Goal: Task Accomplishment & Management: Complete application form

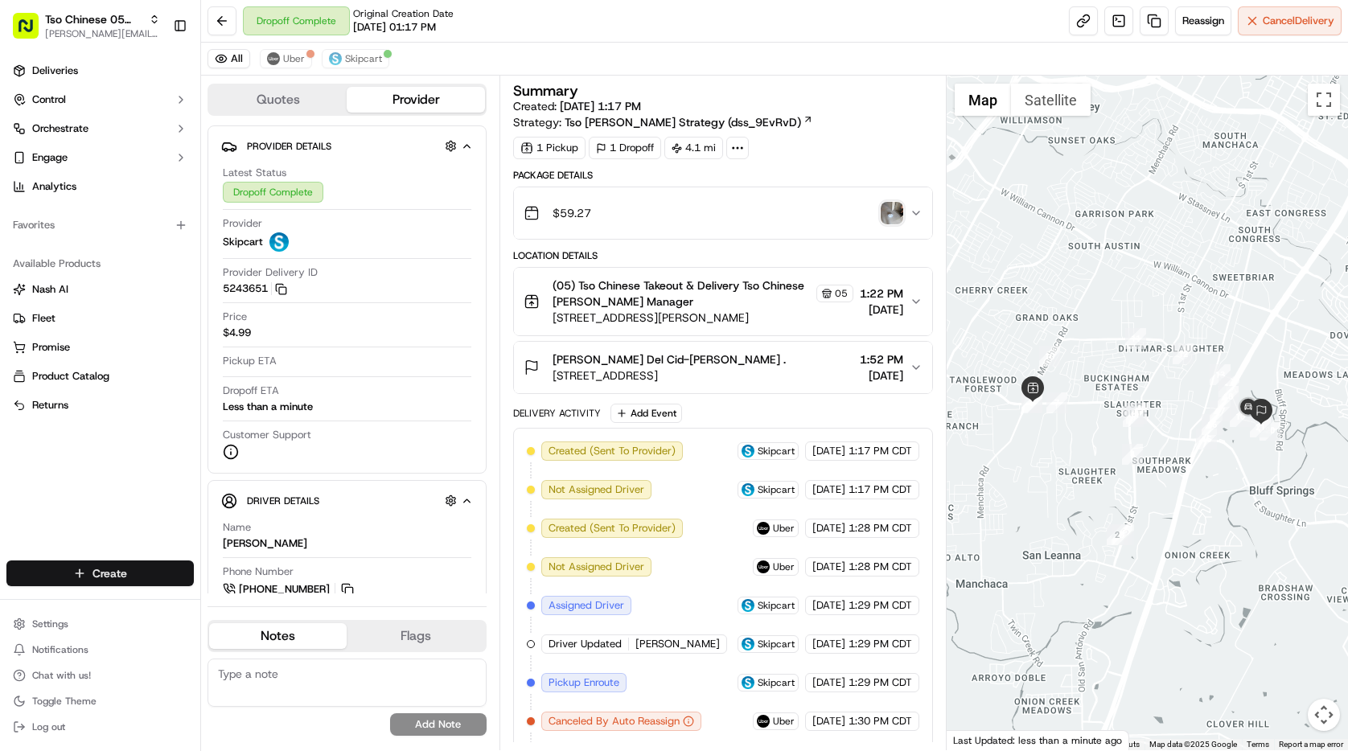
click at [142, 563] on html "Tso Chinese 05 Menchaca paul@tsochinese.com Toggle Sidebar Deliveries Control O…" at bounding box center [674, 375] width 1348 height 751
click at [243, 594] on link "Delivery" at bounding box center [290, 603] width 179 height 29
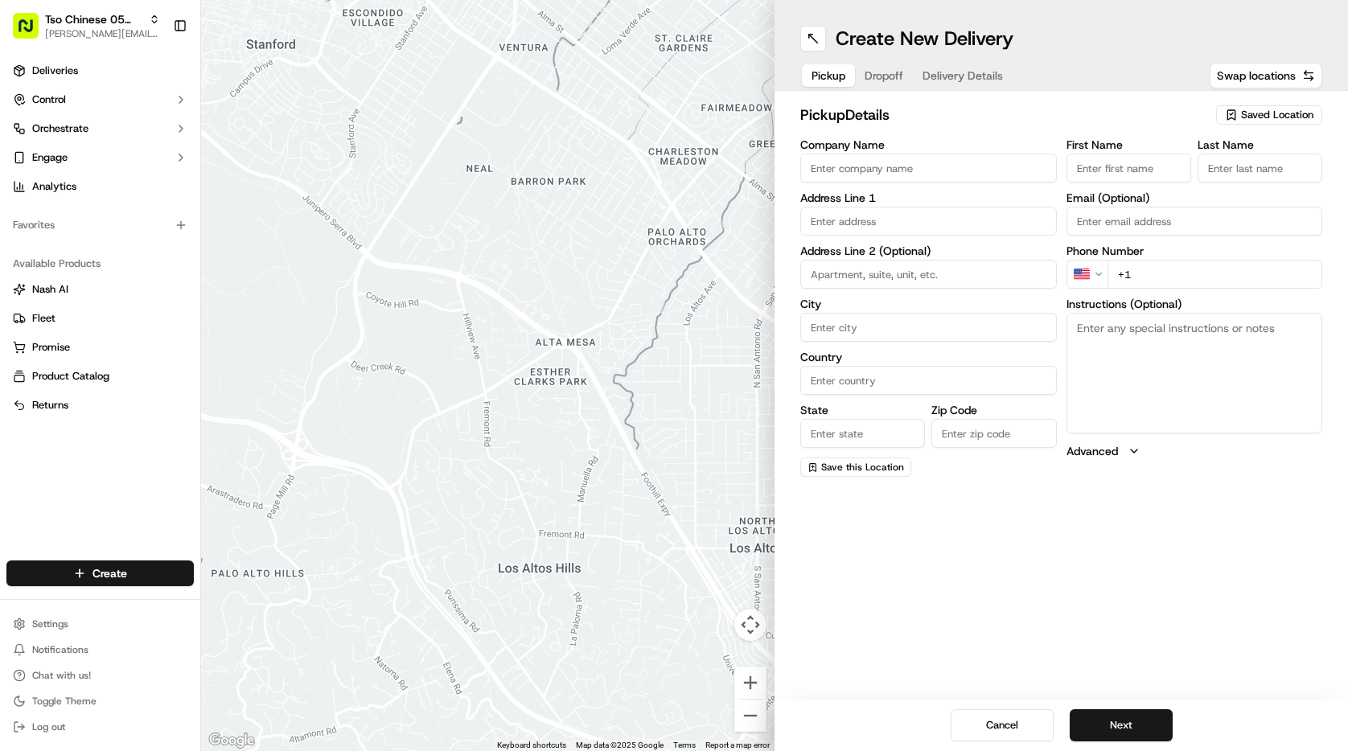
click at [1245, 117] on span "Saved Location" at bounding box center [1277, 115] width 72 height 14
click at [1226, 173] on span "(05) Tso Chinese Takeout & Delivery (05)" at bounding box center [1242, 175] width 198 height 14
type input "(05) Tso Chinese Takeout & Delivery"
type input "[STREET_ADDRESS][PERSON_NAME]"
type input "Ste 100"
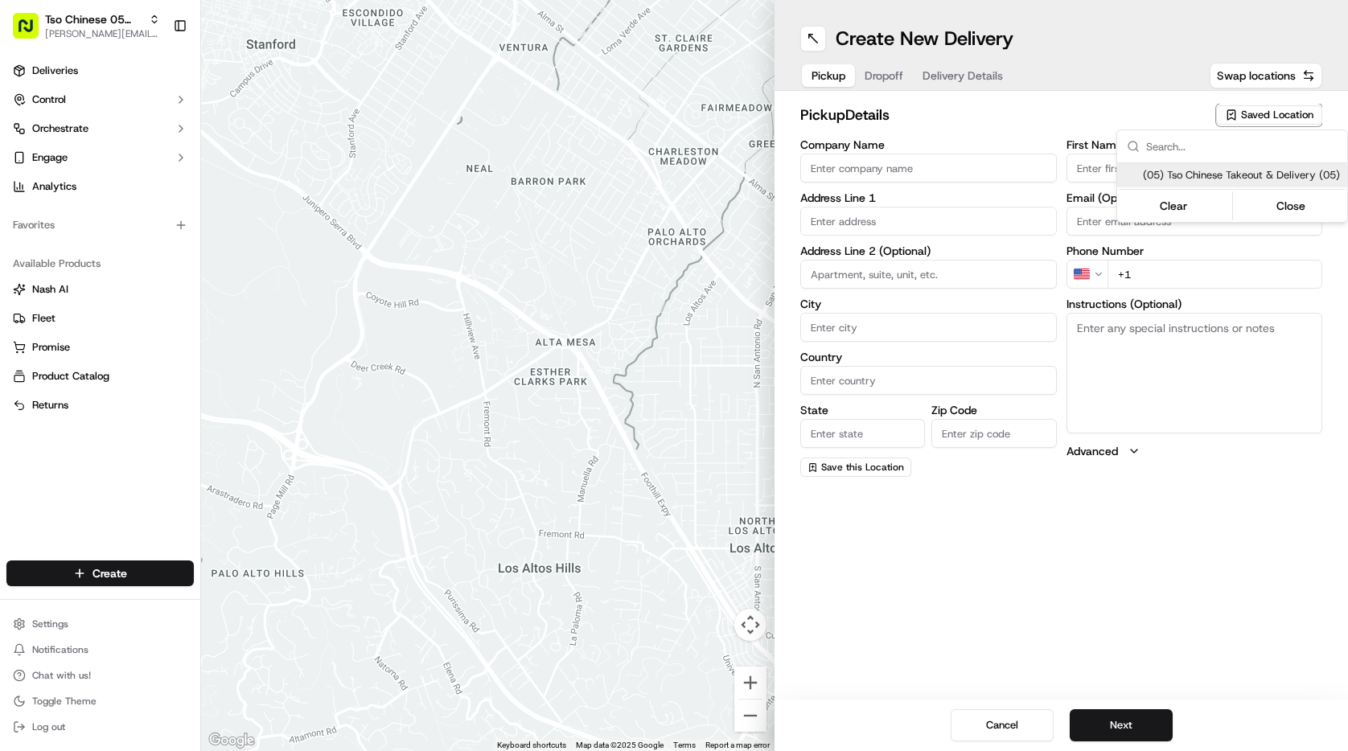
type input "Austin"
type input "US"
type input "[GEOGRAPHIC_DATA]"
type input "78748"
type input "Tso Chinese"
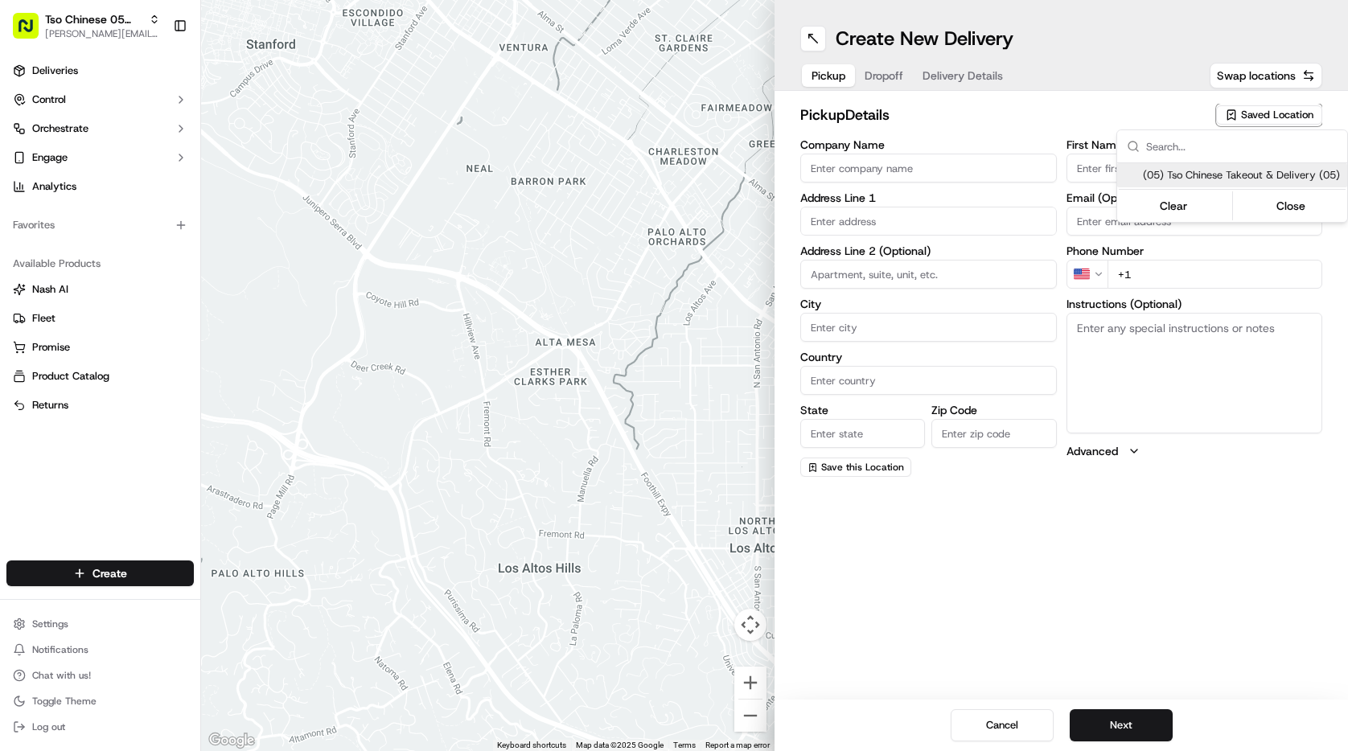
type input "[PERSON_NAME] Manager"
type input "[EMAIL_ADDRESS][DOMAIN_NAME]"
type input "[PHONE_NUMBER]"
type textarea "Submit a picture displaying address & food as Proof of Delivery. Envía una foto…"
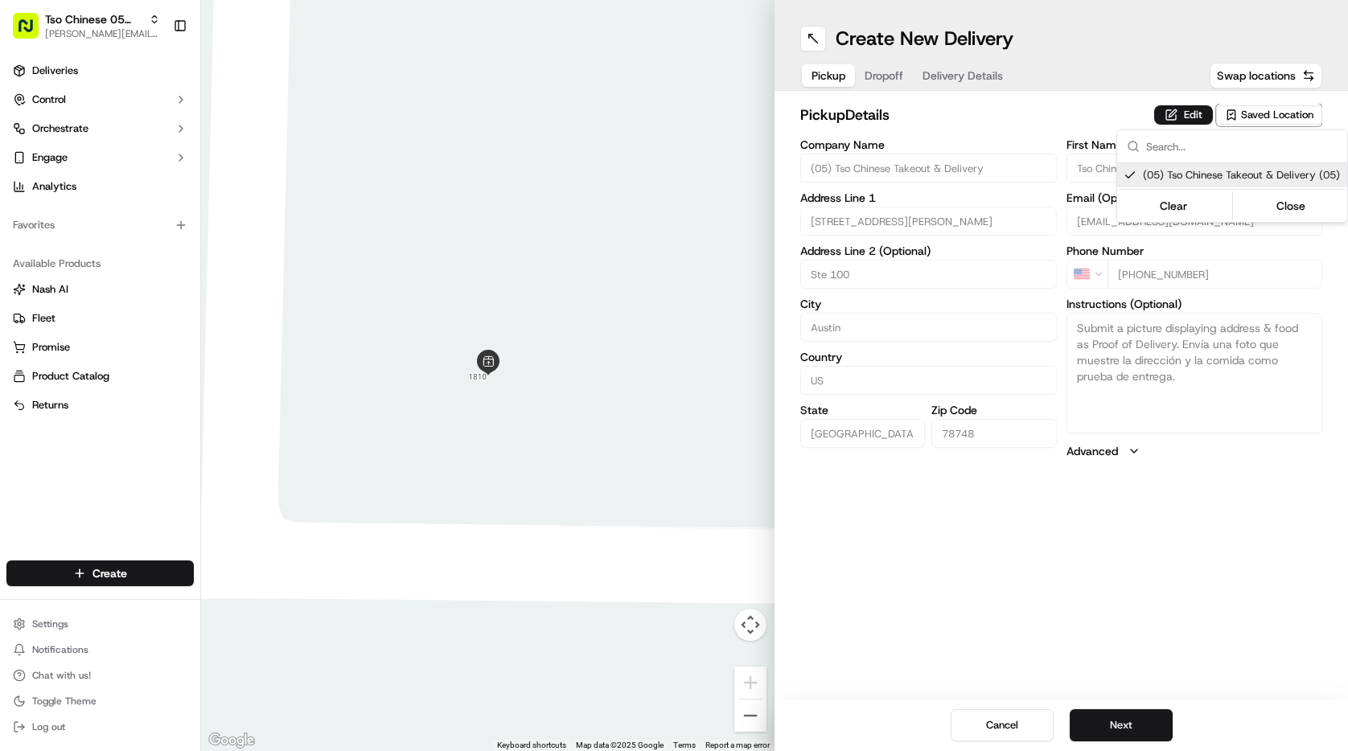
click at [897, 81] on html "Tso Chinese 05 Menchaca [EMAIL_ADDRESS][DOMAIN_NAME] Toggle Sidebar Deliveries …" at bounding box center [674, 375] width 1348 height 751
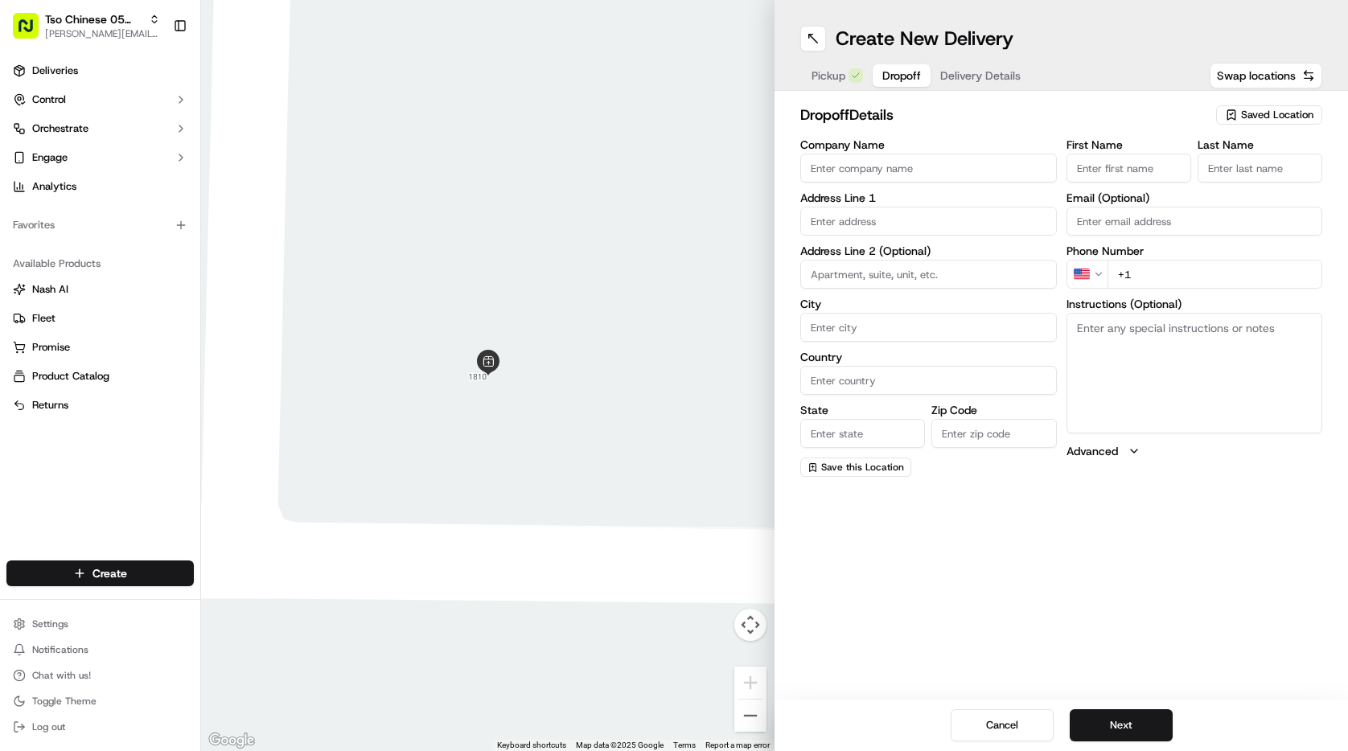
click at [897, 81] on span "Dropoff" at bounding box center [901, 76] width 39 height 16
click at [937, 205] on div "Address Line 1" at bounding box center [928, 213] width 257 height 43
click at [932, 223] on input "text" at bounding box center [928, 221] width 257 height 29
click at [958, 71] on span "Delivery Details" at bounding box center [980, 76] width 80 height 16
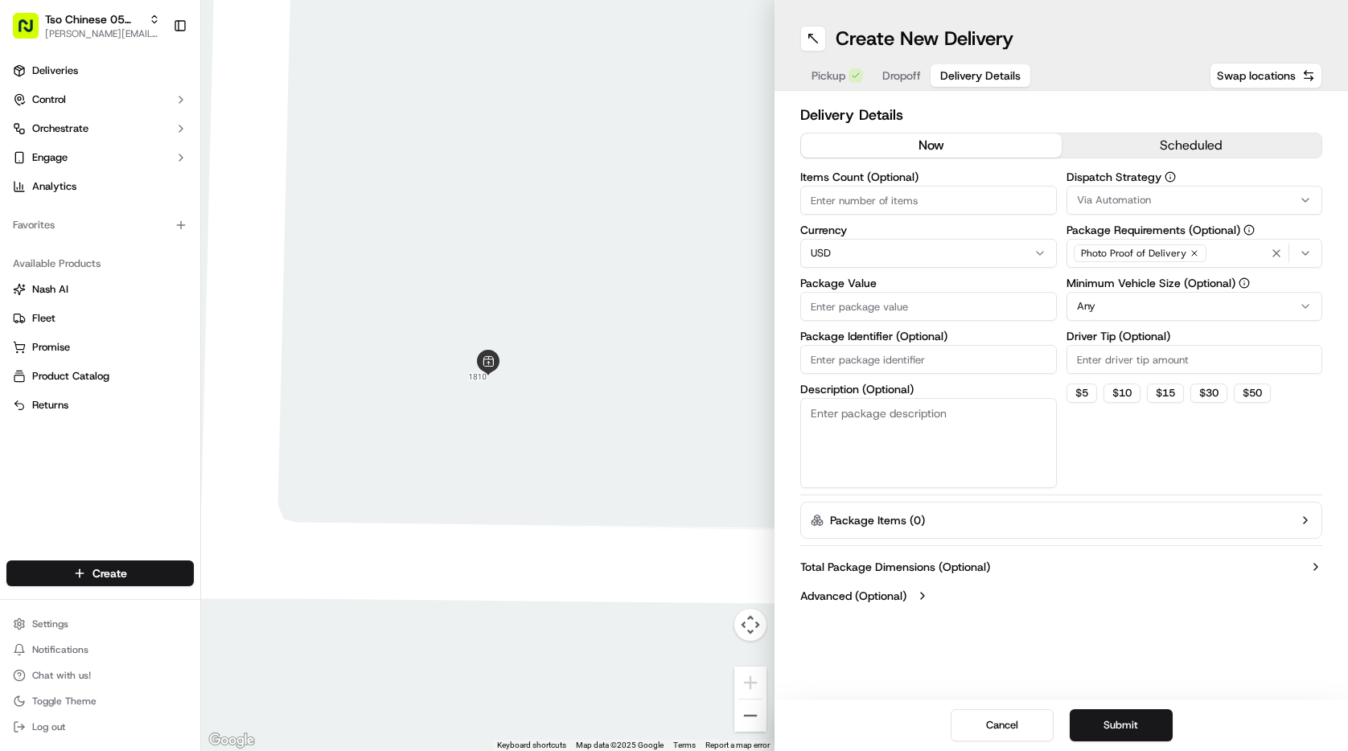
click at [1152, 366] on input "Driver Tip (Optional)" at bounding box center [1195, 359] width 257 height 29
type input "2"
type input ".00"
click at [910, 67] on button "Dropoff" at bounding box center [902, 75] width 58 height 23
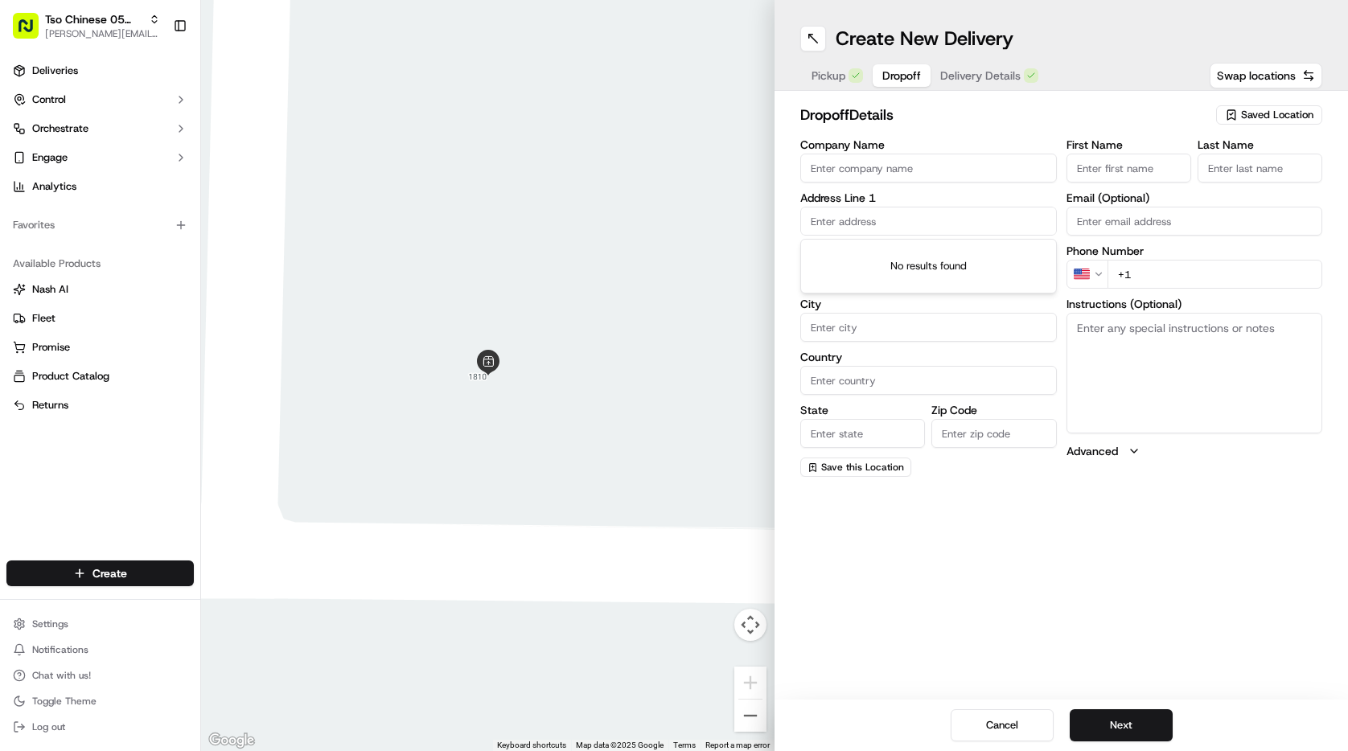
click at [911, 218] on input "text" at bounding box center [928, 221] width 257 height 29
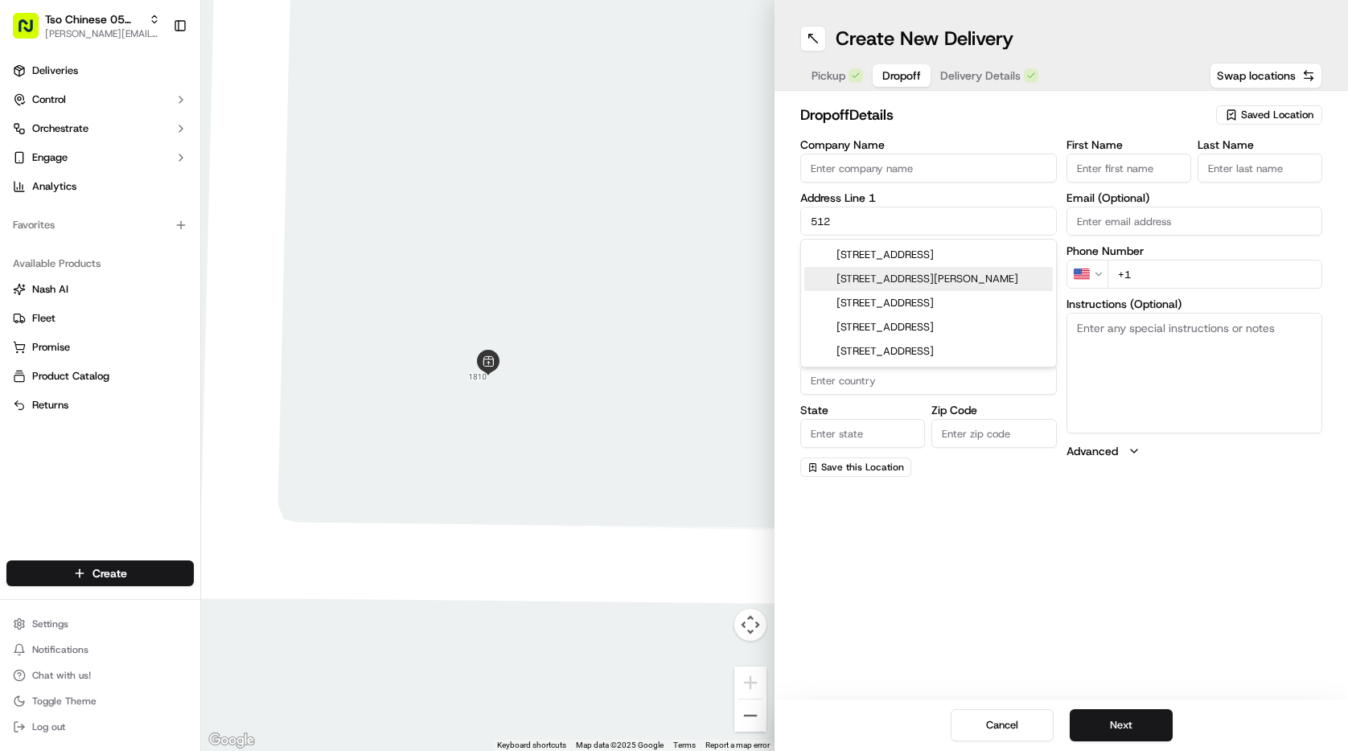
click at [921, 282] on div "512 Eberhart Lane, Austin, TX" at bounding box center [928, 279] width 249 height 24
type input "[STREET_ADDRESS][PERSON_NAME]"
type input "Austin"
type input "[GEOGRAPHIC_DATA]"
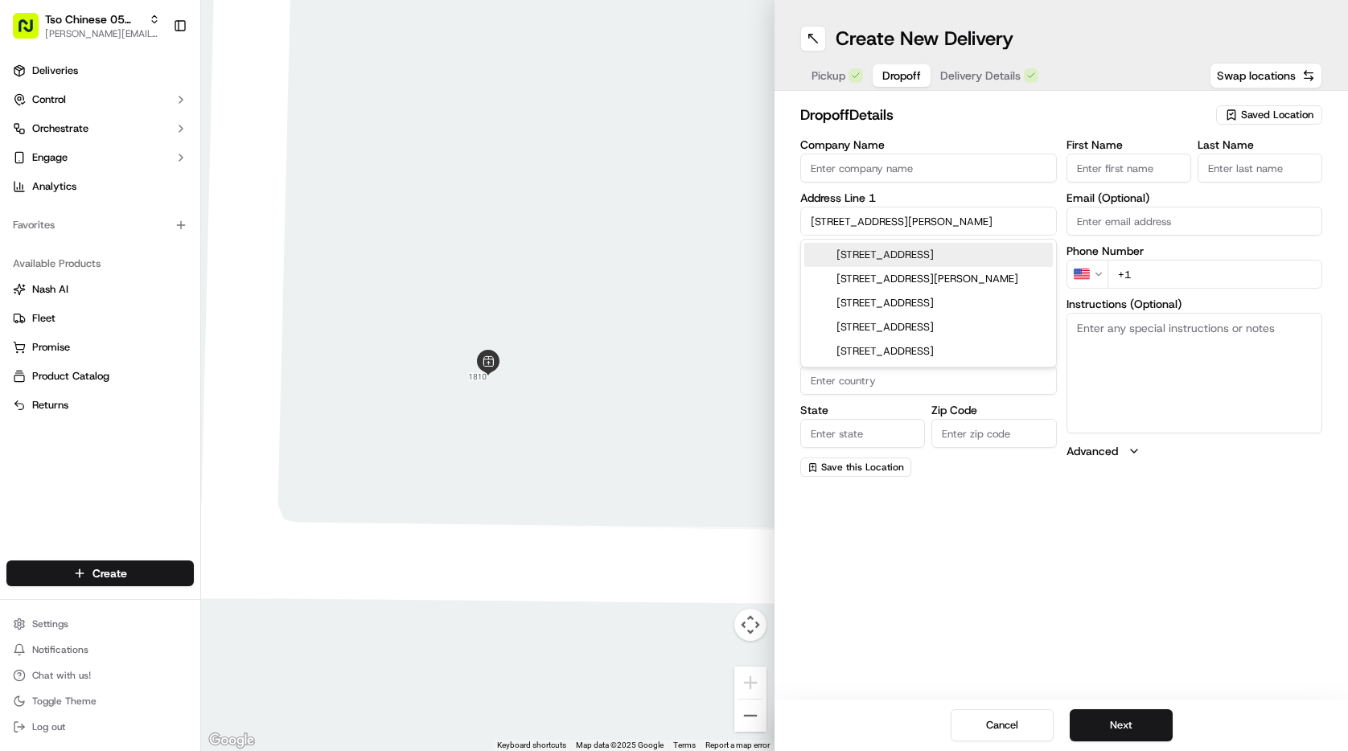
type input "78745"
type input "512 Eberhart Lane"
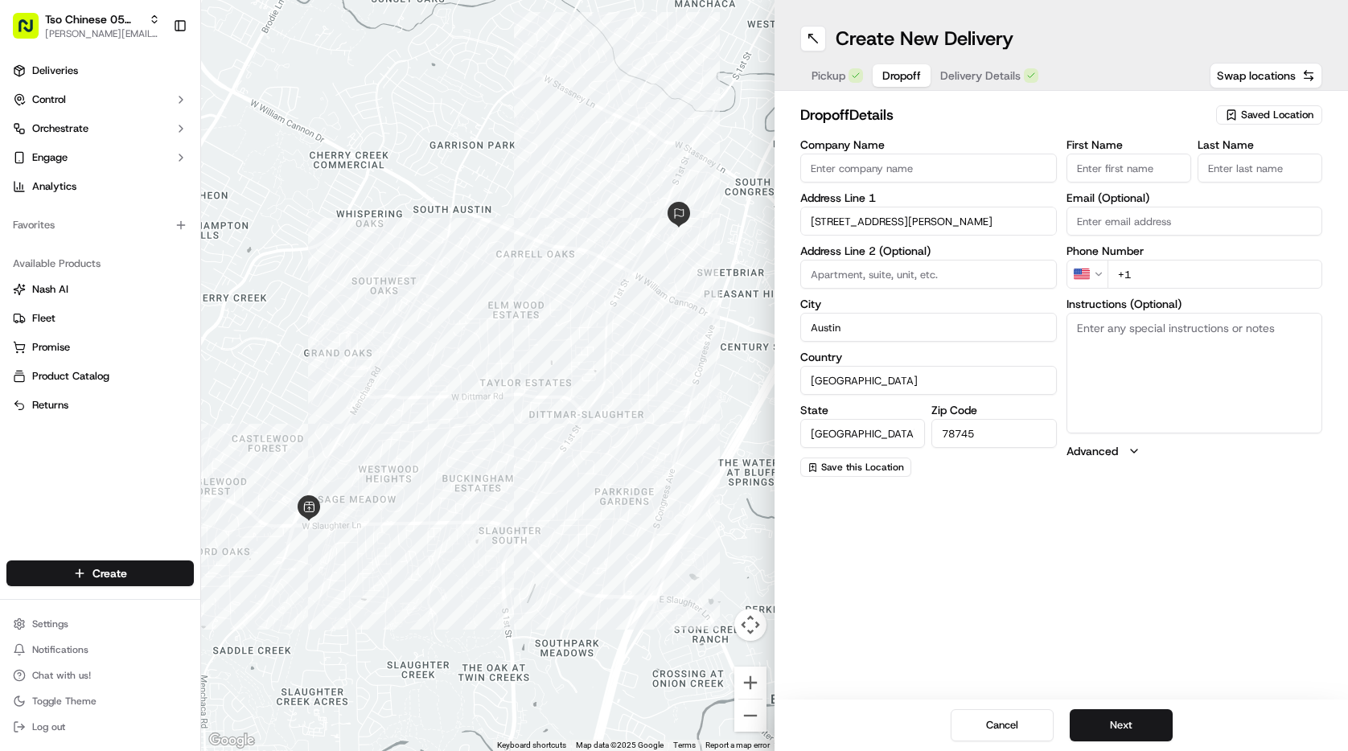
click at [1199, 274] on input "+1" at bounding box center [1216, 274] width 216 height 29
click at [1166, 374] on textarea "Instructions (Optional)" at bounding box center [1195, 373] width 257 height 121
click at [1100, 329] on textarea "APT1206" at bounding box center [1195, 373] width 257 height 121
click at [1189, 331] on textarea "APT 1206" at bounding box center [1195, 373] width 257 height 121
click at [1142, 167] on input "First Name" at bounding box center [1129, 168] width 125 height 29
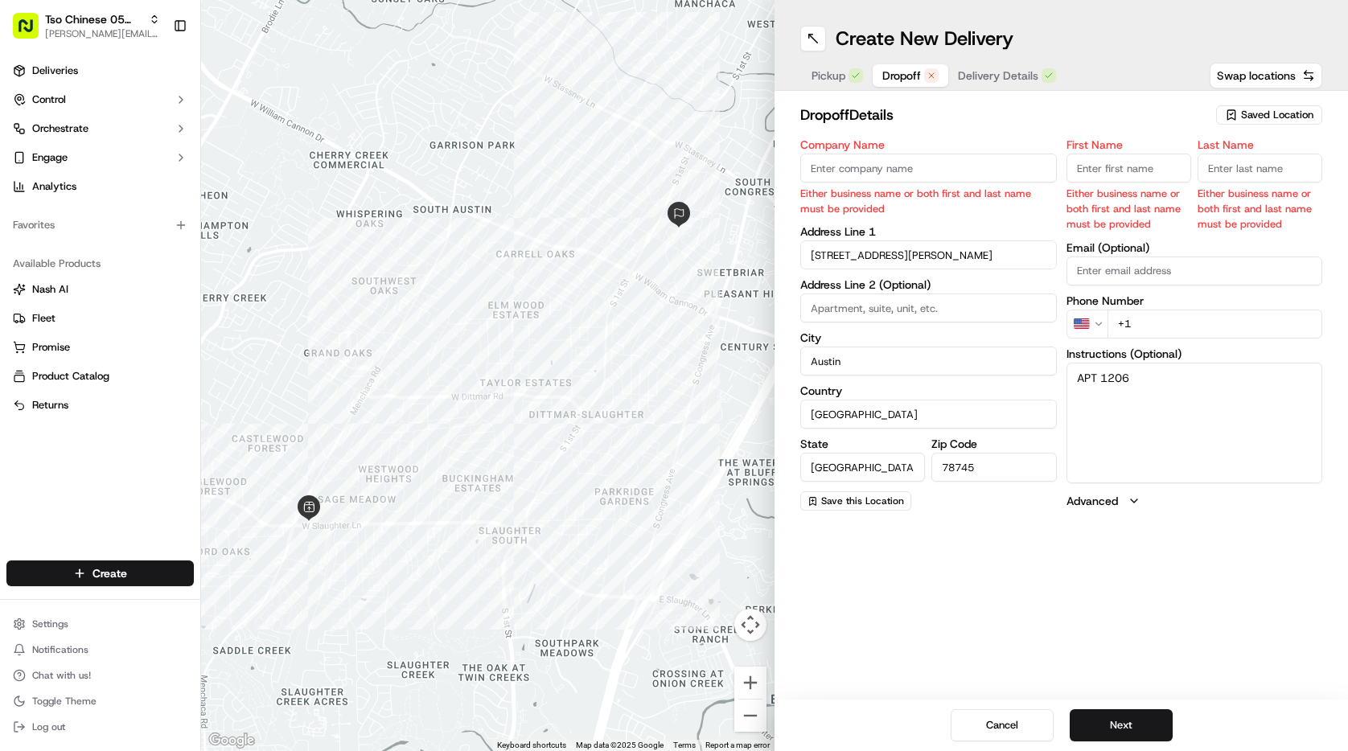
click at [1086, 367] on textarea "APT 1206" at bounding box center [1195, 423] width 257 height 121
click at [1164, 381] on textarea "APT 1206 red truck in driveway" at bounding box center [1195, 423] width 257 height 121
type textarea "APT 1206 beige house red truck in driveway"
click at [1125, 158] on input "First Name" at bounding box center [1129, 168] width 125 height 29
type input "Nick"
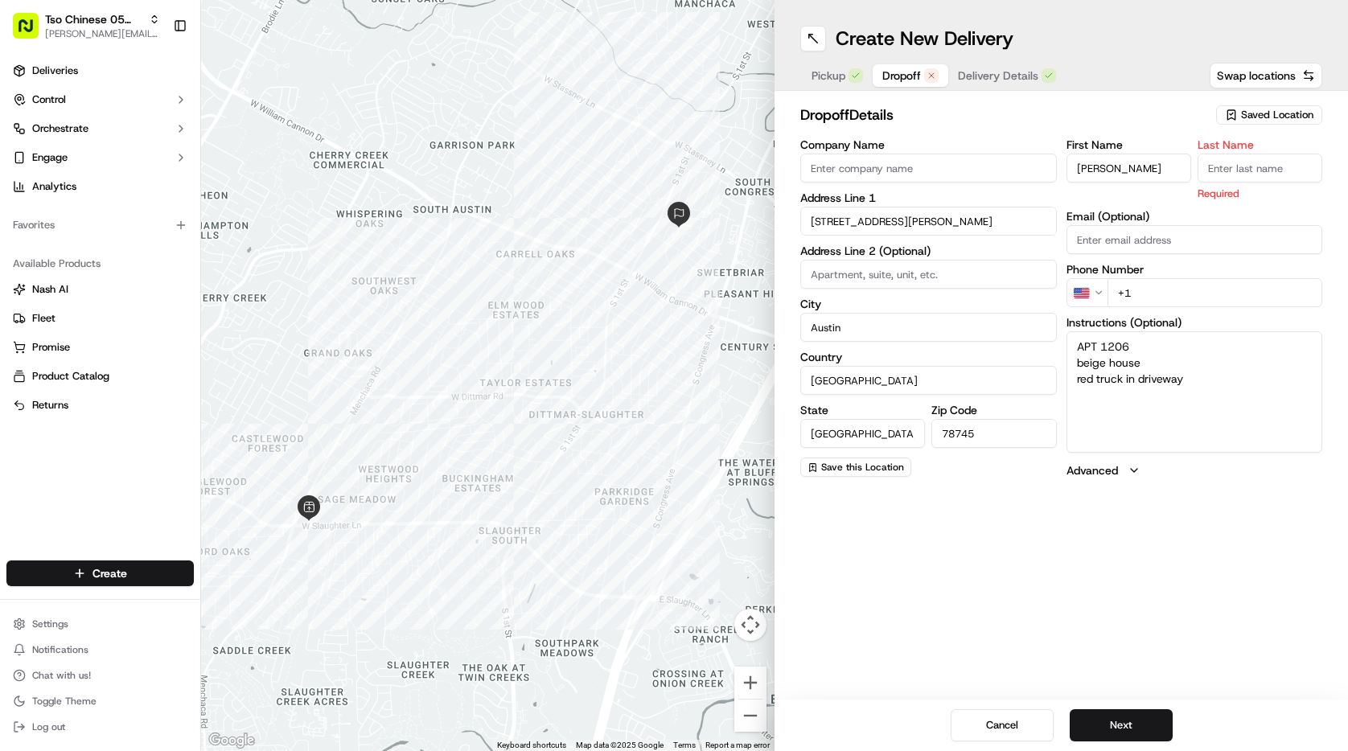
click at [1222, 167] on input "Last Name" at bounding box center [1260, 168] width 125 height 29
type input "c"
click at [1175, 109] on h2 "dropoff Details" at bounding box center [1003, 115] width 406 height 23
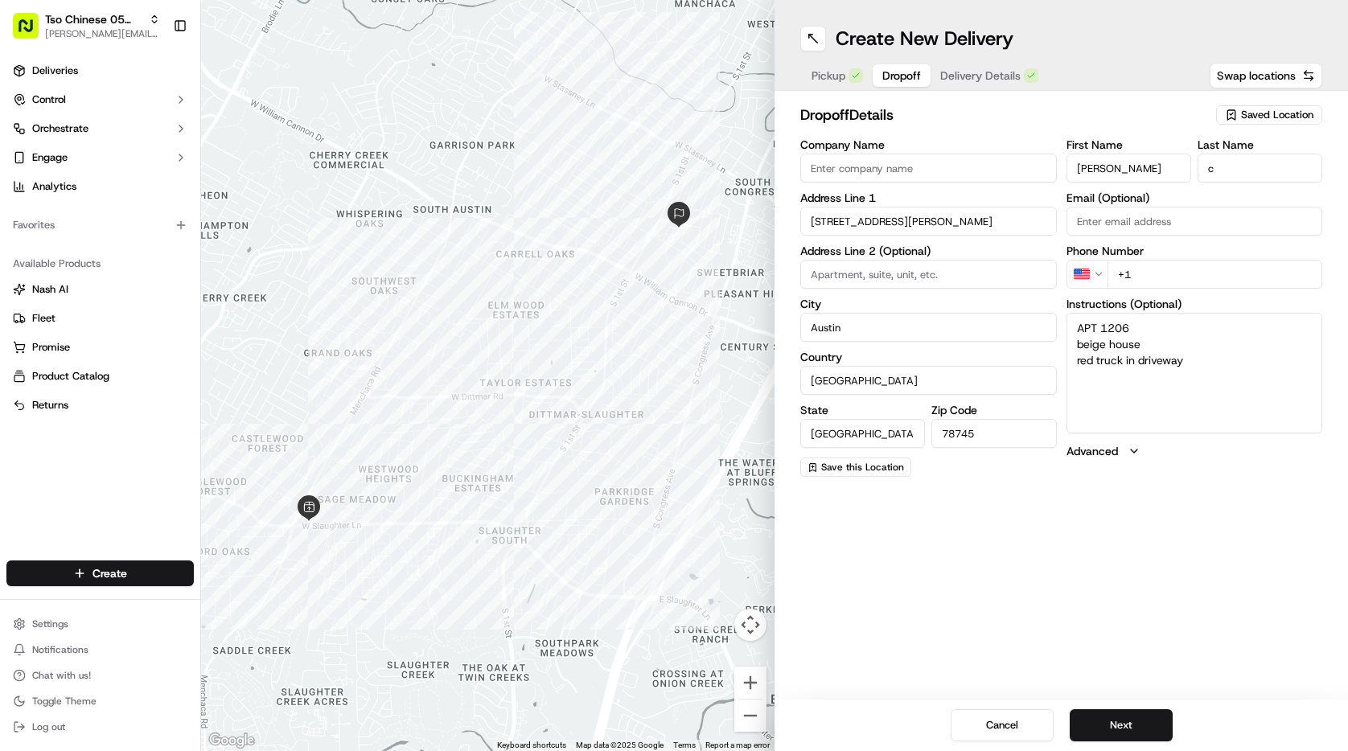
click at [1146, 273] on input "+1" at bounding box center [1216, 274] width 216 height 29
click at [981, 82] on span "Delivery Details" at bounding box center [980, 76] width 80 height 16
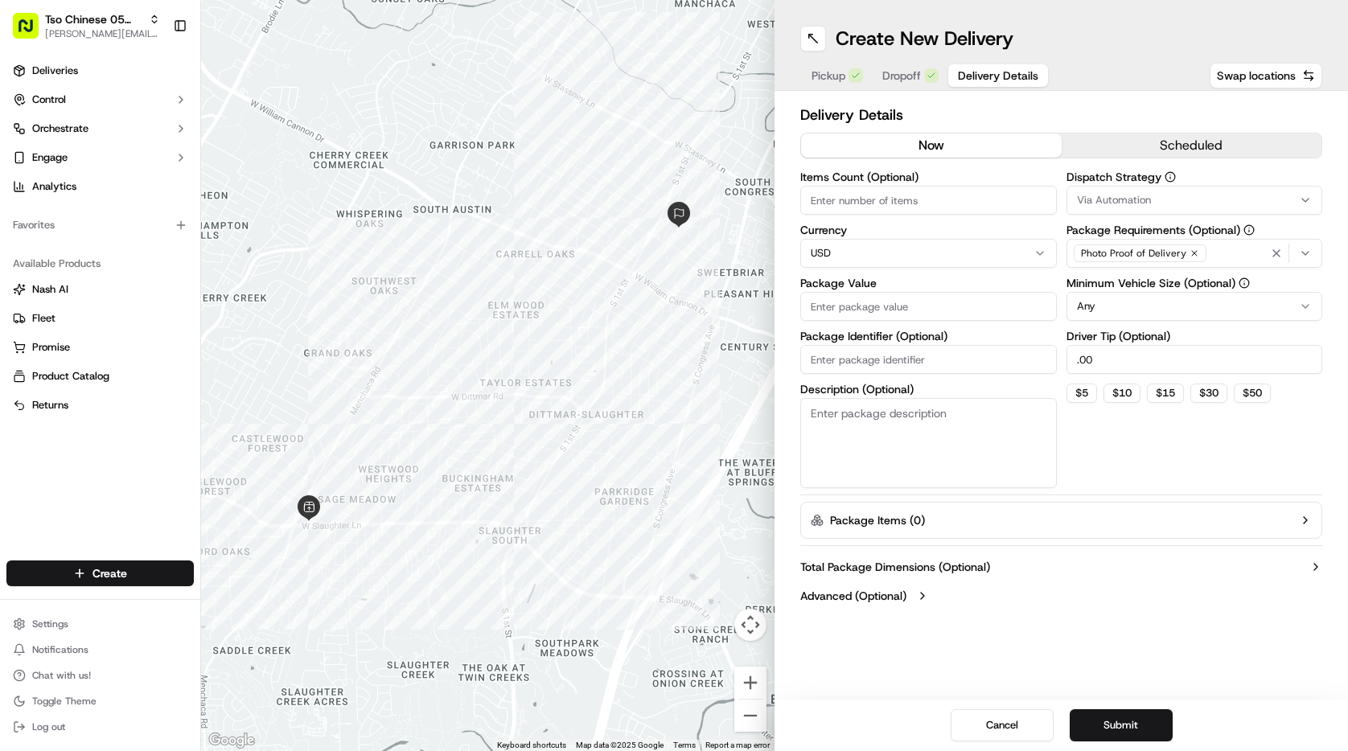
click at [1162, 203] on div "Via Automation" at bounding box center [1195, 200] width 249 height 14
click at [1182, 292] on span "Tso [PERSON_NAME] Strategy" at bounding box center [1192, 288] width 198 height 14
click at [1105, 119] on html "Tso Chinese 05 Menchaca paul@tsochinese.com Toggle Sidebar Deliveries Control O…" at bounding box center [674, 375] width 1348 height 751
click at [1281, 251] on icon "button" at bounding box center [1276, 253] width 13 height 13
click at [1301, 253] on icon "button" at bounding box center [1305, 253] width 13 height 13
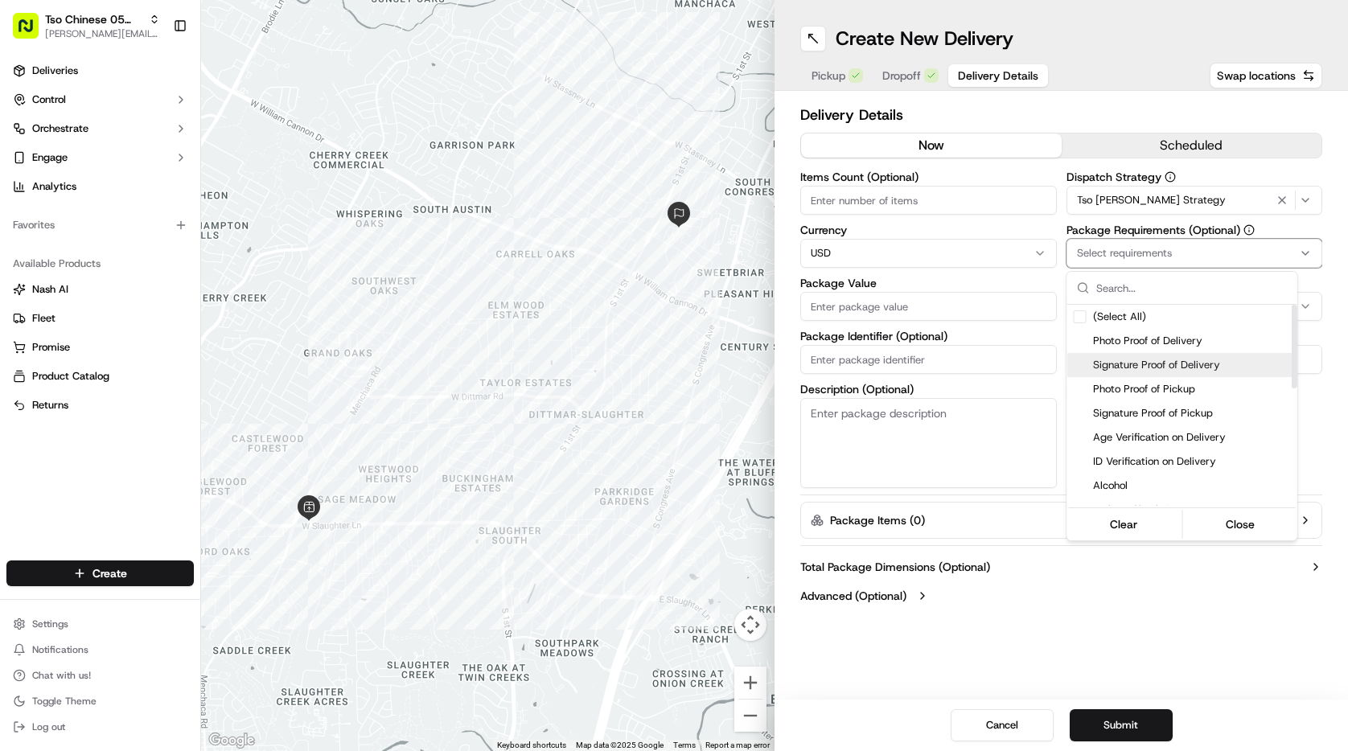
click at [1218, 358] on span "Signature Proof of Delivery" at bounding box center [1192, 365] width 198 height 14
click at [1145, 105] on html "Tso Chinese 05 Menchaca paul@tsochinese.com Toggle Sidebar Deliveries Control O…" at bounding box center [674, 375] width 1348 height 751
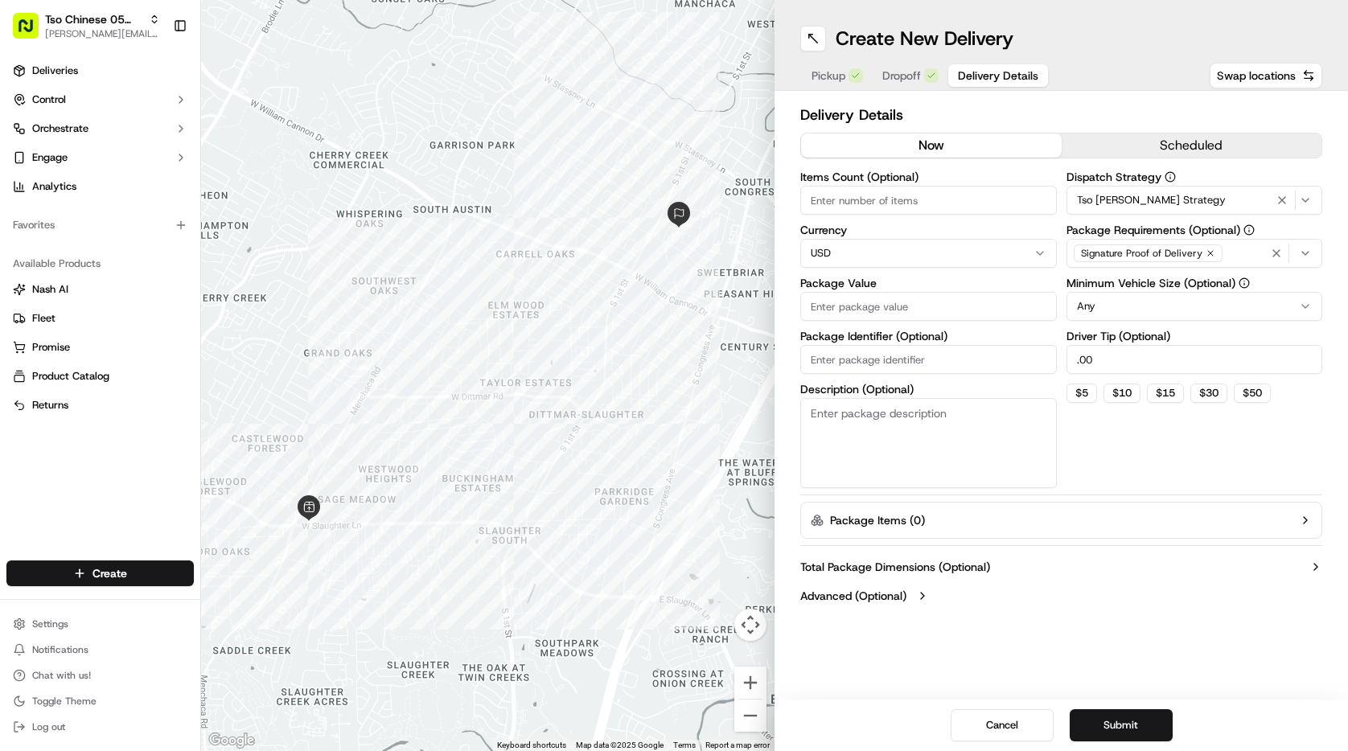
click at [1083, 360] on input ".00" at bounding box center [1195, 359] width 257 height 29
type input "2.00"
click at [960, 199] on input "Items Count (Optional)" at bounding box center [928, 200] width 257 height 29
type input "3"
click at [970, 309] on input "Package Value" at bounding box center [928, 306] width 257 height 29
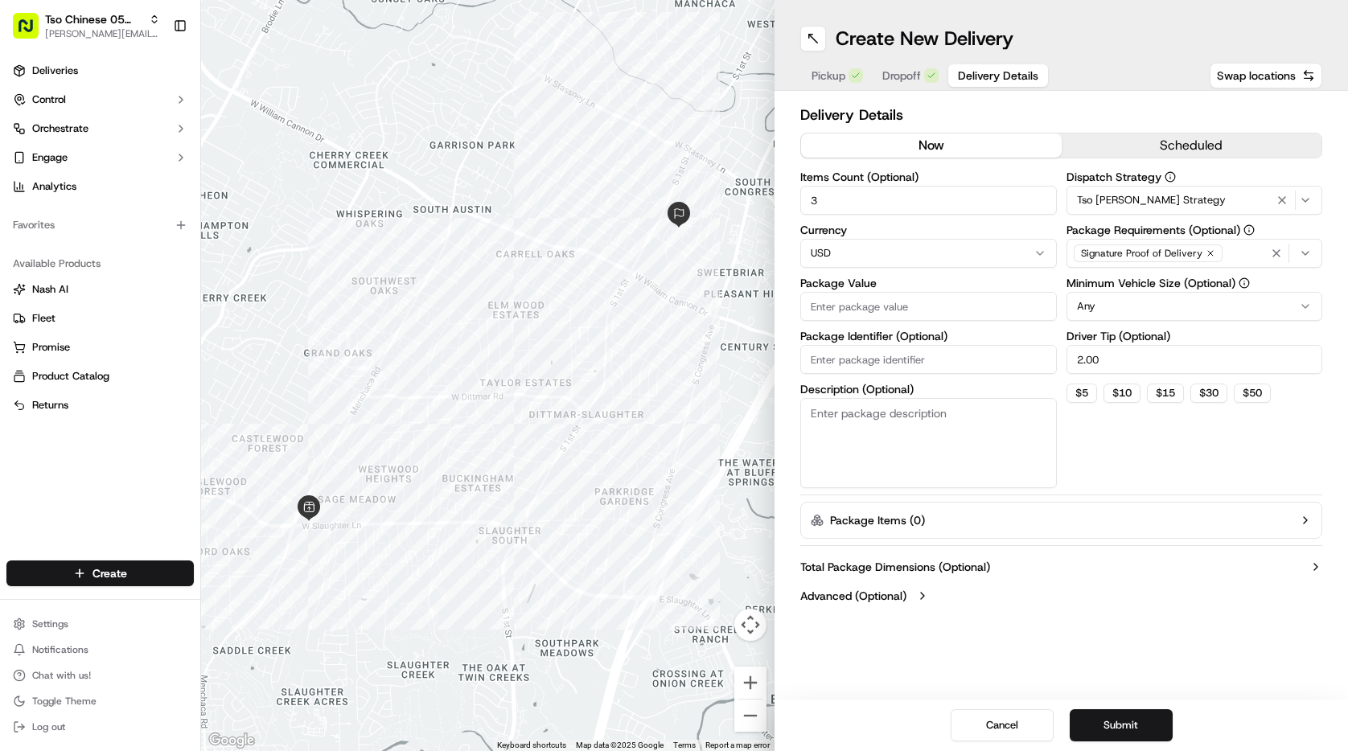
click at [903, 59] on div "Create New Delivery Pickup Dropoff Delivery Details Swap locations" at bounding box center [1062, 45] width 574 height 91
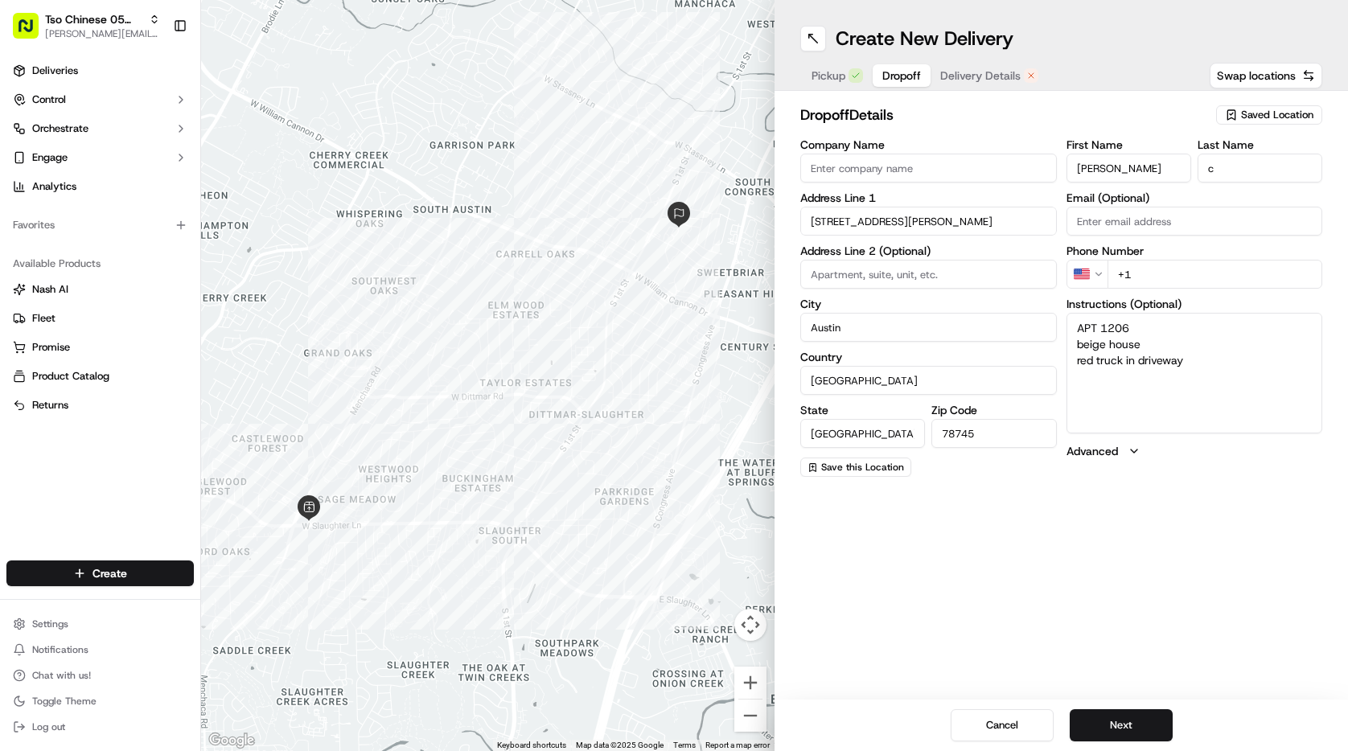
click at [917, 75] on span "Dropoff" at bounding box center [901, 76] width 39 height 16
click at [994, 74] on span "Delivery Details" at bounding box center [980, 76] width 80 height 16
click at [926, 67] on button "Dropoff" at bounding box center [902, 75] width 58 height 23
click at [1149, 277] on input "+1" at bounding box center [1216, 274] width 216 height 29
type input "[PHONE_NUMBER]"
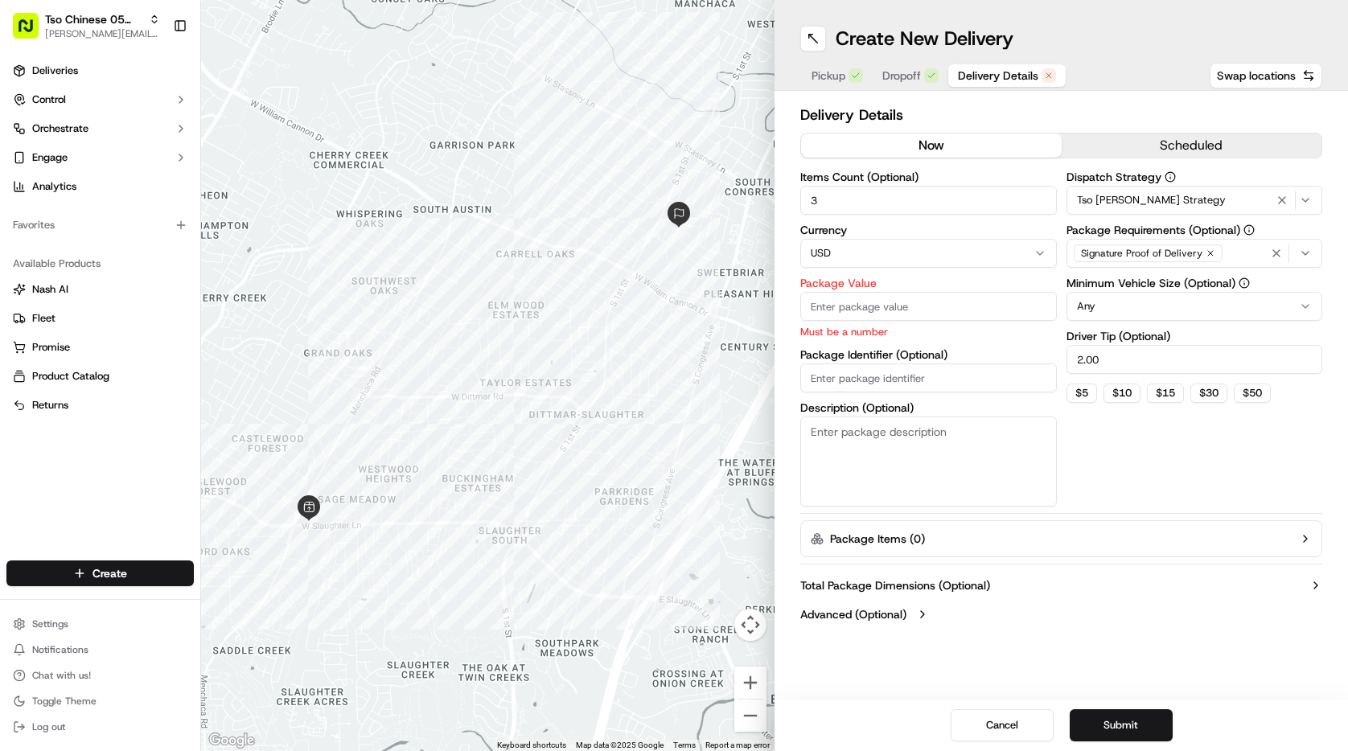
click at [981, 75] on span "Delivery Details" at bounding box center [998, 76] width 80 height 16
click at [972, 307] on input "Package Value" at bounding box center [928, 306] width 257 height 29
type input "30.00"
click at [1154, 471] on div "Dispatch Strategy Tso Menchaca Strategy Package Requirements (Optional) Signatu…" at bounding box center [1195, 338] width 257 height 335
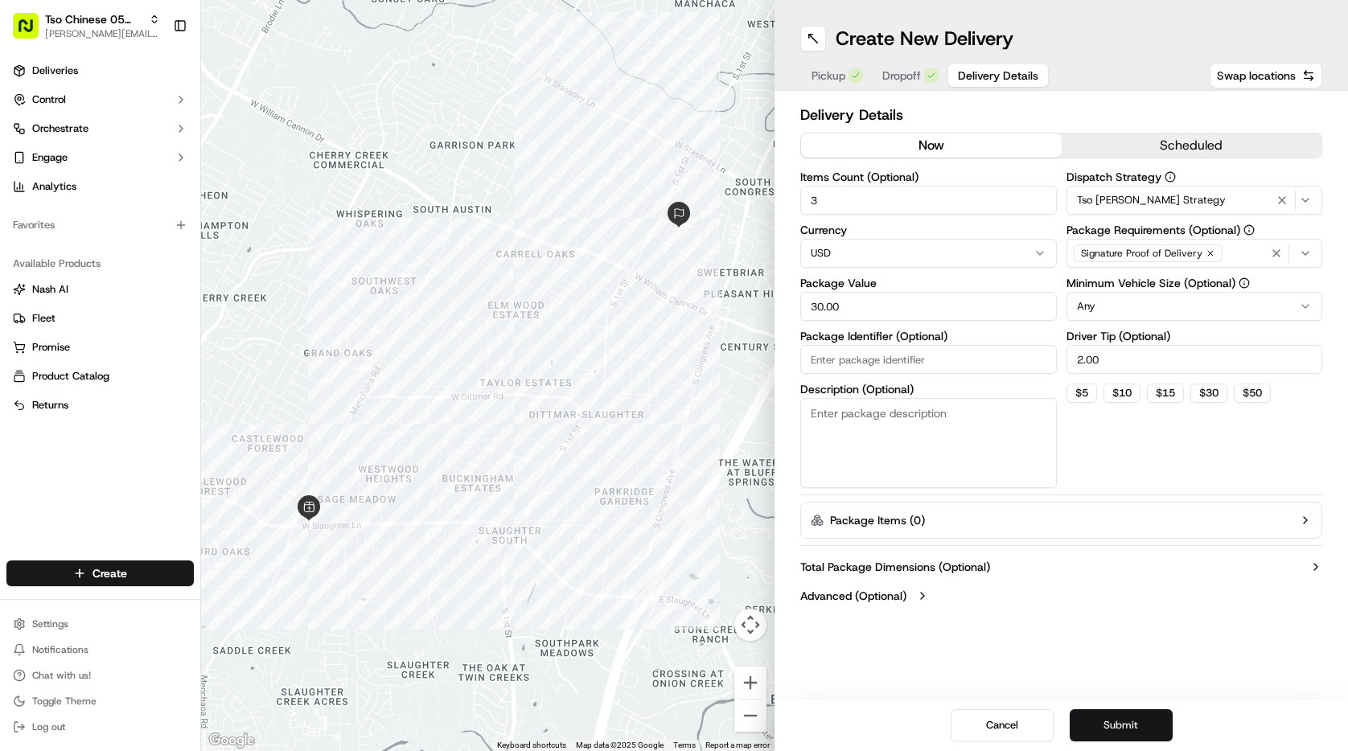
click at [1133, 721] on button "Submit" at bounding box center [1121, 725] width 103 height 32
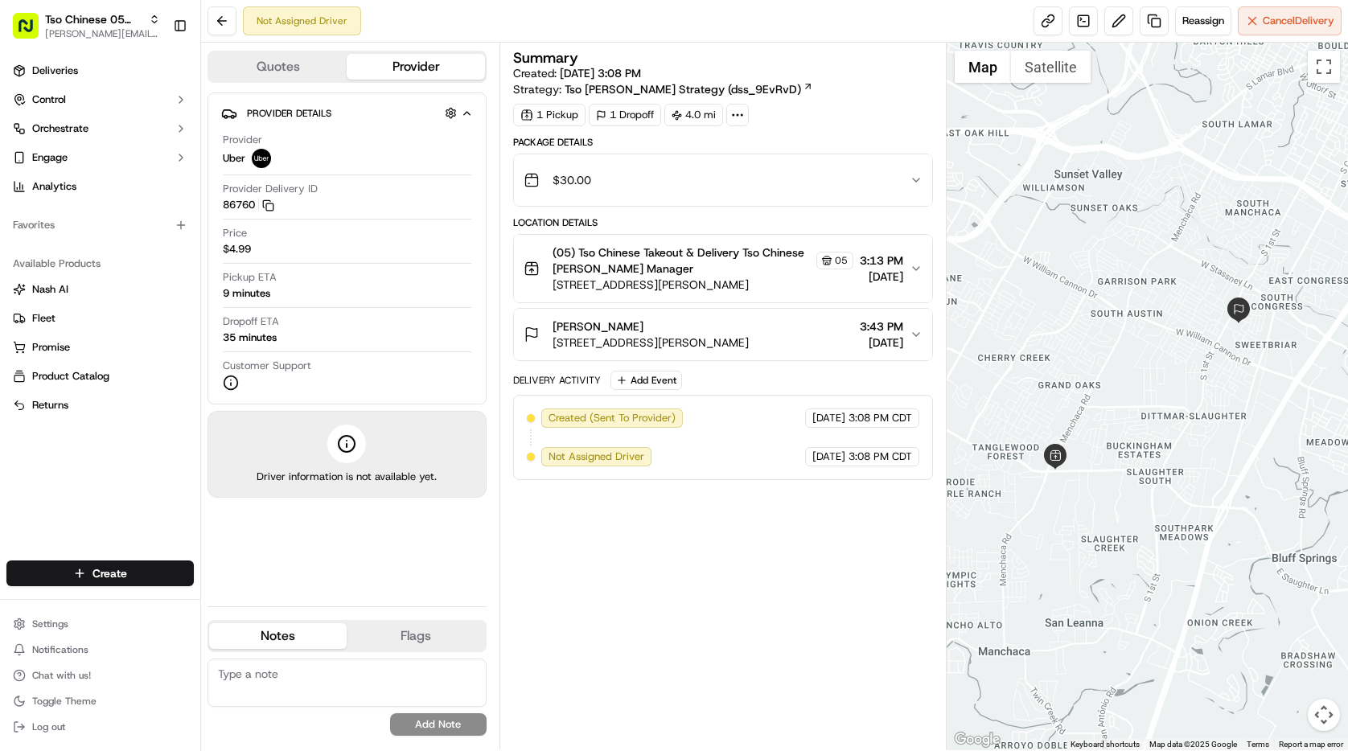
click at [722, 250] on span "(05) Tso Chinese Takeout & Delivery Tso Chinese [PERSON_NAME] Manager" at bounding box center [683, 261] width 261 height 32
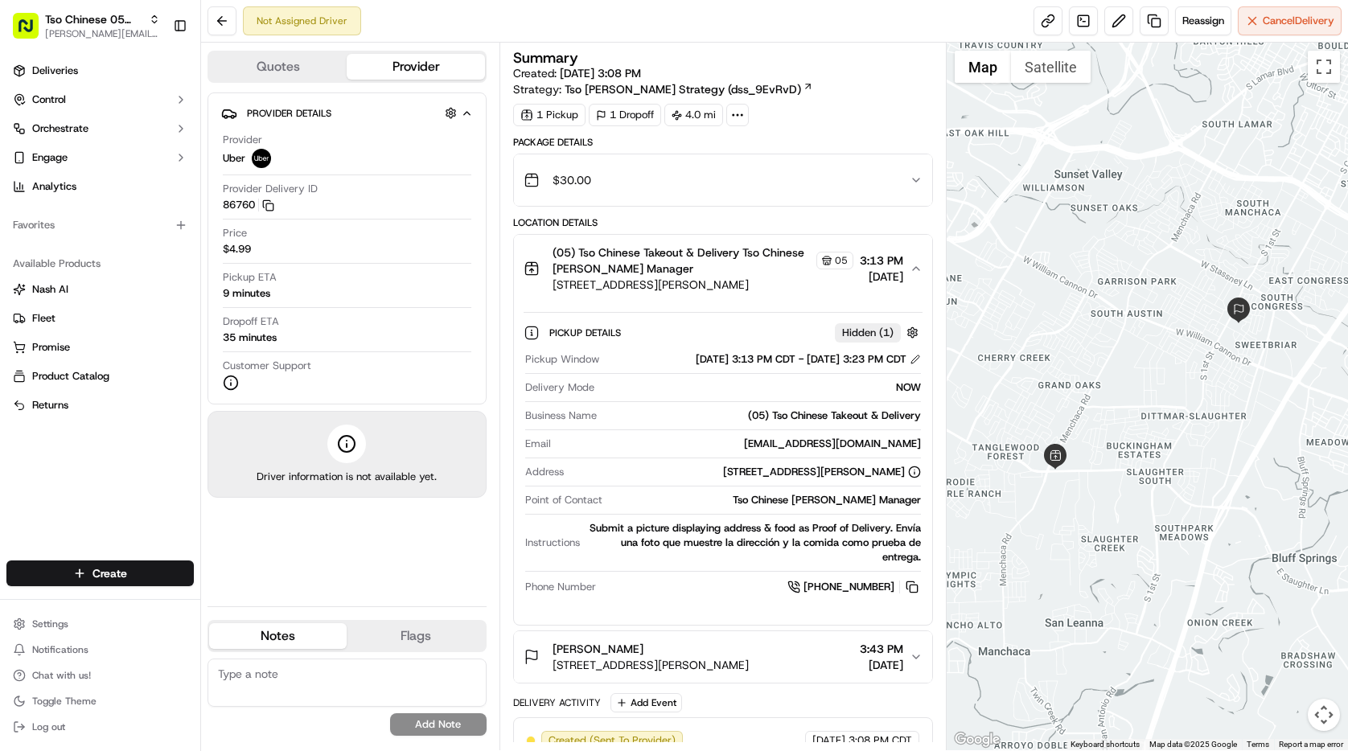
click at [697, 265] on span "(05) Tso Chinese Takeout & Delivery Tso Chinese [PERSON_NAME] Manager" at bounding box center [683, 261] width 261 height 32
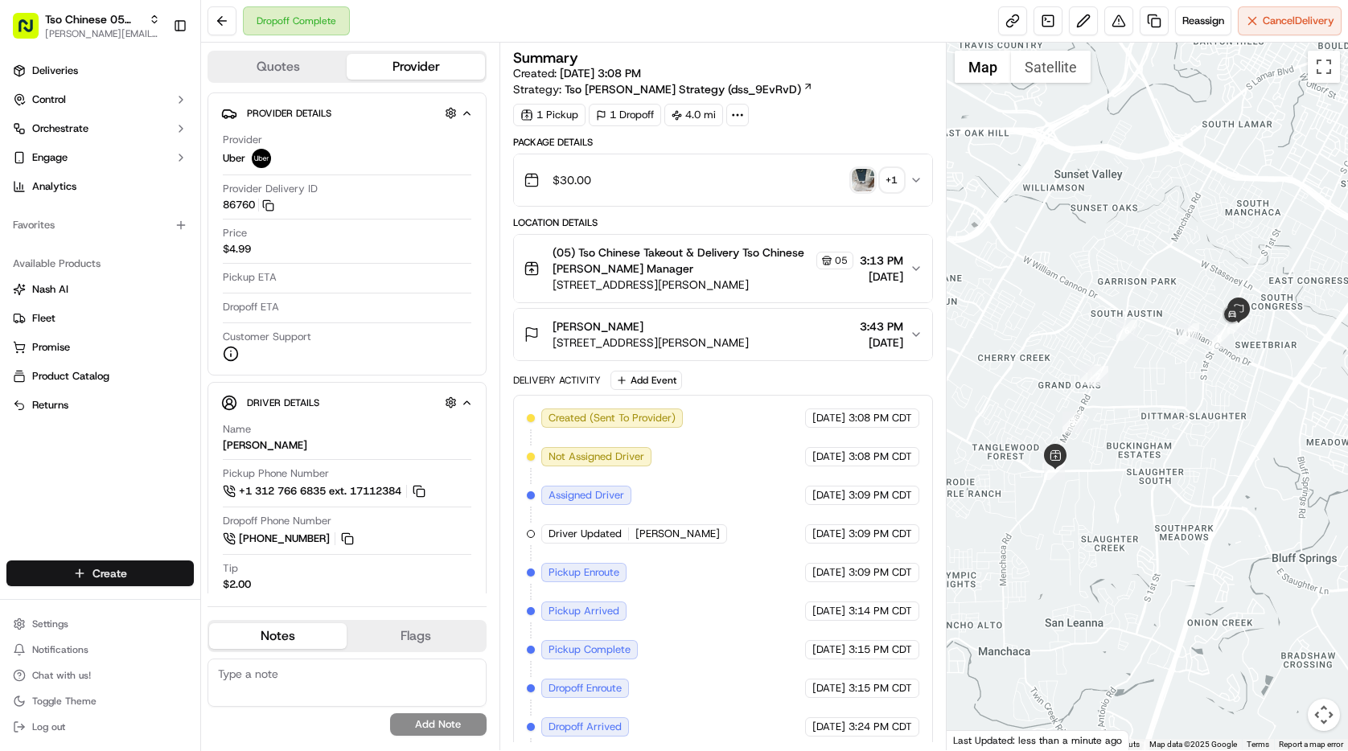
click at [122, 574] on html "Tso Chinese 05 Menchaca paul@tsochinese.com Toggle Sidebar Deliveries Control O…" at bounding box center [674, 375] width 1348 height 751
click at [246, 611] on link "Delivery" at bounding box center [290, 603] width 179 height 29
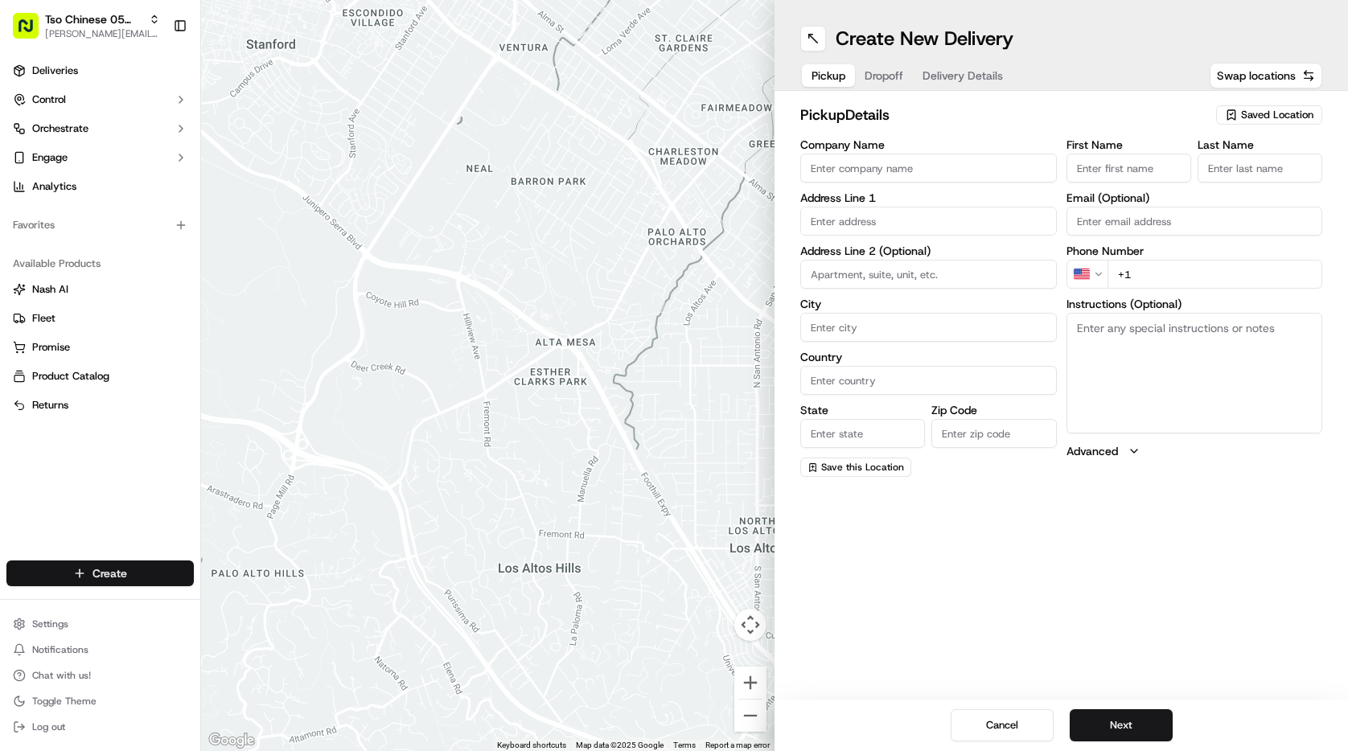
click at [118, 578] on html "Tso Chinese 05 Menchaca paul@tsochinese.com Toggle Sidebar Deliveries Control O…" at bounding box center [674, 375] width 1348 height 751
click at [245, 607] on link "Delivery" at bounding box center [290, 603] width 179 height 29
click at [1273, 117] on span "Saved Location" at bounding box center [1277, 115] width 72 height 14
click at [1262, 183] on span "(05) Tso Chinese Takeout & Delivery (05)" at bounding box center [1242, 175] width 198 height 14
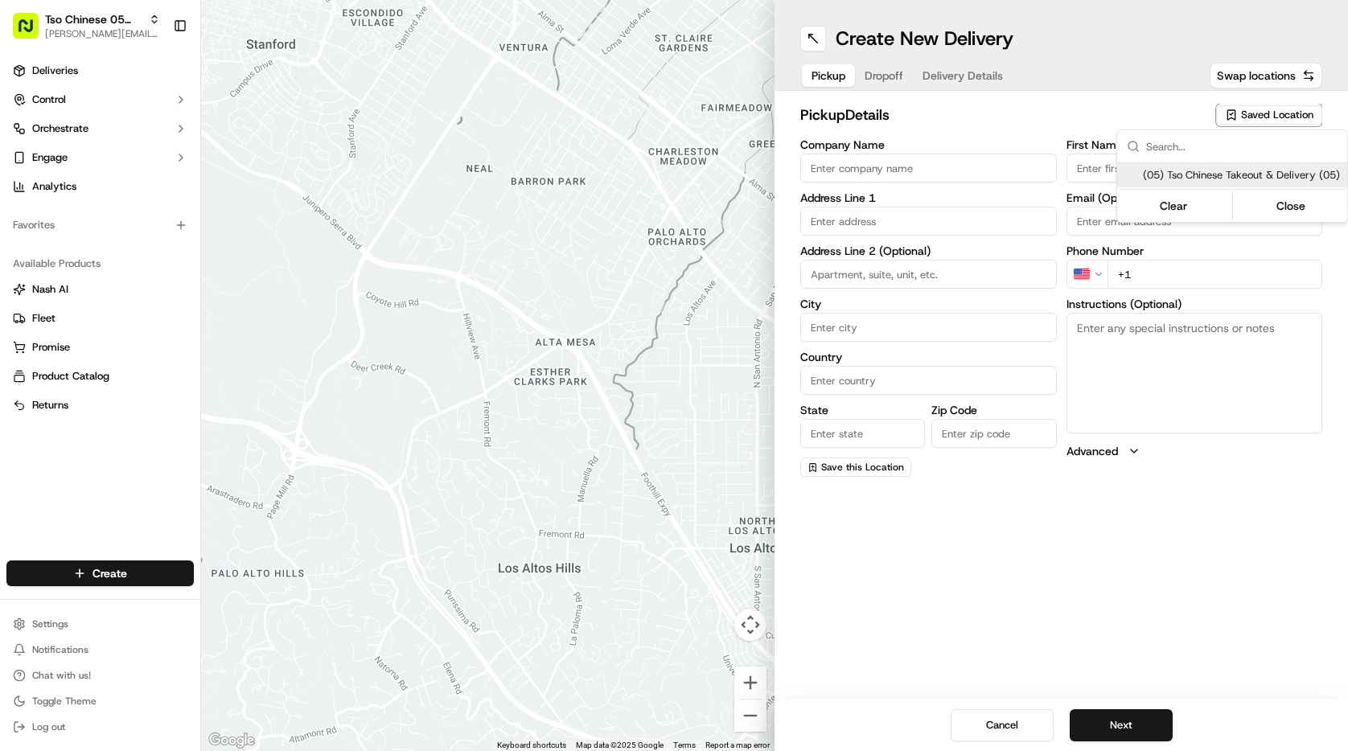
type input "(05) Tso Chinese Takeout & Delivery"
type input "[STREET_ADDRESS][PERSON_NAME]"
type input "Ste 100"
type input "Austin"
type input "US"
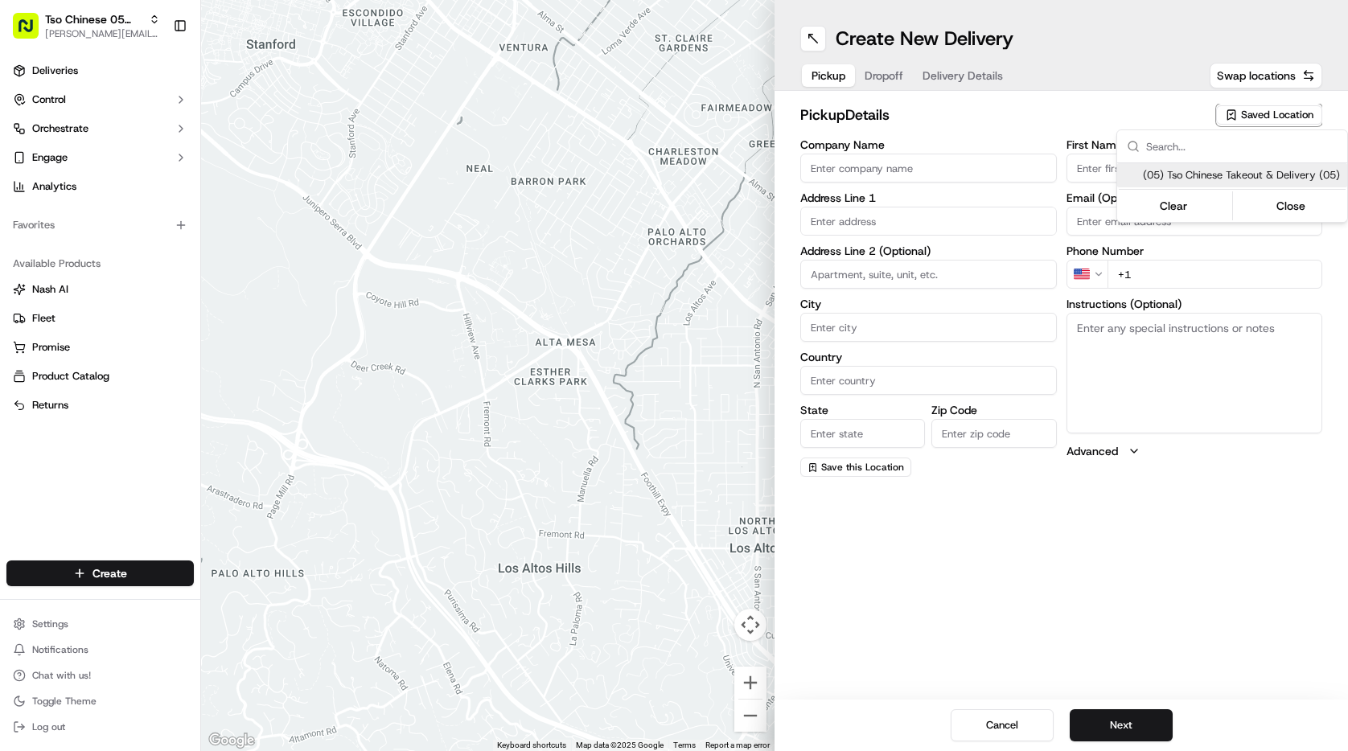
type input "[GEOGRAPHIC_DATA]"
type input "78748"
type input "Tso Chinese"
type input "[PERSON_NAME] Manager"
type input "[EMAIL_ADDRESS][DOMAIN_NAME]"
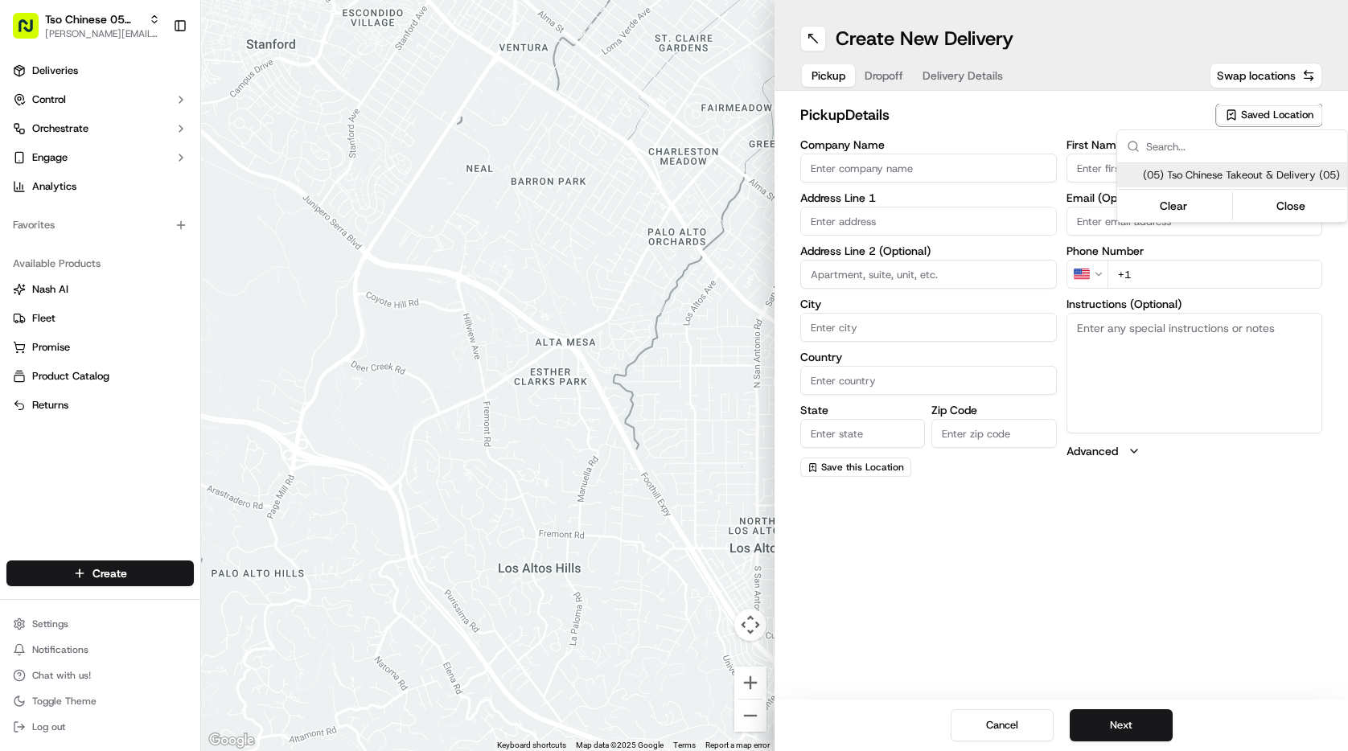
type input "[PHONE_NUMBER]"
type textarea "Submit a picture displaying address & food as Proof of Delivery. Envía una foto…"
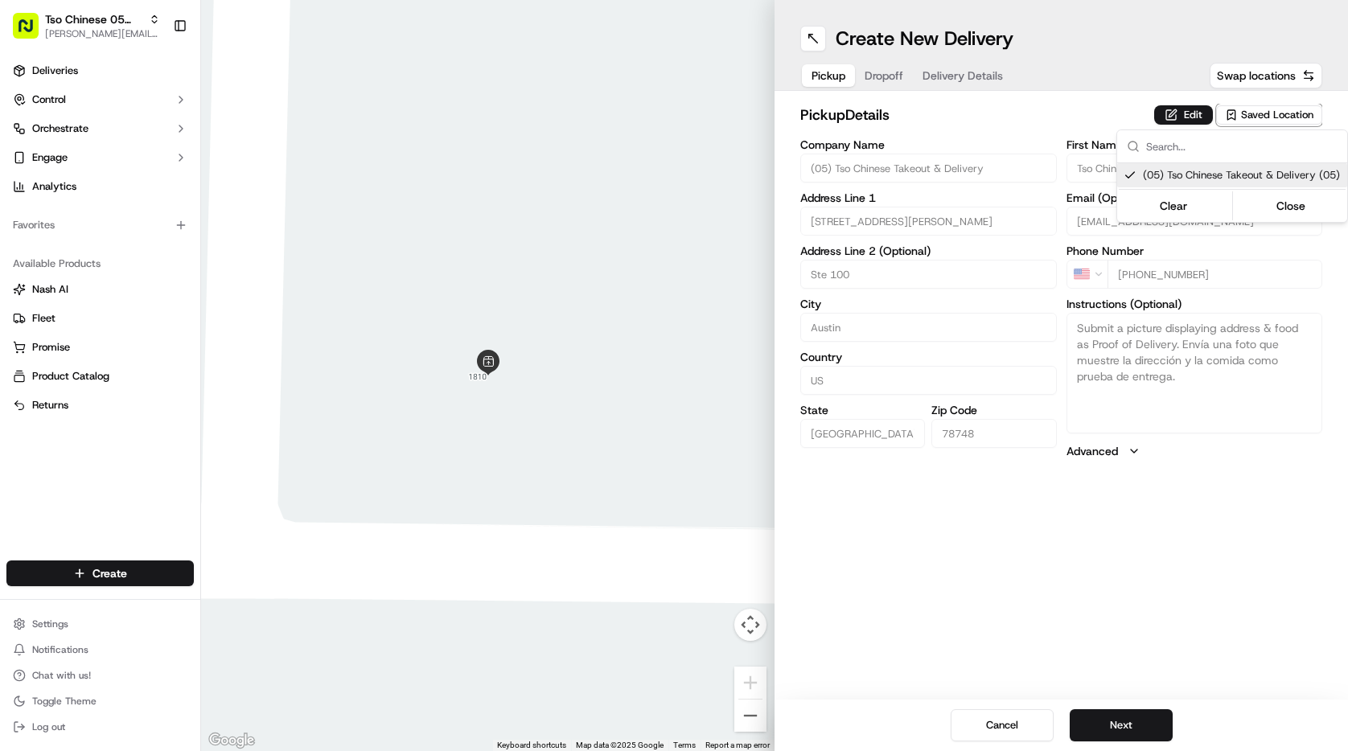
click at [1106, 721] on html "Tso Chinese 05 Menchaca [EMAIL_ADDRESS][DOMAIN_NAME] Toggle Sidebar Deliveries …" at bounding box center [674, 375] width 1348 height 751
click at [1106, 721] on button "Next" at bounding box center [1121, 725] width 103 height 32
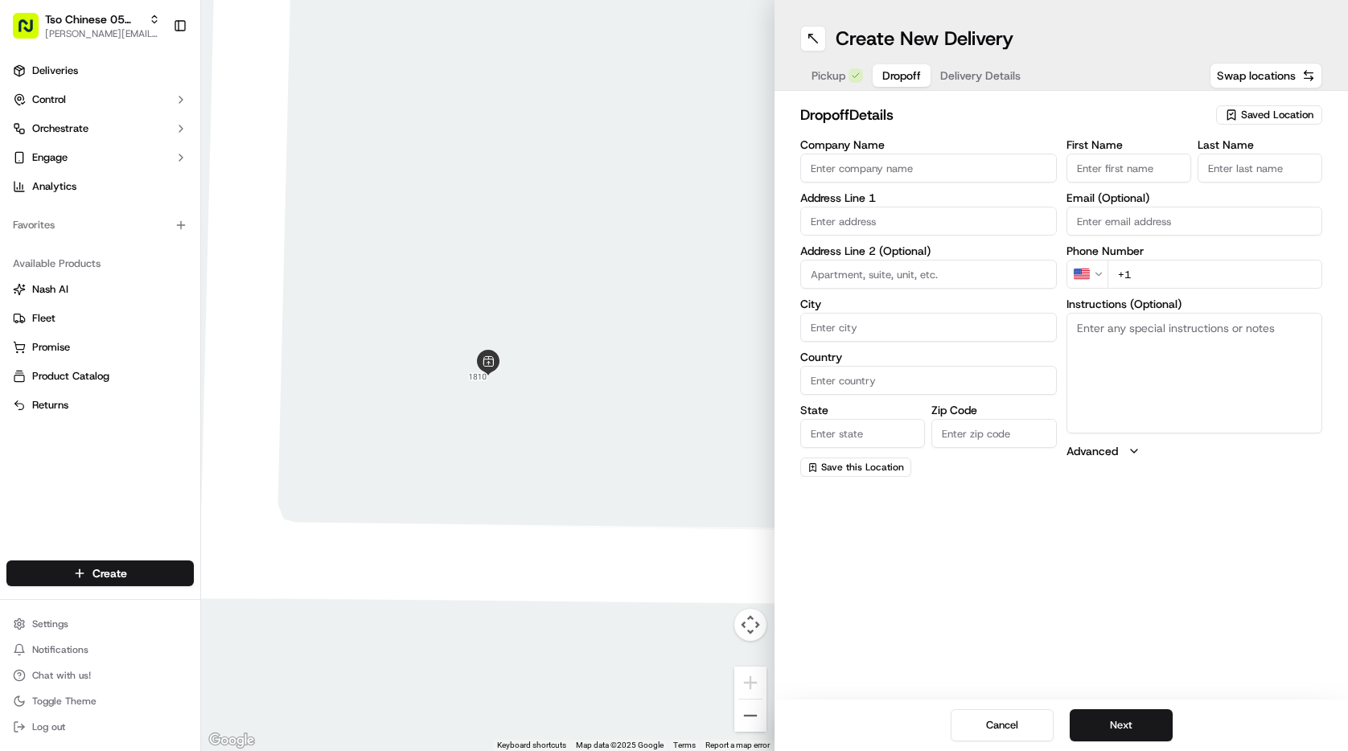
click at [935, 161] on input "Company Name" at bounding box center [928, 168] width 257 height 29
type input "[PERSON_NAME]"
click at [1072, 162] on input "First Name" at bounding box center [1129, 168] width 125 height 29
type input "[PERSON_NAME]"
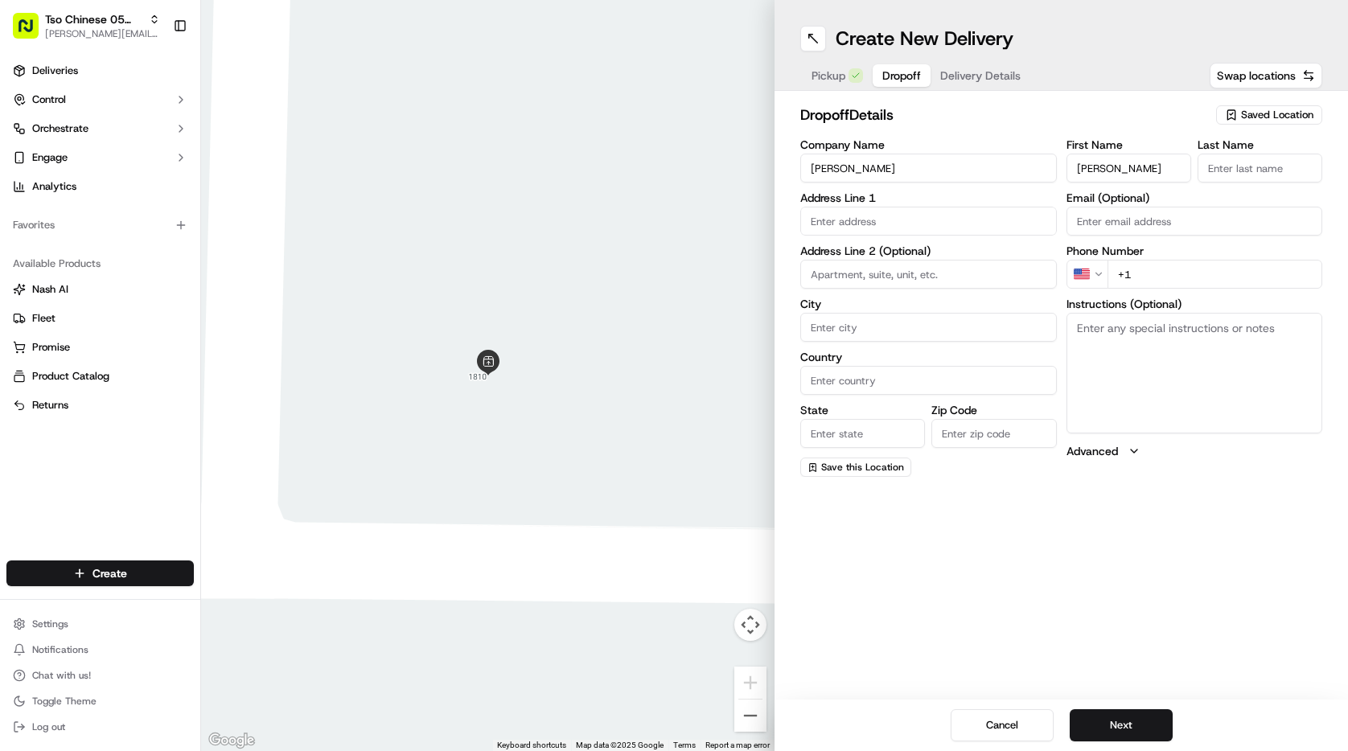
click at [1255, 176] on input "Last Name" at bounding box center [1260, 168] width 125 height 29
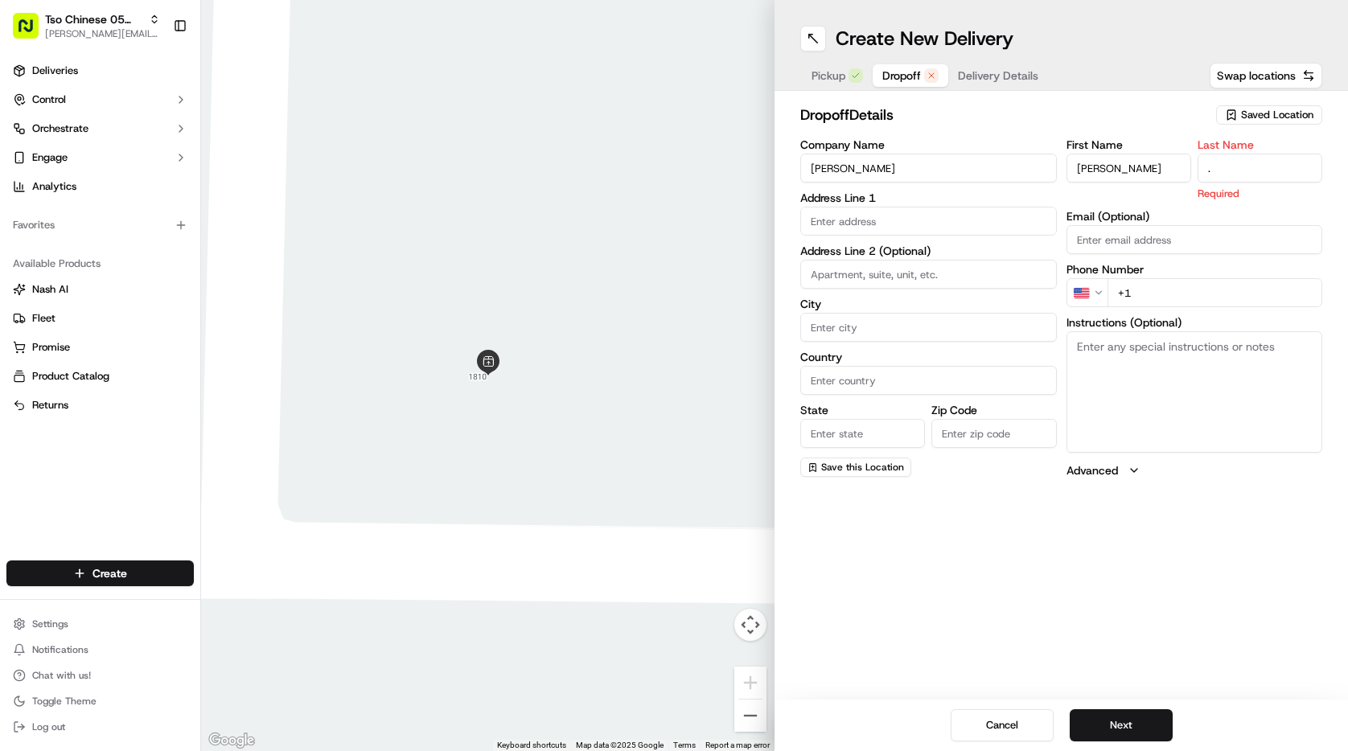
type input "."
click at [958, 214] on input "text" at bounding box center [928, 221] width 257 height 29
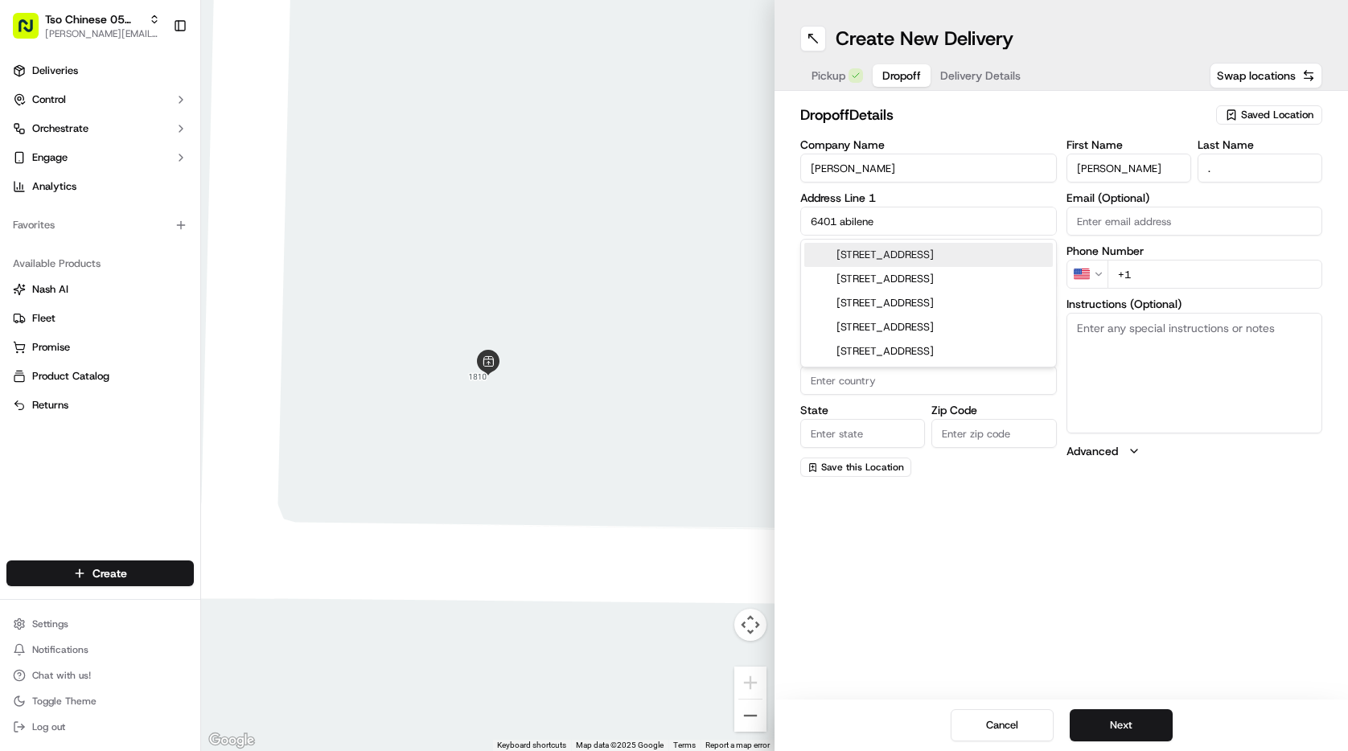
click at [990, 243] on div "6401 Abilene Trail, Austin, TX" at bounding box center [928, 255] width 249 height 24
type input "[STREET_ADDRESS][PERSON_NAME]"
type input "Austin"
type input "[GEOGRAPHIC_DATA]"
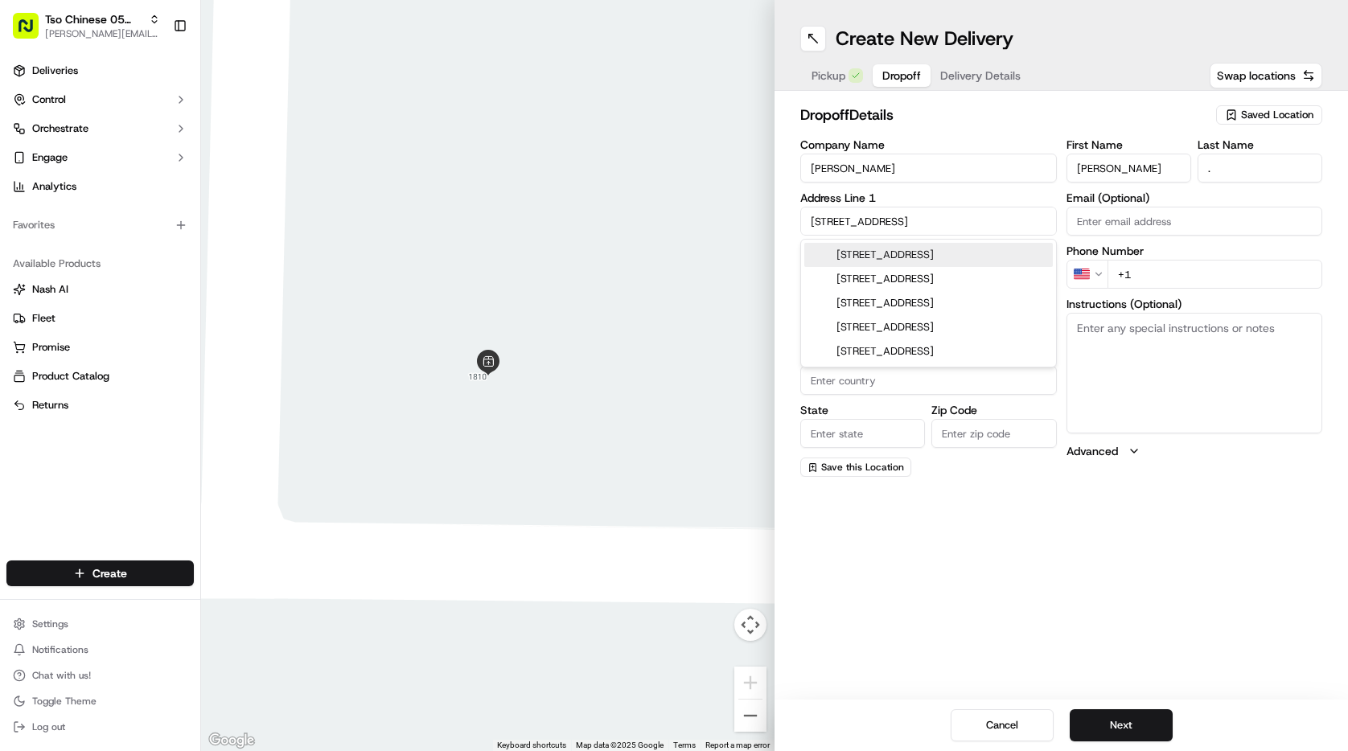
type input "78749"
type input "6401 Abilene Trail"
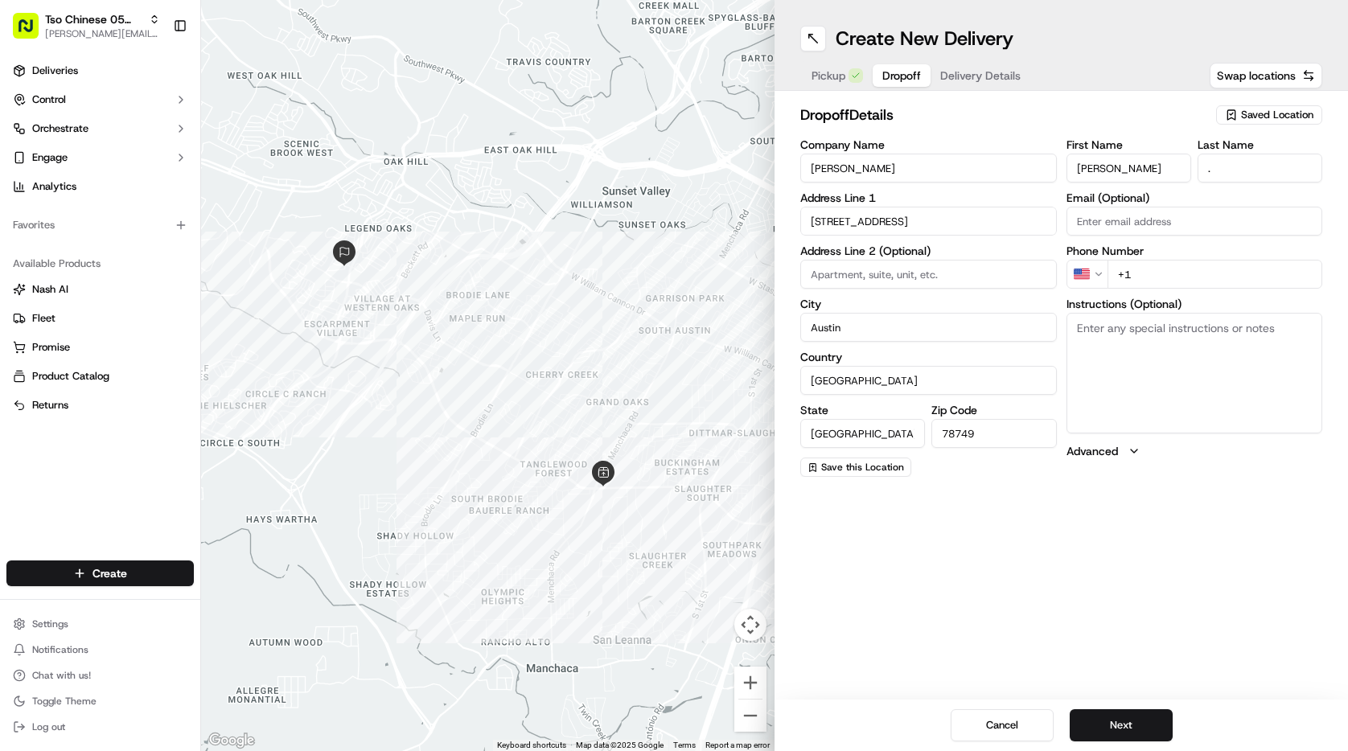
click at [1171, 279] on input "+1" at bounding box center [1216, 274] width 216 height 29
type input "+1 913 963 1199"
click at [1108, 719] on button "Next" at bounding box center [1121, 725] width 103 height 32
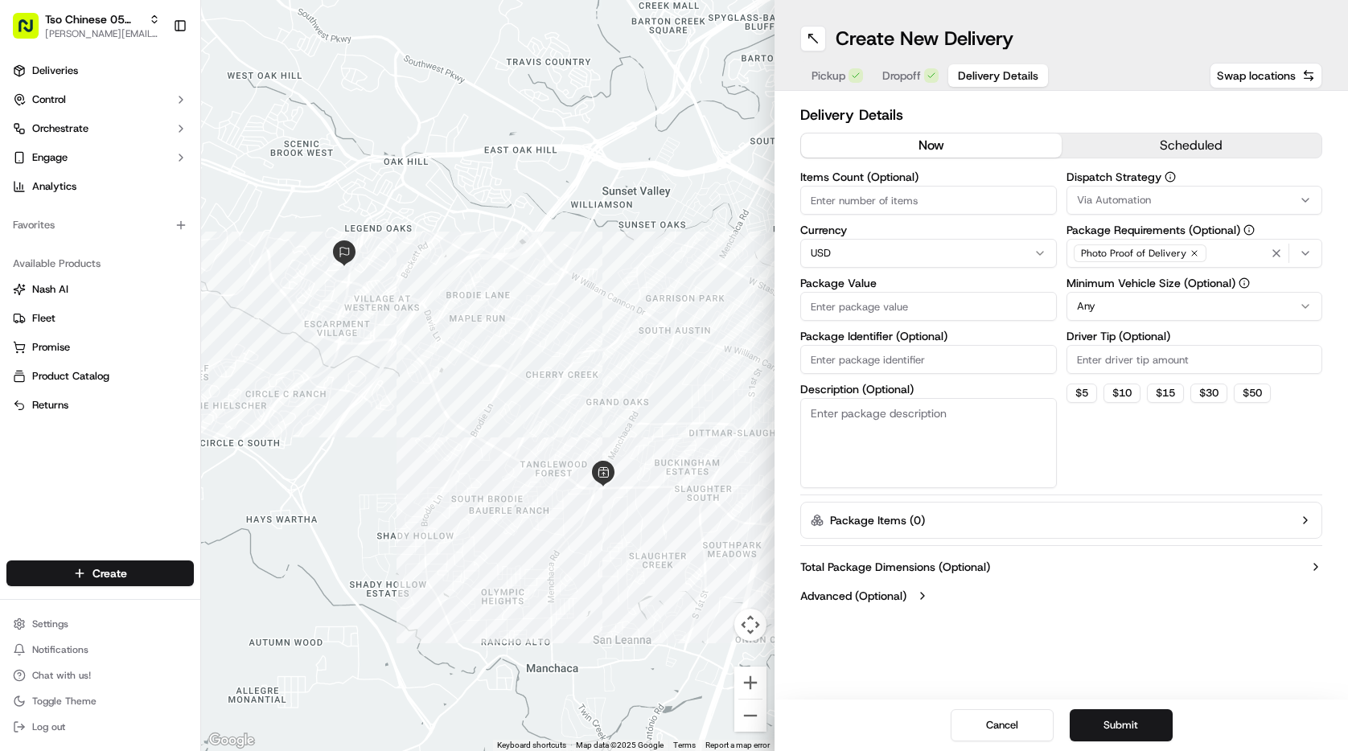
click at [938, 184] on div "Items Count (Optional)" at bounding box center [928, 192] width 257 height 43
click at [900, 306] on input "Package Value" at bounding box center [928, 306] width 257 height 29
type input "30.20"
click at [914, 354] on input "Package Identifier (Optional)" at bounding box center [928, 359] width 257 height 29
type input "#1EEDEE5"
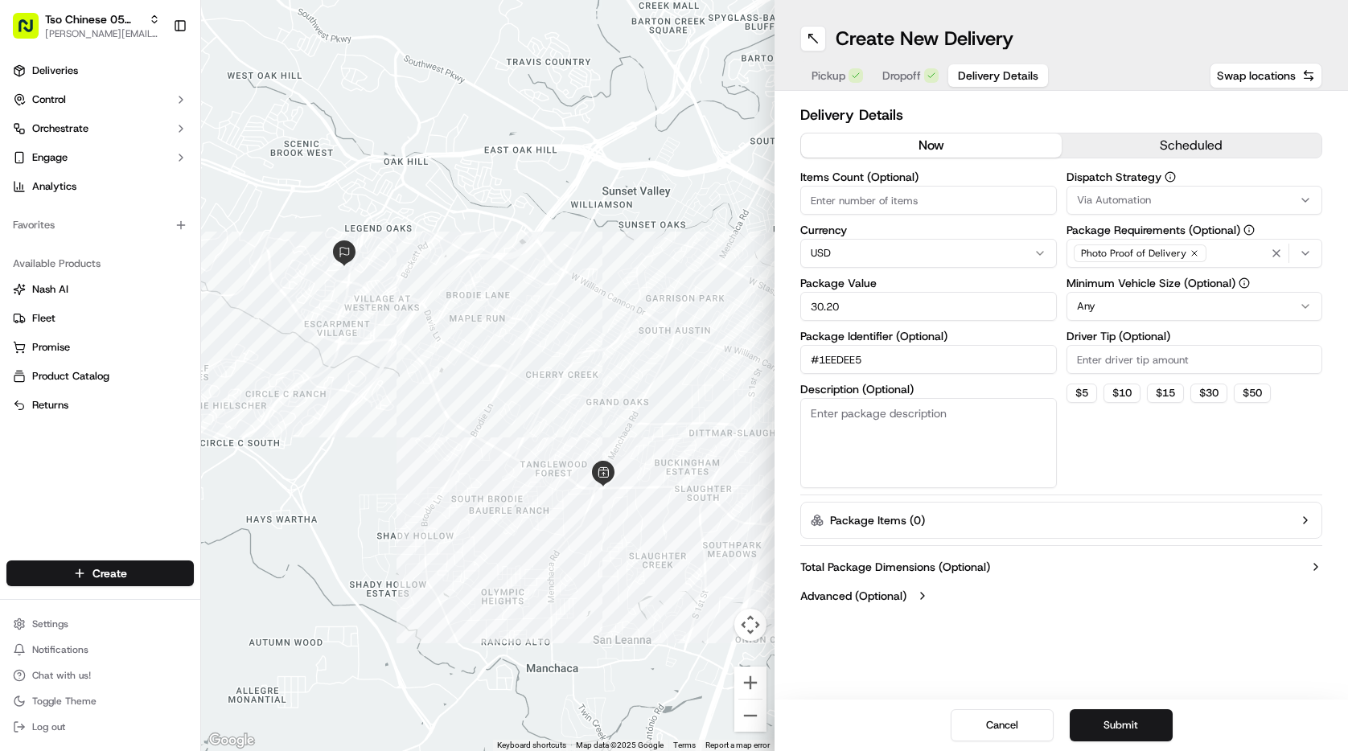
click at [1229, 369] on input "Driver Tip (Optional)" at bounding box center [1195, 359] width 257 height 29
type input "2.00"
click at [1167, 294] on html "Tso Chinese 05 Menchaca paul@tsochinese.com Toggle Sidebar Deliveries Control O…" at bounding box center [674, 375] width 1348 height 751
click at [1238, 195] on div "Via Automation" at bounding box center [1195, 200] width 249 height 14
click at [1208, 290] on span "Tso [PERSON_NAME] Strategy" at bounding box center [1192, 288] width 198 height 14
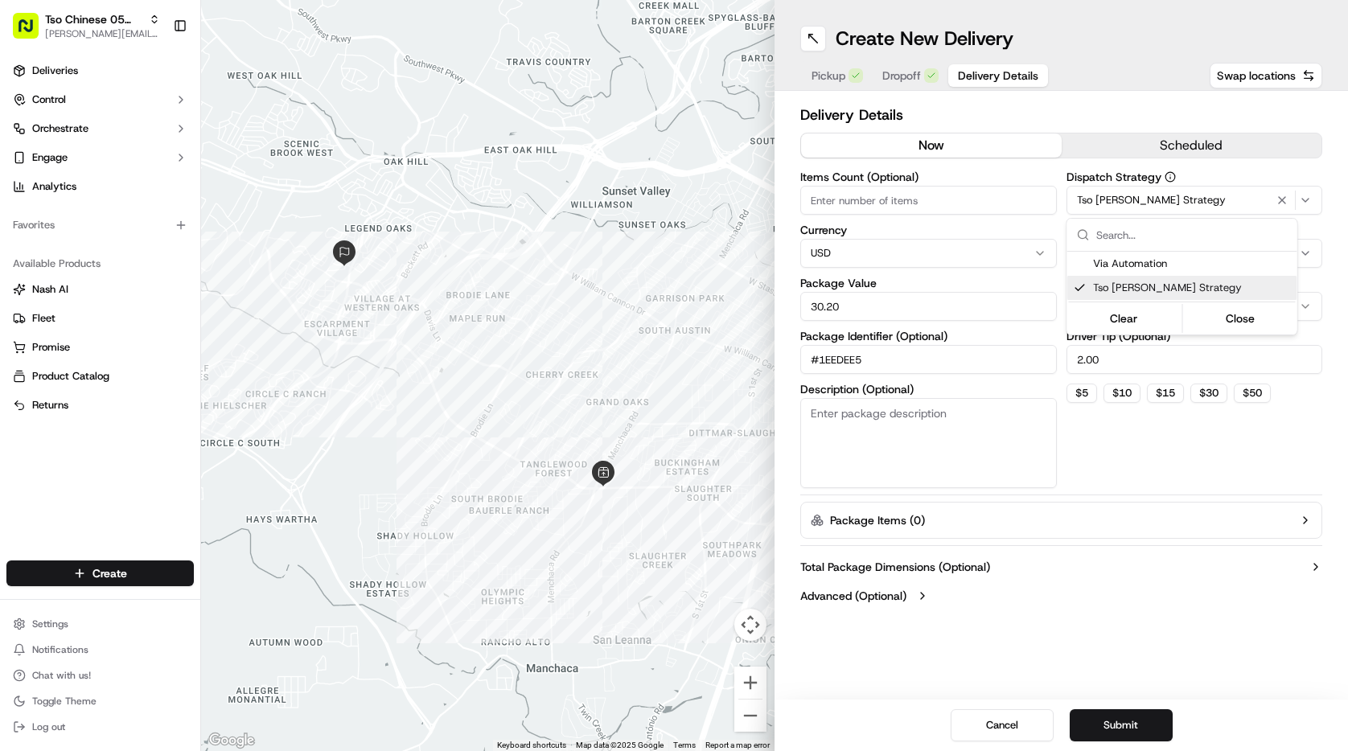
click at [1137, 600] on html "Tso Chinese 05 Menchaca paul@tsochinese.com Toggle Sidebar Deliveries Control O…" at bounding box center [674, 375] width 1348 height 751
click at [1143, 718] on button "Submit" at bounding box center [1121, 725] width 103 height 32
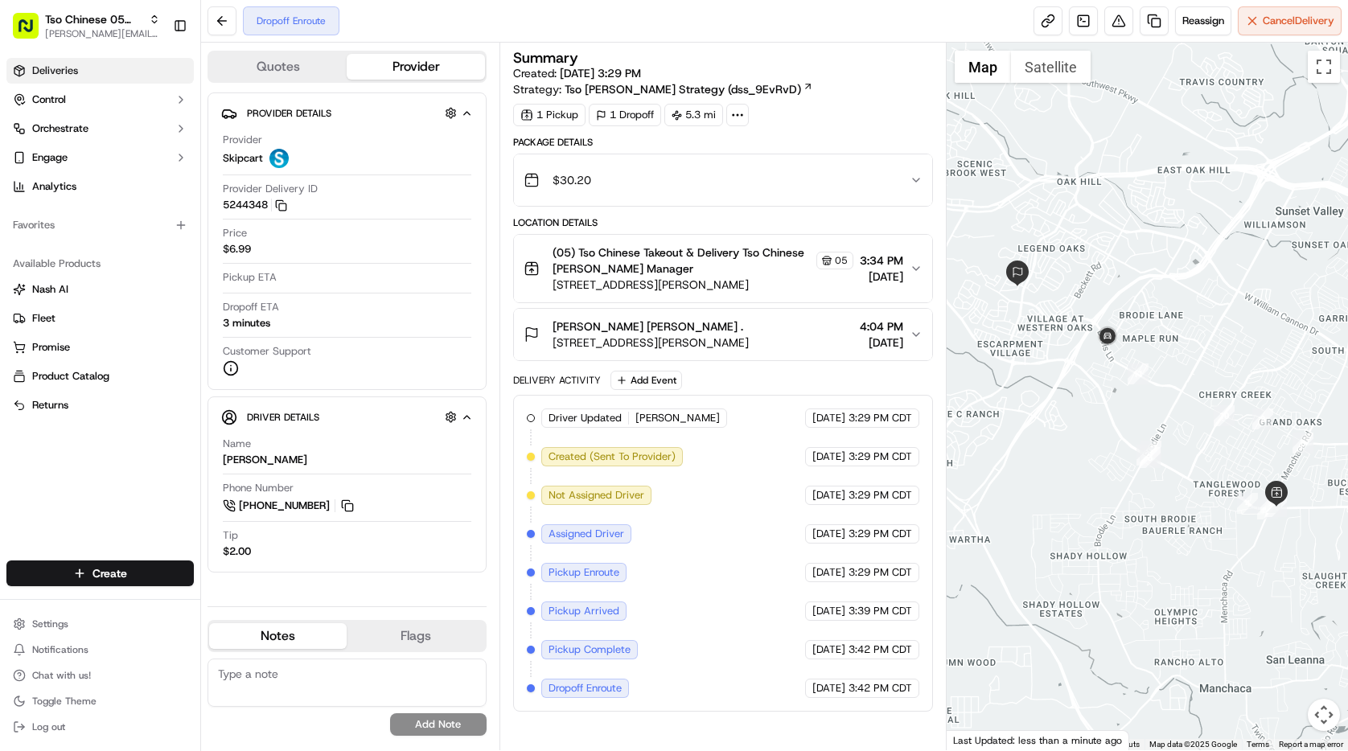
click at [79, 75] on link "Deliveries" at bounding box center [99, 71] width 187 height 26
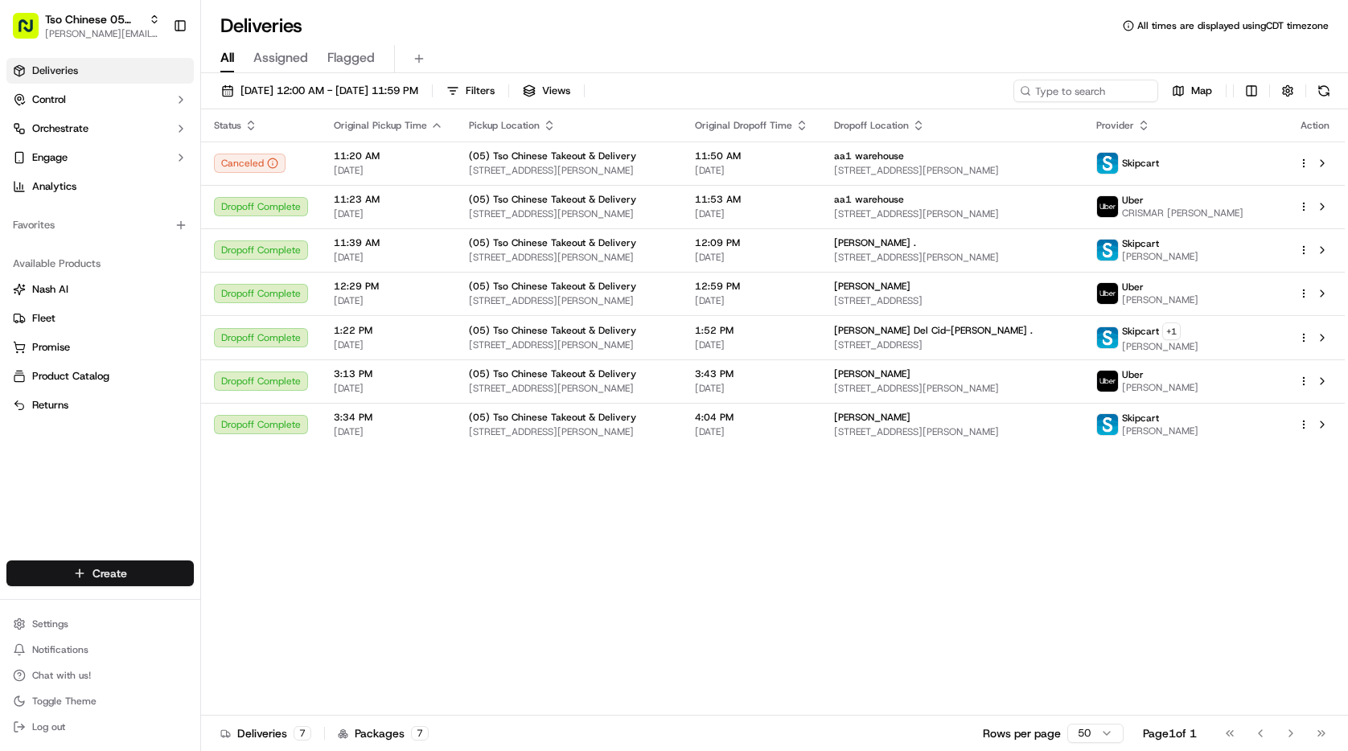
click at [169, 584] on html "Tso Chinese 05 Menchaca [EMAIL_ADDRESS][DOMAIN_NAME] Toggle Sidebar Deliveries …" at bounding box center [674, 375] width 1348 height 751
click at [282, 599] on link "Delivery" at bounding box center [290, 603] width 179 height 29
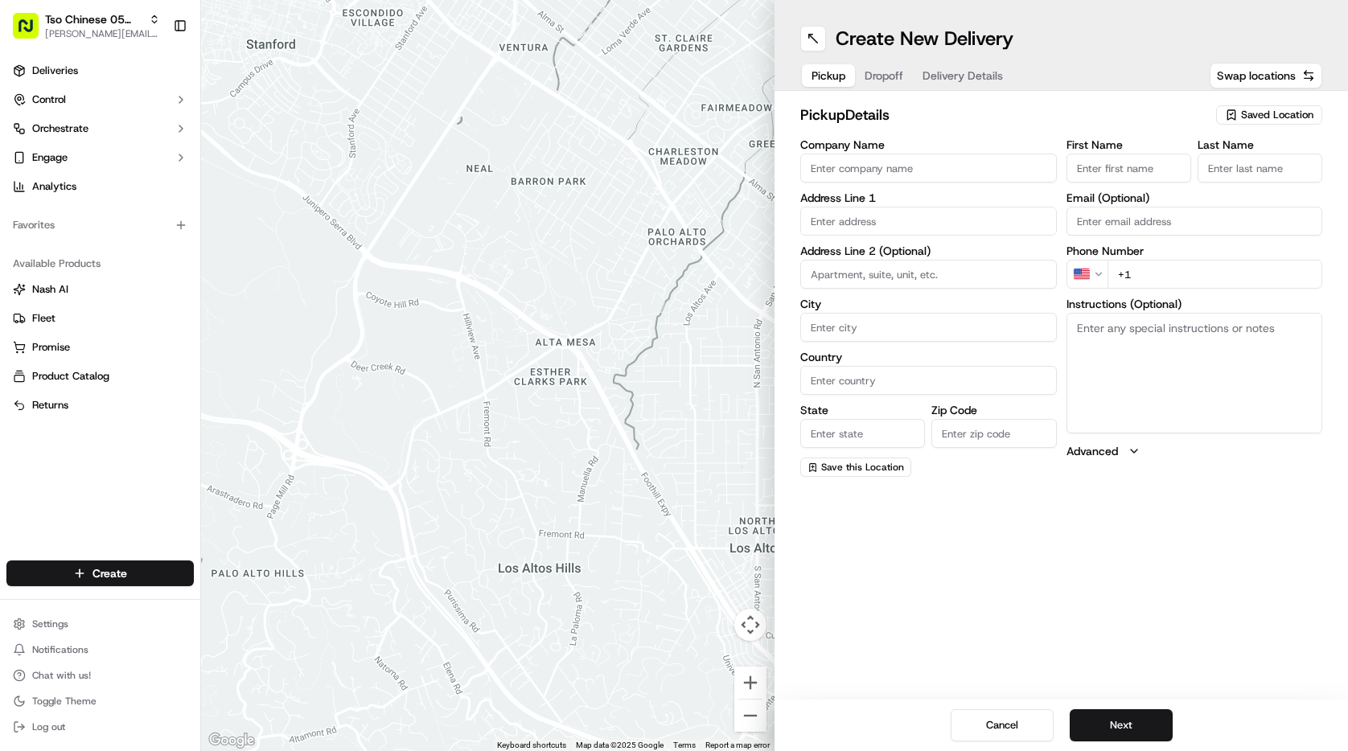
click at [1257, 115] on span "Saved Location" at bounding box center [1277, 115] width 72 height 14
click at [1240, 183] on span "(05) Tso Chinese Takeout & Delivery (05)" at bounding box center [1242, 175] width 198 height 14
type input "(05) Tso Chinese Takeout & Delivery"
type input "[STREET_ADDRESS][PERSON_NAME]"
type input "Ste 100"
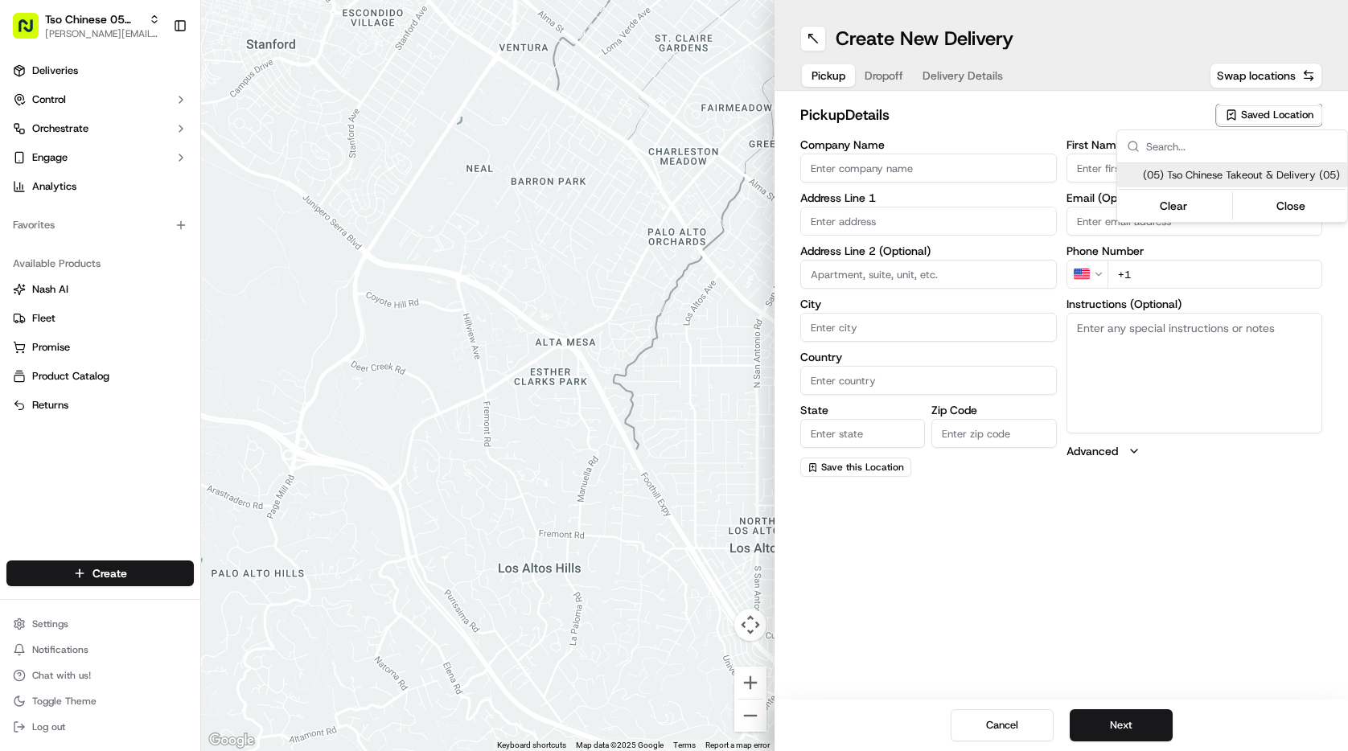
type input "Austin"
type input "US"
type input "[GEOGRAPHIC_DATA]"
type input "78748"
type input "Tso Chinese"
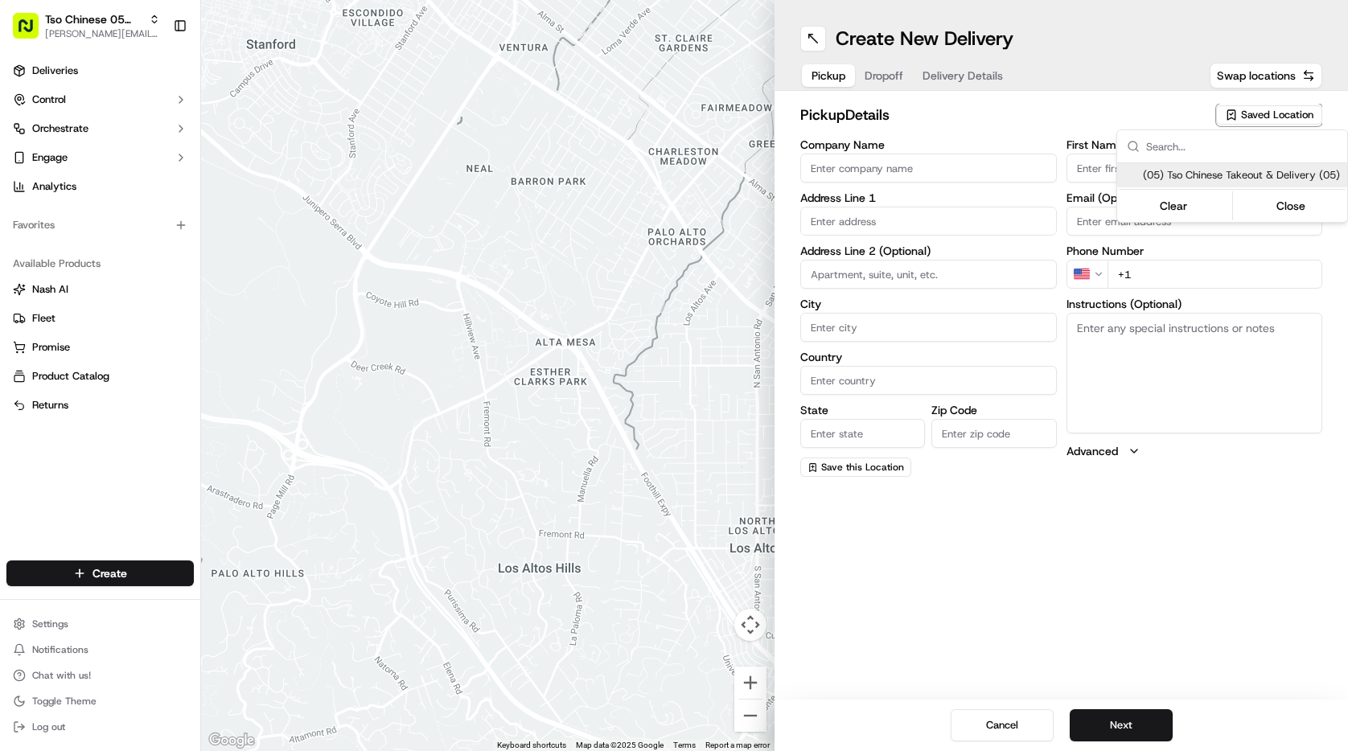
type input "[PERSON_NAME] Manager"
type input "[EMAIL_ADDRESS][DOMAIN_NAME]"
type input "[PHONE_NUMBER]"
type textarea "Submit a picture displaying address & food as Proof of Delivery. Envía una foto…"
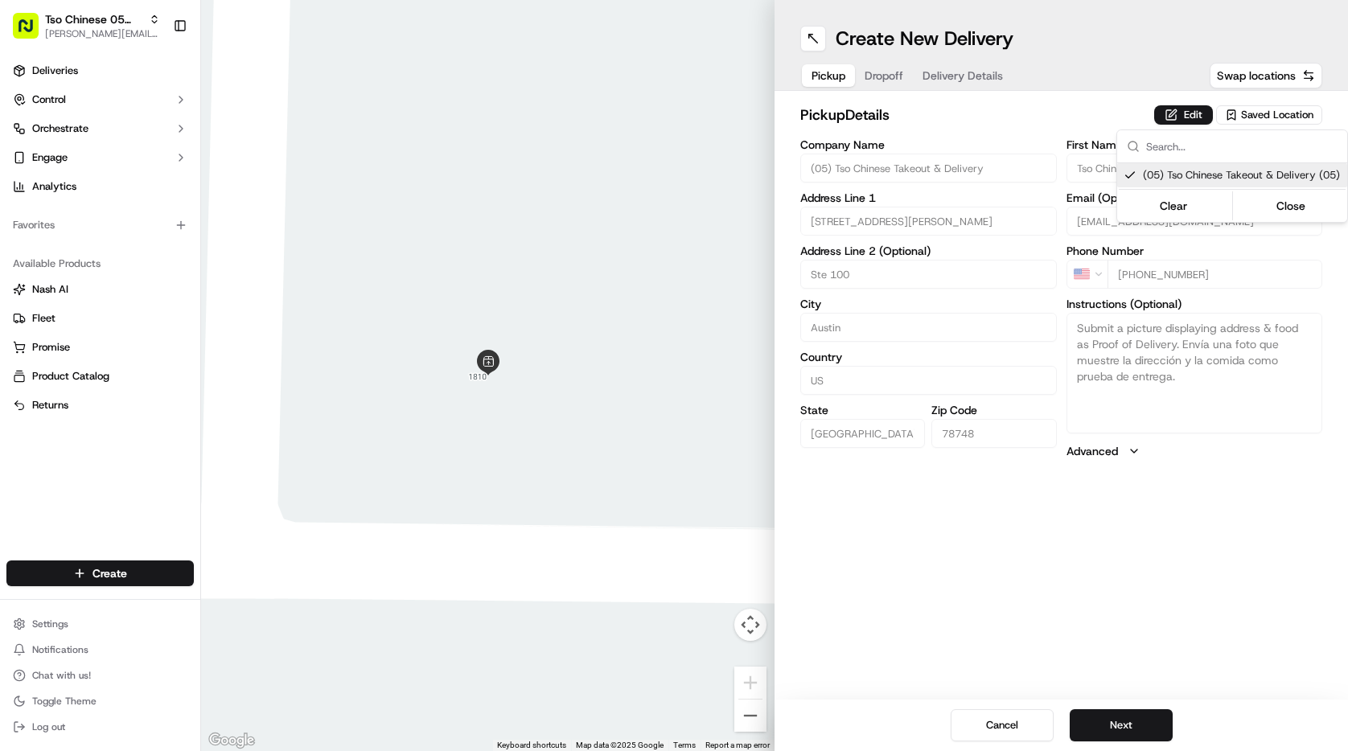
click at [1174, 717] on html "Tso Chinese 05 Menchaca [EMAIL_ADDRESS][DOMAIN_NAME] Toggle Sidebar Deliveries …" at bounding box center [674, 375] width 1348 height 751
click at [1156, 720] on button "Next" at bounding box center [1121, 725] width 103 height 32
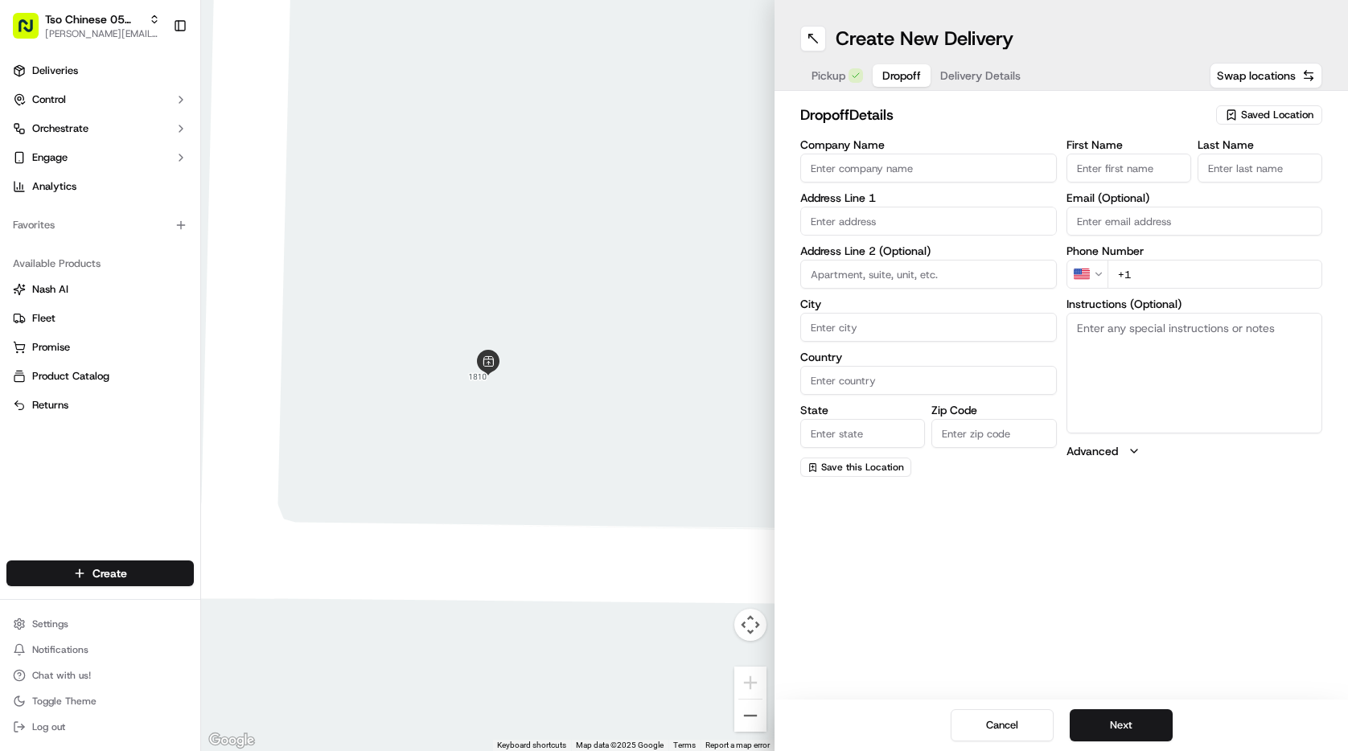
click at [942, 175] on input "Company Name" at bounding box center [928, 168] width 257 height 29
type input "[PERSON_NAME]"
click at [1107, 170] on input "First Name" at bounding box center [1129, 168] width 125 height 29
type input "John Tucker"
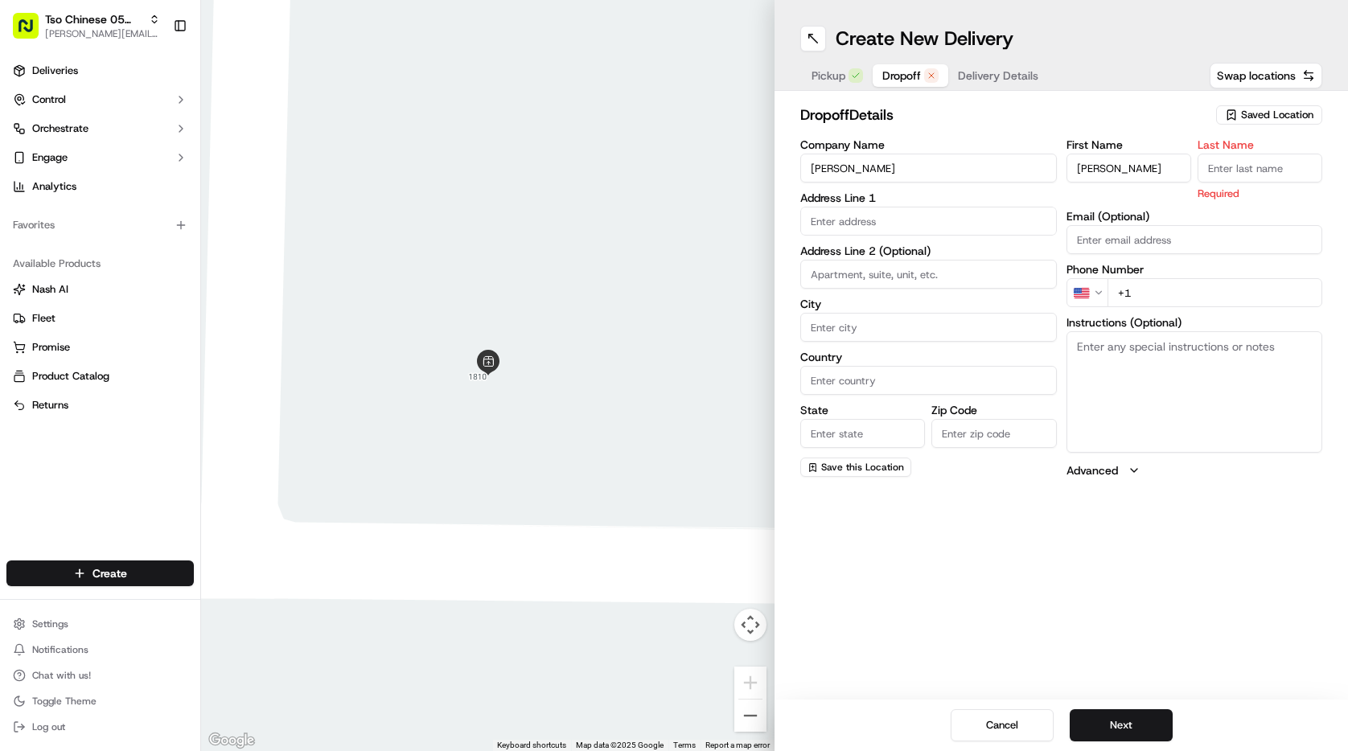
click at [1235, 160] on input "Last Name" at bounding box center [1260, 168] width 125 height 29
type input "."
click at [896, 233] on input "text" at bounding box center [928, 221] width 257 height 29
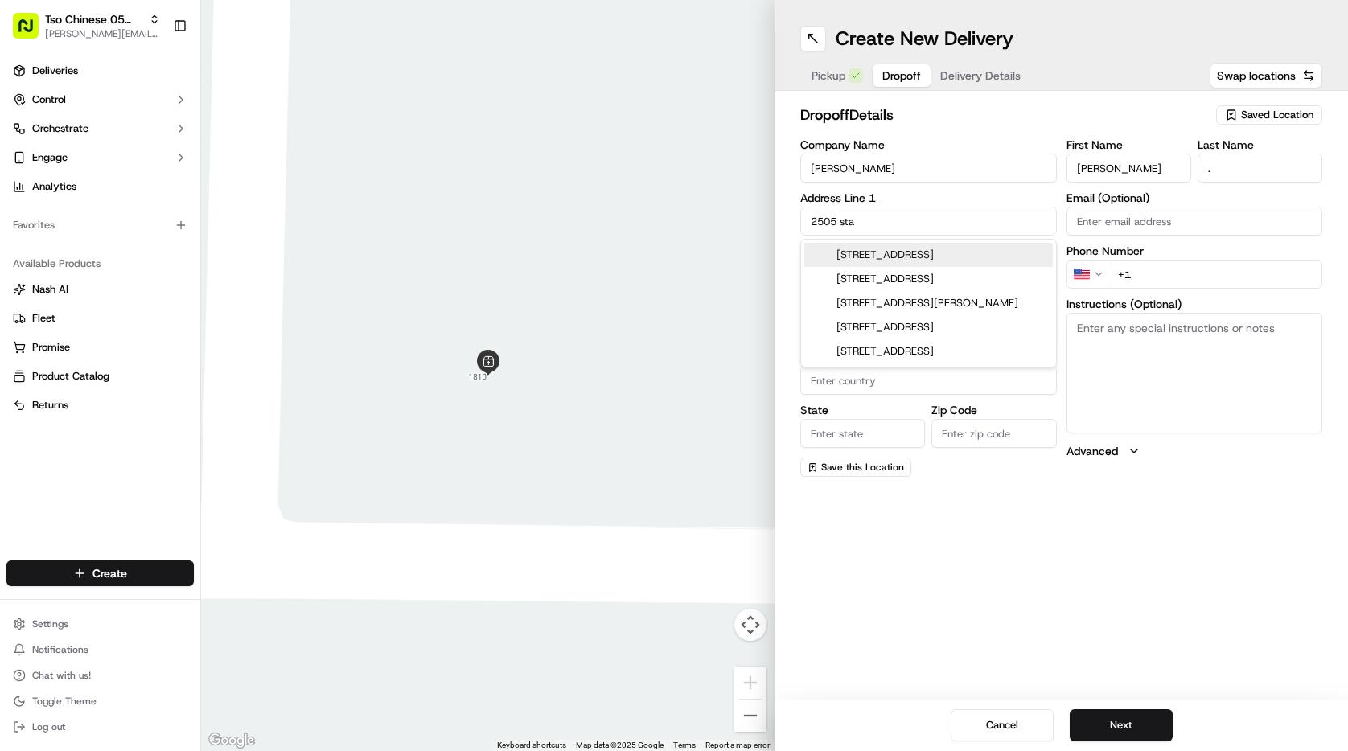
click at [919, 259] on div "2505 Star Grass Cir, Austin, TX" at bounding box center [928, 255] width 249 height 24
type input "[STREET_ADDRESS]"
type input "Austin"
type input "[GEOGRAPHIC_DATA]"
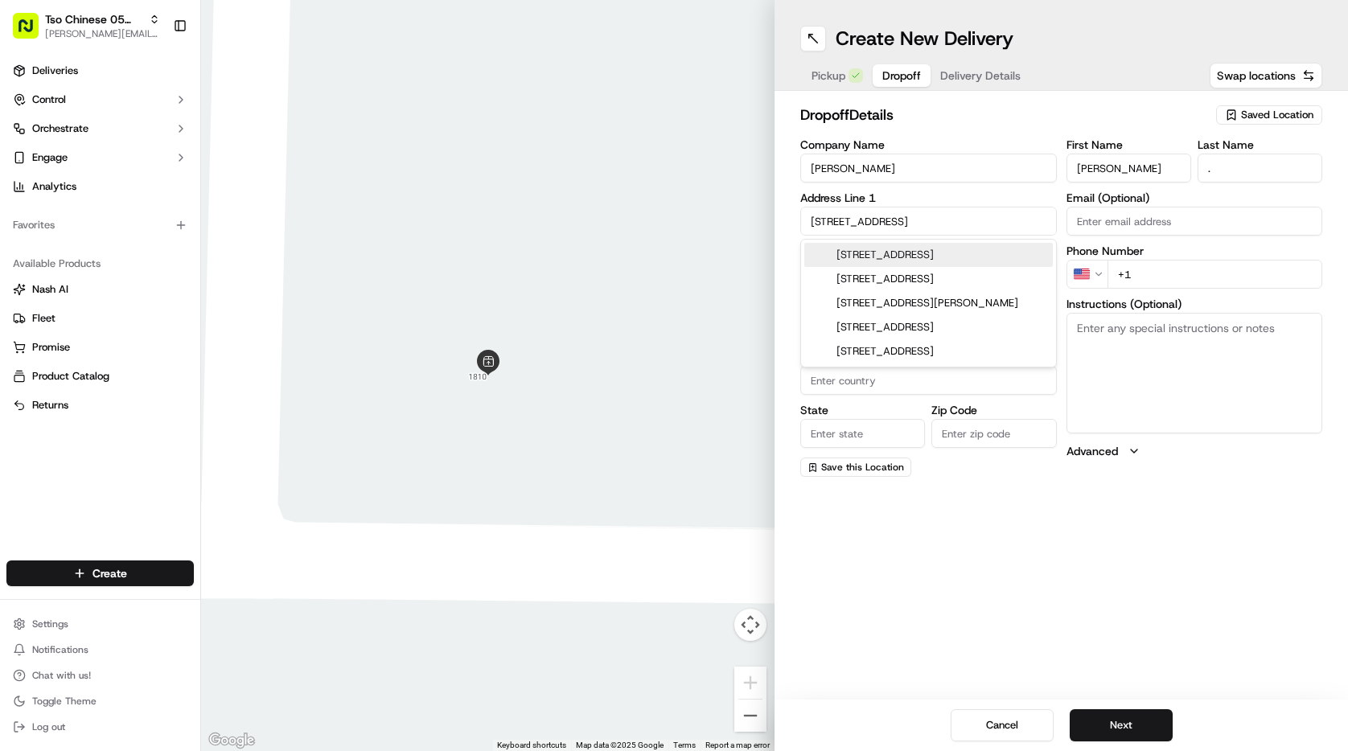
type input "78745"
type input "2505 Star Grass Circle"
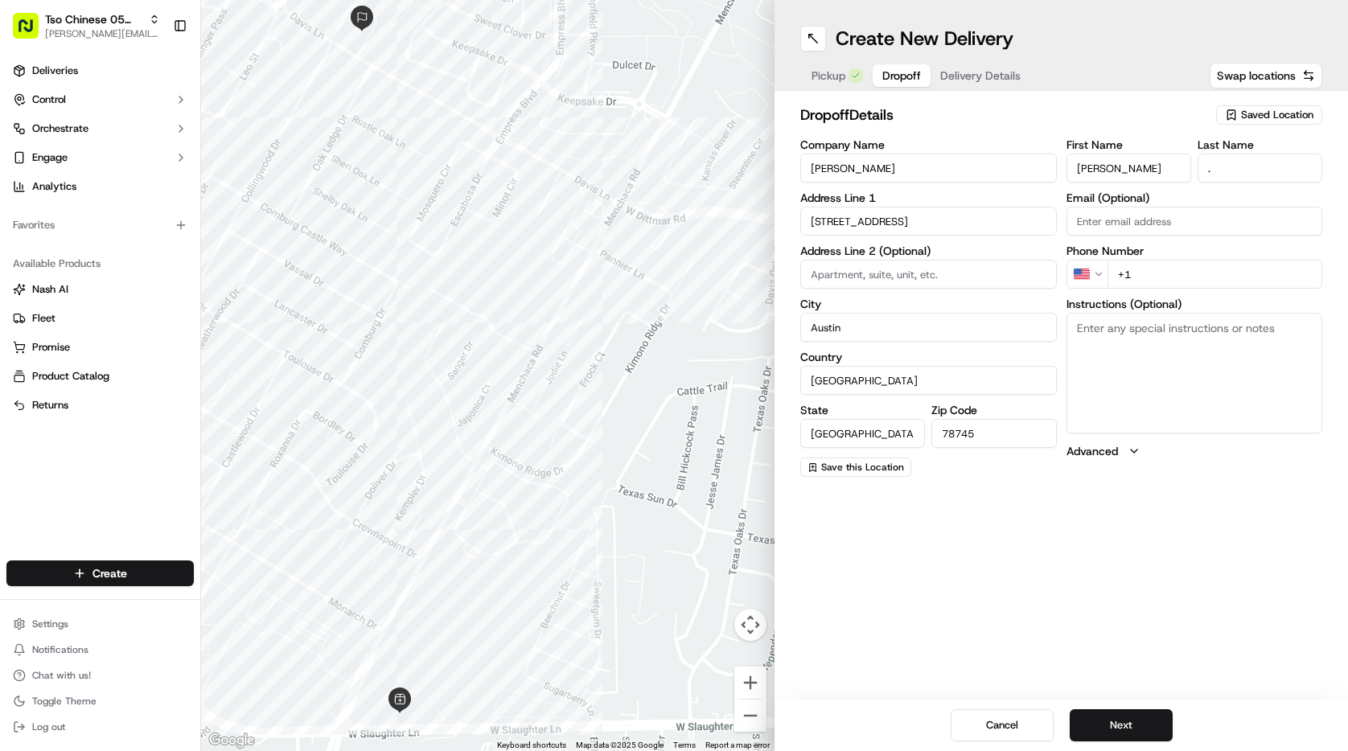
click at [1186, 271] on input "+1" at bounding box center [1216, 274] width 216 height 29
type input "+1 512 969 8114"
click at [1154, 722] on button "Next" at bounding box center [1121, 725] width 103 height 32
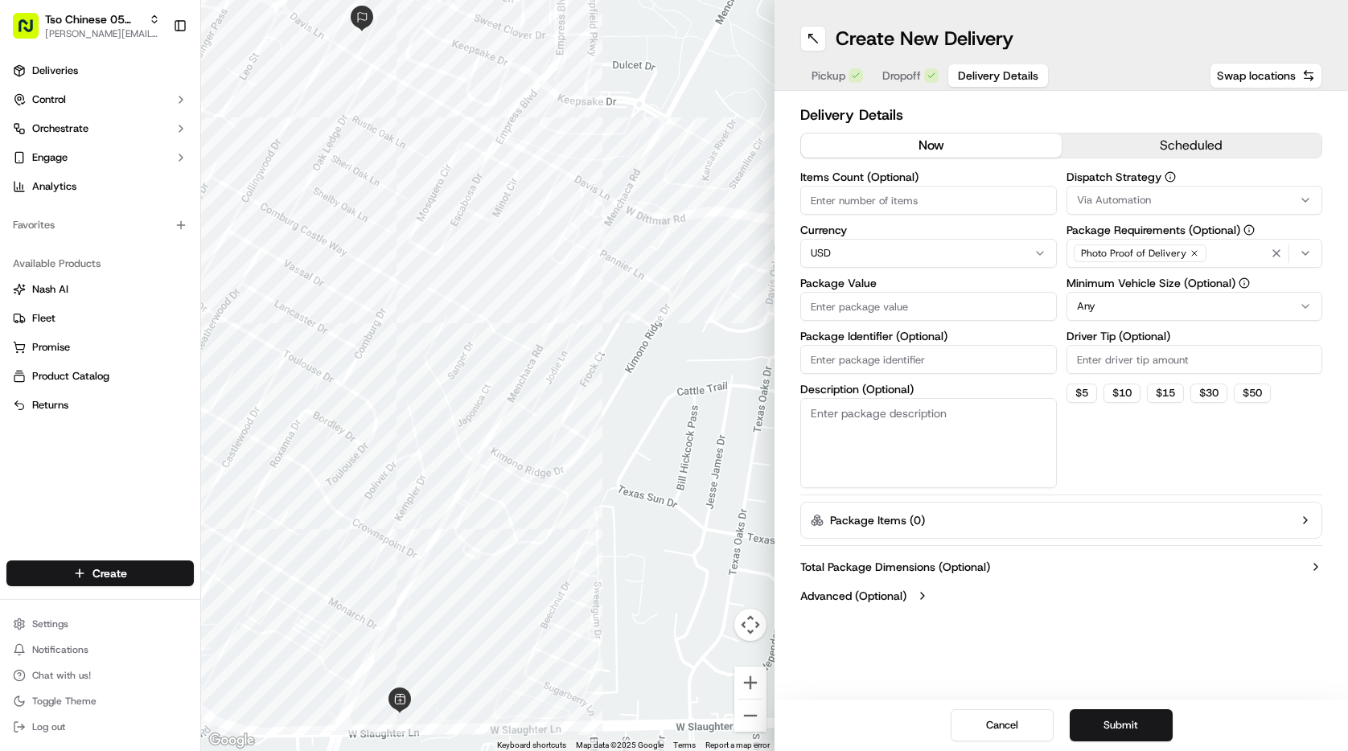
click at [860, 205] on input "Items Count (Optional)" at bounding box center [928, 200] width 257 height 29
type input "5"
click at [860, 315] on input "Package Value" at bounding box center [928, 306] width 257 height 29
type input "60.35"
click at [911, 360] on input "Package Identifier (Optional)" at bounding box center [928, 359] width 257 height 29
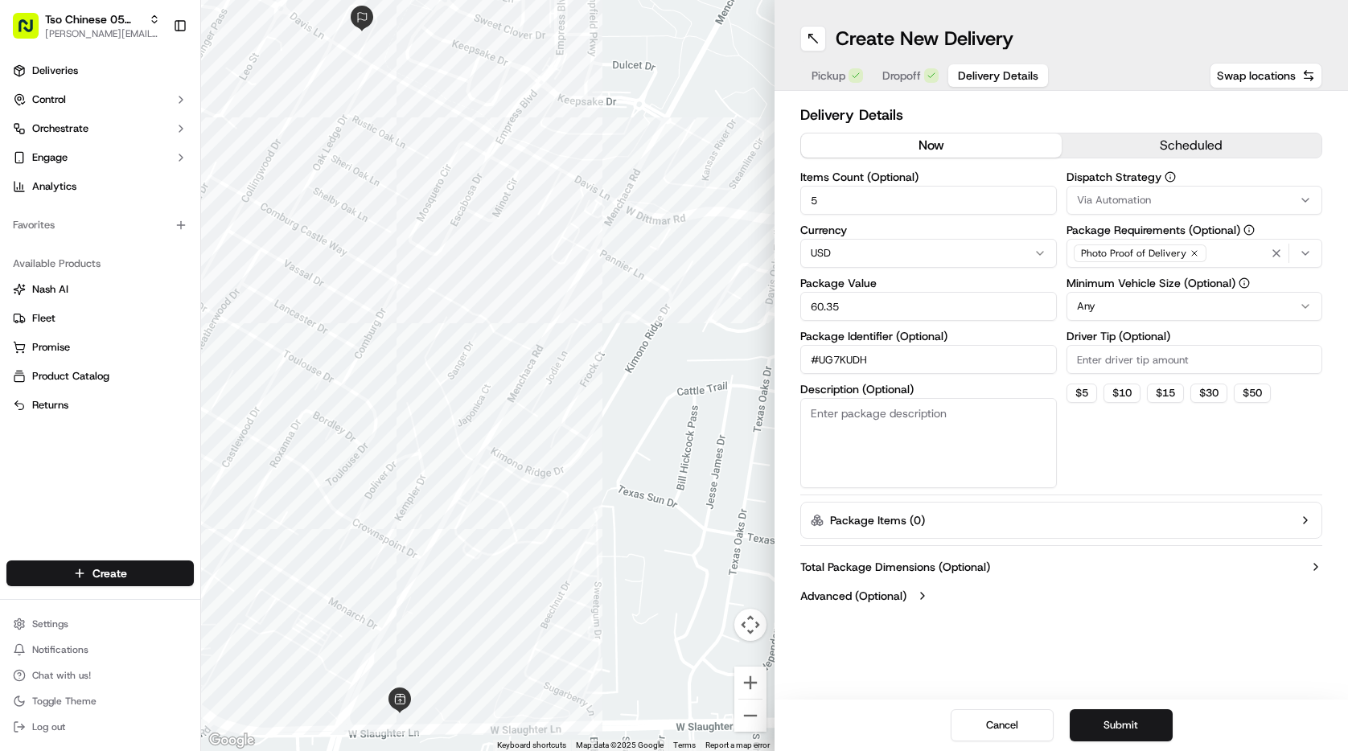
type input "#UG7KUDH"
click at [1141, 361] on input "Driver Tip (Optional)" at bounding box center [1195, 359] width 257 height 29
type input "2.00"
click at [1179, 311] on html "Tso Chinese 05 Menchaca paul@tsochinese.com Toggle Sidebar Deliveries Control O…" at bounding box center [674, 375] width 1348 height 751
click at [1185, 208] on button "Via Automation" at bounding box center [1195, 200] width 257 height 29
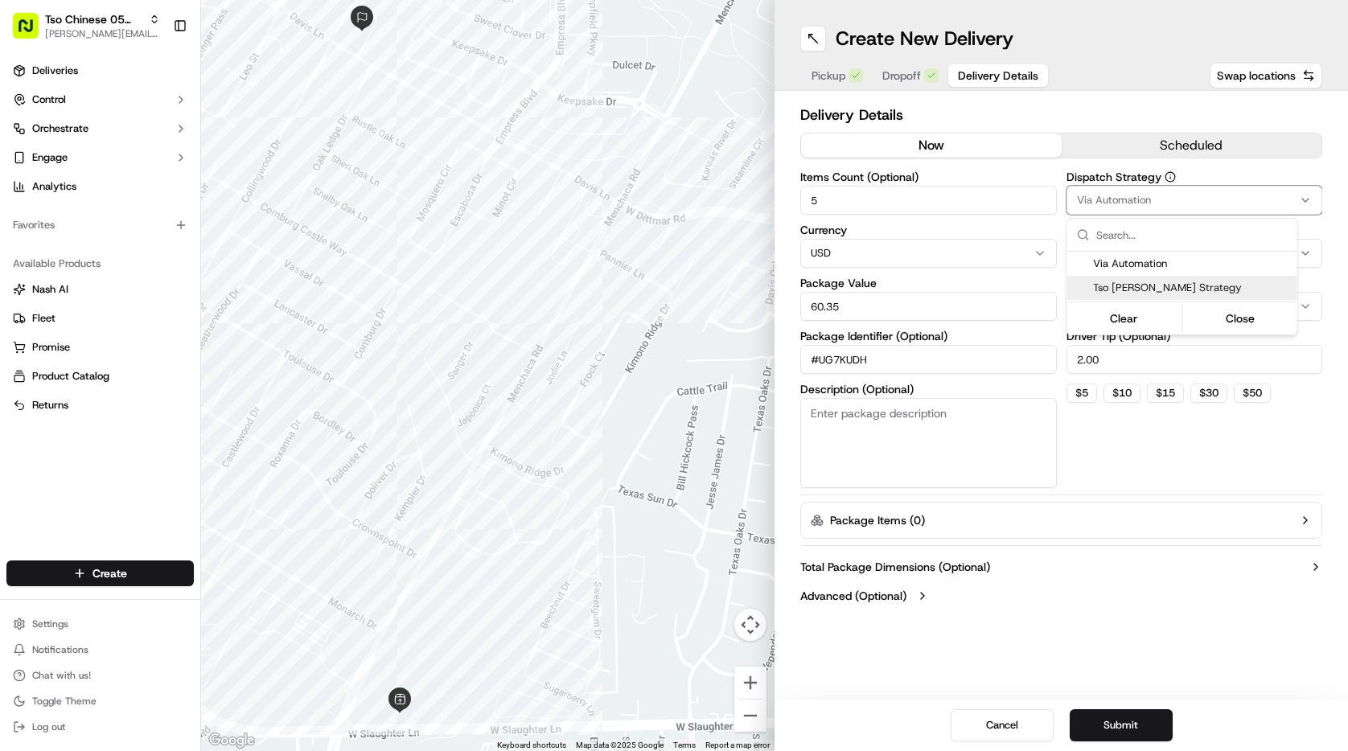
click at [1175, 295] on div "Tso [PERSON_NAME] Strategy" at bounding box center [1182, 288] width 230 height 24
click at [1147, 507] on html "Tso Chinese 05 Menchaca paul@tsochinese.com Toggle Sidebar Deliveries Control O…" at bounding box center [674, 375] width 1348 height 751
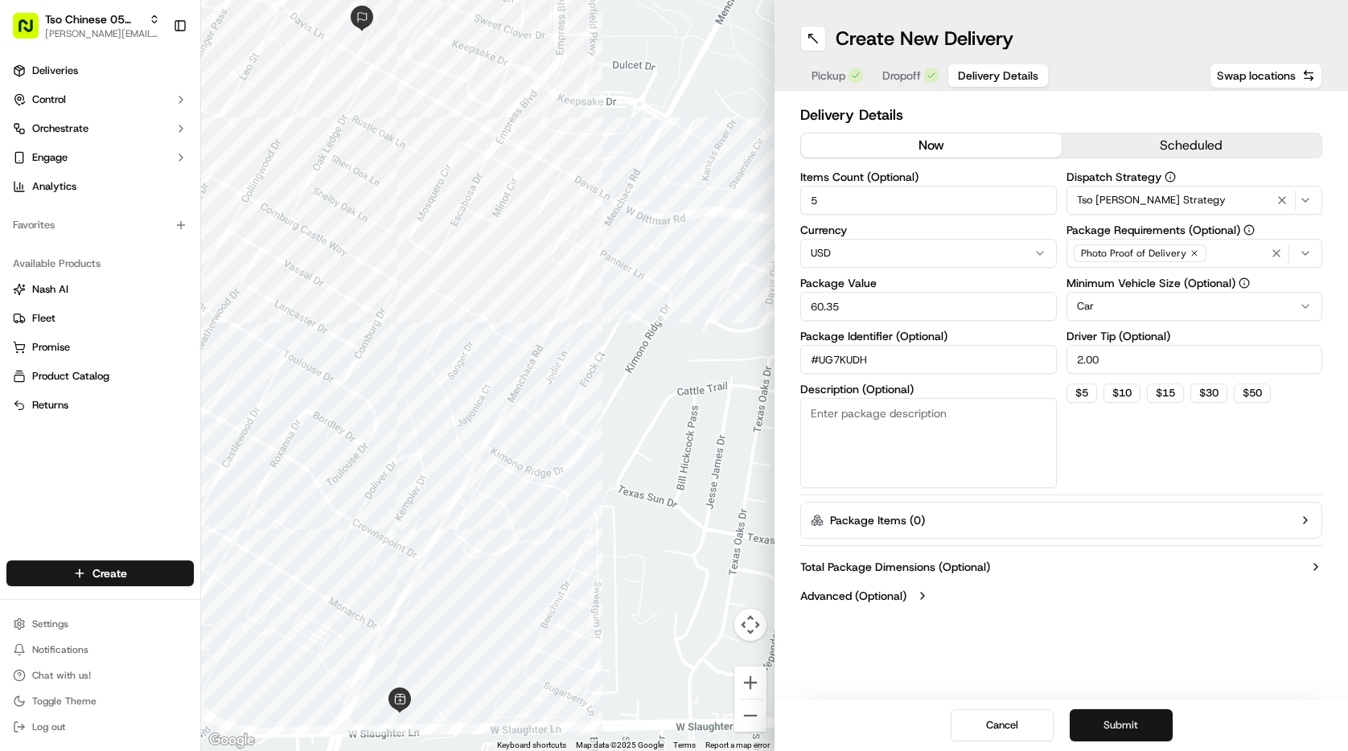
click at [1142, 719] on button "Submit" at bounding box center [1121, 725] width 103 height 32
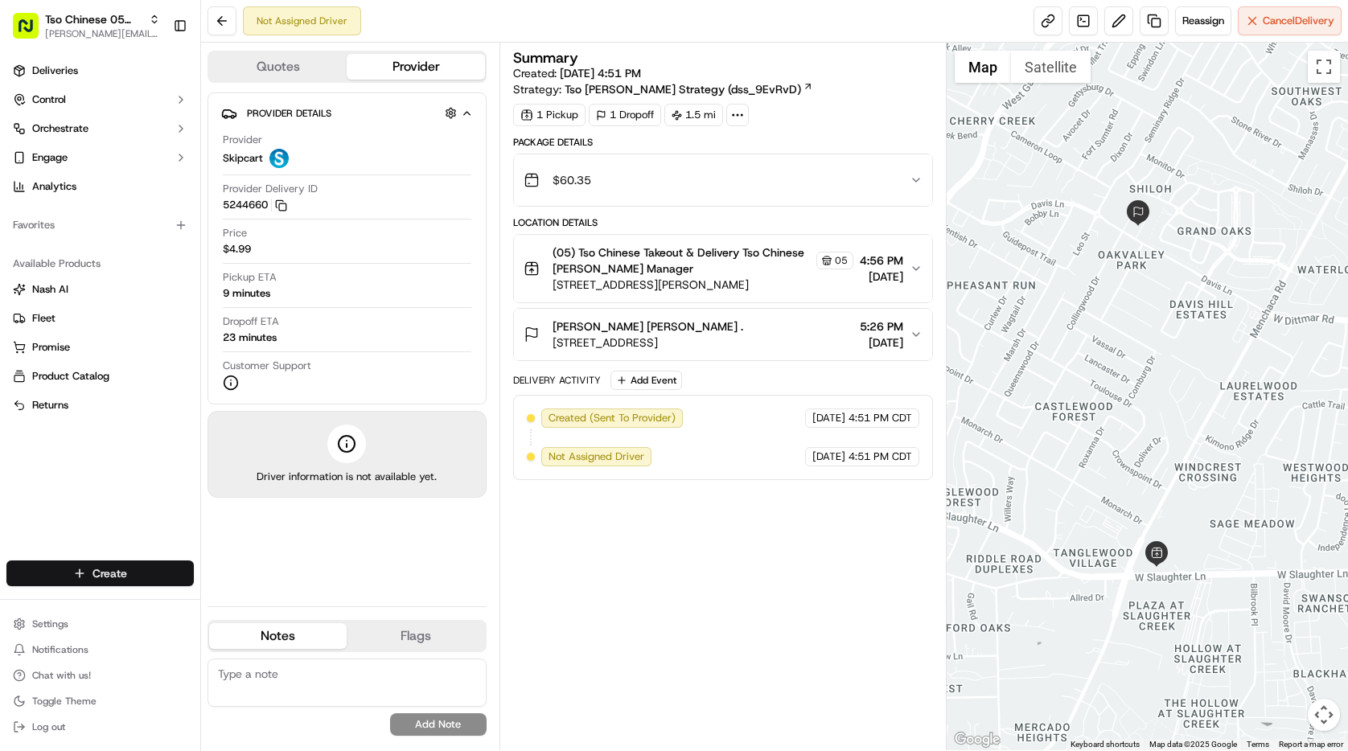
click at [130, 574] on html "Tso Chinese 05 Menchaca paul@tsochinese.com Toggle Sidebar Deliveries Control O…" at bounding box center [674, 375] width 1348 height 751
click at [252, 608] on link "Delivery" at bounding box center [290, 603] width 179 height 29
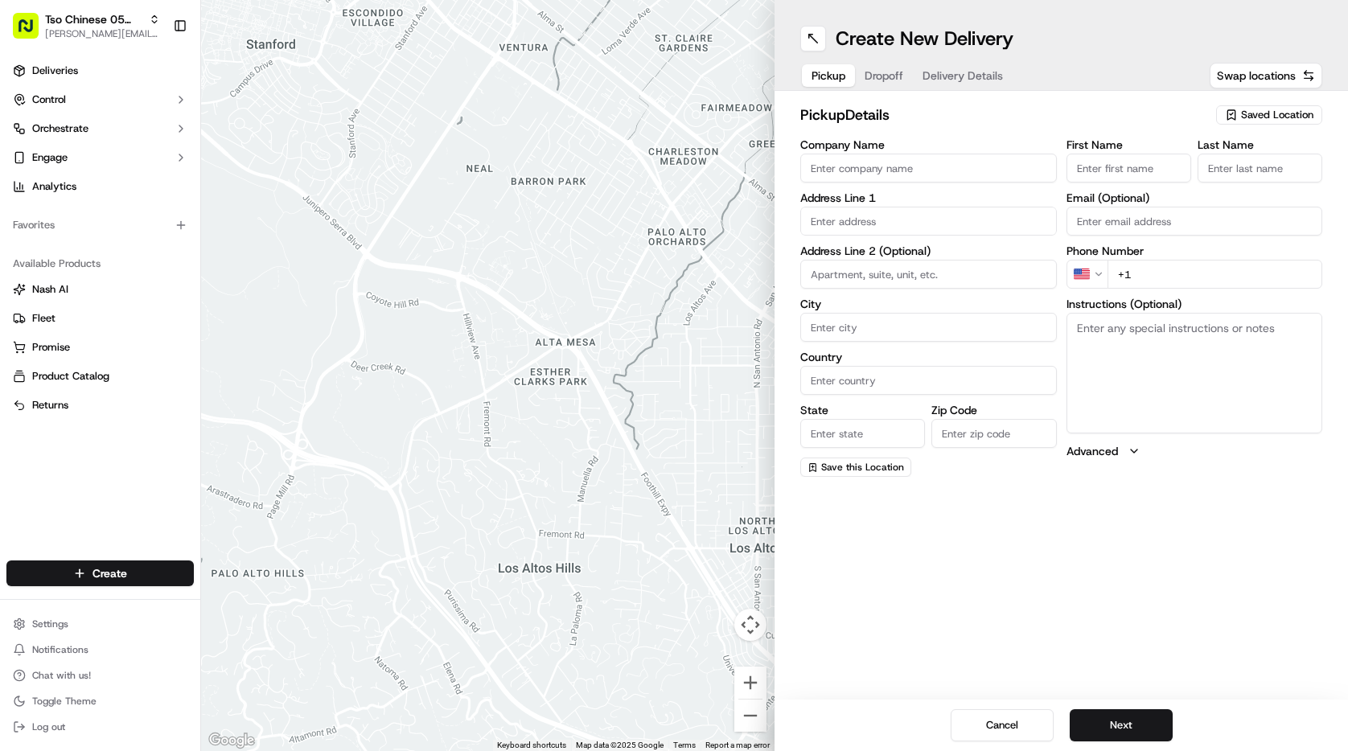
click at [1259, 117] on span "Saved Location" at bounding box center [1277, 115] width 72 height 14
click at [1245, 174] on span "(05) Tso Chinese Takeout & Delivery (05)" at bounding box center [1242, 175] width 198 height 14
type input "(05) Tso Chinese Takeout & Delivery"
type input "[STREET_ADDRESS][PERSON_NAME]"
type input "Ste 100"
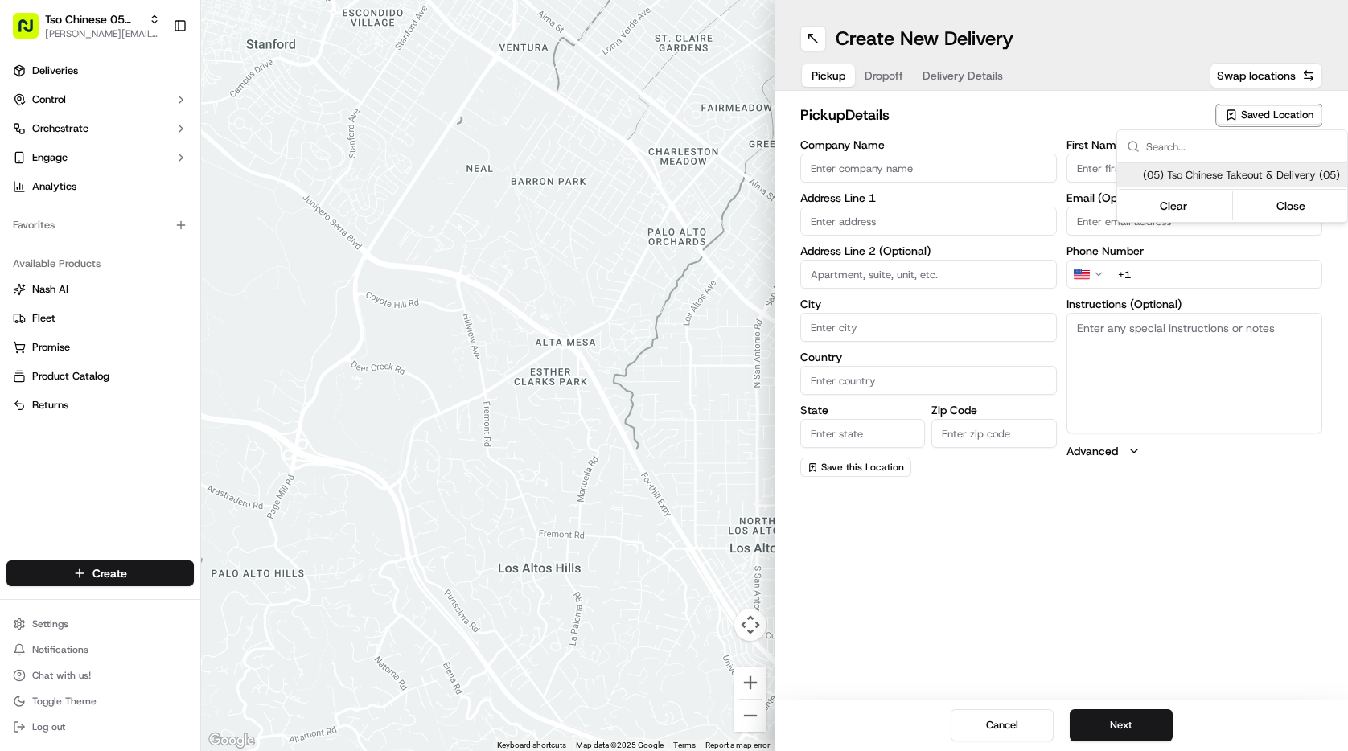
type input "Austin"
type input "US"
type input "[GEOGRAPHIC_DATA]"
type input "78748"
type input "Tso Chinese"
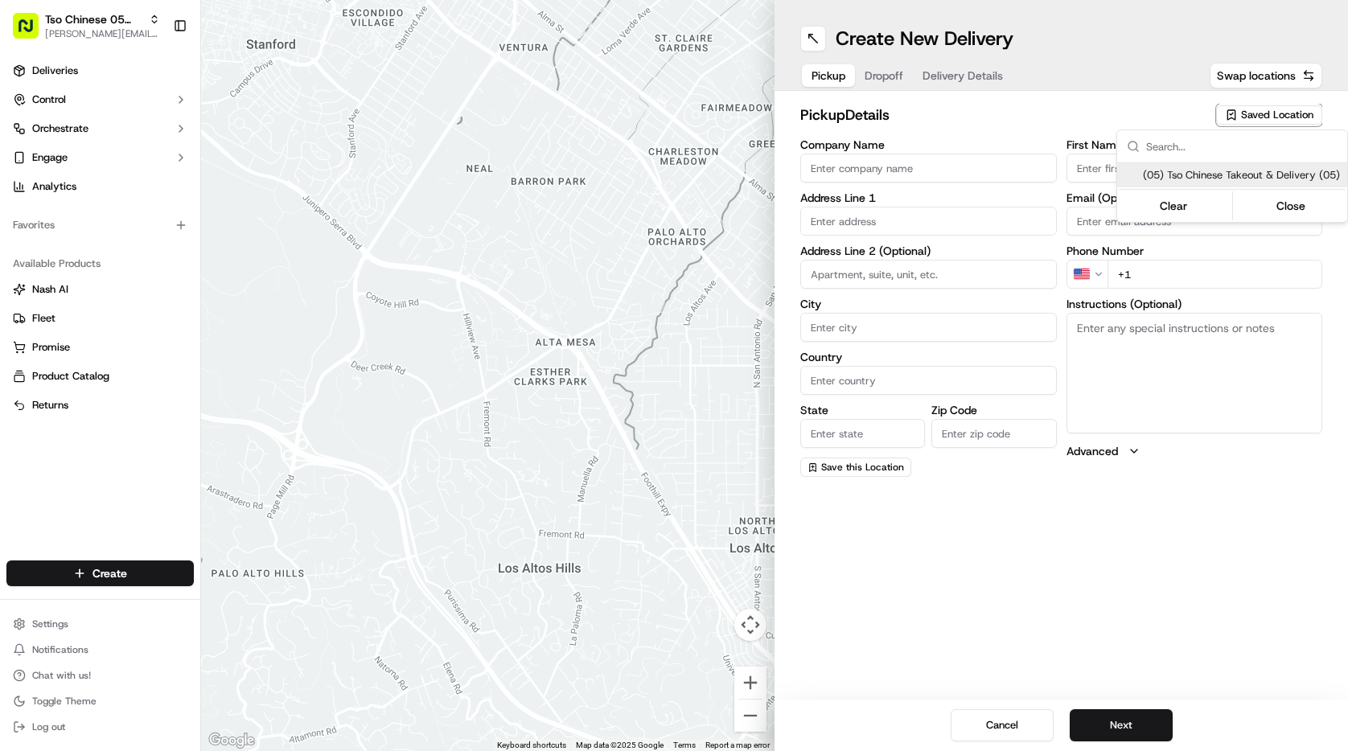
type input "[PERSON_NAME] Manager"
type input "[EMAIL_ADDRESS][DOMAIN_NAME]"
type input "[PHONE_NUMBER]"
type textarea "Submit a picture displaying address & food as Proof of Delivery. Envía una foto…"
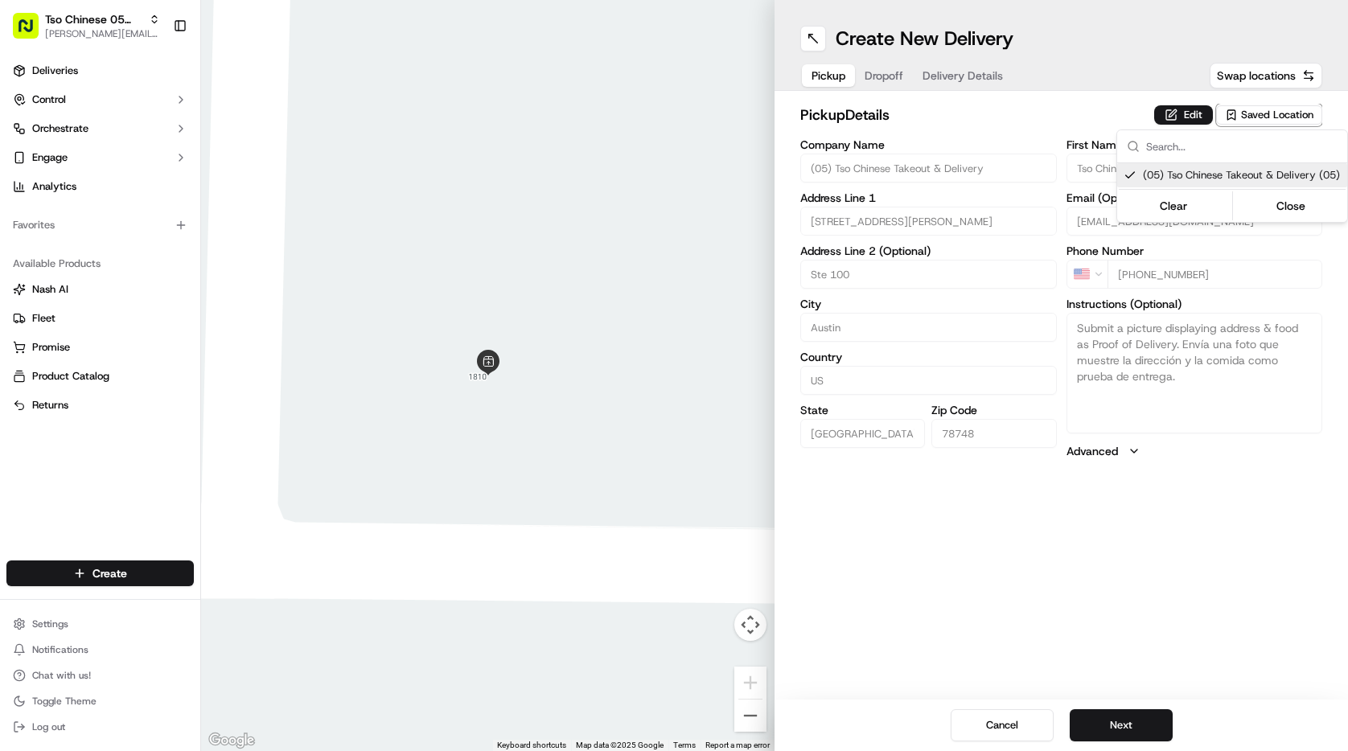
click at [1137, 735] on html "Tso Chinese 05 Menchaca [EMAIL_ADDRESS][DOMAIN_NAME] Toggle Sidebar Deliveries …" at bounding box center [674, 375] width 1348 height 751
click at [1137, 735] on button "Next" at bounding box center [1121, 725] width 103 height 32
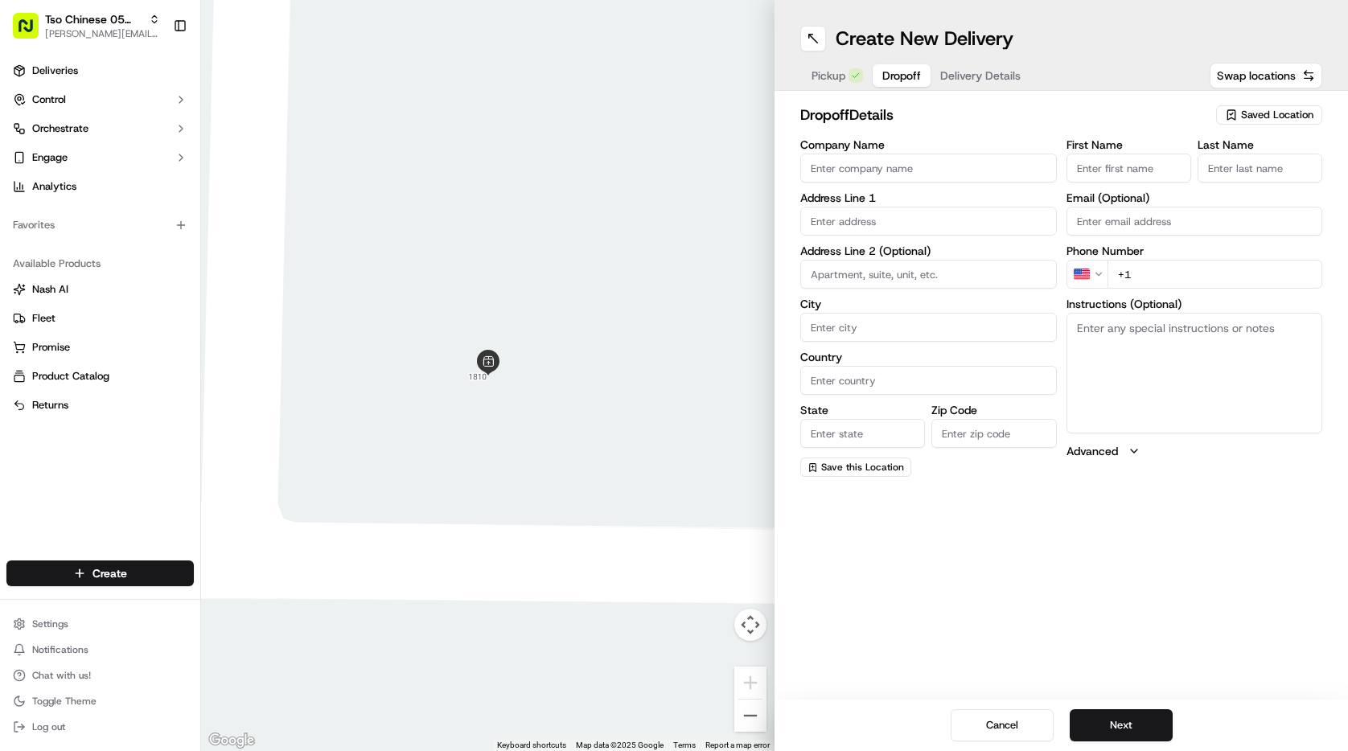
click at [927, 175] on input "Company Name" at bounding box center [928, 168] width 257 height 29
type input "[PERSON_NAME]"
click at [1174, 154] on input "First Name" at bounding box center [1129, 168] width 125 height 29
type input "[PERSON_NAME]"
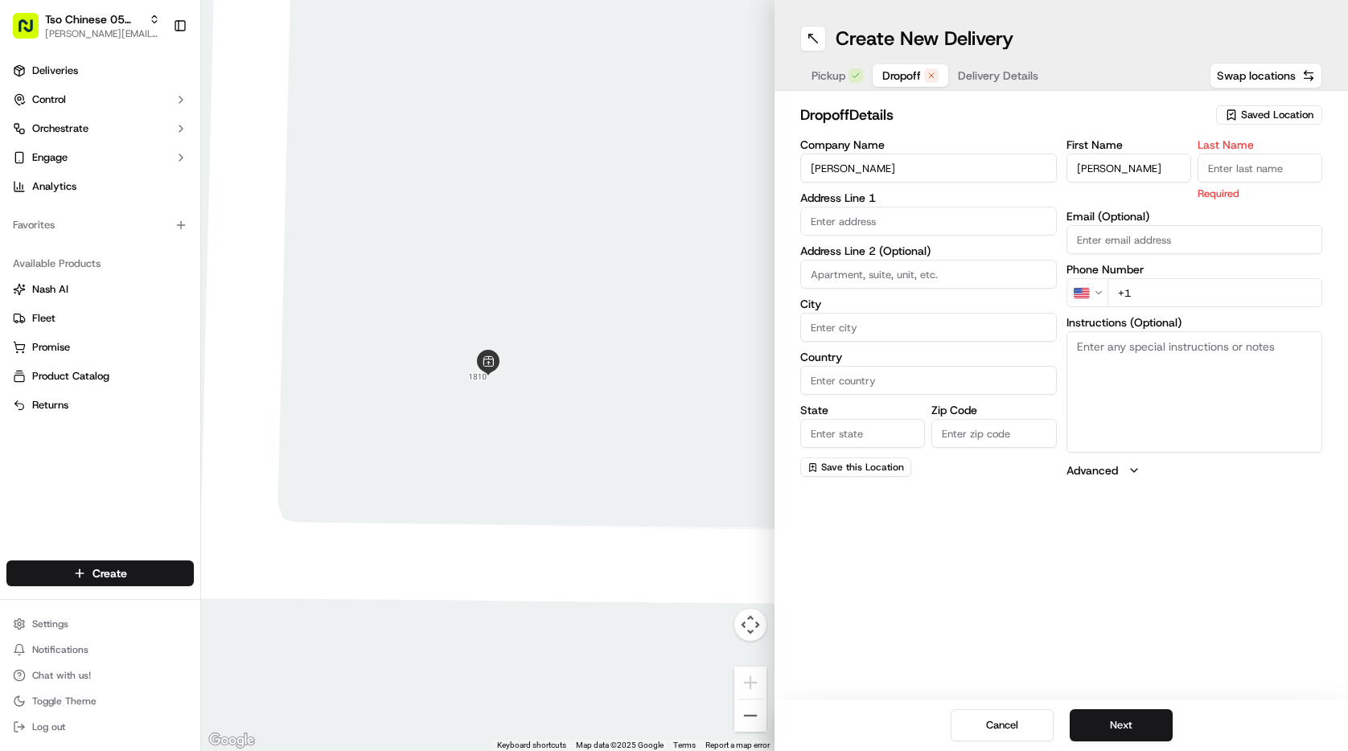
click at [1244, 161] on input "Last Name" at bounding box center [1260, 168] width 125 height 29
type input "."
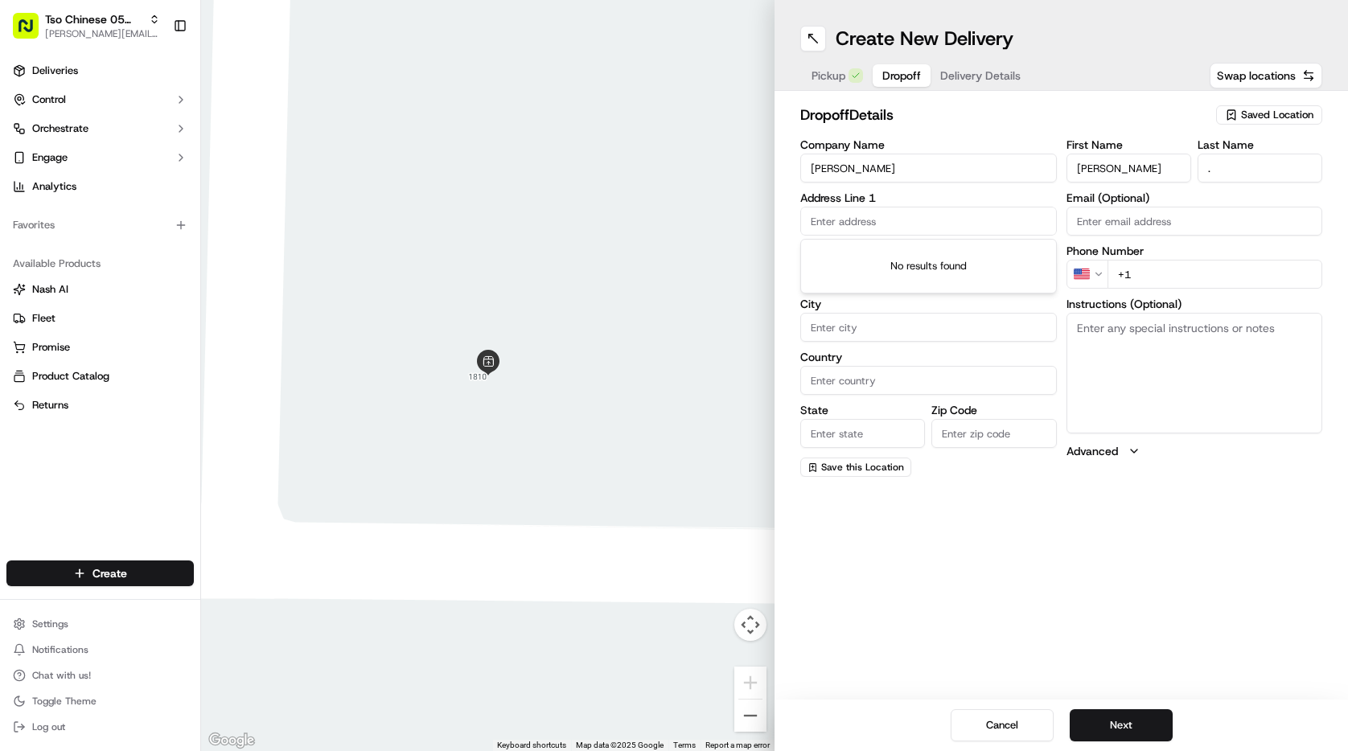
click at [948, 218] on input "text" at bounding box center [928, 221] width 257 height 29
type input "8322650989"
click at [1174, 270] on input "+1" at bounding box center [1216, 274] width 216 height 29
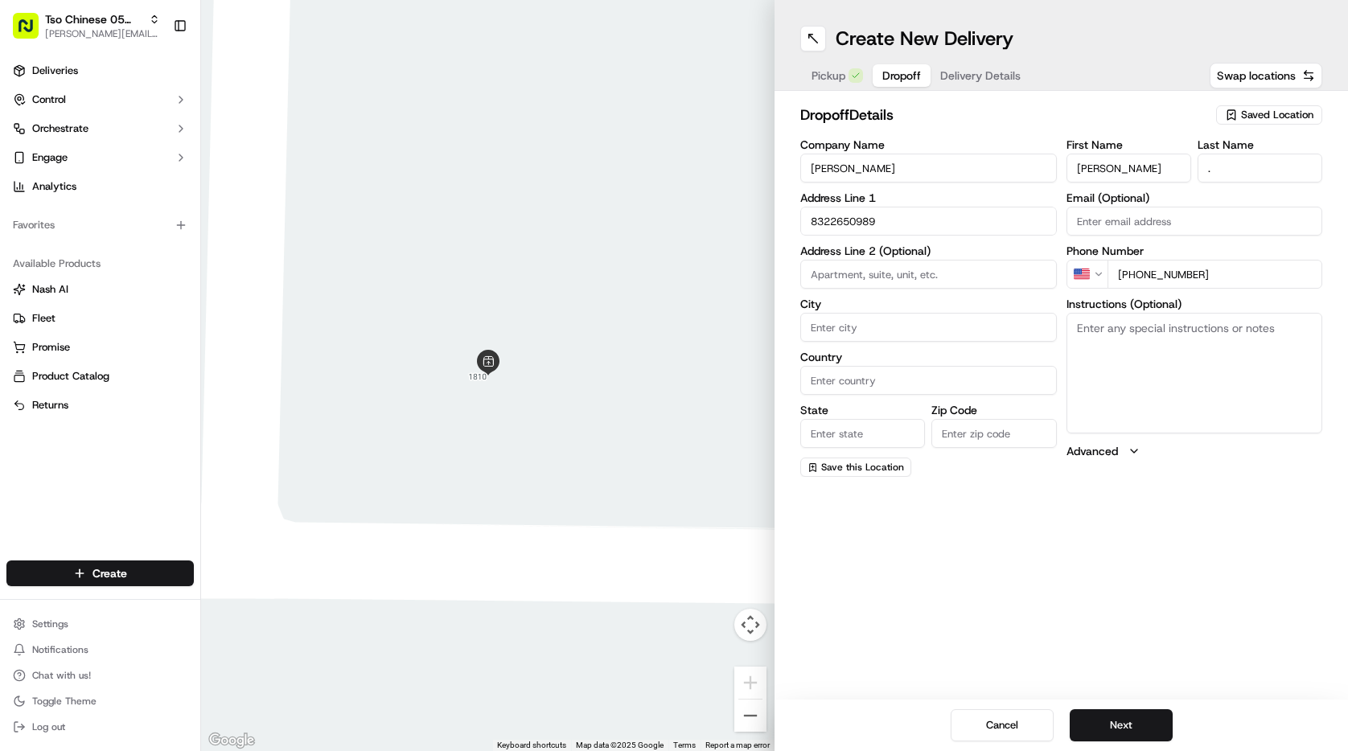
type input "+1 832 265 0989"
click at [1133, 708] on div "Cancel Next" at bounding box center [1062, 725] width 574 height 51
click at [1129, 722] on button "Next" at bounding box center [1121, 725] width 103 height 32
drag, startPoint x: 1129, startPoint y: 722, endPoint x: 1075, endPoint y: 576, distance: 155.3
click at [1075, 578] on div "Create New Delivery Pickup Dropoff Delivery Details Swap locations dropoff Deta…" at bounding box center [1062, 375] width 574 height 751
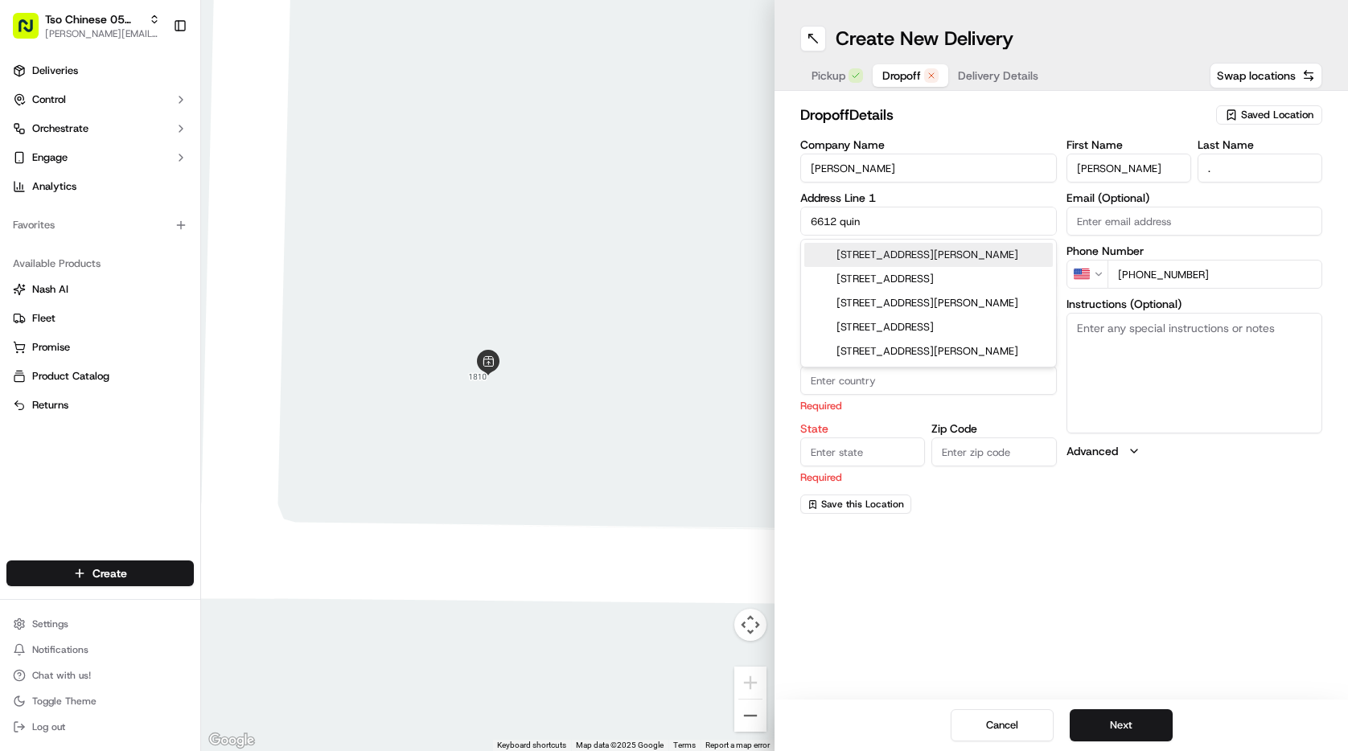
click at [944, 254] on div "6612 Quinton Dr, Austin, TX" at bounding box center [928, 255] width 249 height 24
type input "[STREET_ADDRESS][PERSON_NAME]"
type input "Austin"
type input "[GEOGRAPHIC_DATA]"
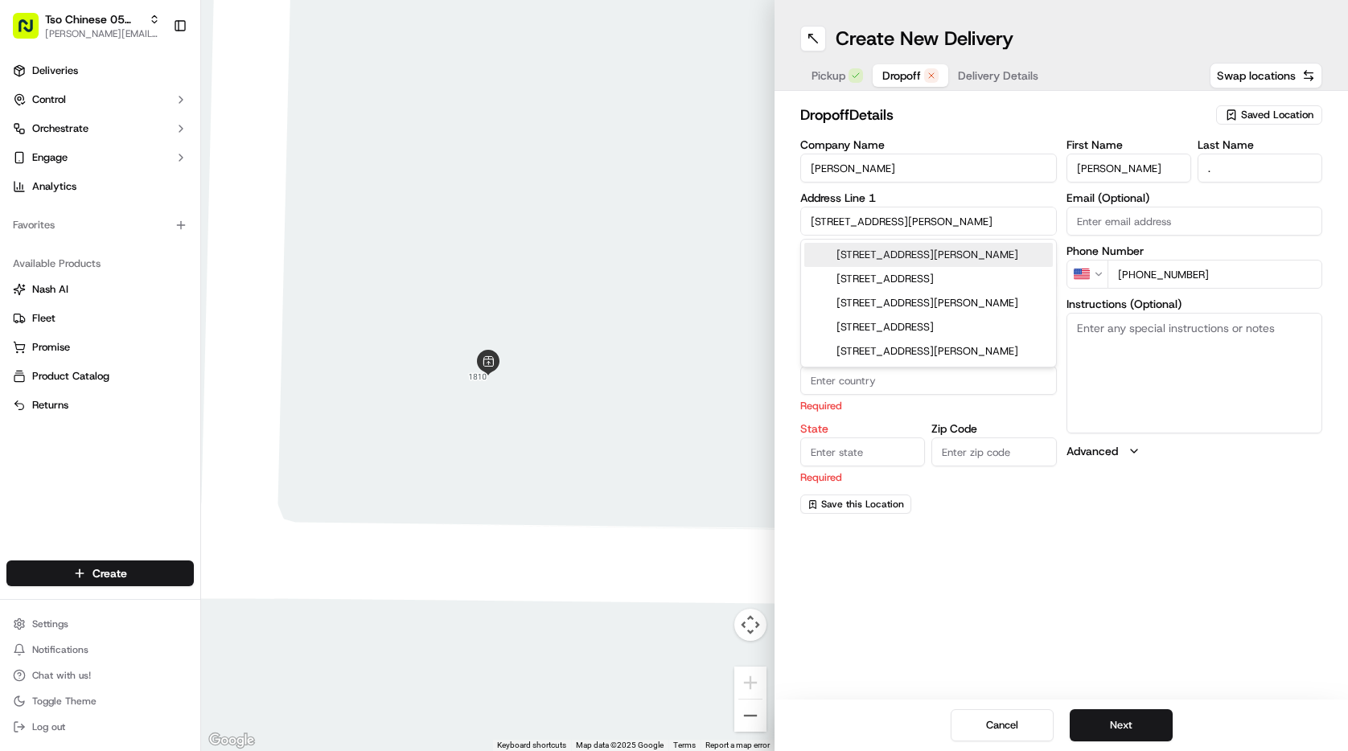
type input "78747"
type input "6612 Quinton Drive"
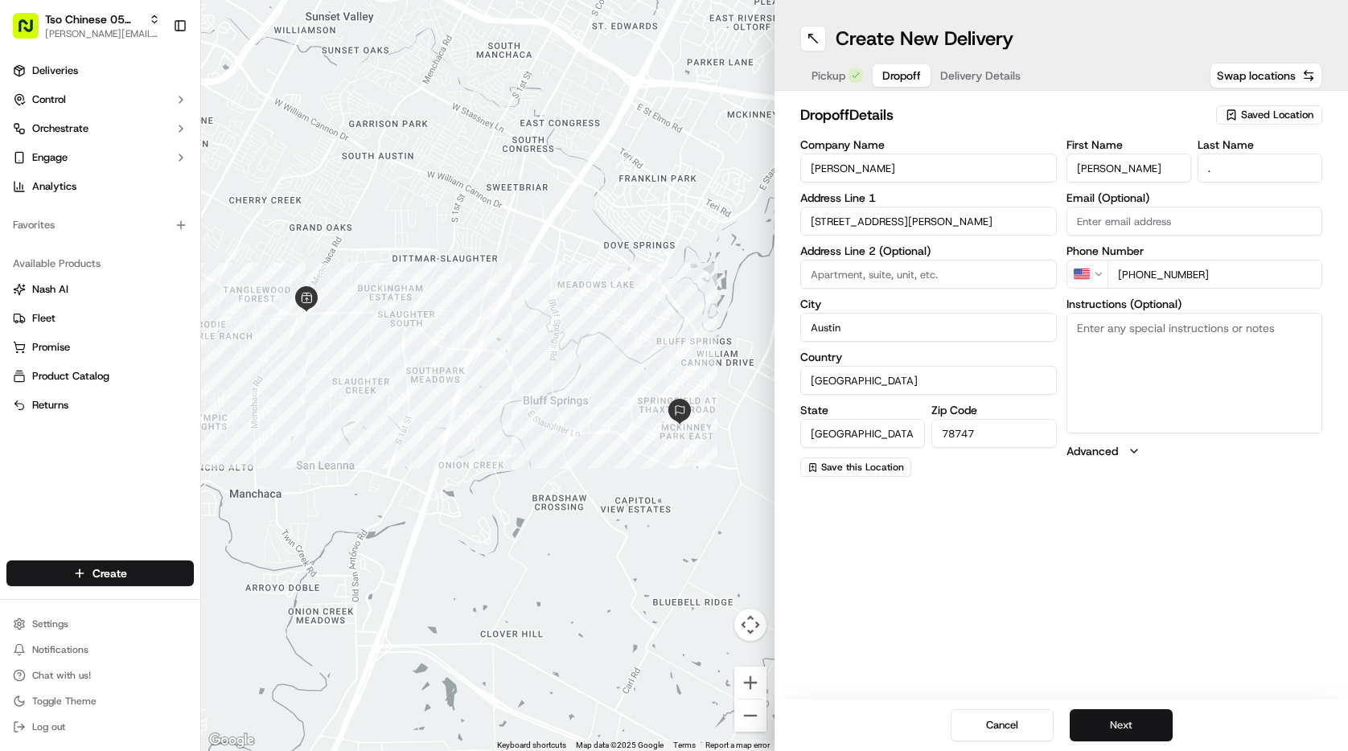
click at [1141, 727] on button "Next" at bounding box center [1121, 725] width 103 height 32
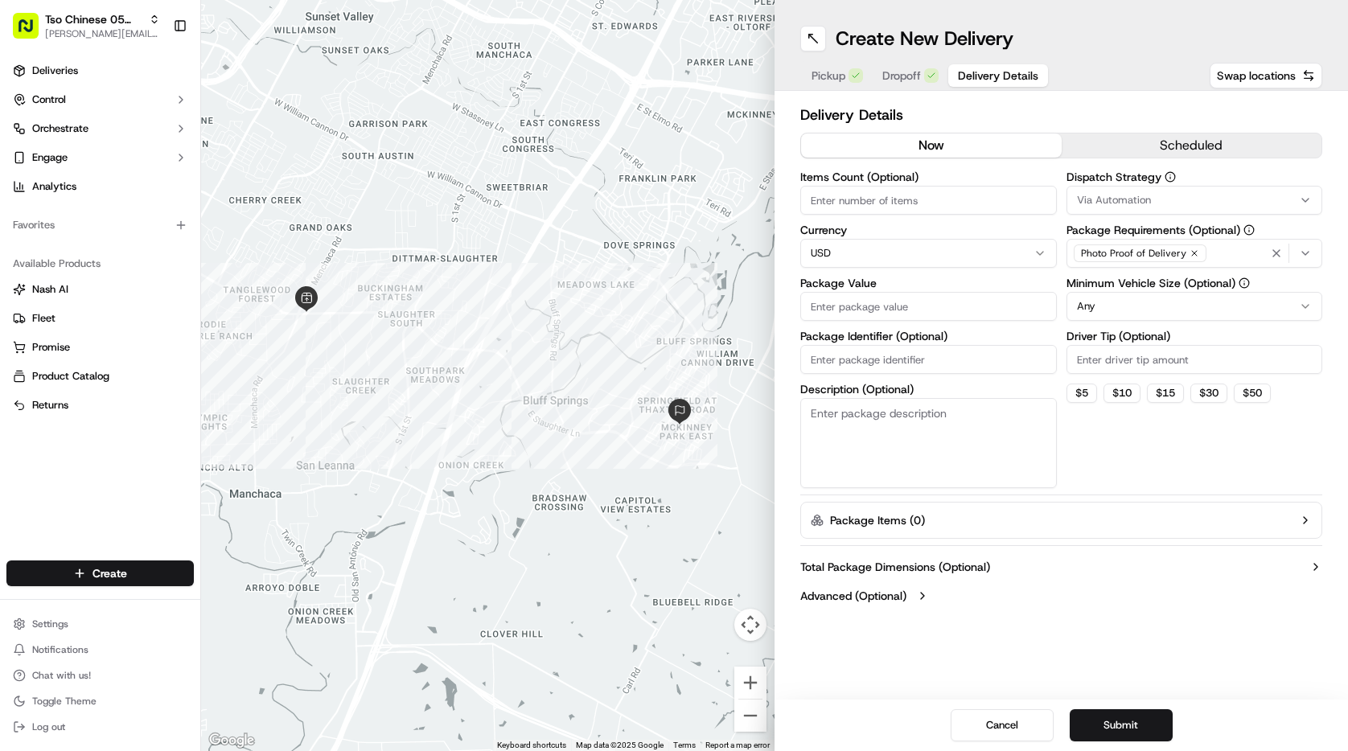
click at [991, 212] on input "Items Count (Optional)" at bounding box center [928, 200] width 257 height 29
type input "3"
click at [988, 310] on input "Package Value" at bounding box center [928, 306] width 257 height 29
type input "56.13"
click at [895, 361] on input "Package Identifier (Optional)" at bounding box center [928, 359] width 257 height 29
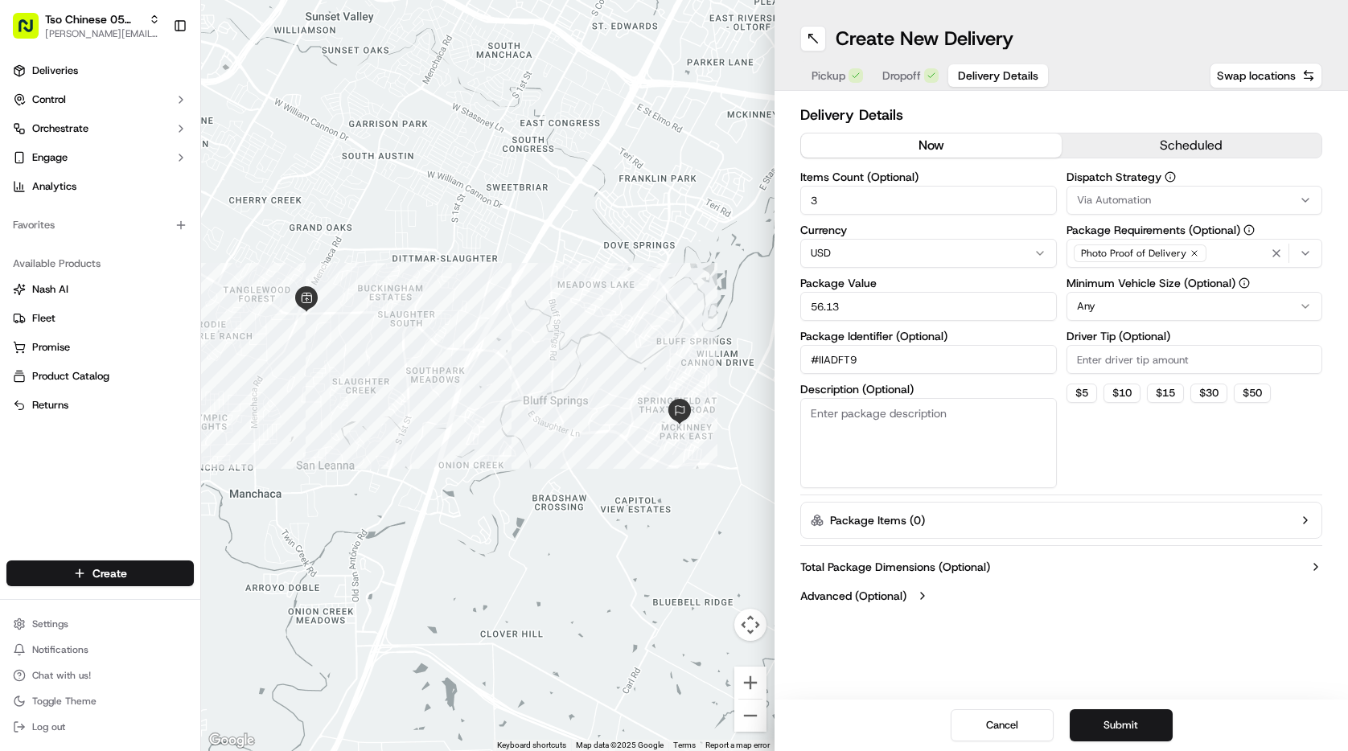
type input "#IIADFT9"
click at [1160, 360] on input "Driver Tip (Optional)" at bounding box center [1195, 359] width 257 height 29
type input "2.00"
click at [1170, 314] on html "Tso Chinese 05 Menchaca paul@tsochinese.com Toggle Sidebar Deliveries Control O…" at bounding box center [674, 375] width 1348 height 751
click at [1293, 204] on div "Via Automation" at bounding box center [1195, 200] width 249 height 14
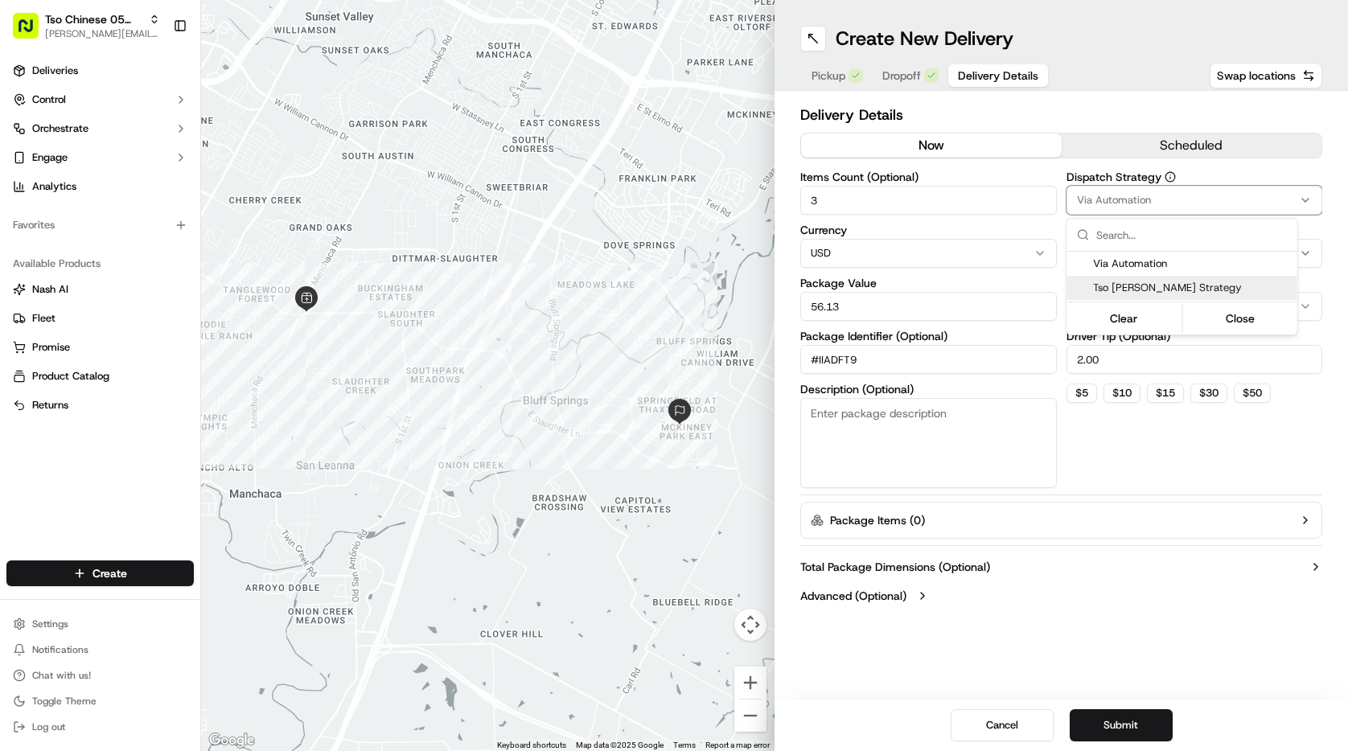
click at [1175, 291] on span "Tso [PERSON_NAME] Strategy" at bounding box center [1192, 288] width 198 height 14
click at [1143, 629] on html "Tso Chinese 05 Menchaca paul@tsochinese.com Toggle Sidebar Deliveries Control O…" at bounding box center [674, 375] width 1348 height 751
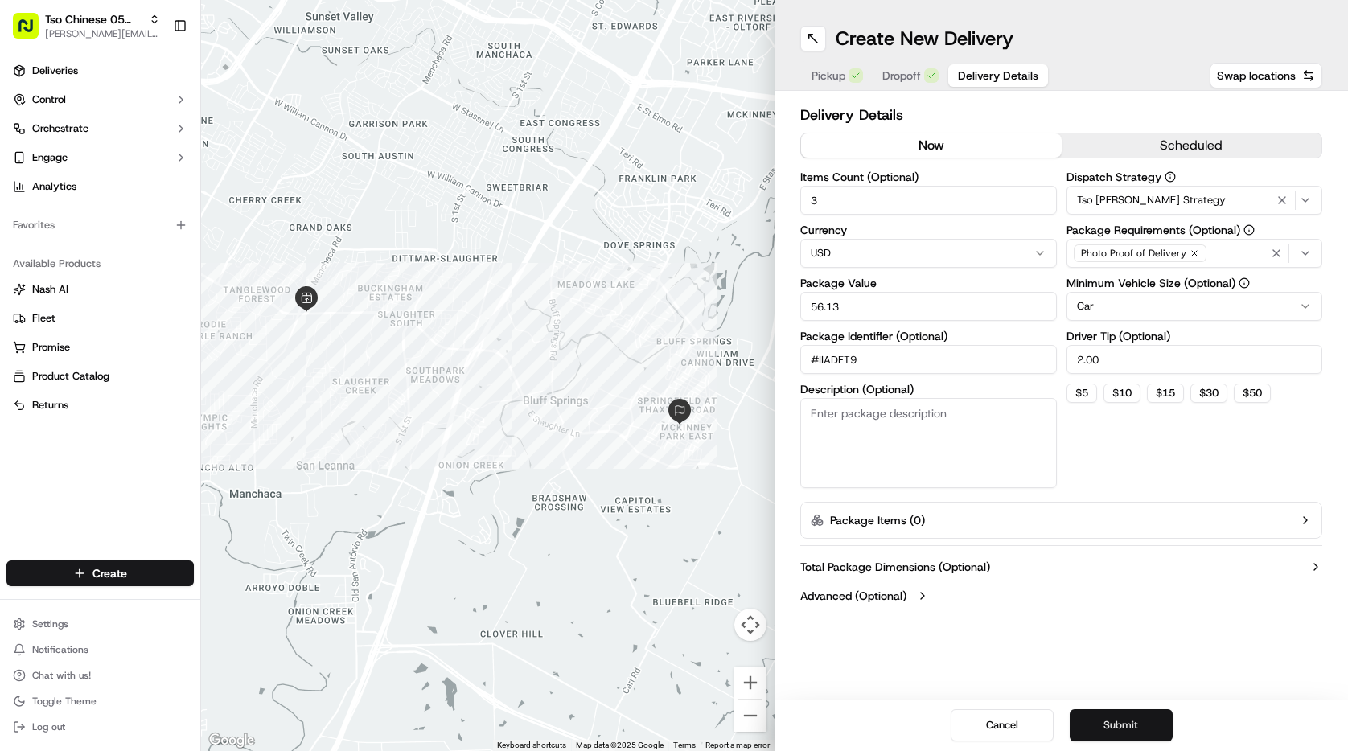
click at [1133, 717] on button "Submit" at bounding box center [1121, 725] width 103 height 32
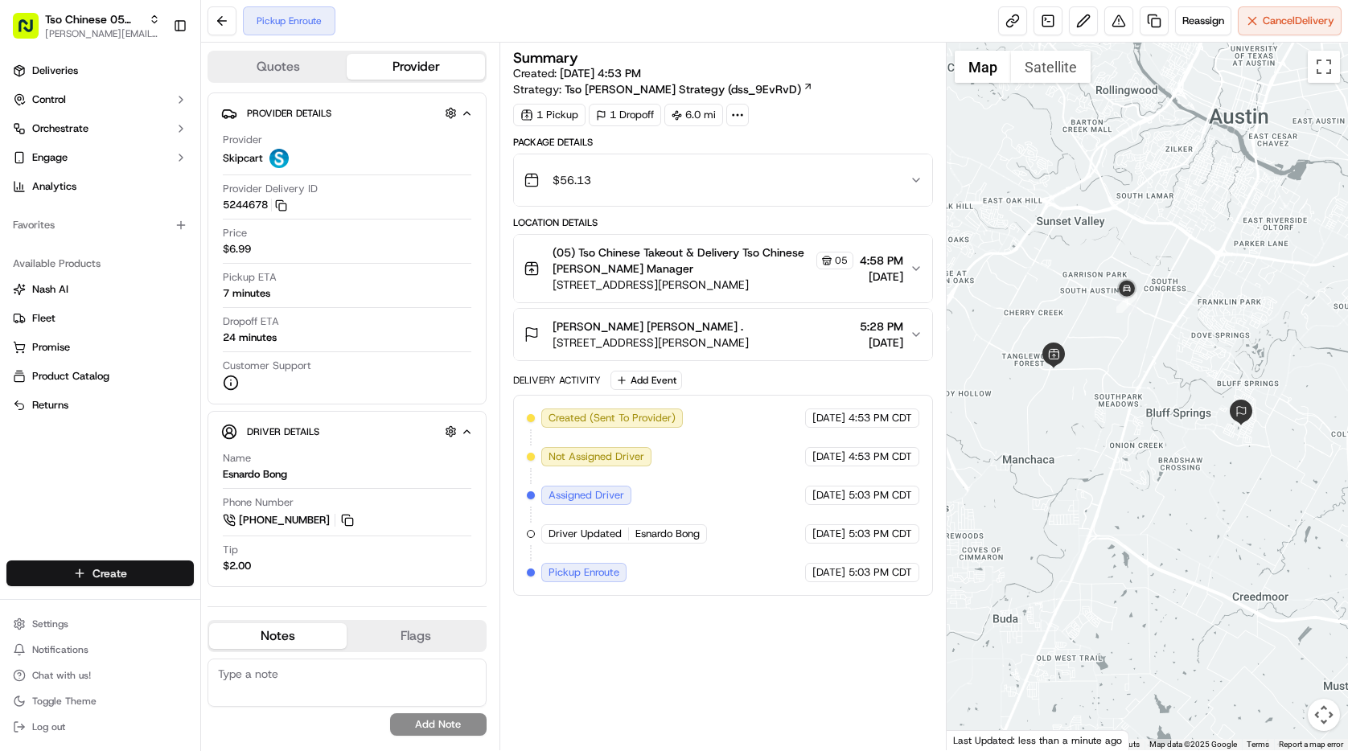
click at [148, 573] on html "Tso Chinese 05 Menchaca paul@tsochinese.com Toggle Sidebar Deliveries Control O…" at bounding box center [674, 375] width 1348 height 751
click at [230, 607] on link "Delivery" at bounding box center [290, 603] width 179 height 29
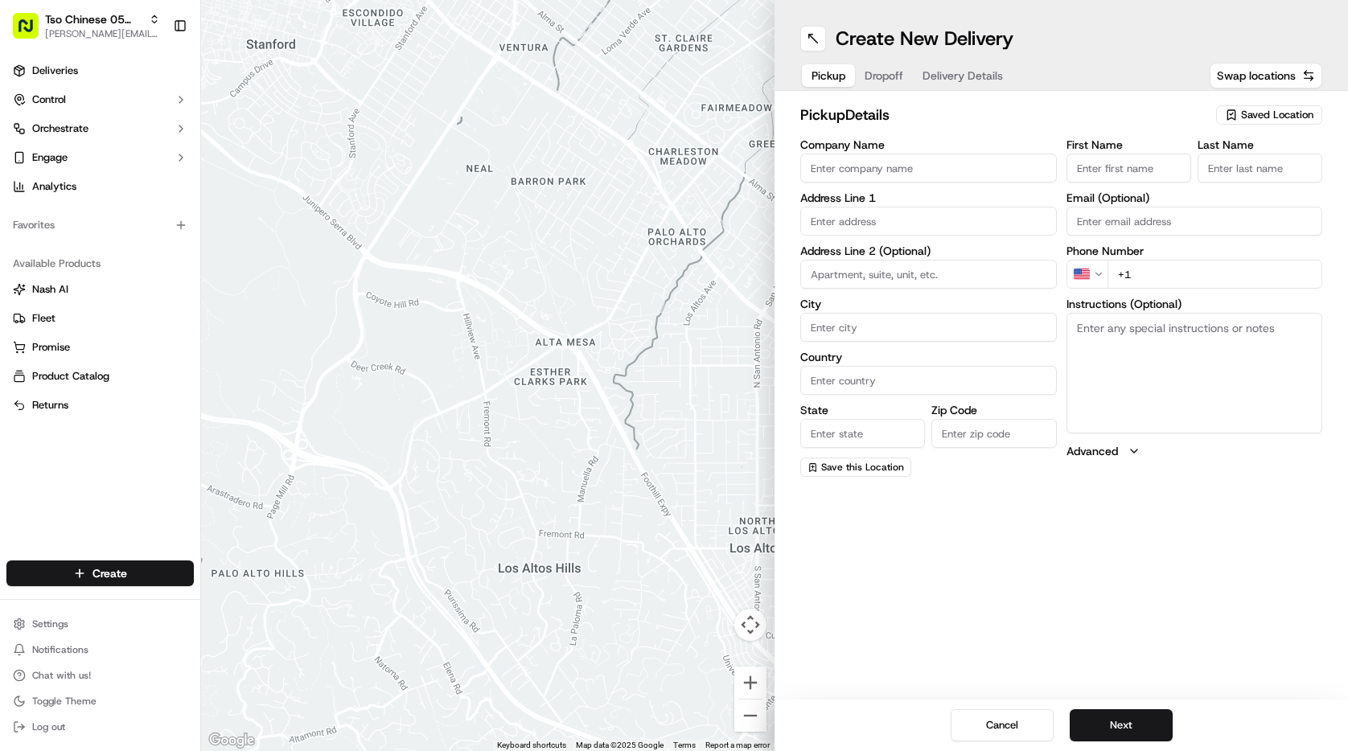
click at [1273, 117] on span "Saved Location" at bounding box center [1277, 115] width 72 height 14
click at [1259, 182] on span "(05) Tso Chinese Takeout & Delivery (05)" at bounding box center [1242, 175] width 198 height 14
type input "(05) Tso Chinese Takeout & Delivery"
type input "[STREET_ADDRESS][PERSON_NAME]"
type input "Ste 100"
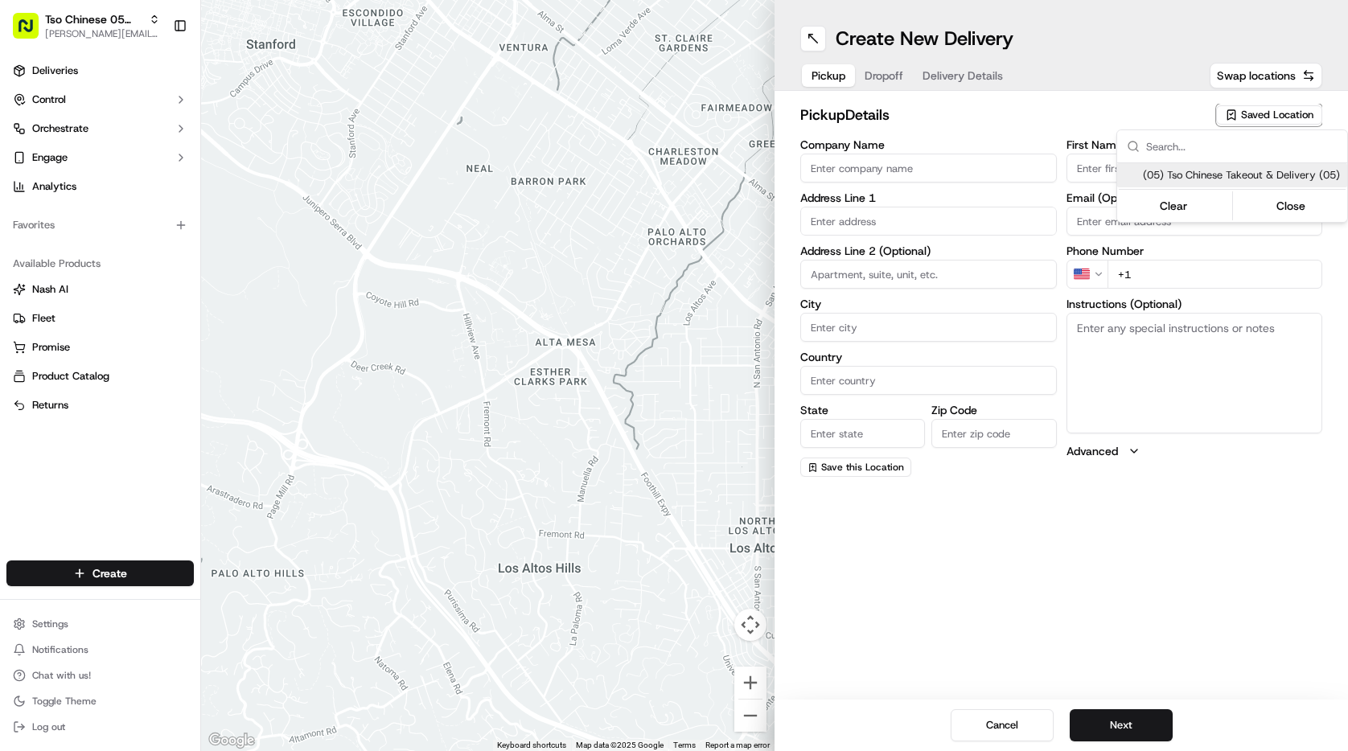
type input "Austin"
type input "US"
type input "[GEOGRAPHIC_DATA]"
type input "78748"
type input "Tso Chinese"
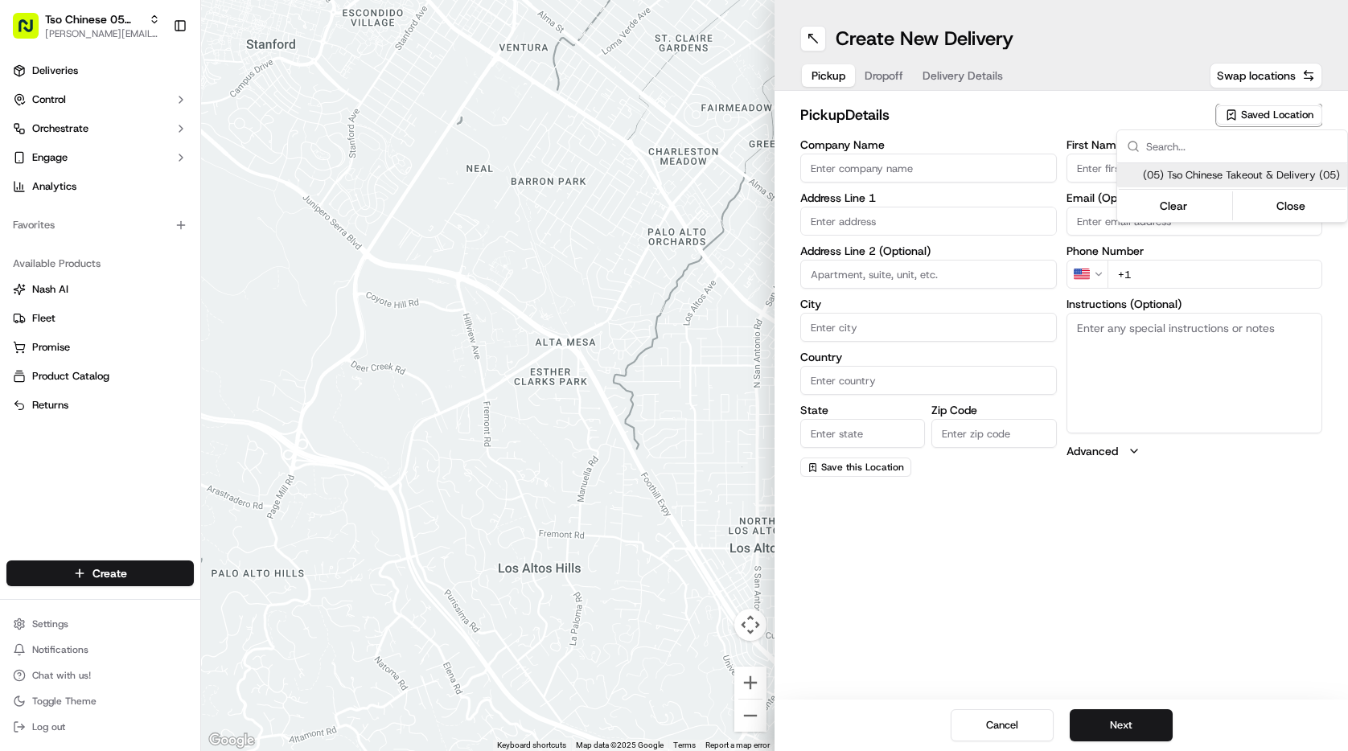
type input "[PERSON_NAME] Manager"
type input "[EMAIL_ADDRESS][DOMAIN_NAME]"
type input "[PHONE_NUMBER]"
type textarea "Submit a picture displaying address & food as Proof of Delivery. Envía una foto…"
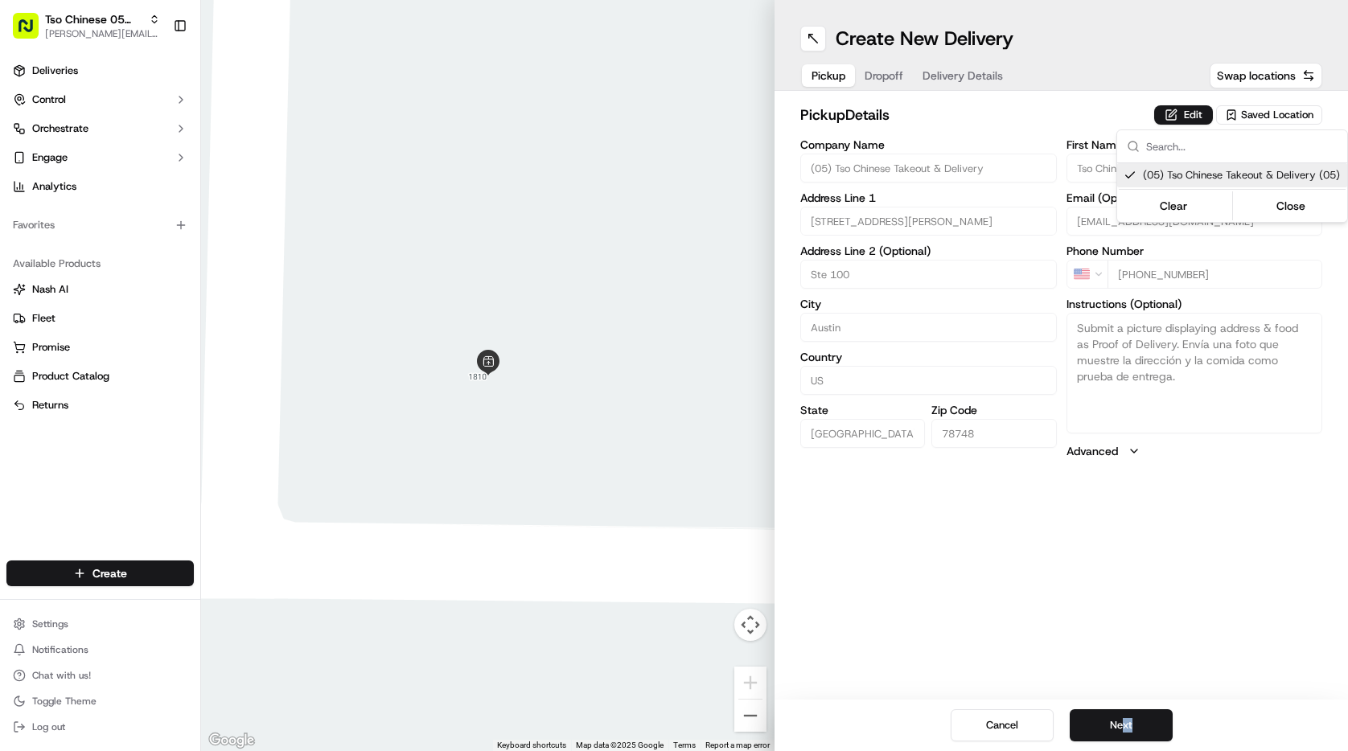
click at [1125, 730] on html "Tso Chinese 05 Menchaca [EMAIL_ADDRESS][DOMAIN_NAME] Toggle Sidebar Deliveries …" at bounding box center [674, 375] width 1348 height 751
click at [1125, 730] on button "Next" at bounding box center [1121, 725] width 103 height 32
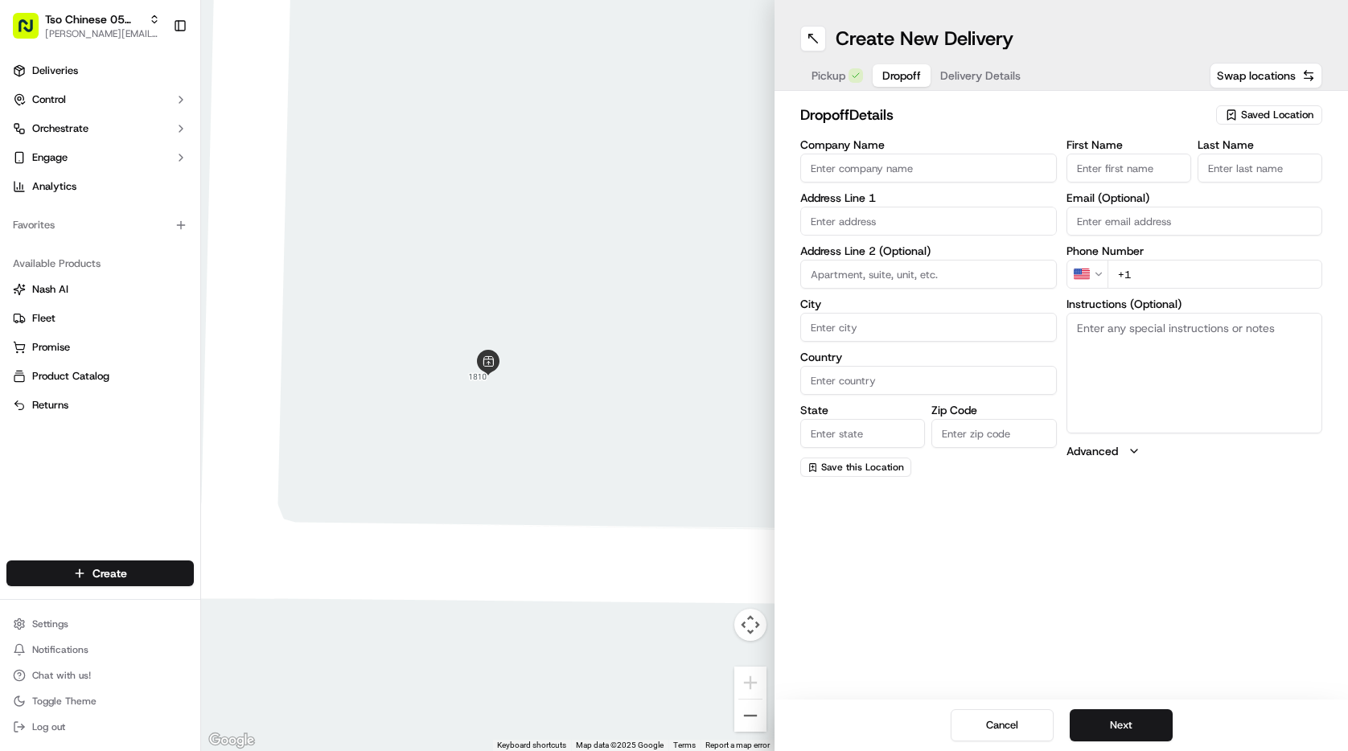
click at [1130, 159] on input "First Name" at bounding box center [1129, 168] width 125 height 29
paste input "Stephen E"
type input "Stephen E"
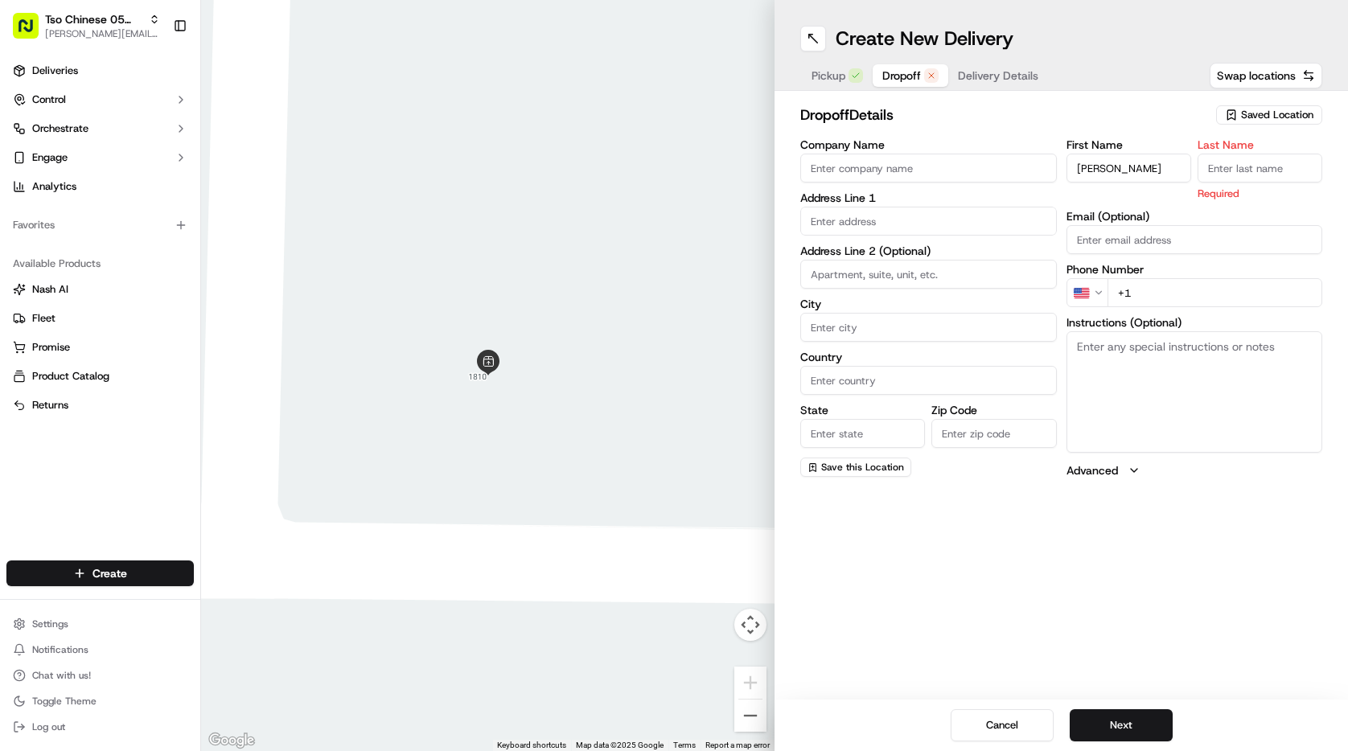
click at [1235, 170] on input "Last Name" at bounding box center [1260, 168] width 125 height 29
type input "."
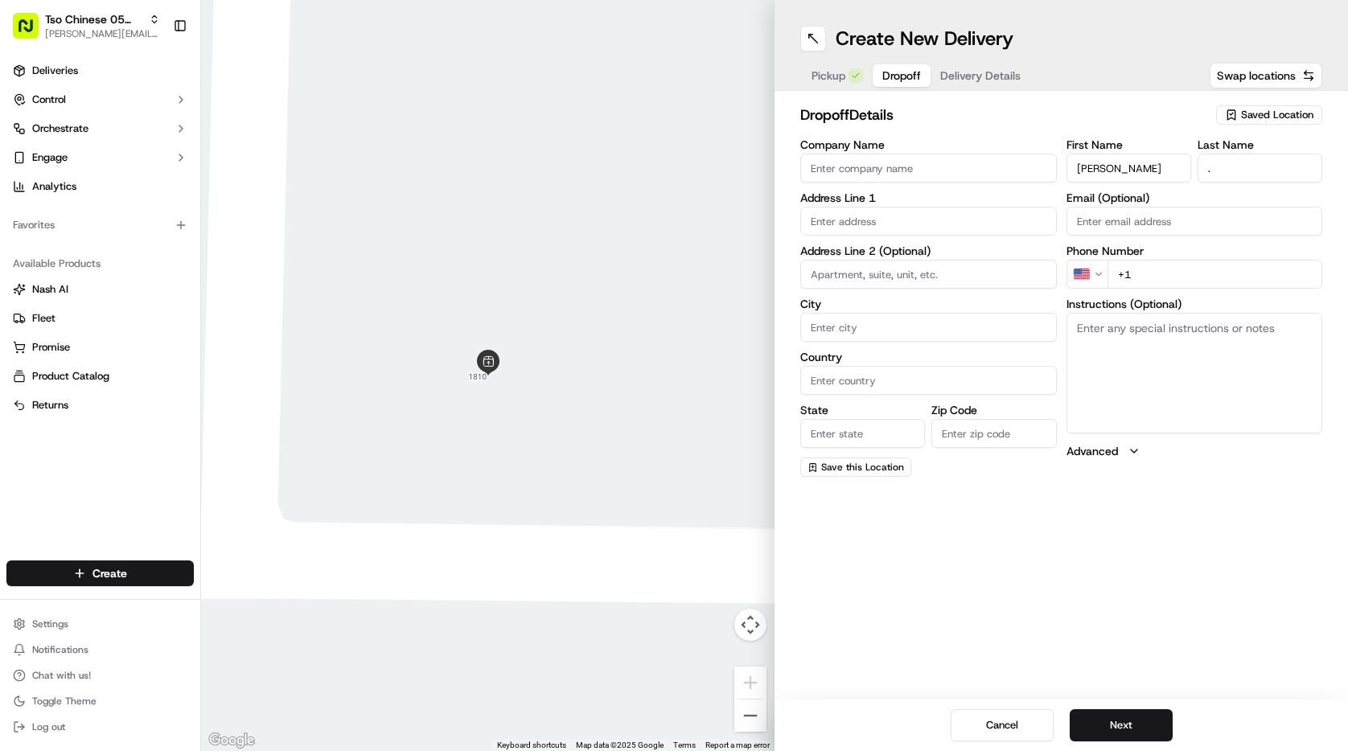
click at [1172, 292] on div "First Name Stephen E Last Name . Email (Optional) Phone Number US +1 Instructio…" at bounding box center [1195, 308] width 257 height 338
type input "+1 713 703 8990"
click at [870, 227] on input "text" at bounding box center [928, 221] width 257 height 29
click at [840, 256] on div "717 Shiny Rock Drive, Austin, TX" at bounding box center [928, 255] width 249 height 24
type input "[STREET_ADDRESS]"
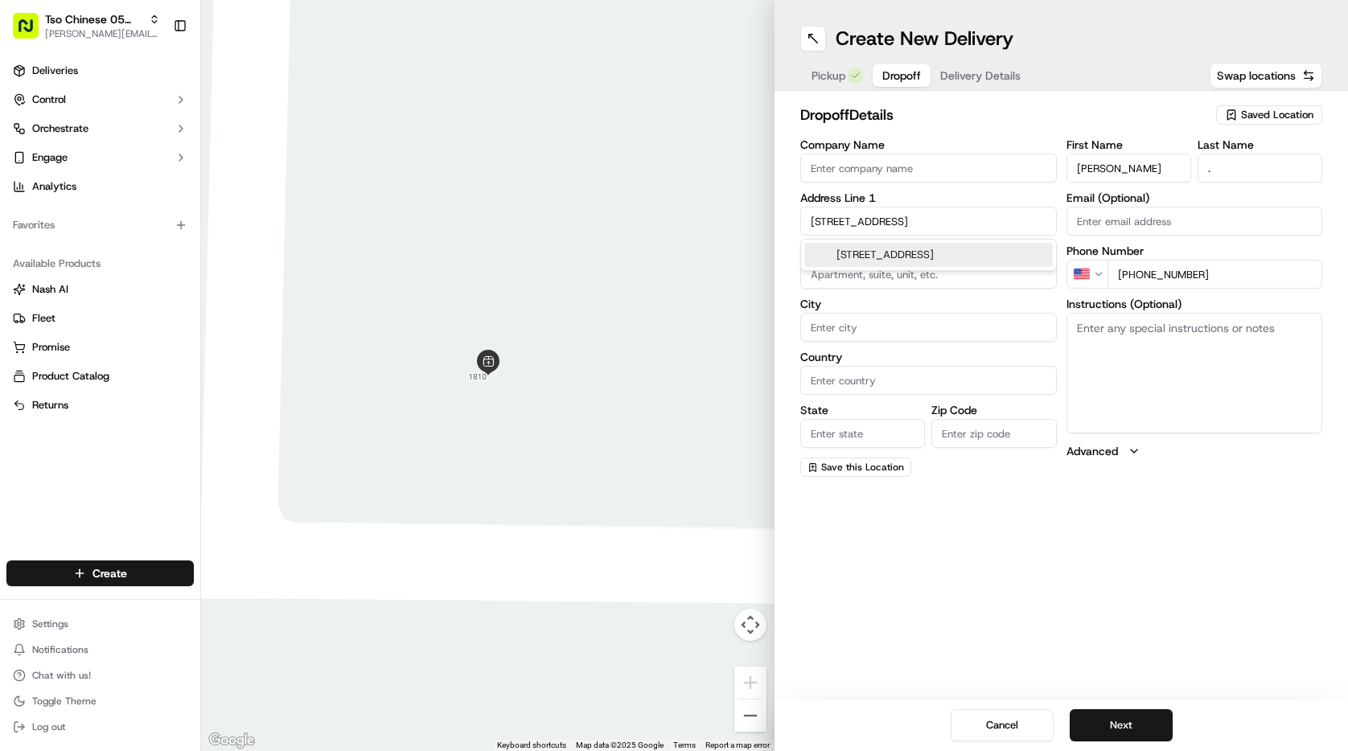
type input "Austin"
type input "[GEOGRAPHIC_DATA]"
type input "78748"
type input "717 Shiny Rock Drive"
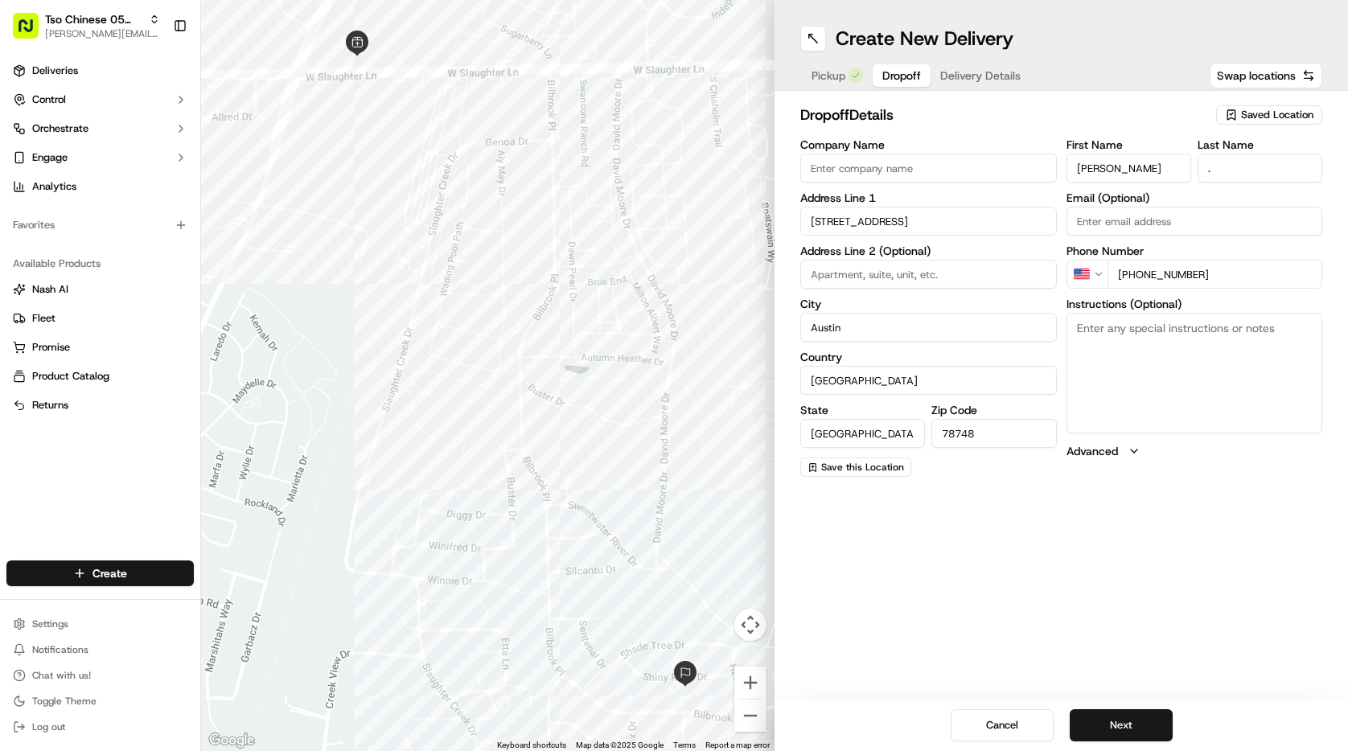
click at [1207, 343] on textarea "Instructions (Optional)" at bounding box center [1195, 373] width 257 height 121
type textarea "PLEASE DO NOT FORGET SPRING ROLLS THIS TIME! Please leave at door."
click at [877, 150] on label "Company Name" at bounding box center [928, 144] width 257 height 11
click at [877, 154] on input "Company Name" at bounding box center [928, 168] width 257 height 29
click at [878, 165] on input "Company Name" at bounding box center [928, 168] width 257 height 29
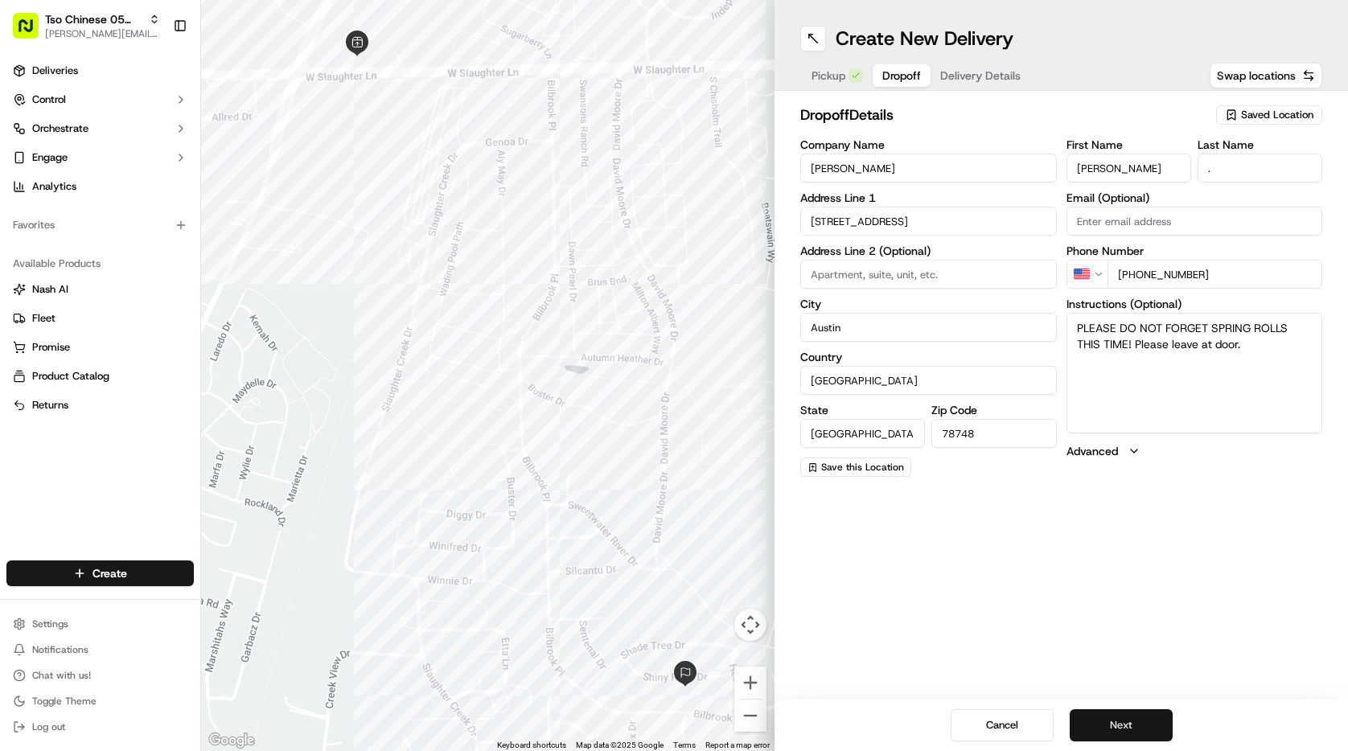
type input "[PERSON_NAME]"
click at [1119, 718] on button "Next" at bounding box center [1121, 725] width 103 height 32
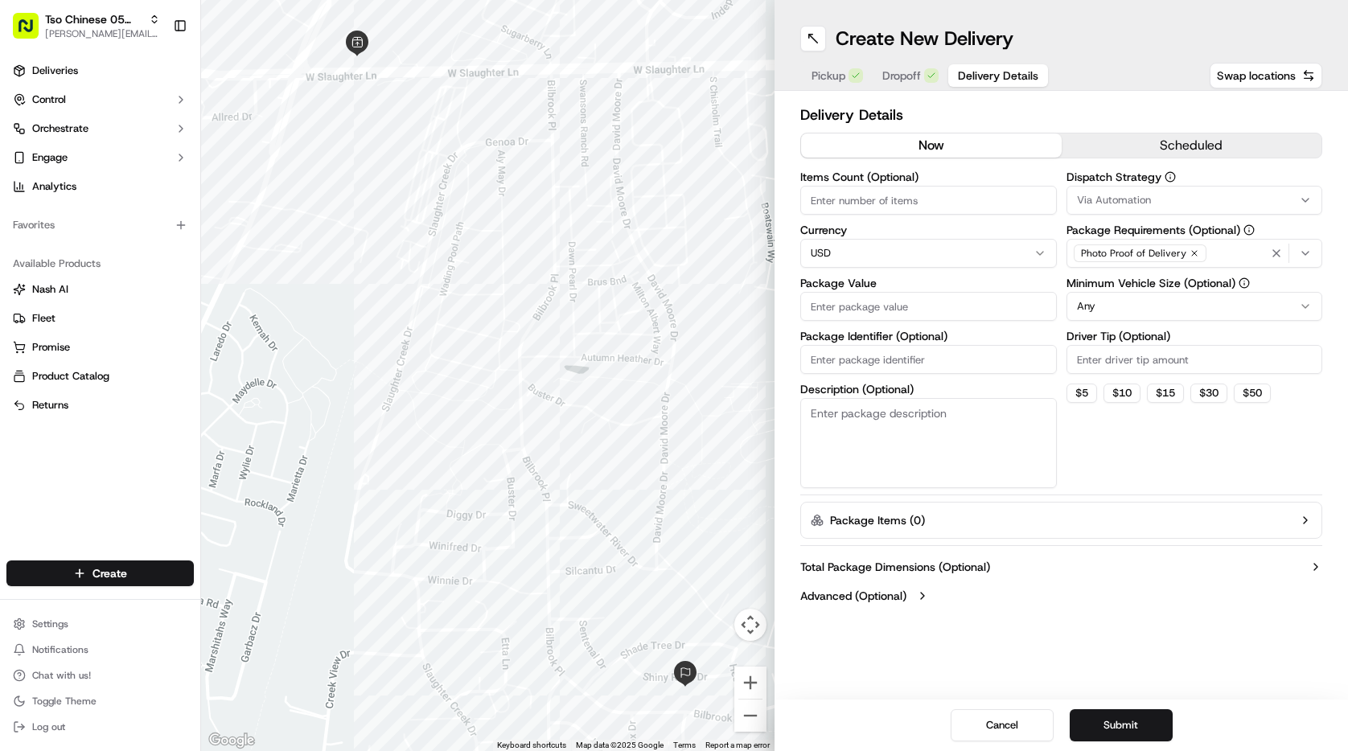
click at [1100, 200] on span "Via Automation" at bounding box center [1114, 200] width 74 height 14
click at [1104, 281] on span "Tso [PERSON_NAME] Strategy" at bounding box center [1192, 288] width 198 height 14
click at [991, 198] on html "Tso Chinese 05 Menchaca paul@tsochinese.com Toggle Sidebar Deliveries Control O…" at bounding box center [674, 375] width 1348 height 751
click at [991, 198] on input "Items Count (Optional)" at bounding box center [928, 200] width 257 height 29
type input "3"
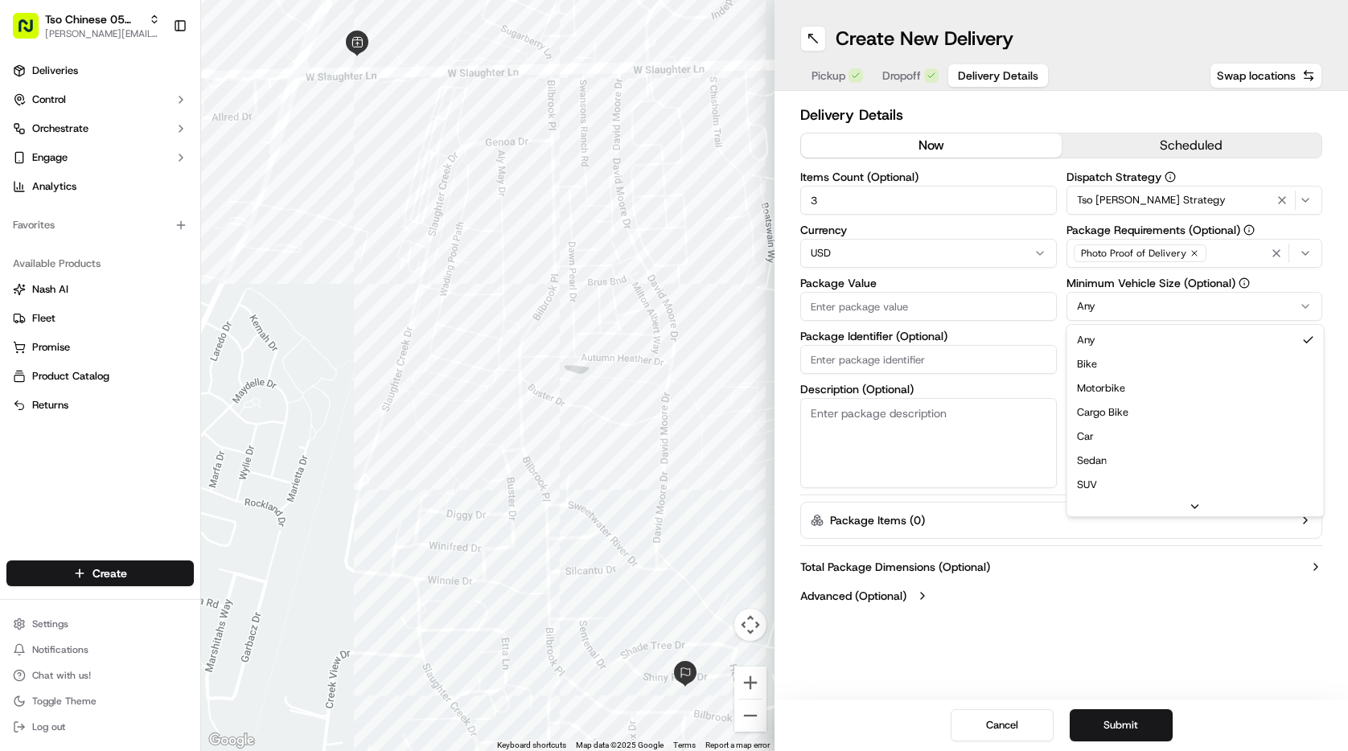
click at [1130, 315] on html "Tso Chinese 05 Menchaca paul@tsochinese.com Toggle Sidebar Deliveries Control O…" at bounding box center [674, 375] width 1348 height 751
click at [1100, 365] on input "Driver Tip (Optional)" at bounding box center [1195, 359] width 257 height 29
type input "3"
click at [952, 315] on input "Package Value" at bounding box center [928, 306] width 257 height 29
type input "41.51"
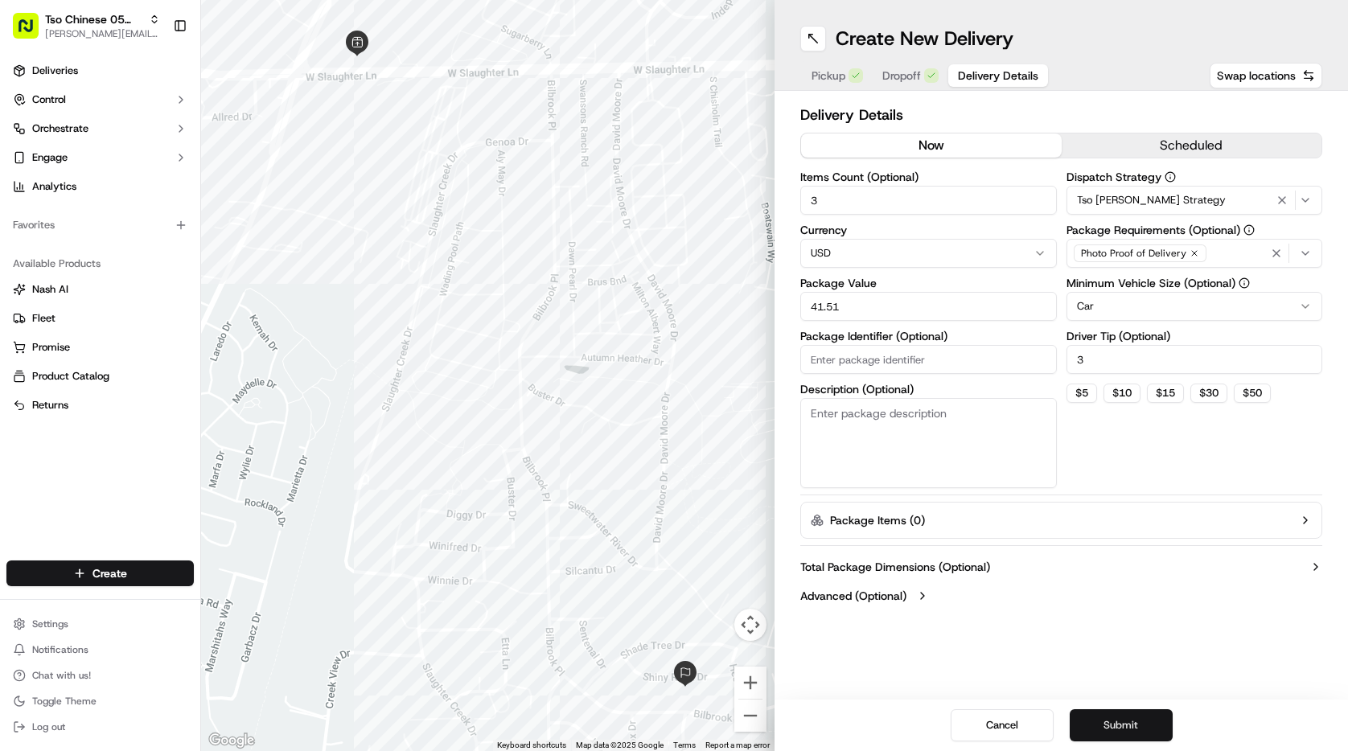
click at [1146, 720] on button "Submit" at bounding box center [1121, 725] width 103 height 32
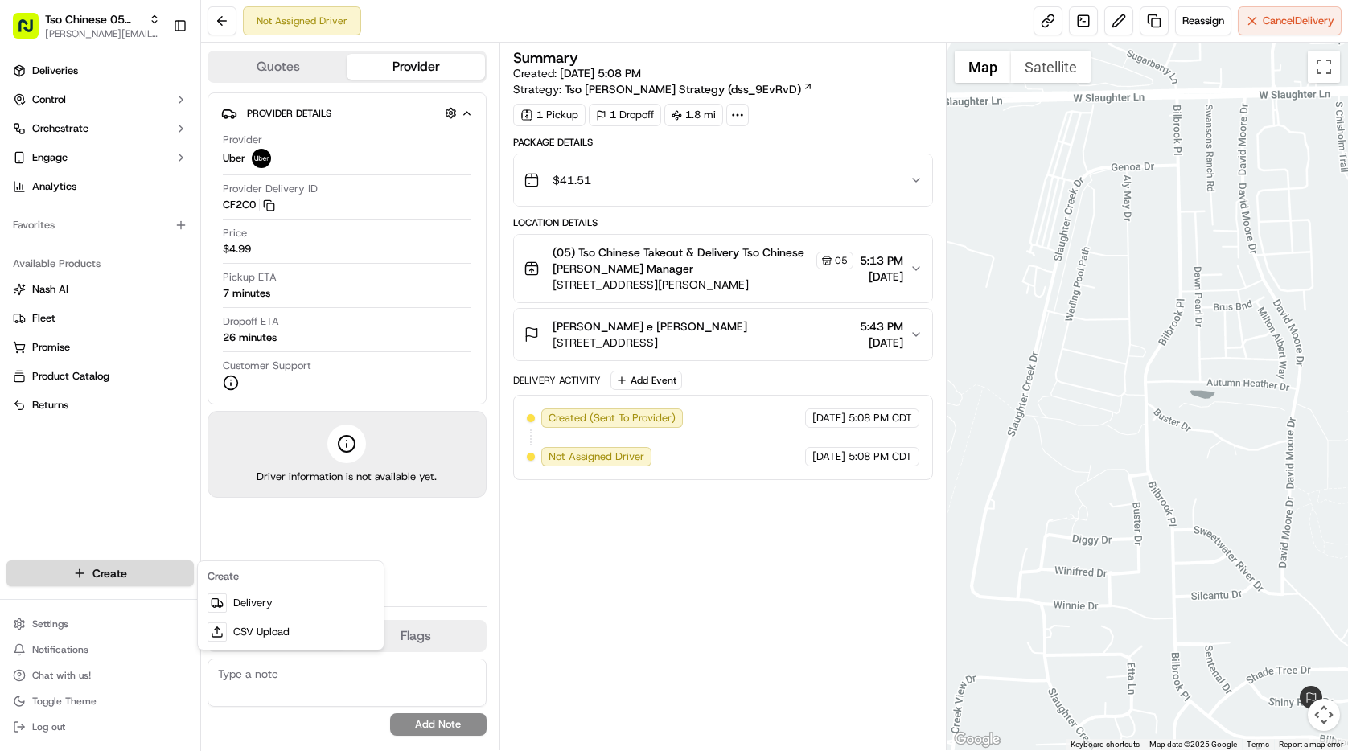
click at [164, 570] on html "Tso Chinese 05 Menchaca paul@tsochinese.com Toggle Sidebar Deliveries Control O…" at bounding box center [674, 375] width 1348 height 751
click at [236, 610] on link "Delivery" at bounding box center [290, 603] width 179 height 29
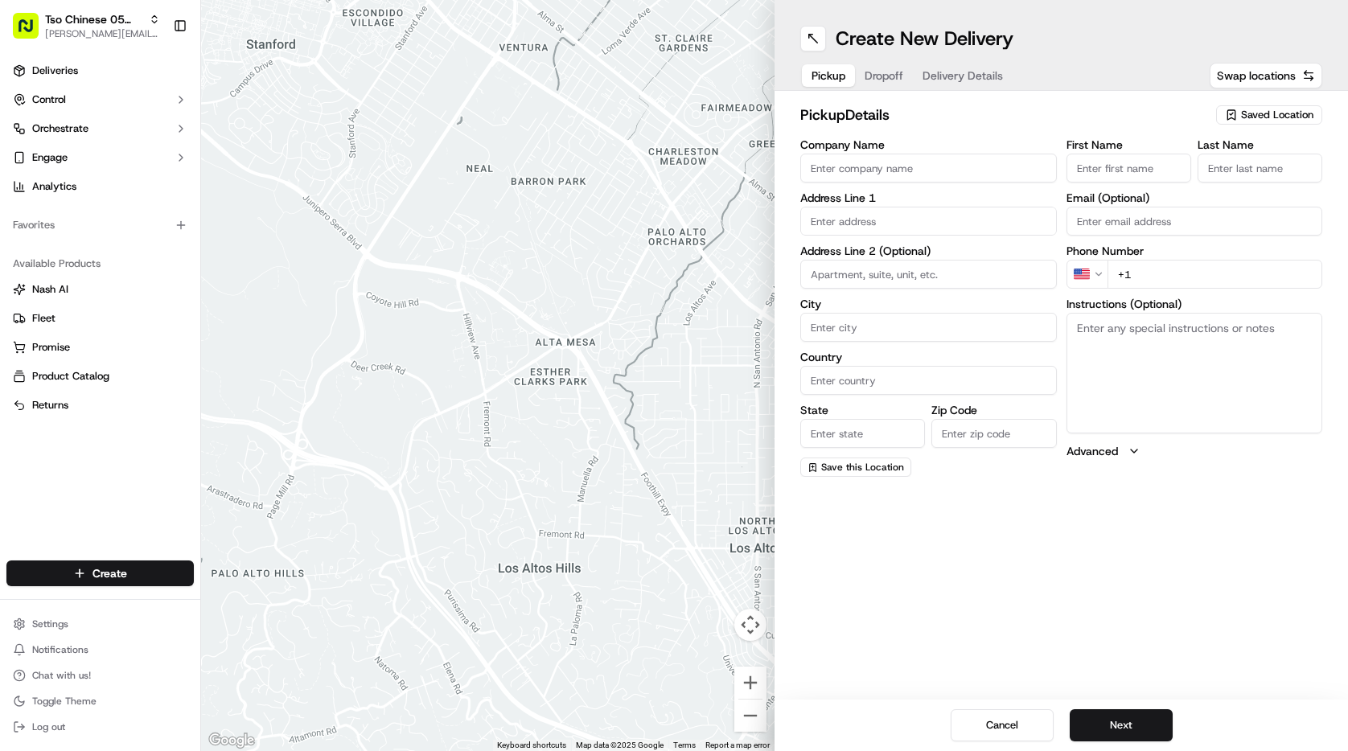
click at [1084, 165] on input "First Name" at bounding box center [1129, 168] width 125 height 29
type input "[PERSON_NAME]"
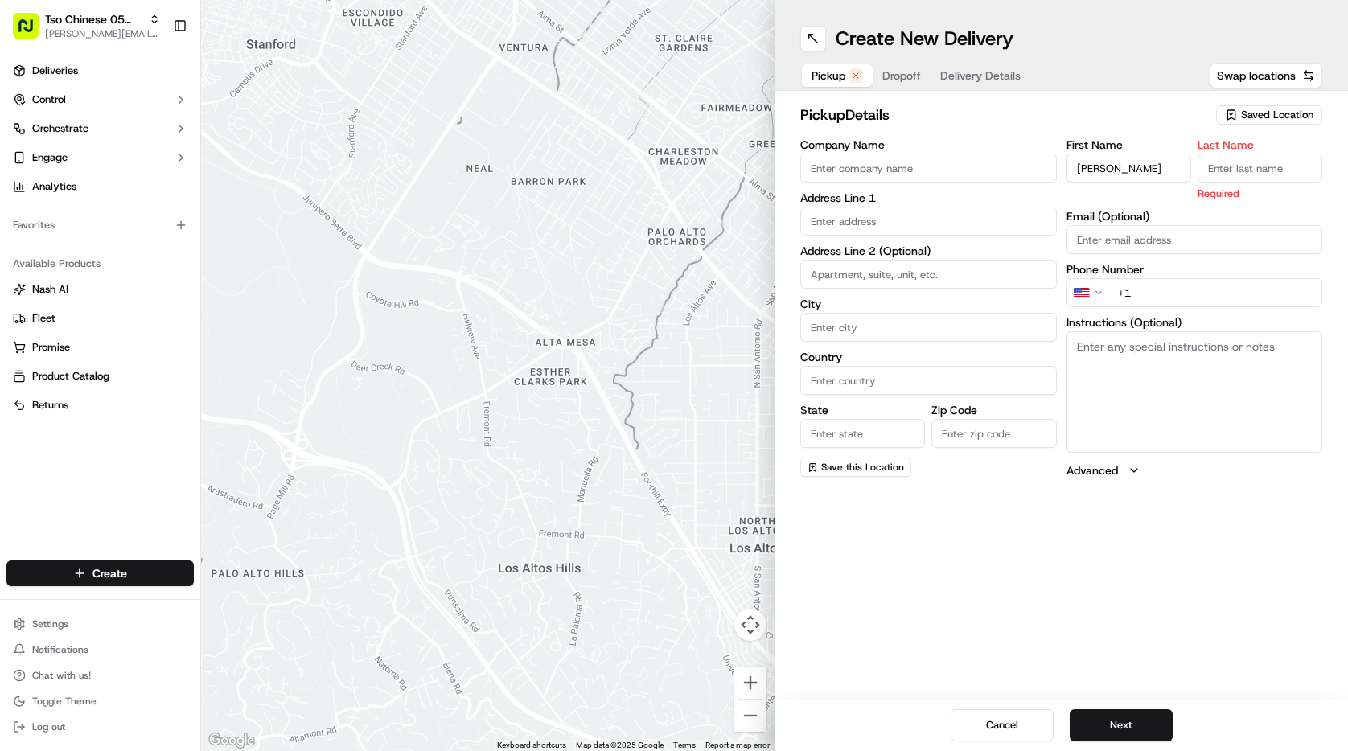
click at [1148, 274] on div "Phone Number US +1" at bounding box center [1195, 285] width 257 height 43
click at [1158, 298] on input "+1" at bounding box center [1216, 292] width 216 height 29
type input "[PHONE_NUMBER]"
click at [946, 222] on input "text" at bounding box center [928, 221] width 257 height 29
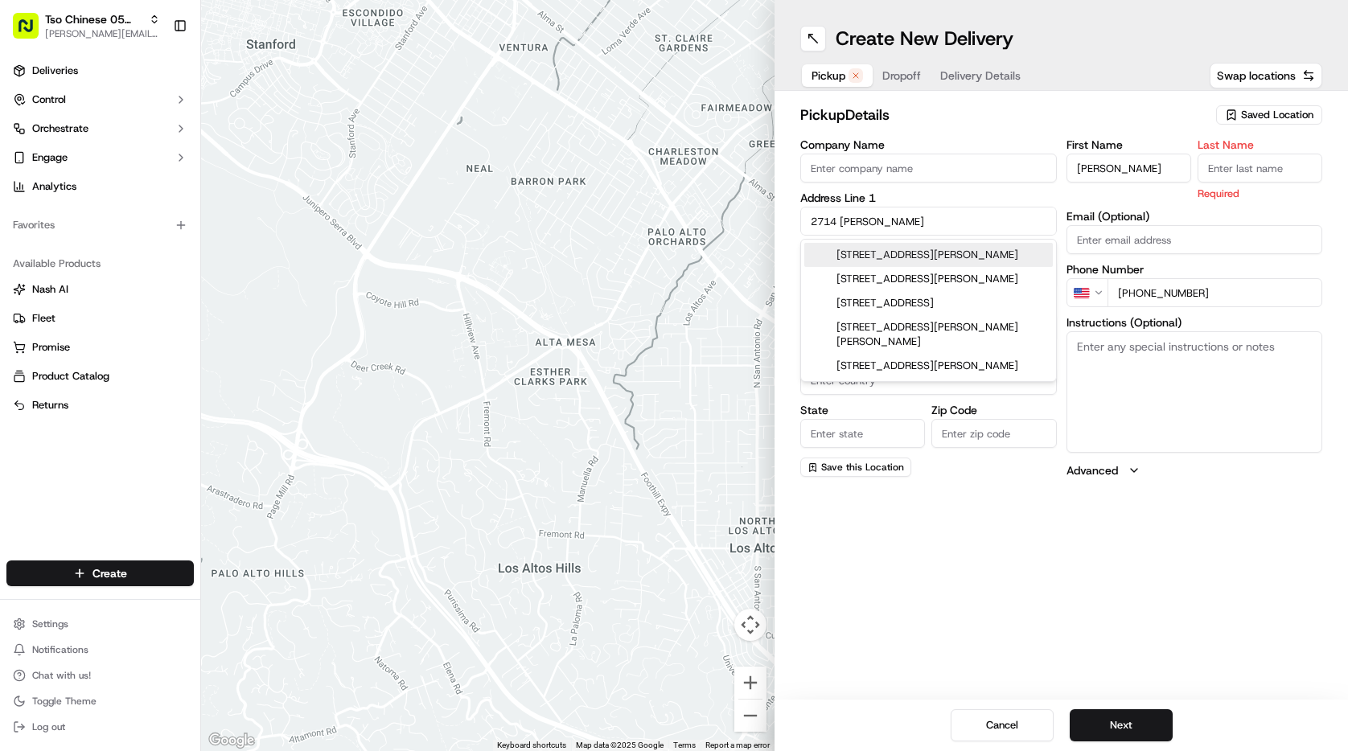
click at [862, 255] on div "2714 Bobby Lane, Austin, TX" at bounding box center [928, 255] width 249 height 24
type input "[STREET_ADDRESS][PERSON_NAME]"
type input "Austin"
type input "[GEOGRAPHIC_DATA]"
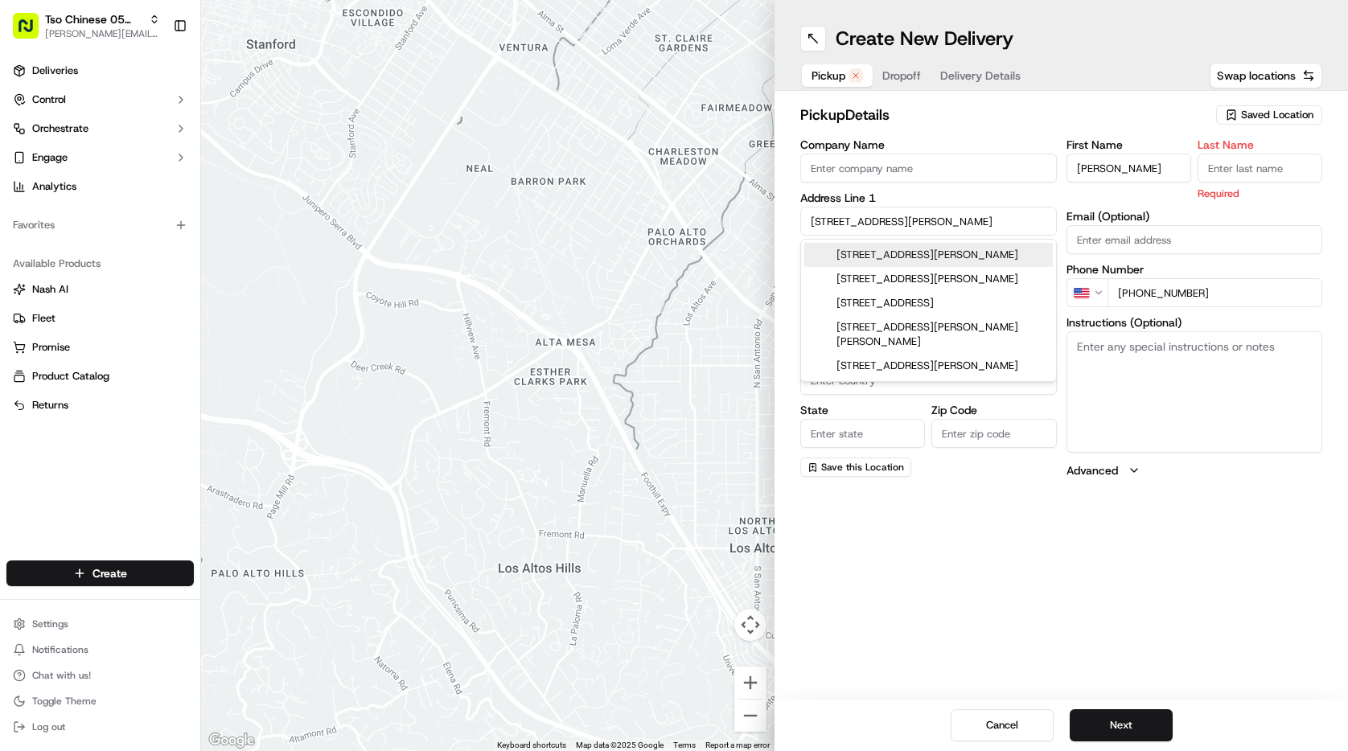
type input "78745"
type input "2714 Bobby Lane"
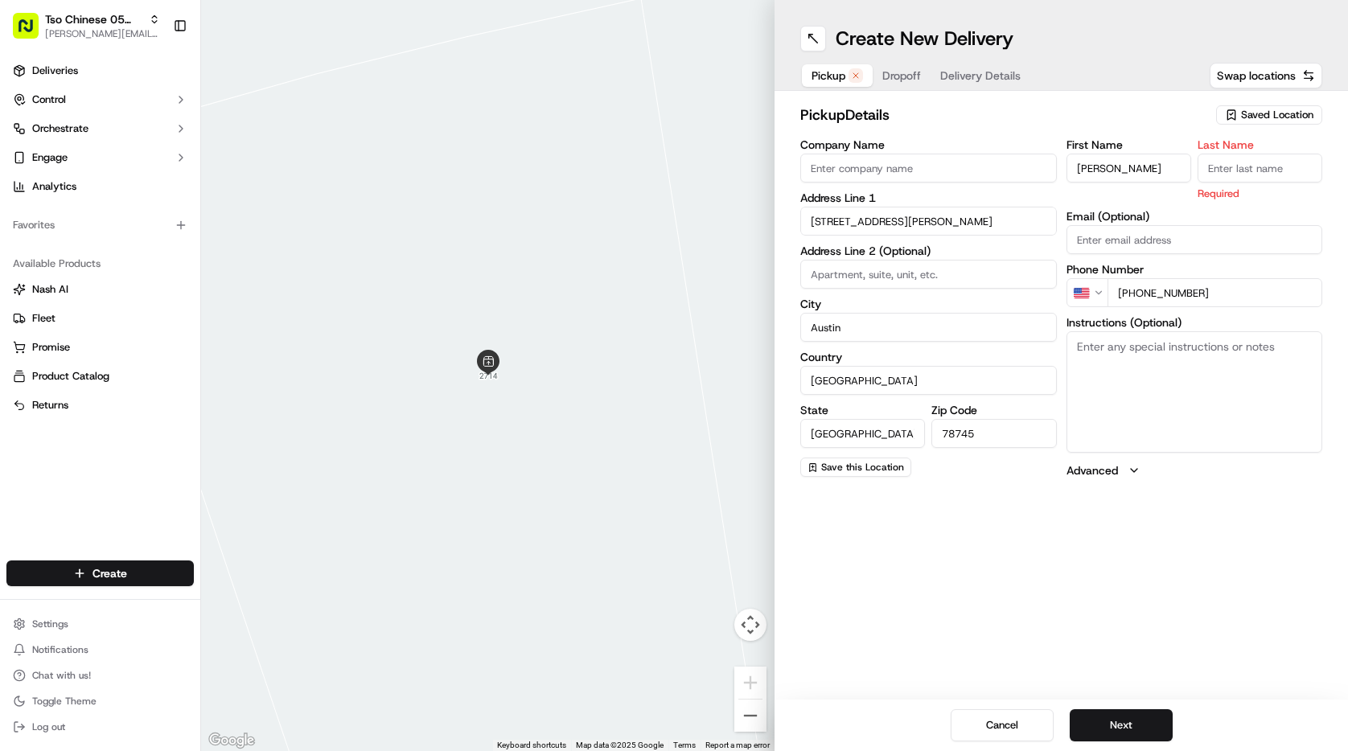
click at [1151, 368] on textarea "Instructions (Optional)" at bounding box center [1195, 391] width 257 height 121
type textarea "P"
type textarea "Red prius in driveway"
click at [1207, 163] on input "Last Name" at bounding box center [1260, 168] width 125 height 29
type input "."
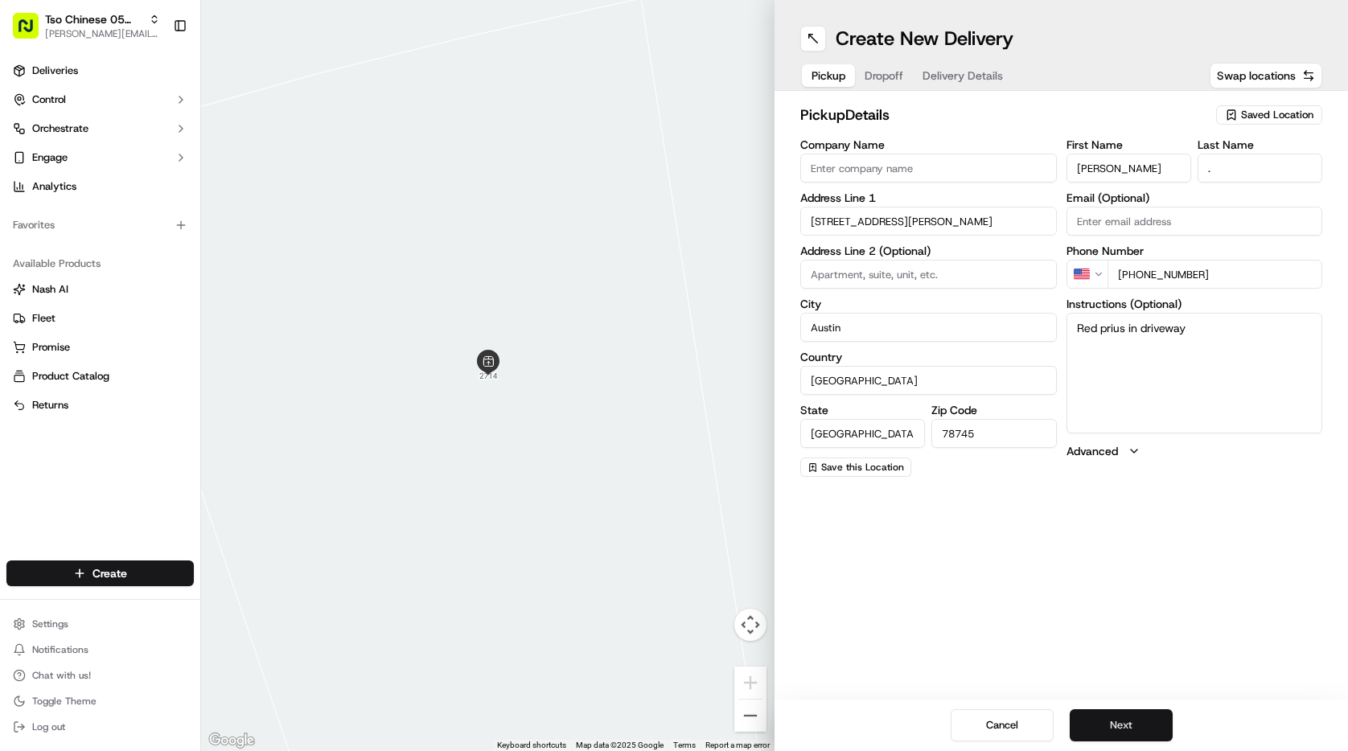
click at [1119, 722] on button "Next" at bounding box center [1121, 725] width 103 height 32
click at [834, 73] on span "Pickup" at bounding box center [829, 76] width 34 height 16
drag, startPoint x: 1157, startPoint y: 168, endPoint x: 1056, endPoint y: 164, distance: 100.6
click at [1056, 164] on div "Company Name Address Line 1 2714 Bobby Lane Address Line 2 (Optional) City Aust…" at bounding box center [1061, 308] width 522 height 338
click at [876, 72] on button "Dropoff" at bounding box center [884, 75] width 58 height 23
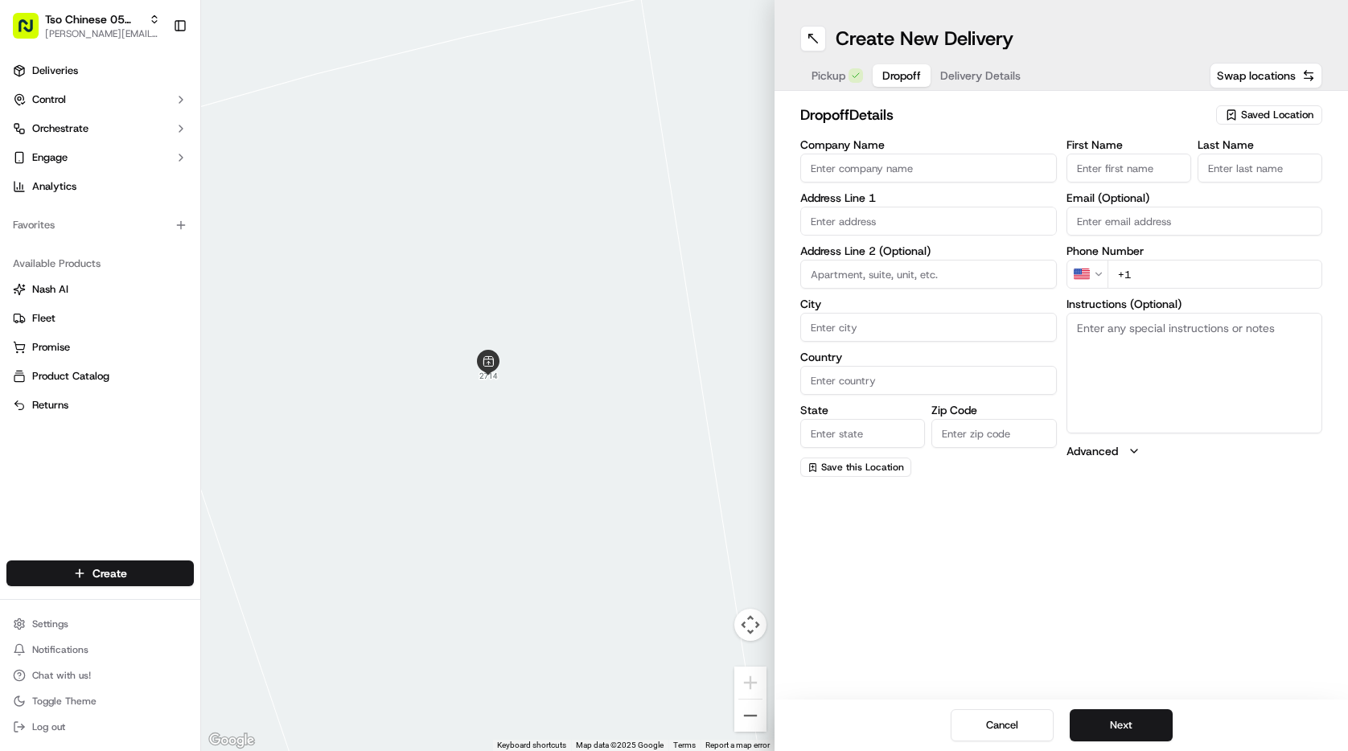
click at [1106, 177] on input "First Name" at bounding box center [1129, 168] width 125 height 29
paste input "[PERSON_NAME]"
type input "[PERSON_NAME]"
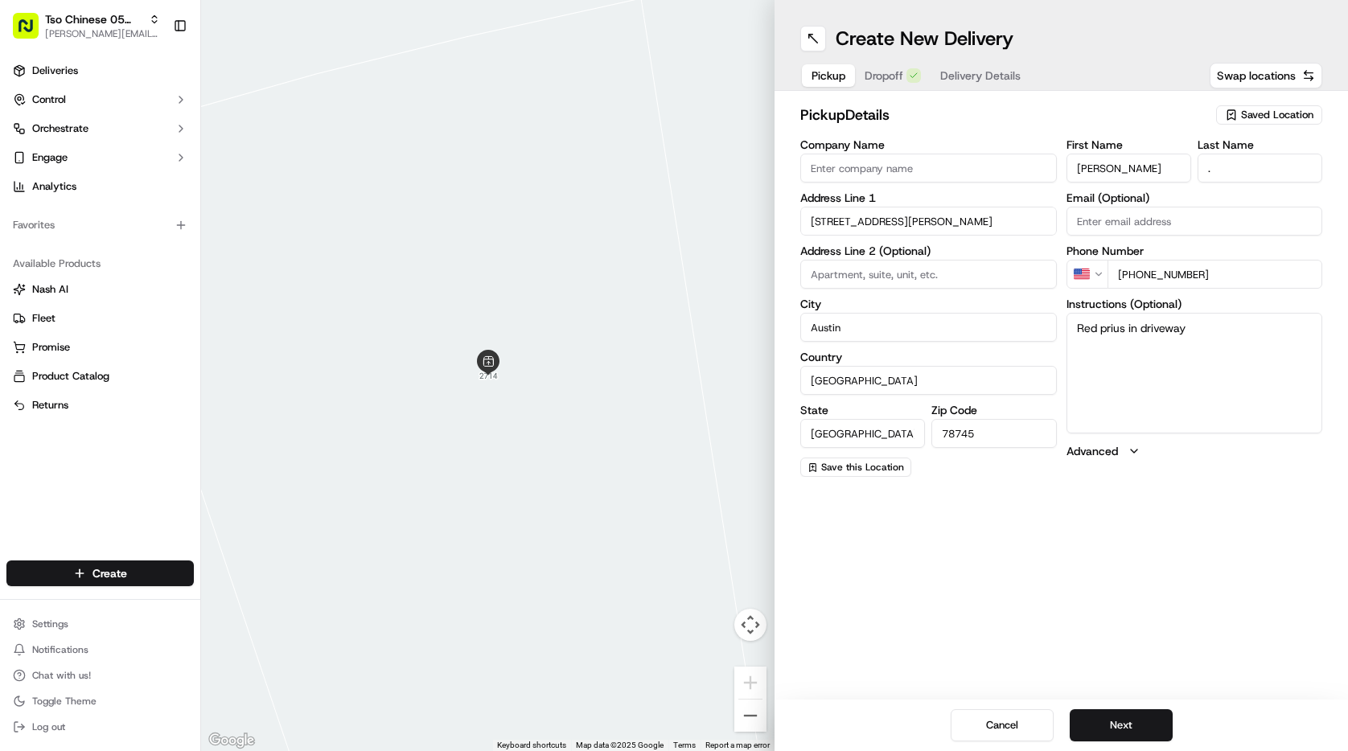
click at [828, 74] on span "Pickup" at bounding box center [829, 76] width 34 height 16
drag, startPoint x: 1207, startPoint y: 273, endPoint x: 1129, endPoint y: 273, distance: 78.0
click at [1129, 273] on input "[PHONE_NUMBER]" at bounding box center [1216, 274] width 216 height 29
click at [899, 74] on span "Dropoff" at bounding box center [884, 76] width 39 height 16
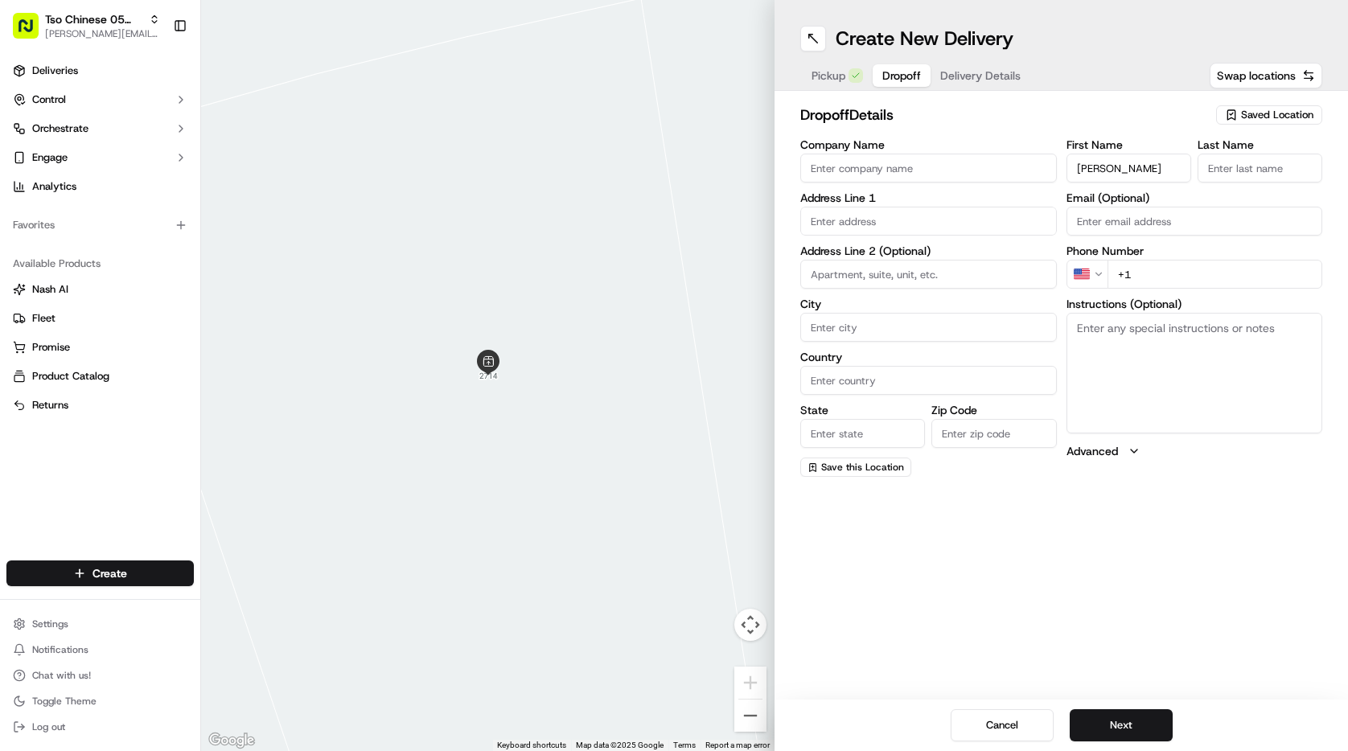
click at [1177, 279] on input "+1" at bounding box center [1216, 274] width 216 height 29
paste input "512 592 0316"
type input "[PHONE_NUMBER]"
drag, startPoint x: 1070, startPoint y: 170, endPoint x: 1159, endPoint y: 170, distance: 89.3
click at [1158, 170] on input "[PERSON_NAME]" at bounding box center [1129, 168] width 125 height 29
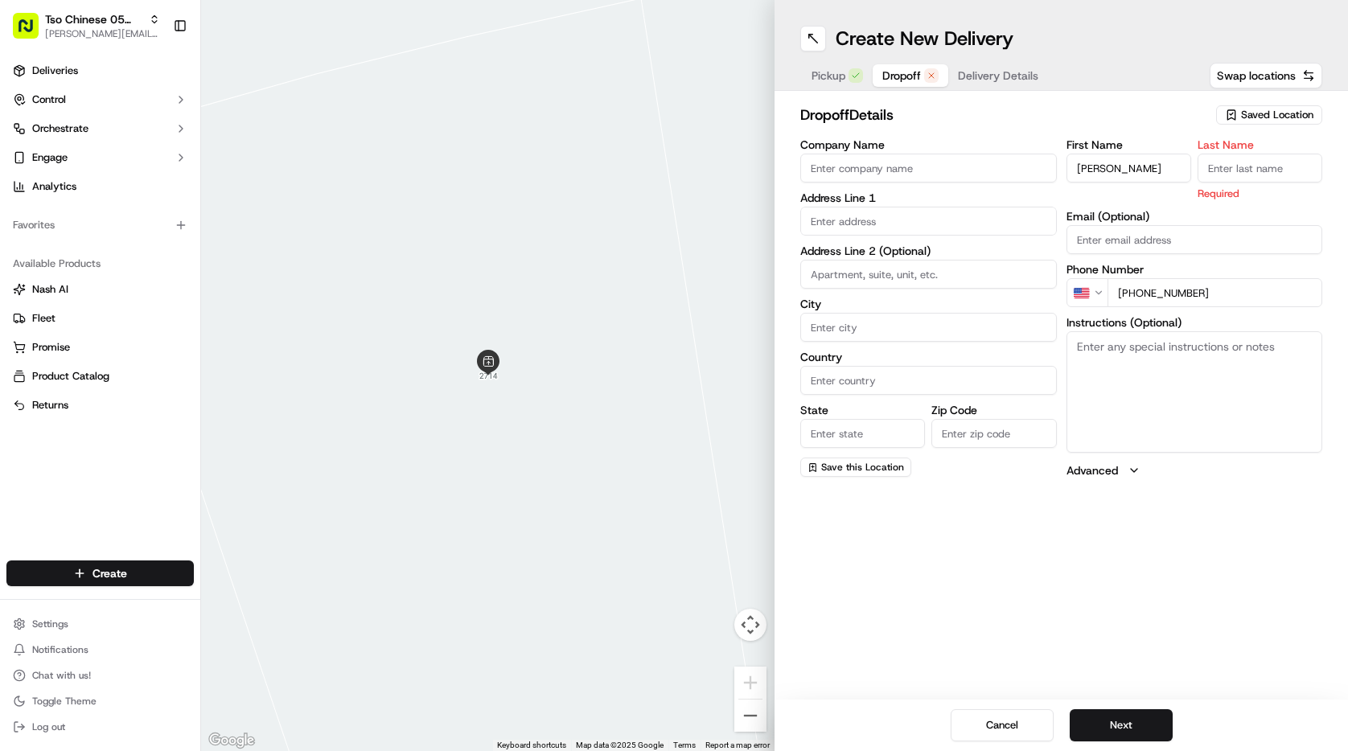
click at [949, 173] on input "Company Name" at bounding box center [928, 168] width 257 height 29
paste input "[PERSON_NAME]"
type input "[PERSON_NAME]"
click at [1213, 171] on input "Last Name" at bounding box center [1260, 168] width 125 height 29
type input "."
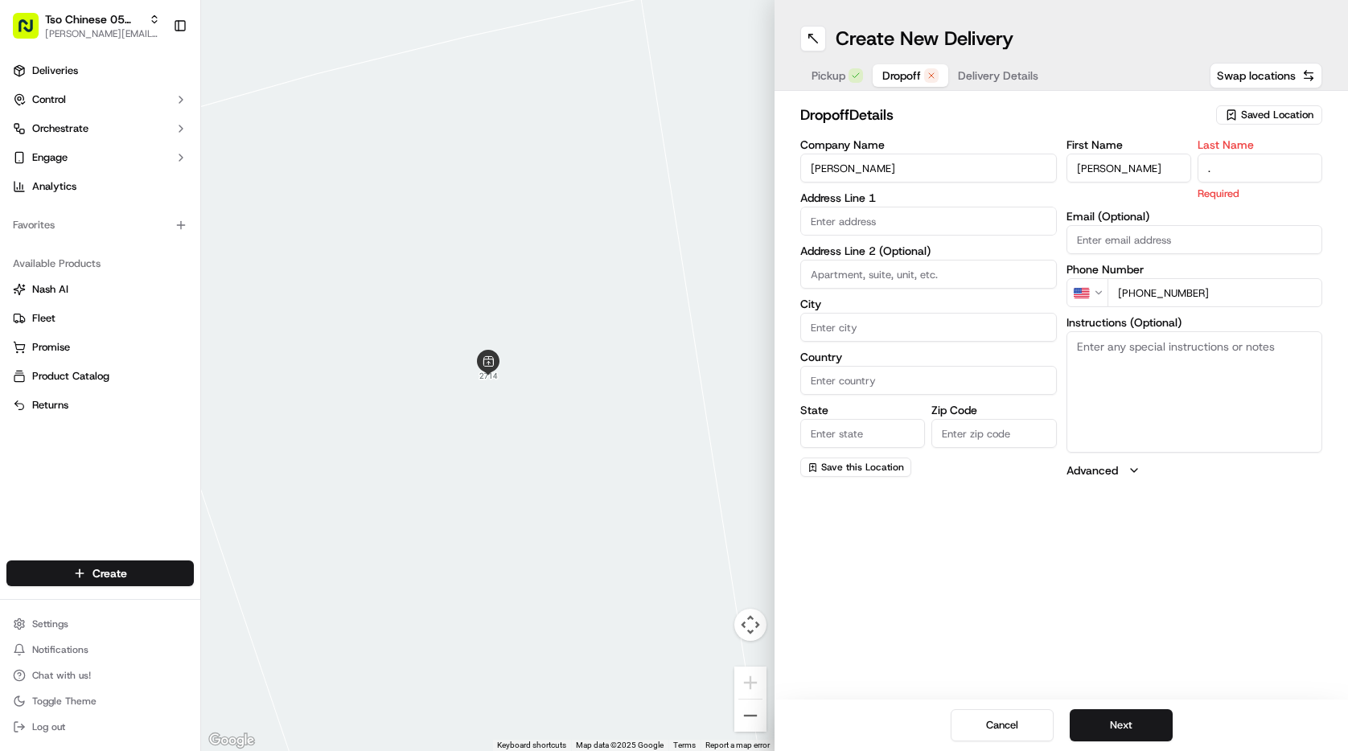
click at [822, 218] on input "text" at bounding box center [928, 221] width 257 height 29
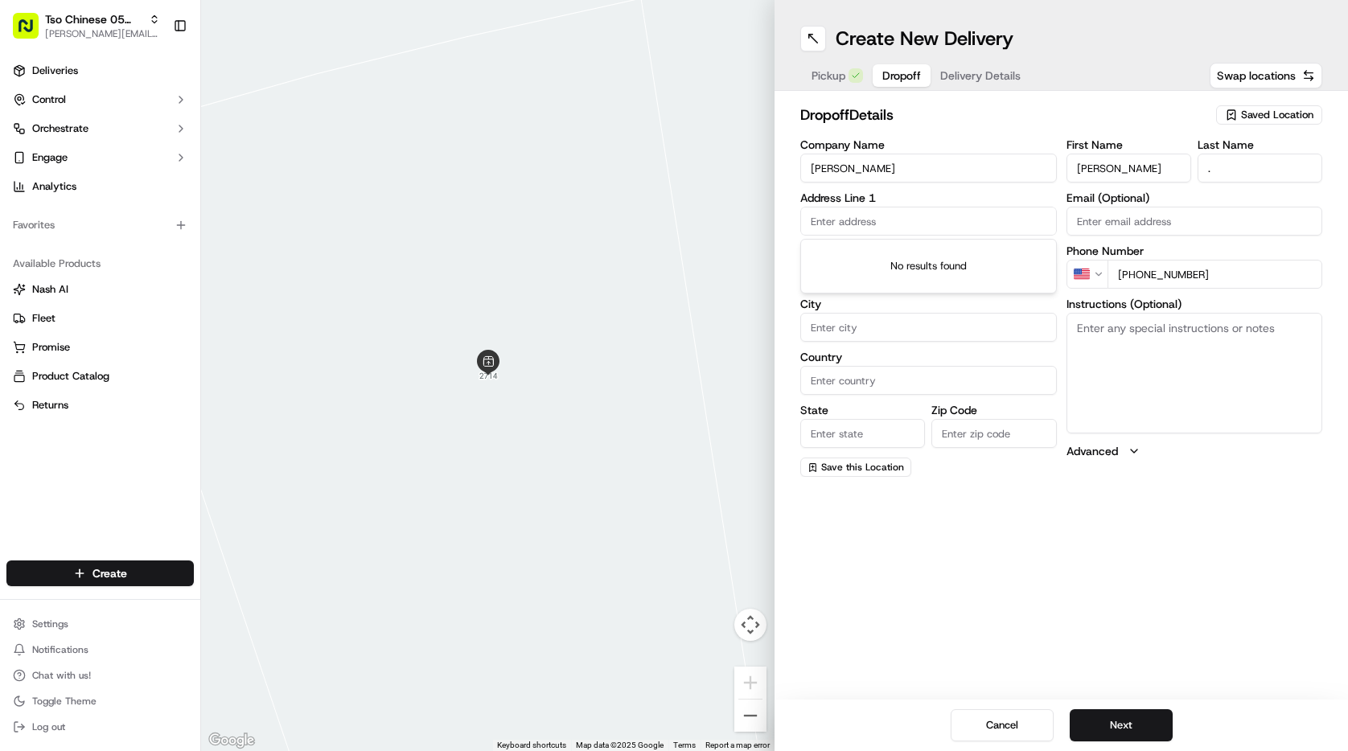
click at [833, 76] on span "Pickup" at bounding box center [829, 76] width 34 height 16
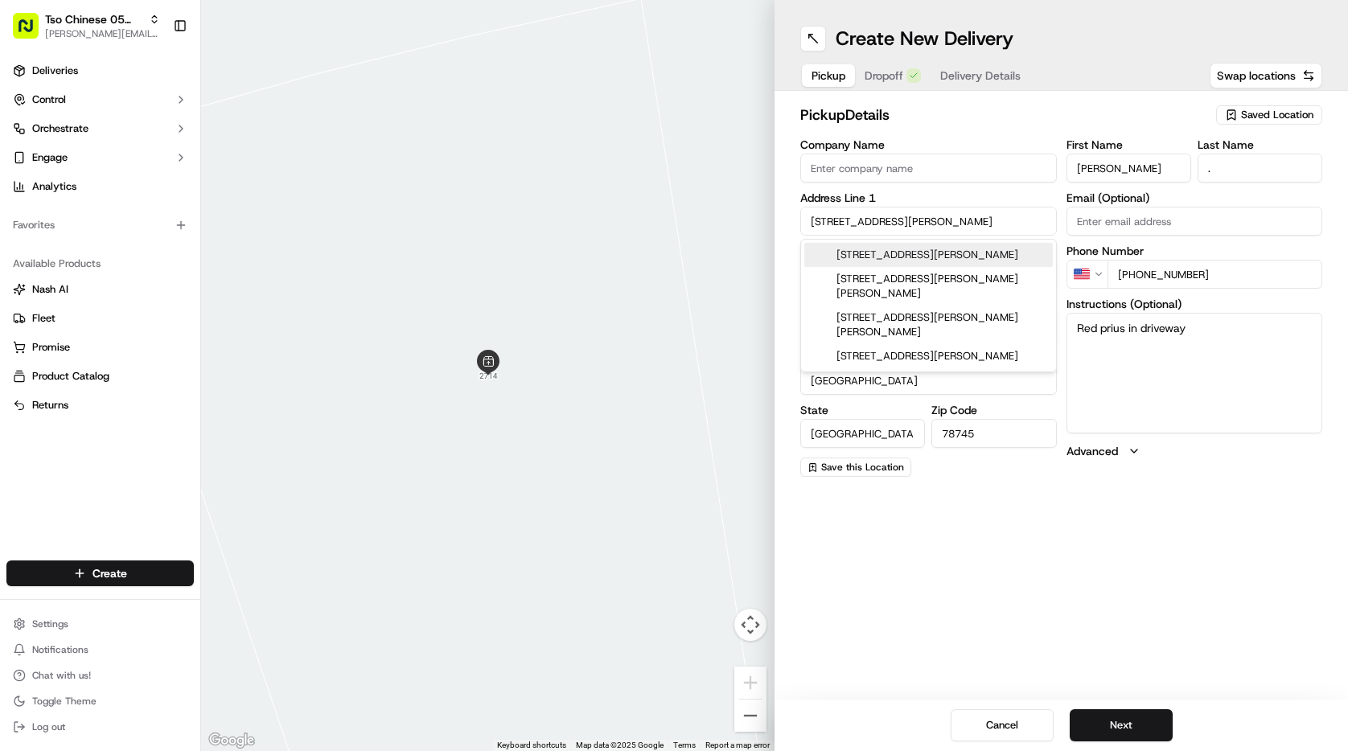
drag, startPoint x: 810, startPoint y: 224, endPoint x: 902, endPoint y: 220, distance: 91.8
click at [902, 220] on input "2714 Bobby Lane" at bounding box center [928, 221] width 257 height 29
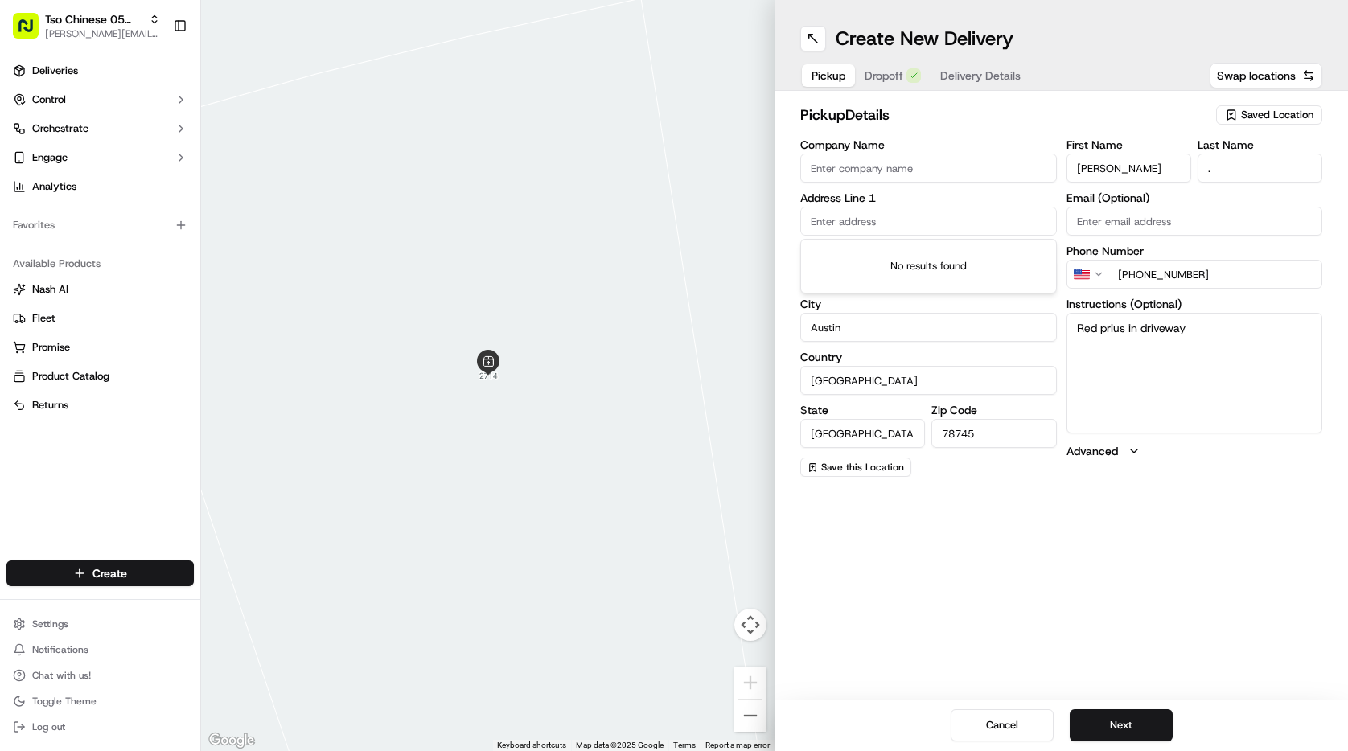
click at [874, 73] on button "Dropoff" at bounding box center [893, 75] width 76 height 23
click at [885, 214] on input "text" at bounding box center [928, 221] width 257 height 29
paste input "2714 Bobby Lane"
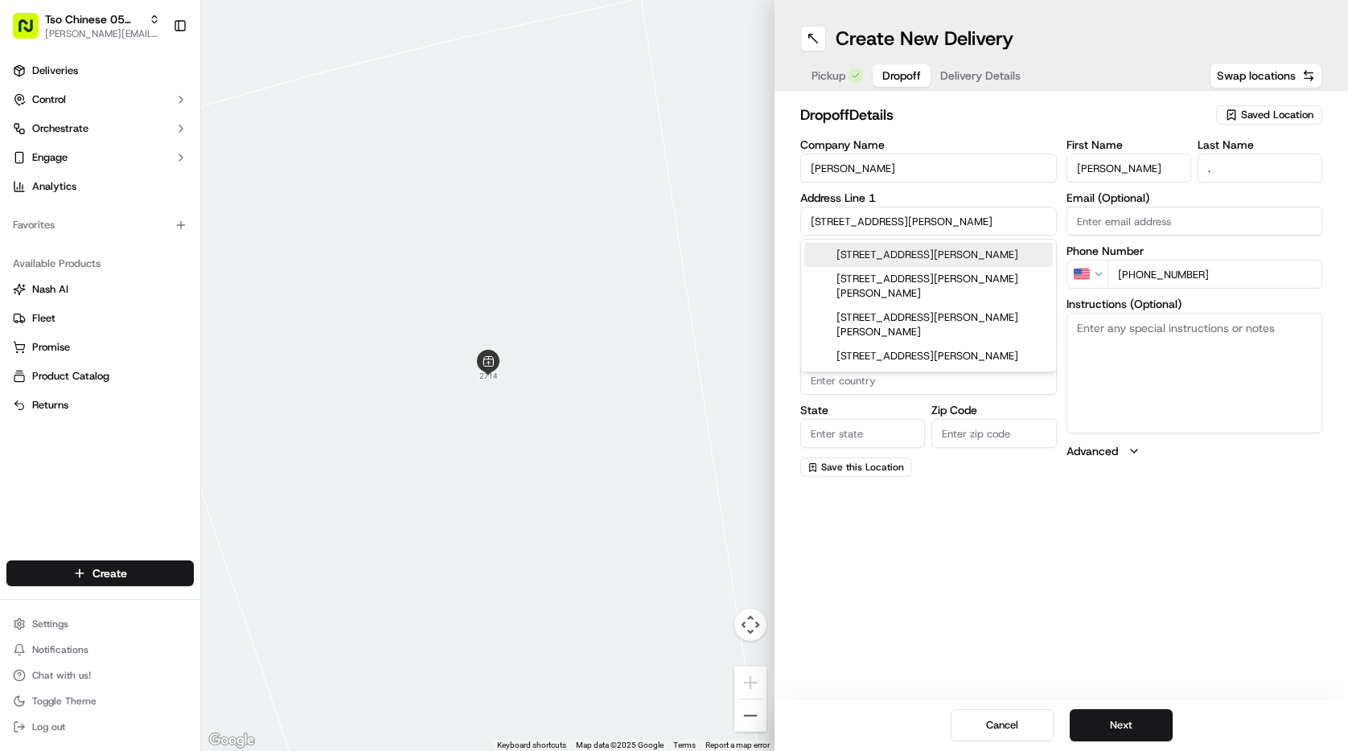
click at [890, 248] on div "2714 Bobby Lane, Austin, TX" at bounding box center [928, 255] width 249 height 24
type input "[STREET_ADDRESS][PERSON_NAME]"
type input "Austin"
type input "[GEOGRAPHIC_DATA]"
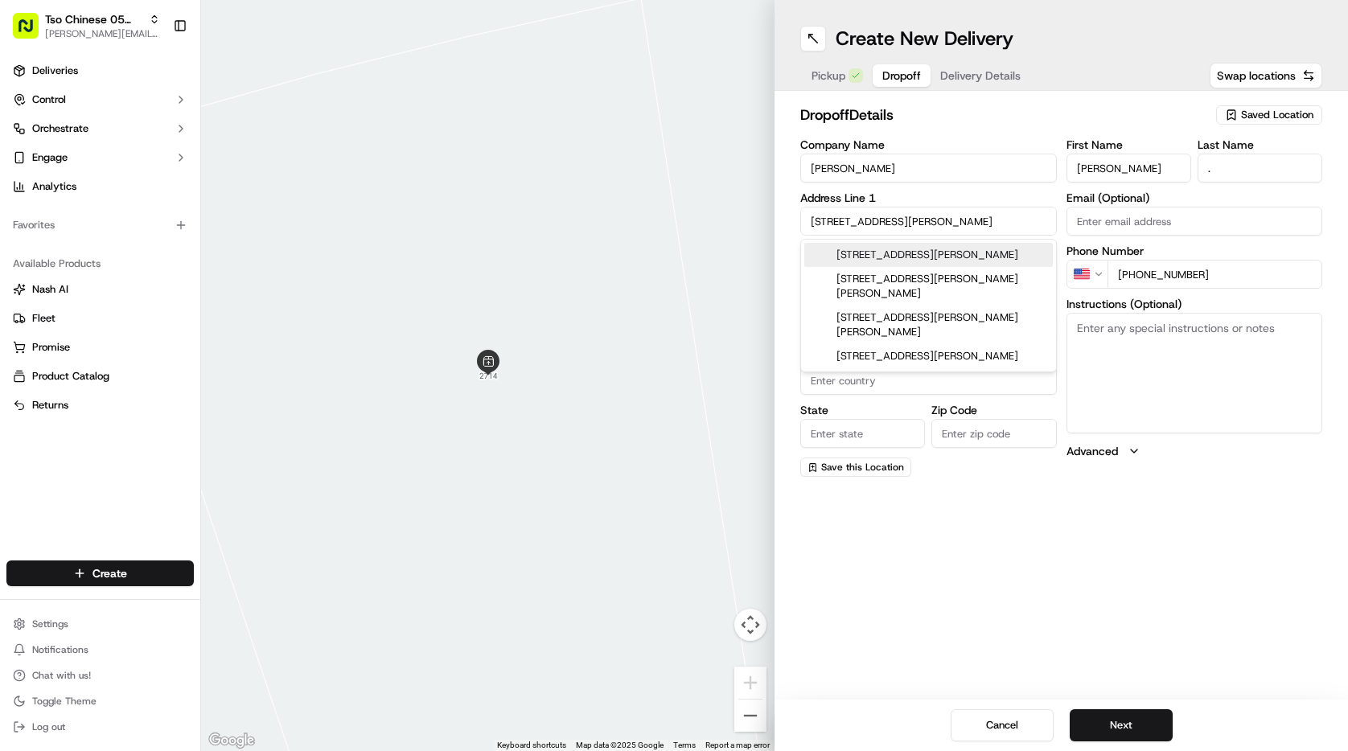
type input "78745"
type input "2714 Bobby Lane"
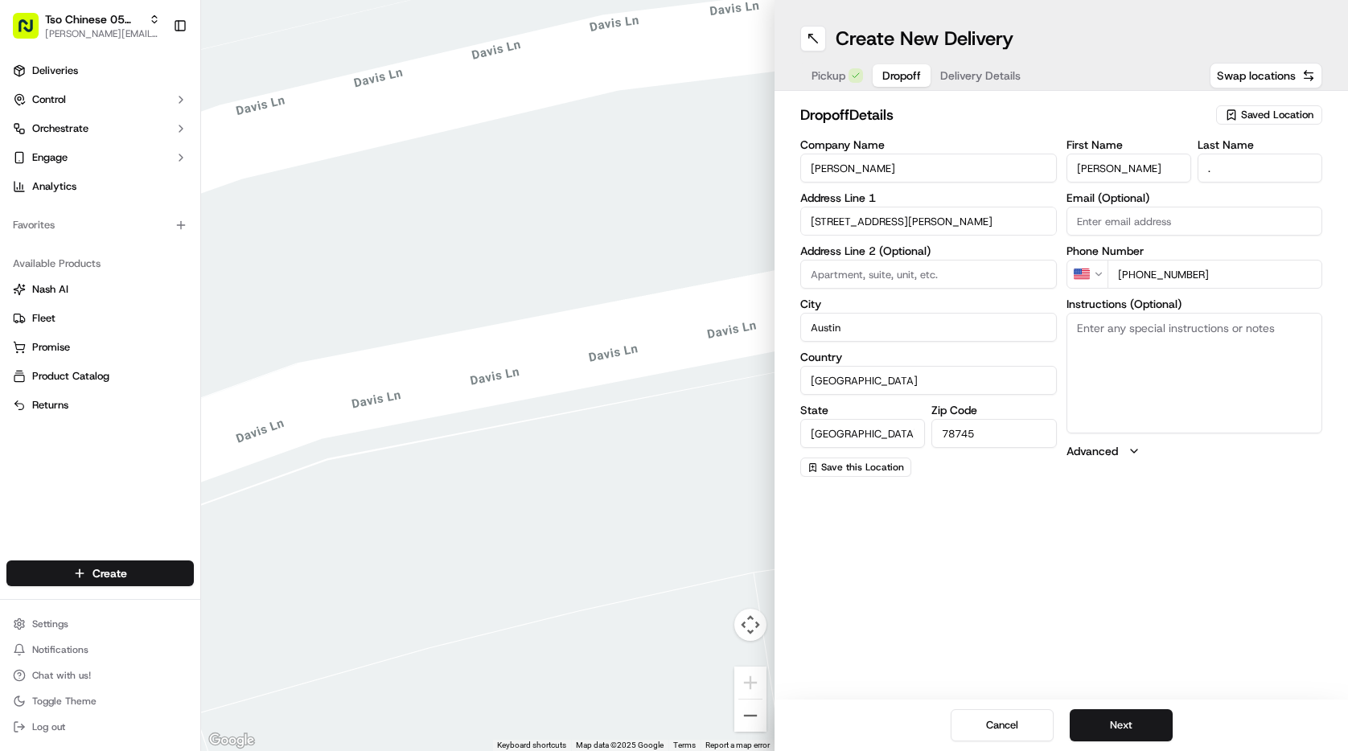
click at [837, 60] on div "Create New Delivery Pickup Dropoff Delivery Details Swap locations" at bounding box center [1062, 45] width 574 height 91
click at [844, 80] on span "Pickup" at bounding box center [829, 76] width 34 height 16
drag, startPoint x: 1155, startPoint y: 164, endPoint x: 1043, endPoint y: 163, distance: 111.8
click at [1043, 163] on div "Company Name Address Line 1 Address Line 2 (Optional) City Austin Country Unite…" at bounding box center [1061, 308] width 522 height 338
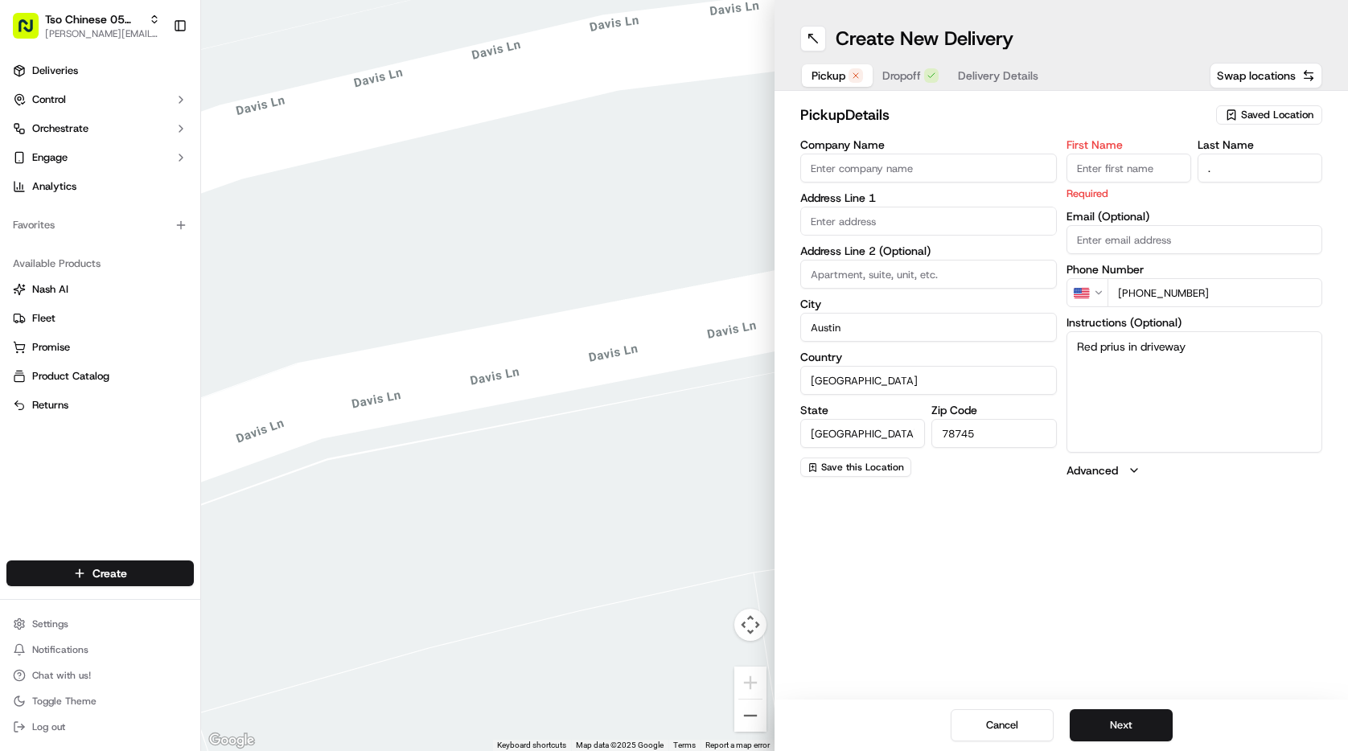
drag, startPoint x: 1214, startPoint y: 268, endPoint x: 1129, endPoint y: 273, distance: 85.4
click at [1114, 269] on div "Phone Number US +1 512 592 0316" at bounding box center [1195, 285] width 257 height 43
drag, startPoint x: 1218, startPoint y: 291, endPoint x: 1032, endPoint y: 287, distance: 185.9
click at [1032, 287] on div "Company Name Address Line 1 Address Line 2 (Optional) City Austin Country Unite…" at bounding box center [1061, 308] width 522 height 339
drag, startPoint x: 1191, startPoint y: 350, endPoint x: 964, endPoint y: 328, distance: 227.1
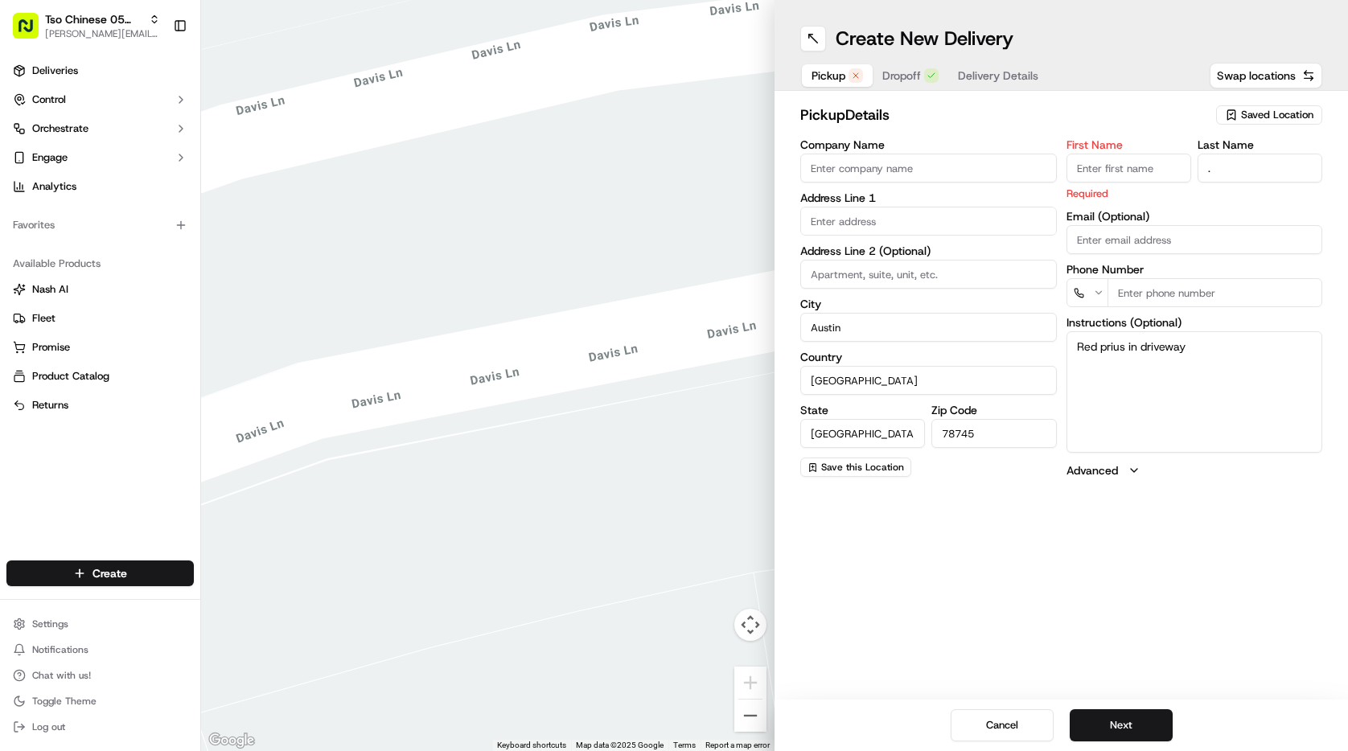
click at [964, 328] on div "Company Name Address Line 1 Address Line 2 (Optional) City Austin Country Unite…" at bounding box center [1061, 308] width 522 height 339
click at [1265, 116] on span "Saved Location" at bounding box center [1277, 115] width 72 height 14
click at [1220, 179] on span "(05) Tso Chinese Takeout & Delivery (05)" at bounding box center [1242, 175] width 198 height 14
type input "(05) Tso Chinese Takeout & Delivery"
type input "[STREET_ADDRESS][PERSON_NAME]"
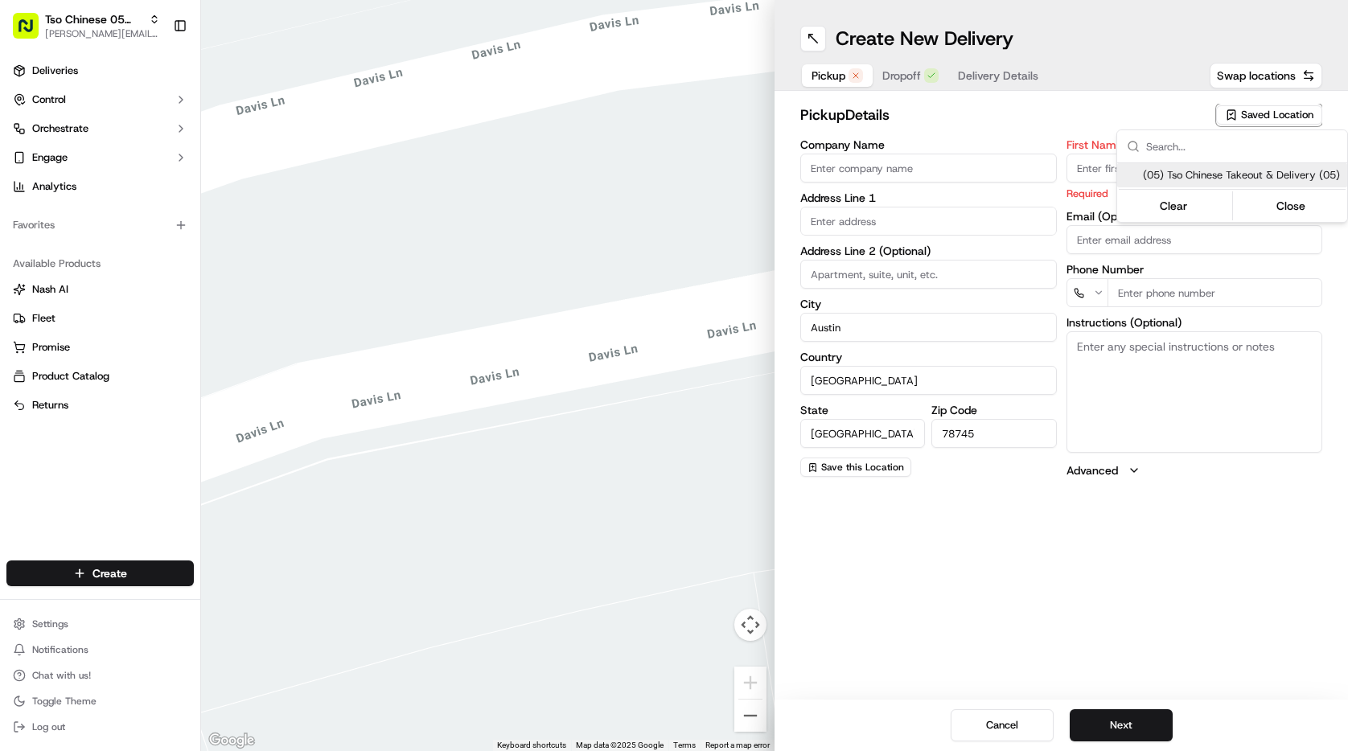
type input "Ste 100"
type input "US"
type input "78748"
type input "Tso Chinese"
type input "[PERSON_NAME] Manager"
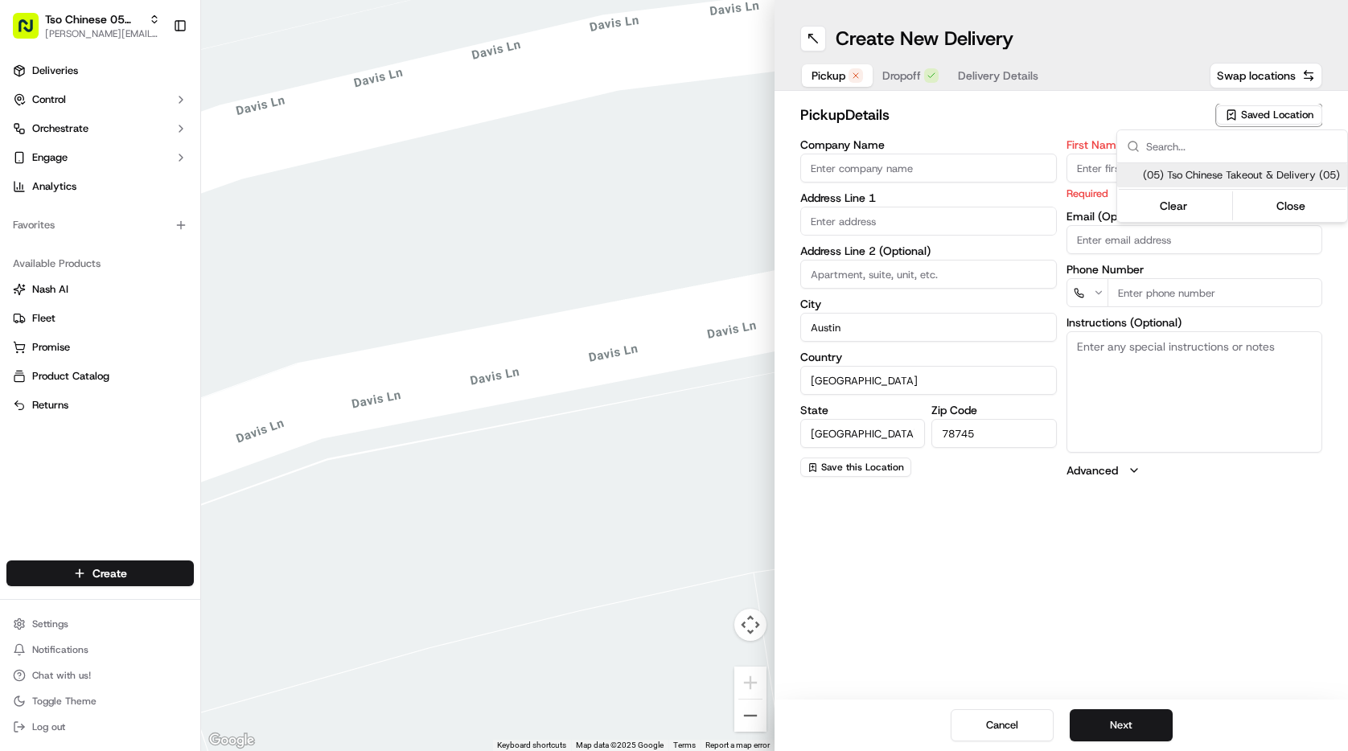
type input "[EMAIL_ADDRESS][DOMAIN_NAME]"
type input "[PHONE_NUMBER]"
type textarea "Submit a picture displaying address & food as Proof of Delivery. Envía una foto…"
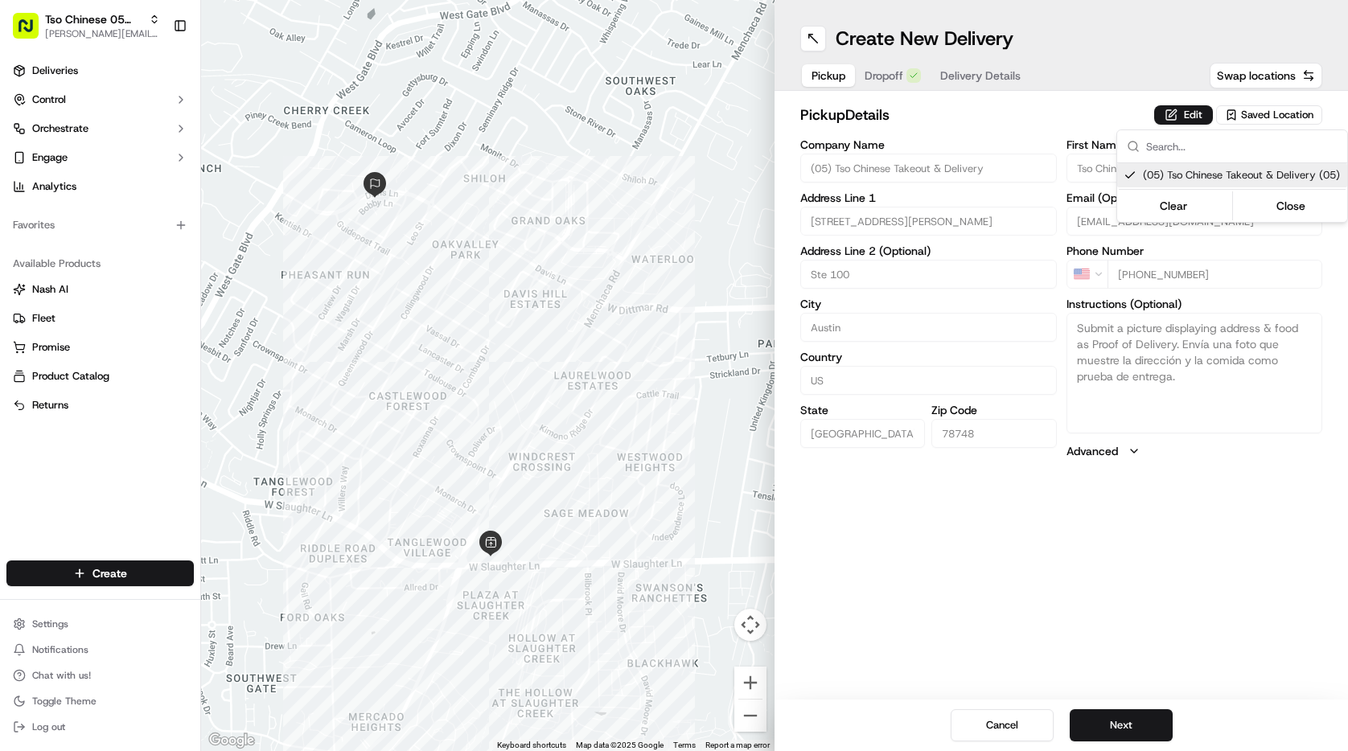
click at [1123, 720] on html "Tso Chinese 05 Menchaca paul@tsochinese.com Toggle Sidebar Deliveries Control O…" at bounding box center [674, 375] width 1348 height 751
click at [1125, 719] on button "Next" at bounding box center [1121, 725] width 103 height 32
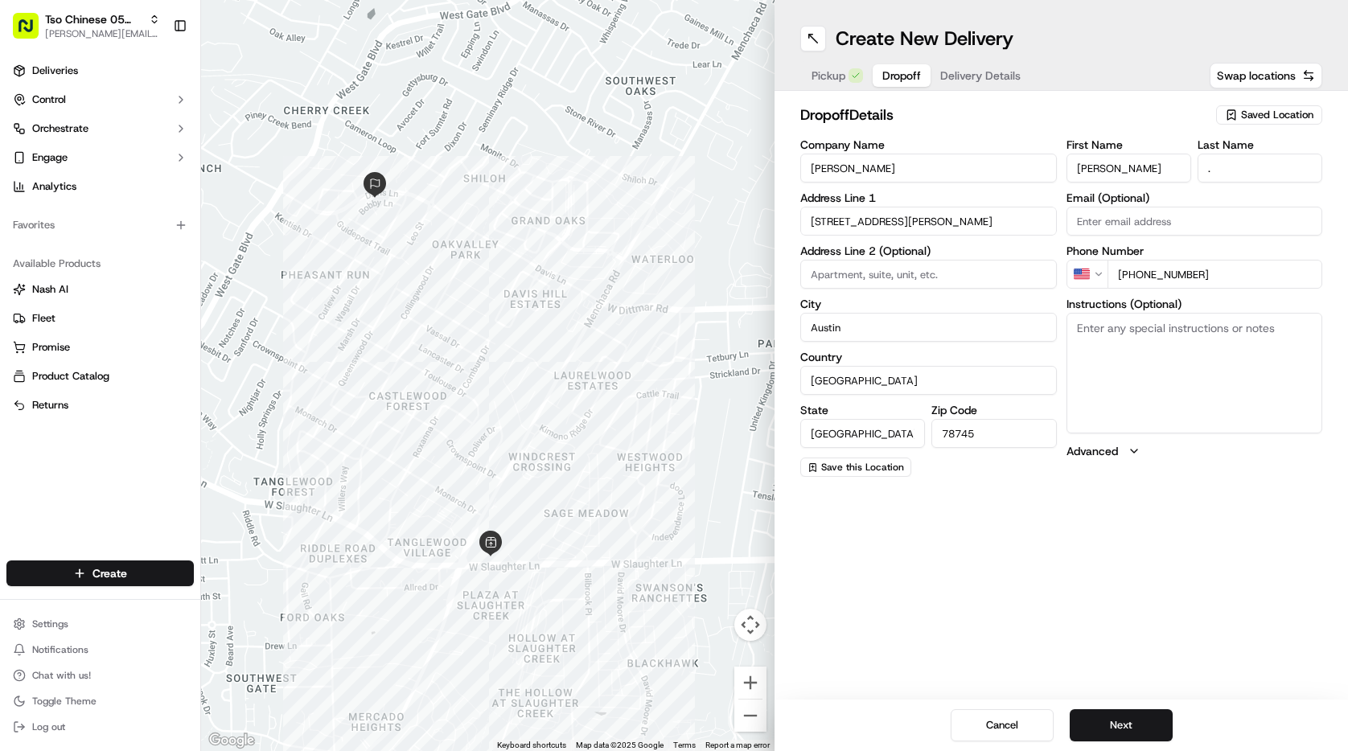
click at [1092, 331] on textarea "Instructions (Optional)" at bounding box center [1195, 373] width 257 height 121
type textarea "Red prius in driveway"
click at [1140, 721] on button "Next" at bounding box center [1121, 725] width 103 height 32
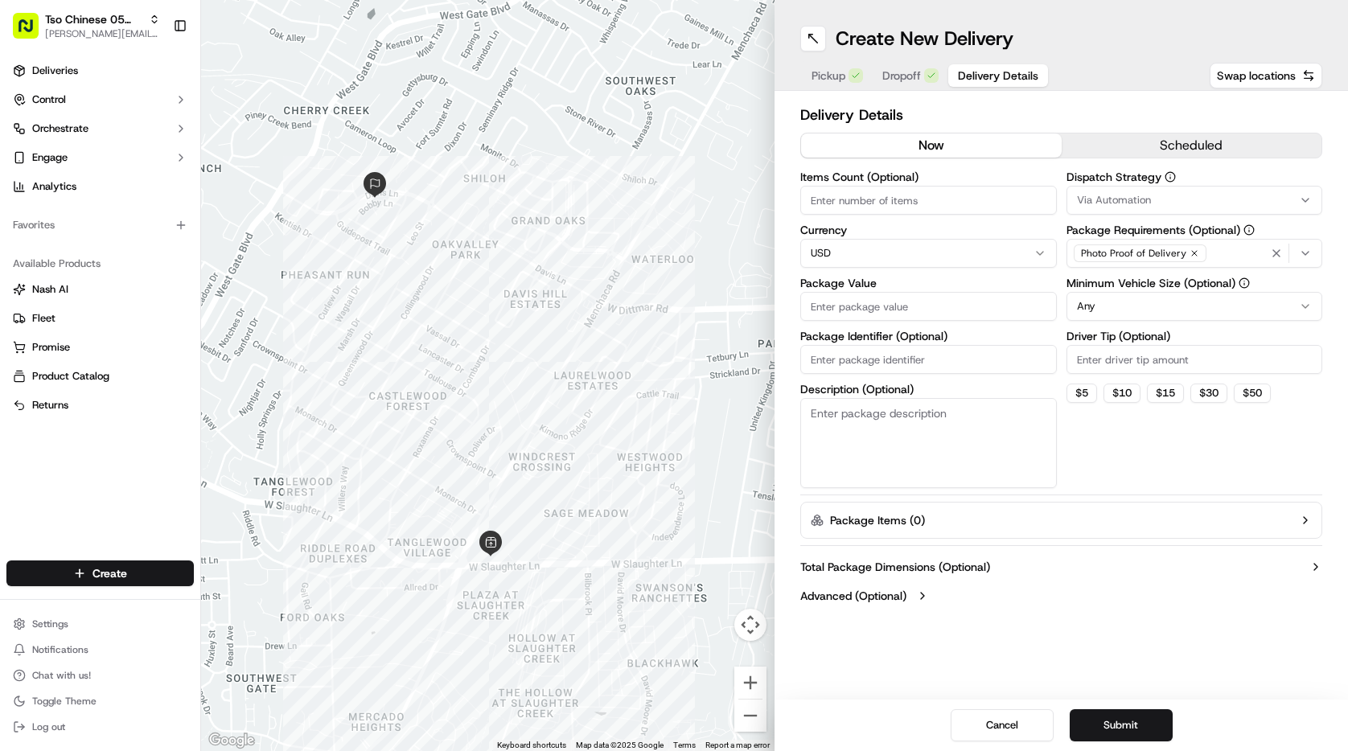
click at [927, 201] on input "Items Count (Optional)" at bounding box center [928, 200] width 257 height 29
type input "3"
click at [1108, 310] on html "Tso Chinese 05 Menchaca paul@tsochinese.com Toggle Sidebar Deliveries Control O…" at bounding box center [674, 375] width 1348 height 751
click at [1135, 199] on span "Via Automation" at bounding box center [1114, 200] width 74 height 14
click at [1135, 279] on div "Tso [PERSON_NAME] Strategy" at bounding box center [1182, 288] width 230 height 24
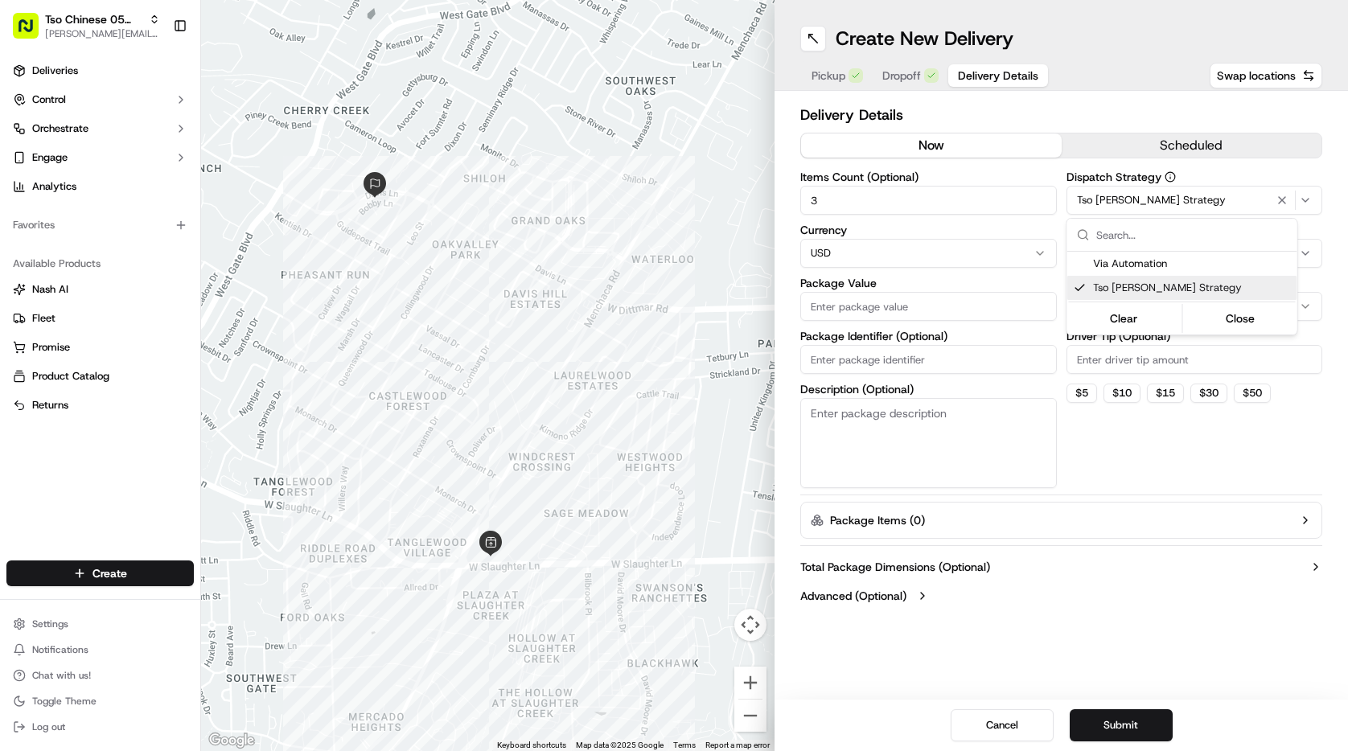
click at [1112, 361] on html "Tso Chinese 05 Menchaca paul@tsochinese.com Toggle Sidebar Deliveries Control O…" at bounding box center [674, 375] width 1348 height 751
click at [1112, 361] on input "Driver Tip (Optional)" at bounding box center [1195, 359] width 257 height 29
type input "2"
click at [1116, 726] on button "Submit" at bounding box center [1121, 725] width 103 height 32
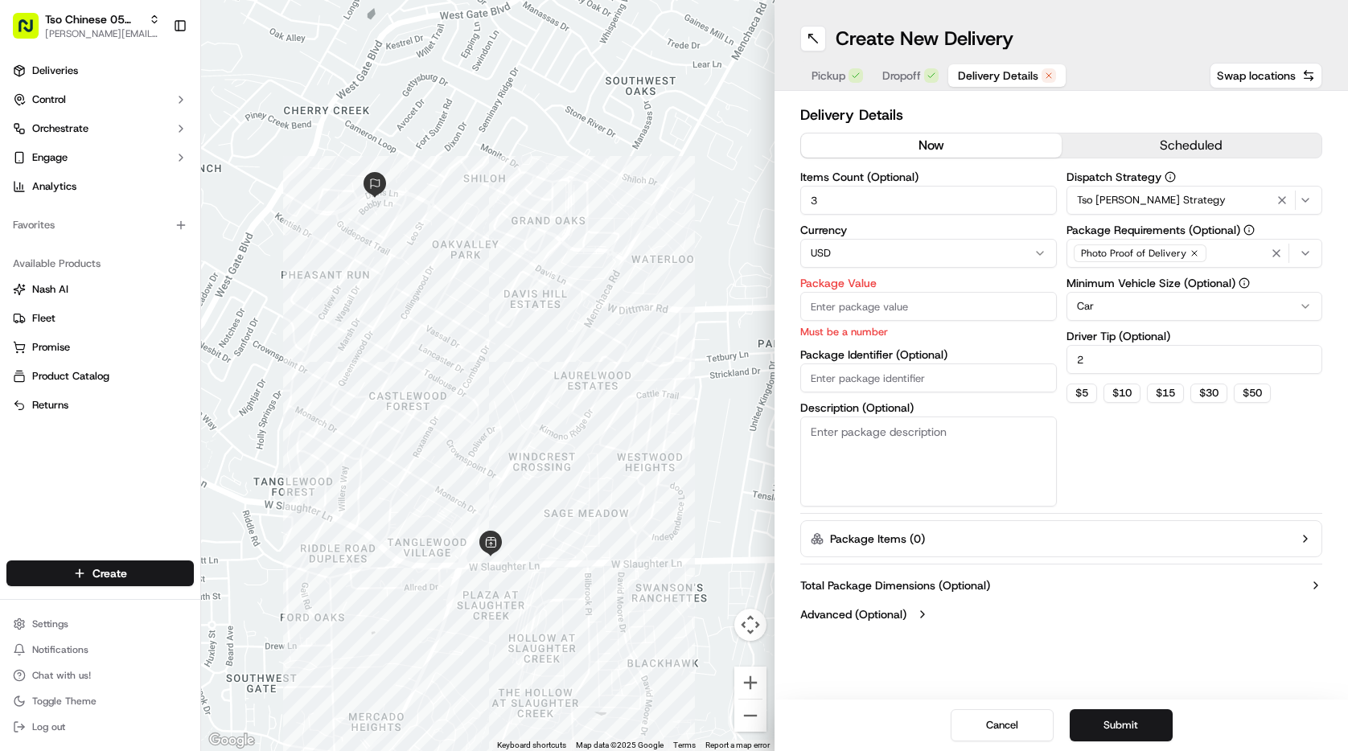
click at [841, 304] on input "Package Value" at bounding box center [928, 306] width 257 height 29
type input "28.14"
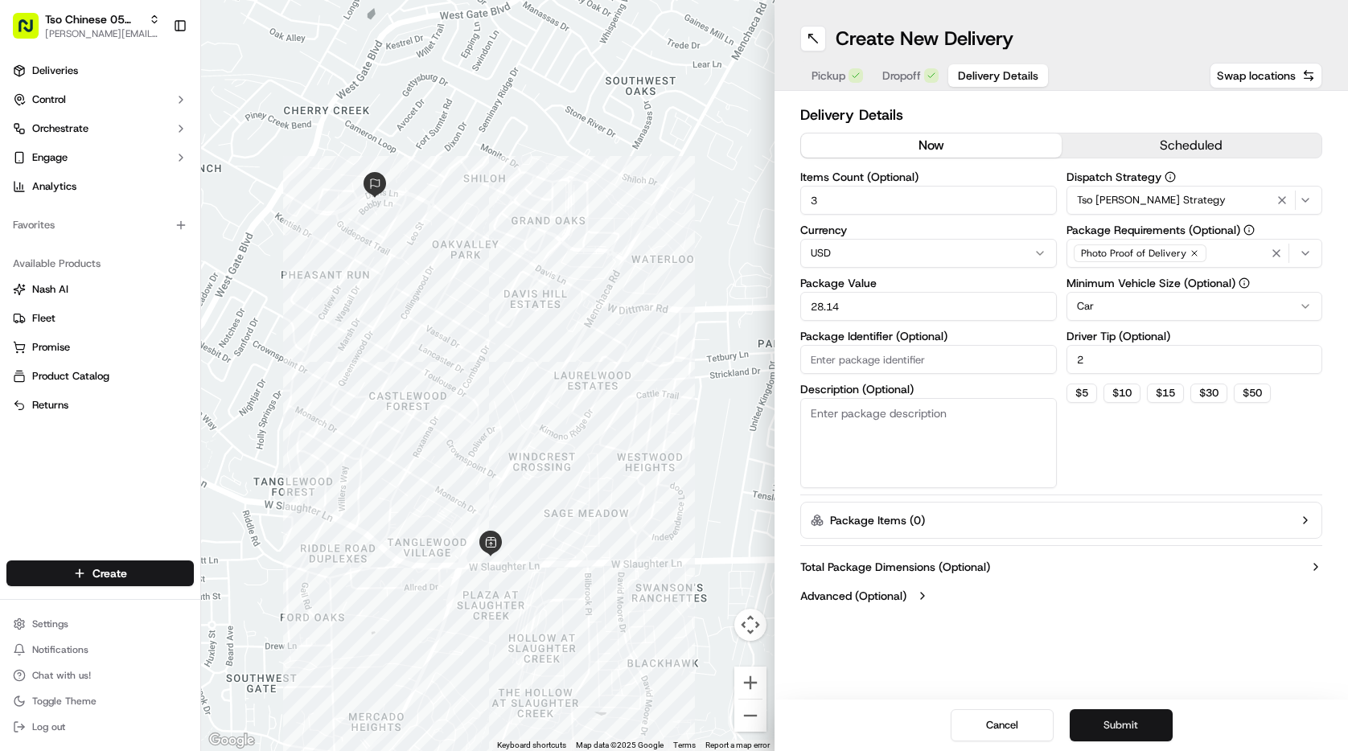
click at [1117, 729] on button "Submit" at bounding box center [1121, 725] width 103 height 32
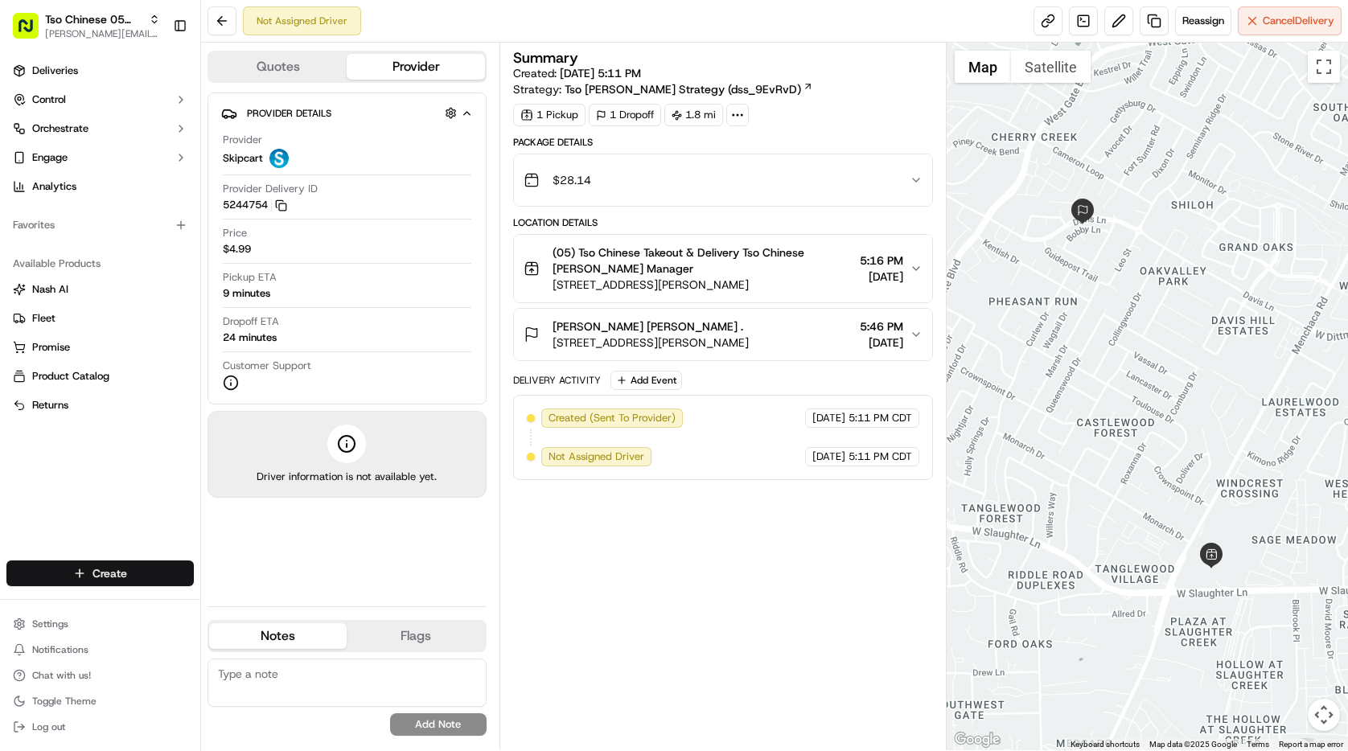
click at [153, 574] on html "Tso Chinese 05 Menchaca paul@tsochinese.com Toggle Sidebar Deliveries Control O…" at bounding box center [674, 375] width 1348 height 751
click at [242, 615] on link "Delivery" at bounding box center [290, 603] width 179 height 29
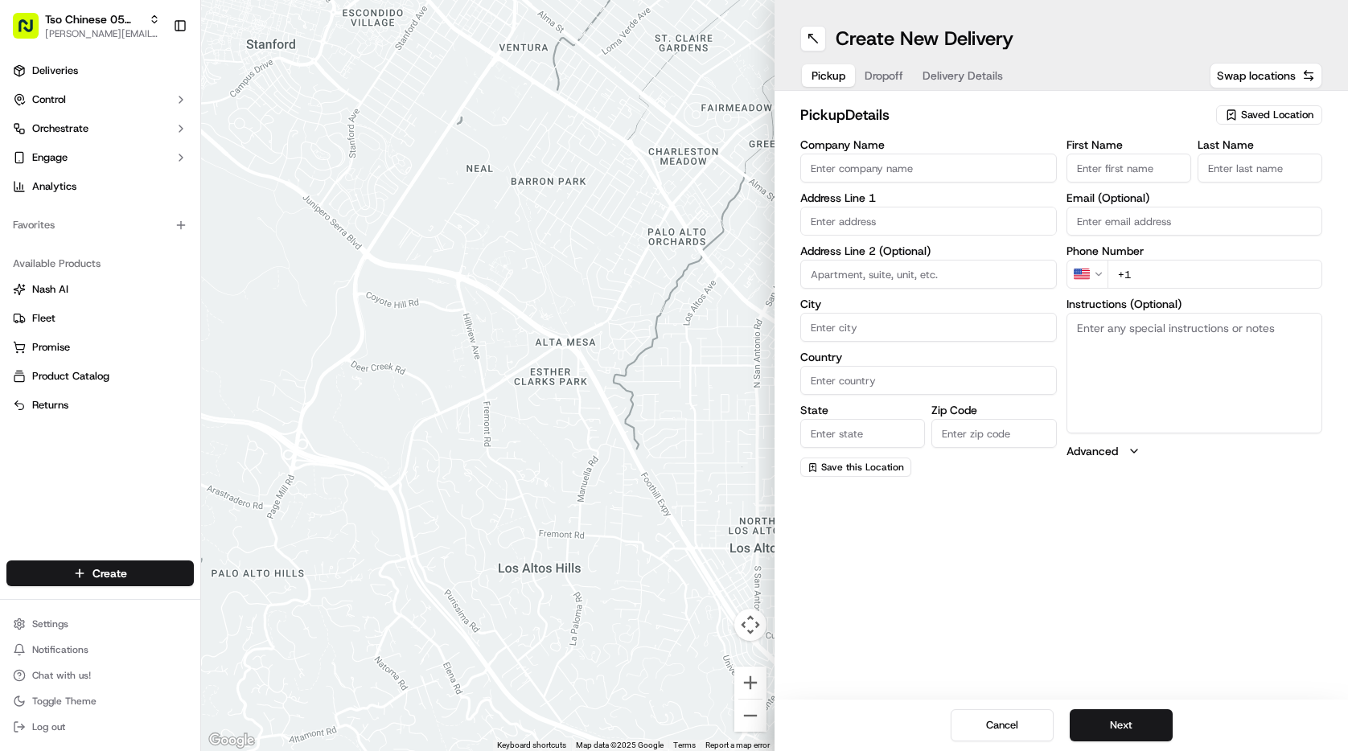
click at [1266, 116] on span "Saved Location" at bounding box center [1277, 115] width 72 height 14
click at [1202, 187] on div "(05) Tso Chinese Takeout & Delivery (05)" at bounding box center [1232, 175] width 230 height 24
type input "(05) Tso Chinese Takeout & Delivery"
type input "[STREET_ADDRESS][PERSON_NAME]"
type input "Ste 100"
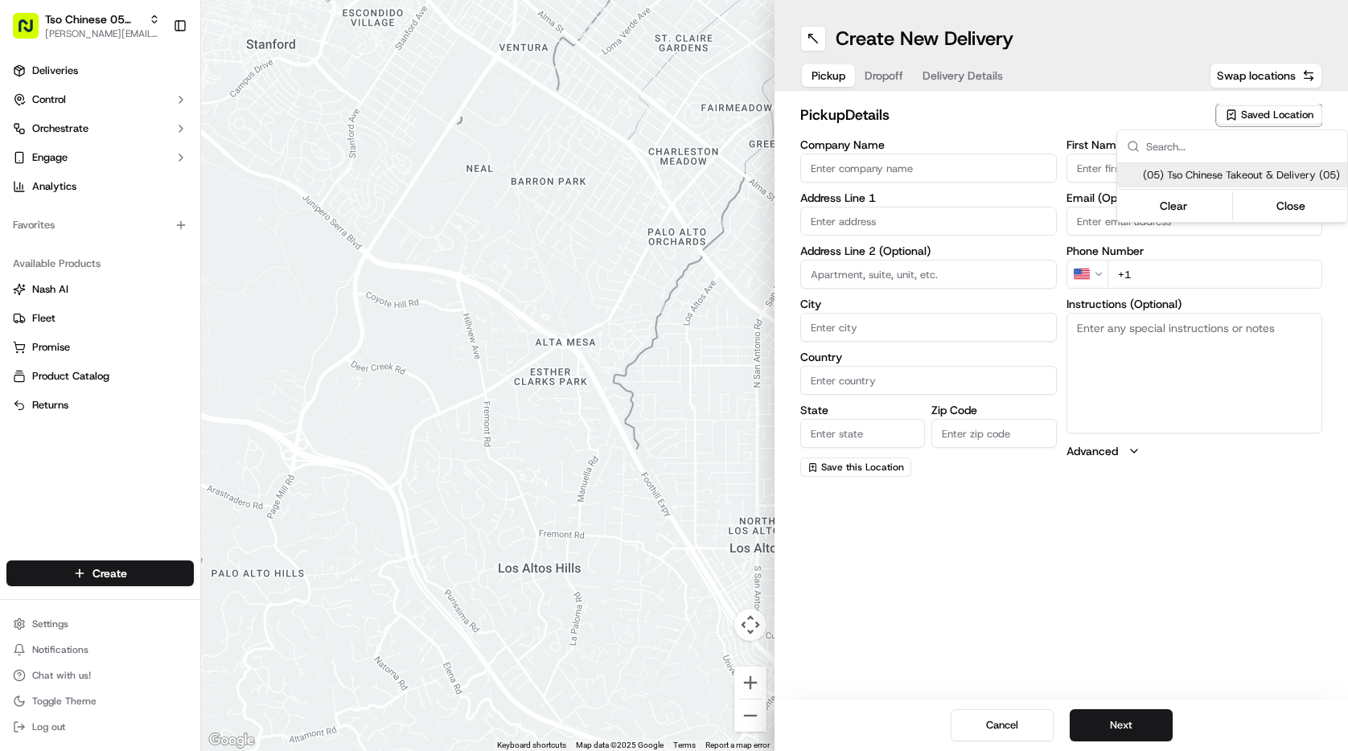
type input "Austin"
type input "US"
type input "[GEOGRAPHIC_DATA]"
type input "78748"
type input "Tso Chinese"
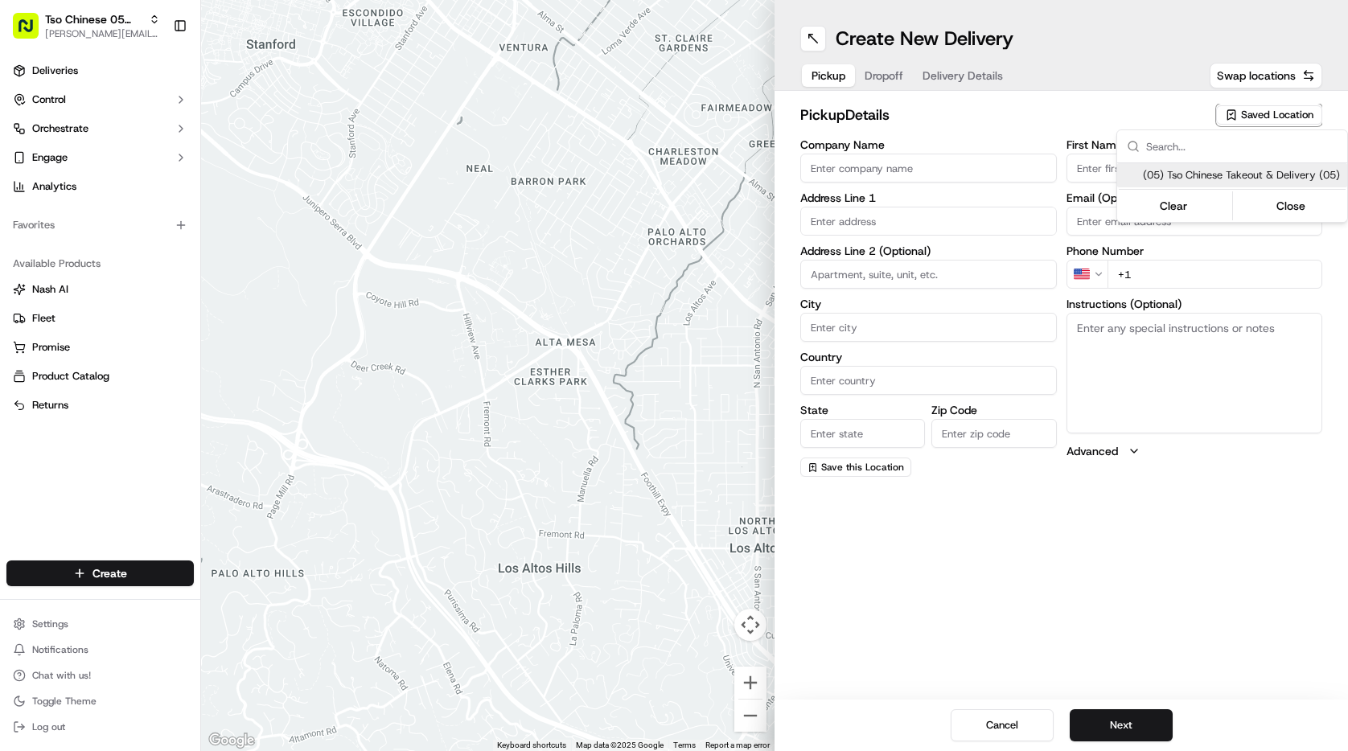
type input "[PERSON_NAME] Manager"
type input "[EMAIL_ADDRESS][DOMAIN_NAME]"
type input "[PHONE_NUMBER]"
type textarea "Submit a picture displaying address & food as Proof of Delivery. Envía una foto…"
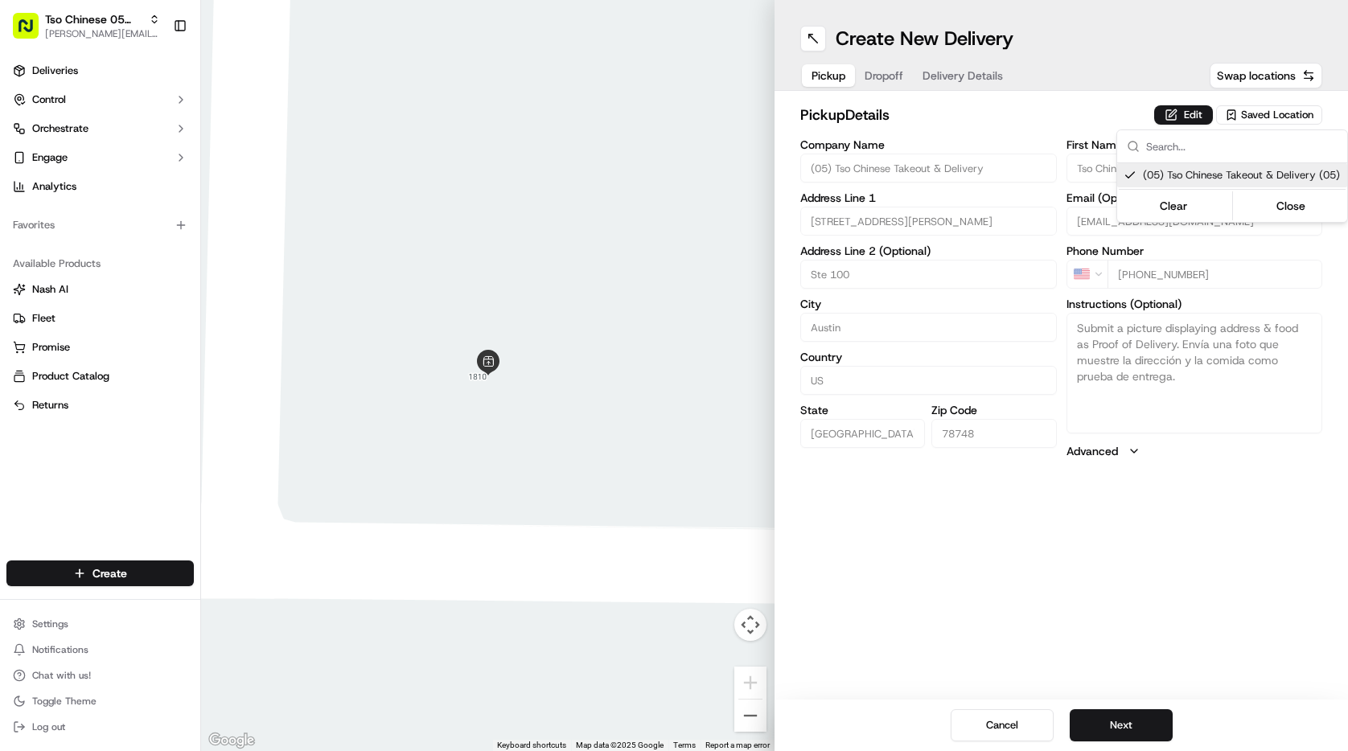
click at [1122, 716] on html "Tso Chinese 05 Menchaca [EMAIL_ADDRESS][DOMAIN_NAME] Toggle Sidebar Deliveries …" at bounding box center [674, 375] width 1348 height 751
click at [1121, 720] on button "Next" at bounding box center [1121, 725] width 103 height 32
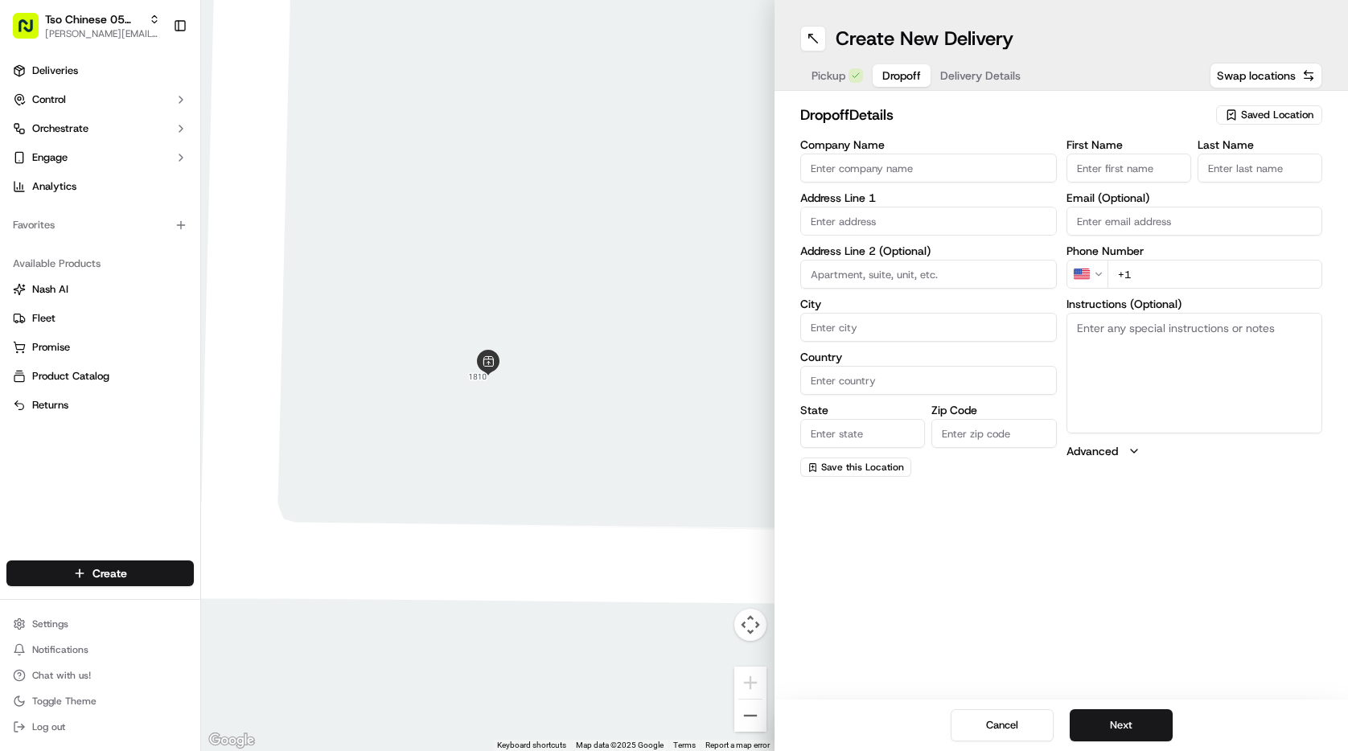
click at [1097, 173] on input "First Name" at bounding box center [1129, 168] width 125 height 29
type input "Donald Davis"
click at [1248, 154] on input "Last Name" at bounding box center [1260, 168] width 125 height 29
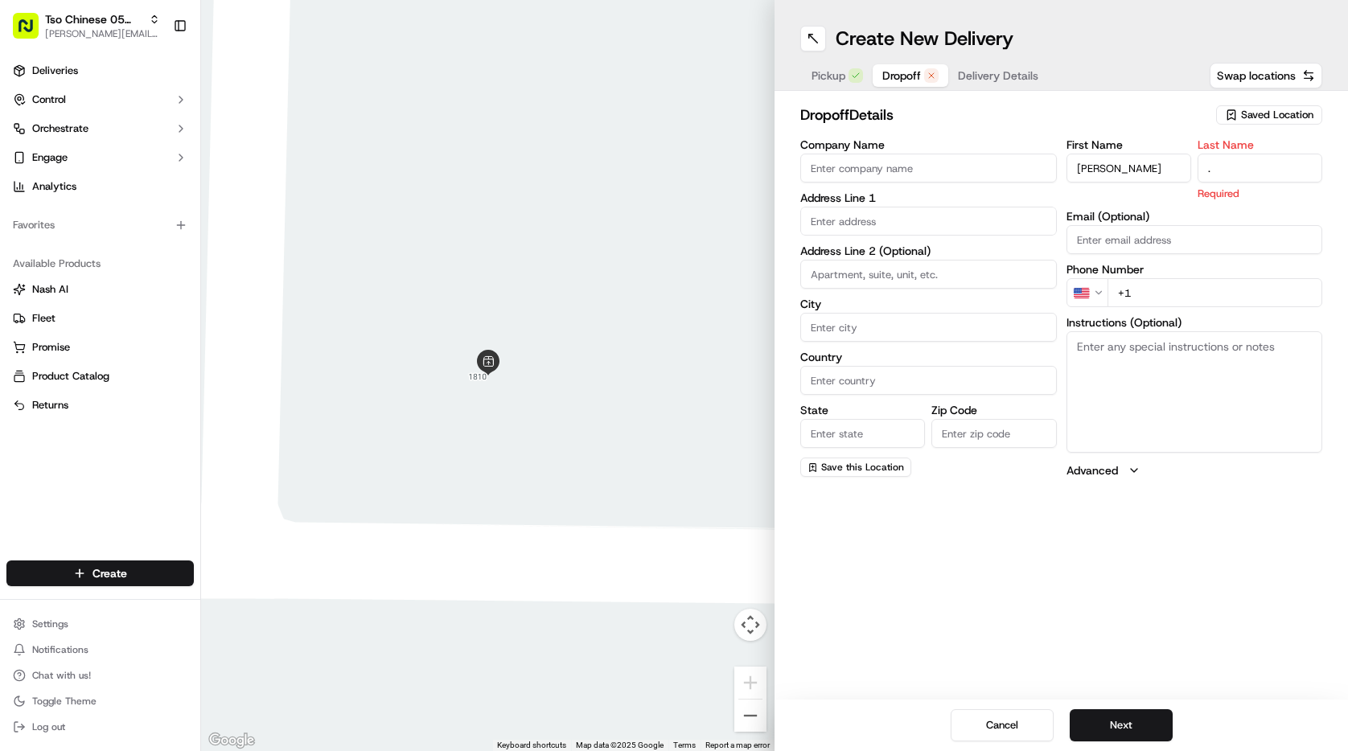
type input "."
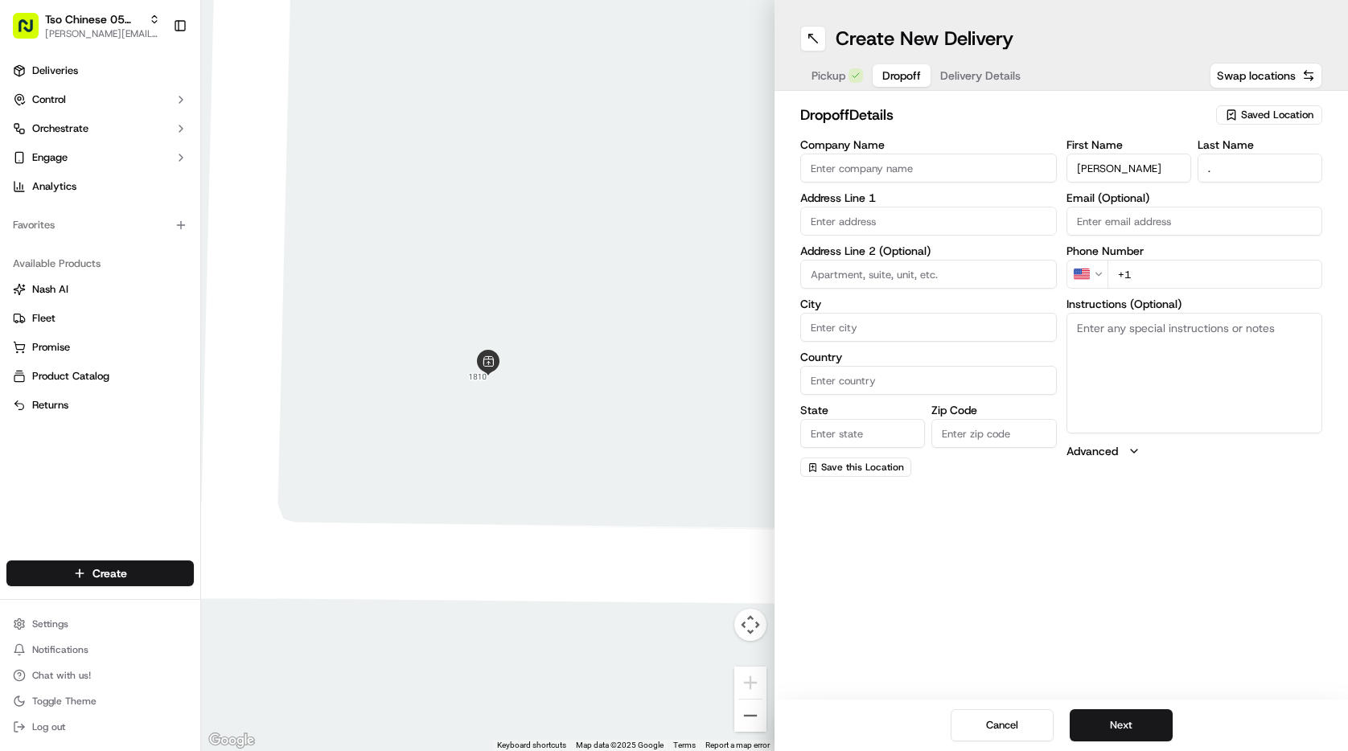
click at [1152, 286] on input "+1" at bounding box center [1216, 274] width 216 height 29
type input "+1 512 848 0430"
click at [831, 167] on input "Company Name" at bounding box center [928, 168] width 257 height 29
type input "[PERSON_NAME]"
click at [894, 211] on input "text" at bounding box center [928, 221] width 257 height 29
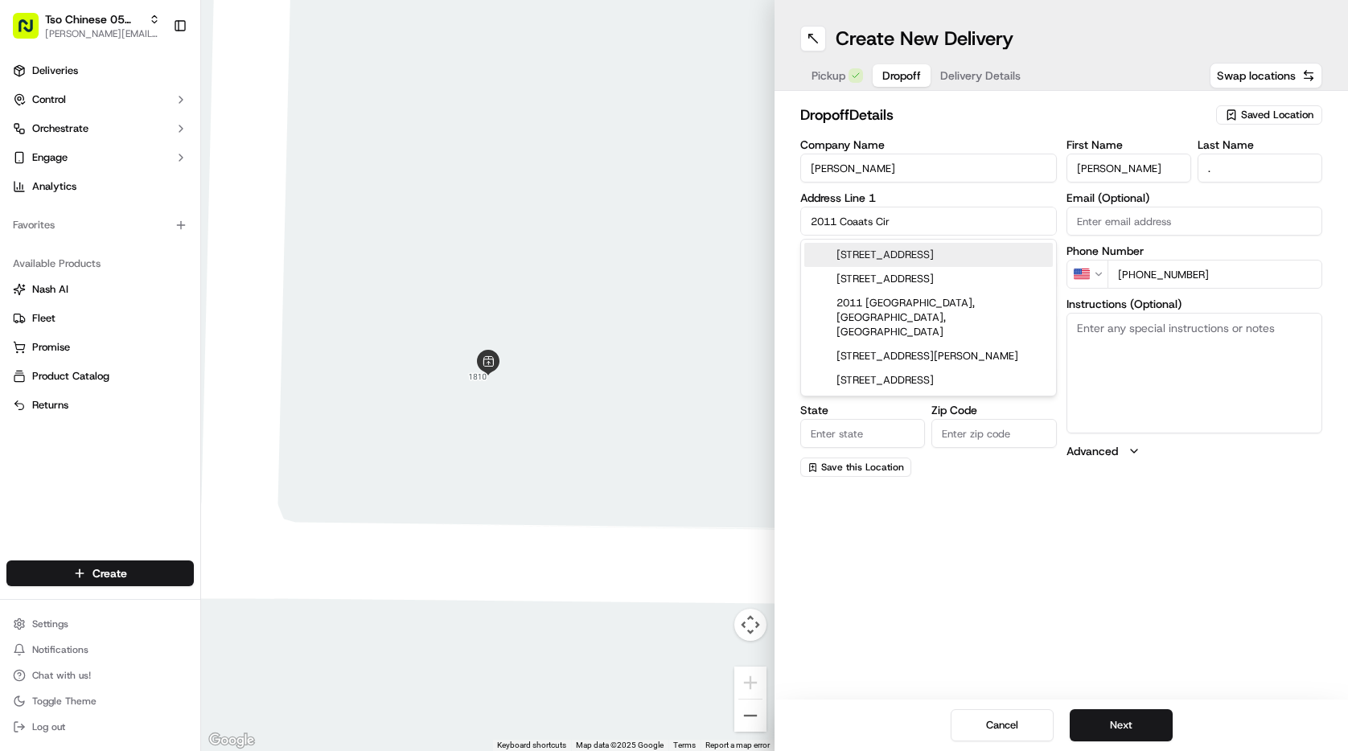
click at [987, 253] on div "2011 Coats Circle, Austin, TX" at bounding box center [928, 255] width 249 height 24
type input "[STREET_ADDRESS]"
type input "Austin"
type input "[GEOGRAPHIC_DATA]"
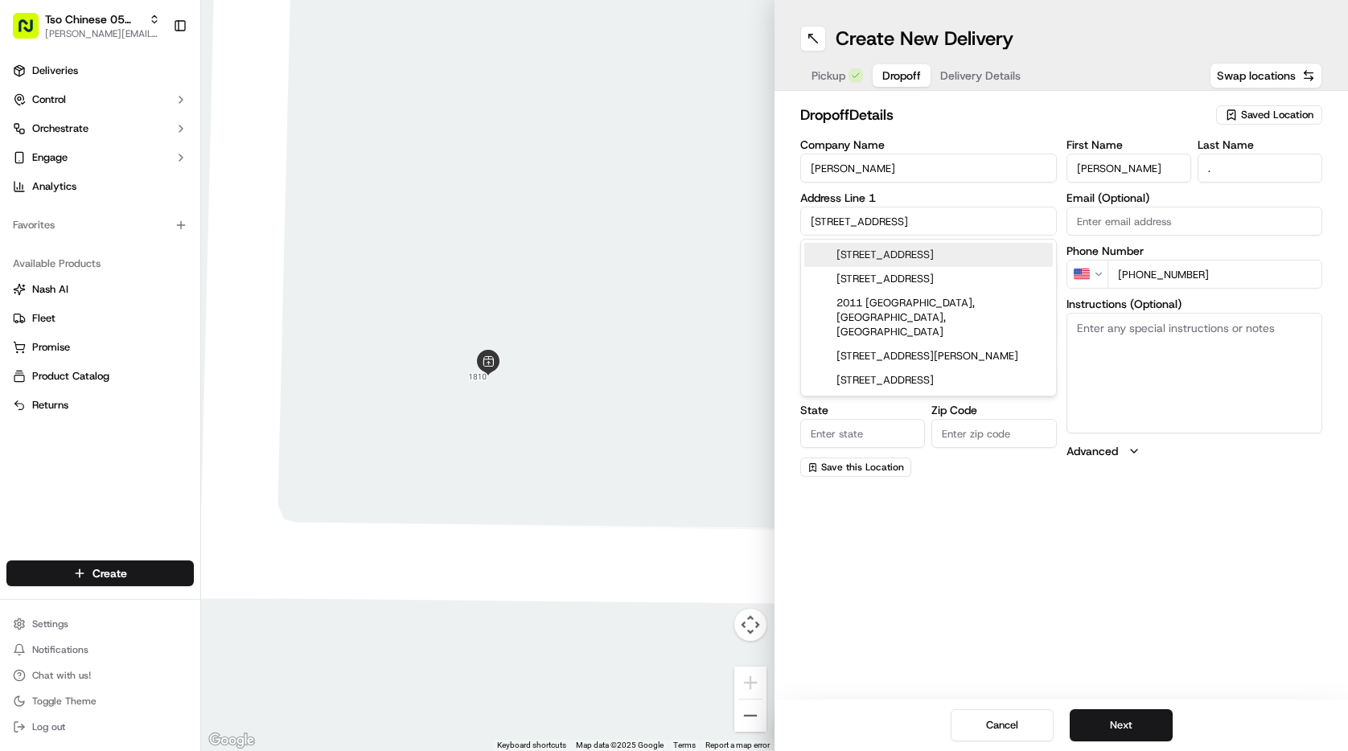
type input "78748"
type input "2011 Coats Circle"
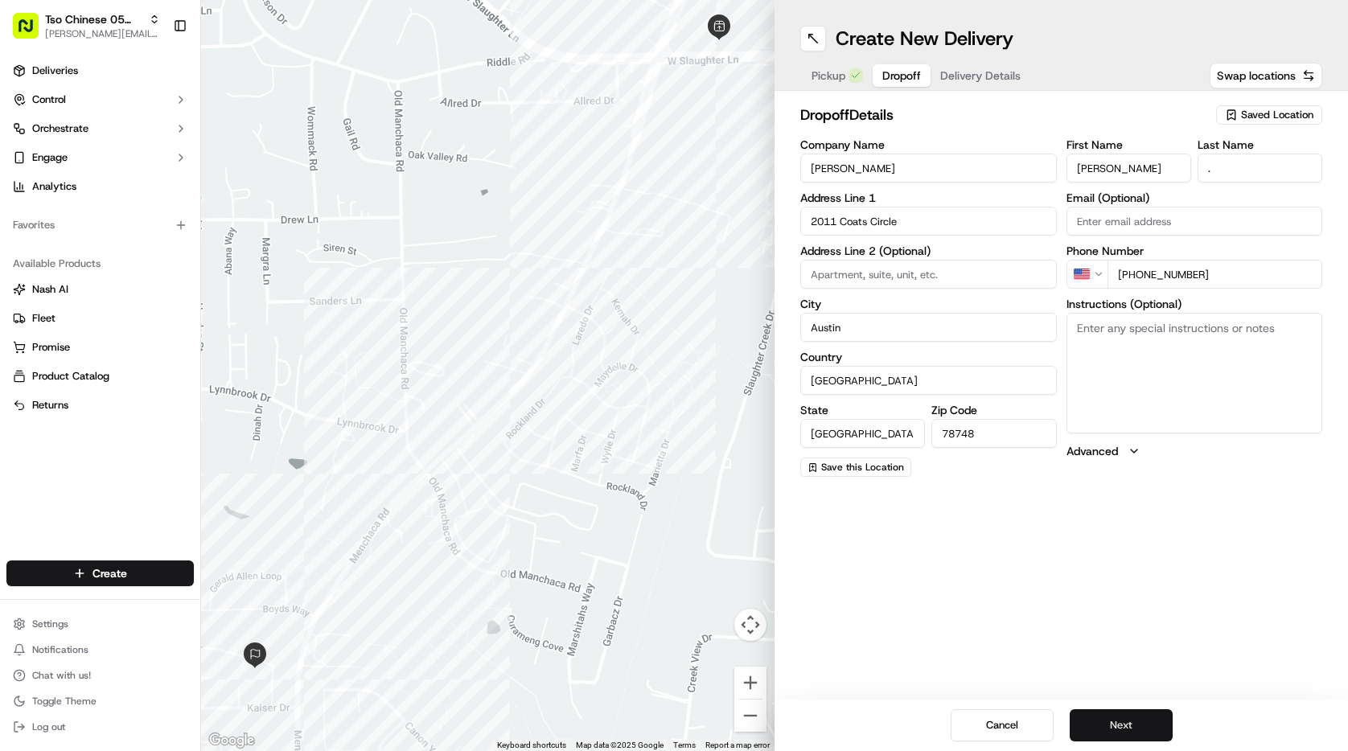
click at [1138, 714] on button "Next" at bounding box center [1121, 725] width 103 height 32
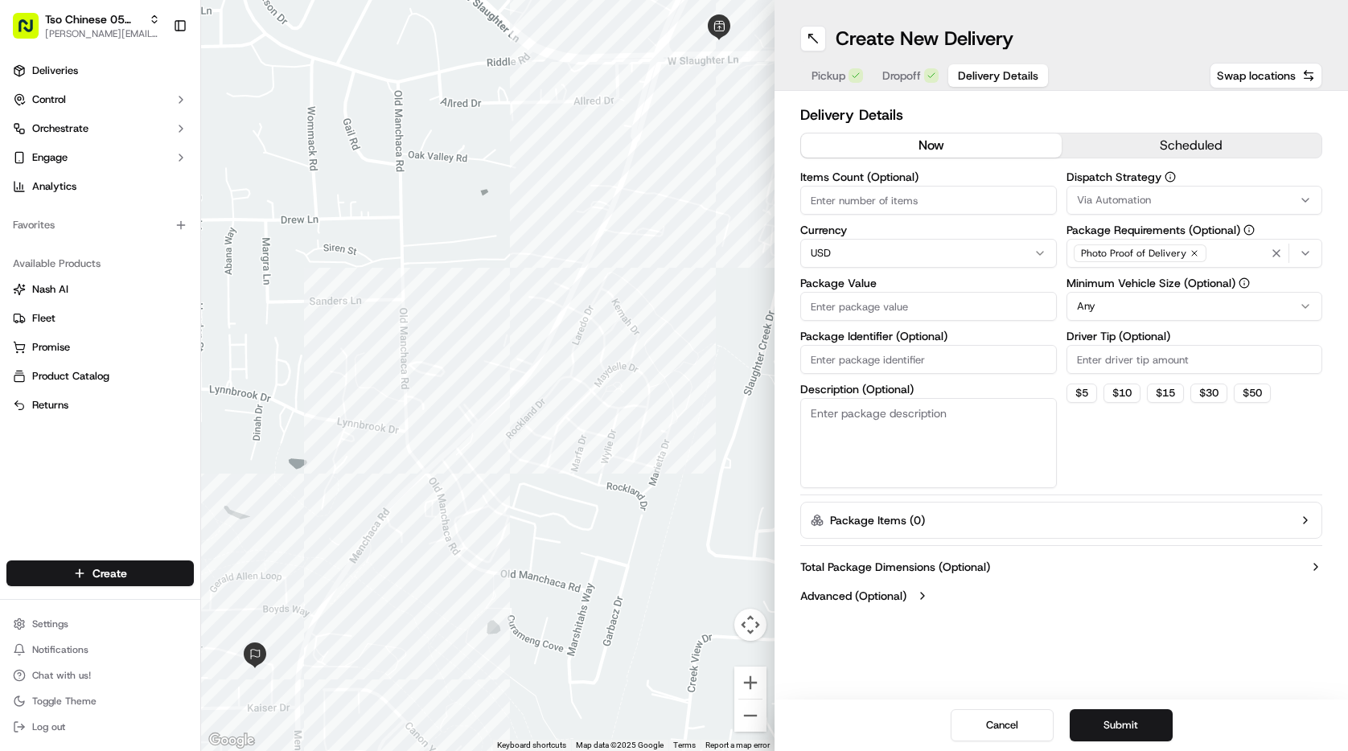
click at [1155, 212] on button "Via Automation" at bounding box center [1195, 200] width 257 height 29
click at [1137, 286] on span "Tso [PERSON_NAME] Strategy" at bounding box center [1192, 288] width 198 height 14
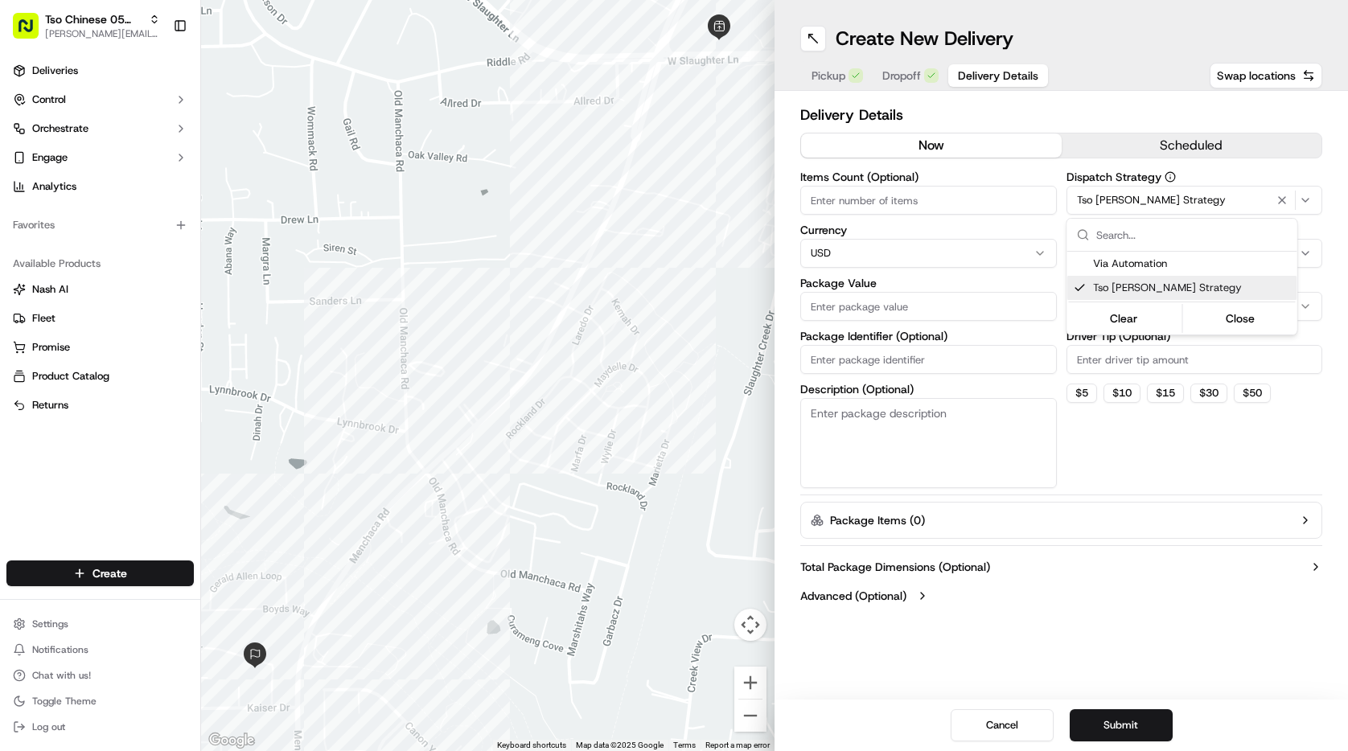
click at [1137, 434] on html "Tso Chinese 05 Menchaca paul@tsochinese.com Toggle Sidebar Deliveries Control O…" at bounding box center [674, 375] width 1348 height 751
click at [1123, 293] on div "Minimum Vehicle Size (Optional) Any" at bounding box center [1195, 299] width 257 height 43
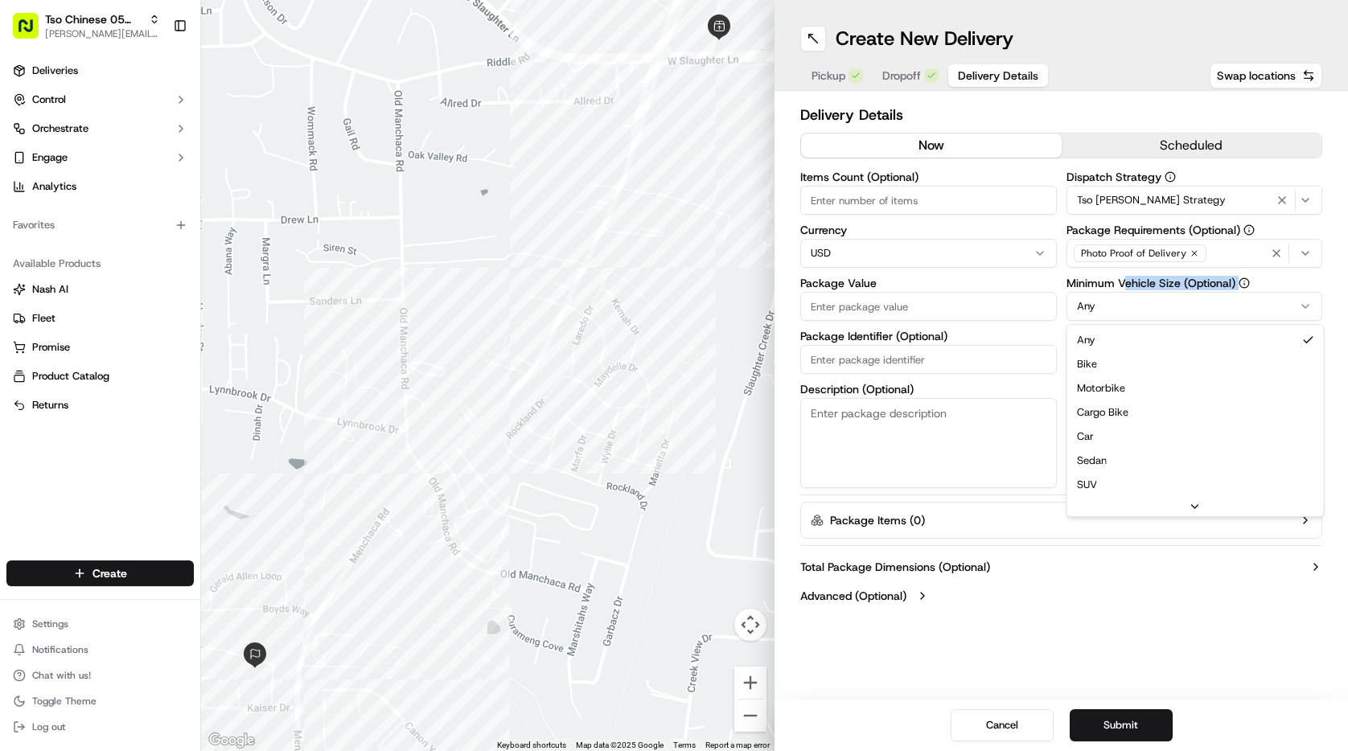
click at [1122, 306] on html "Tso Chinese 05 Menchaca paul@tsochinese.com Toggle Sidebar Deliveries Control O…" at bounding box center [674, 375] width 1348 height 751
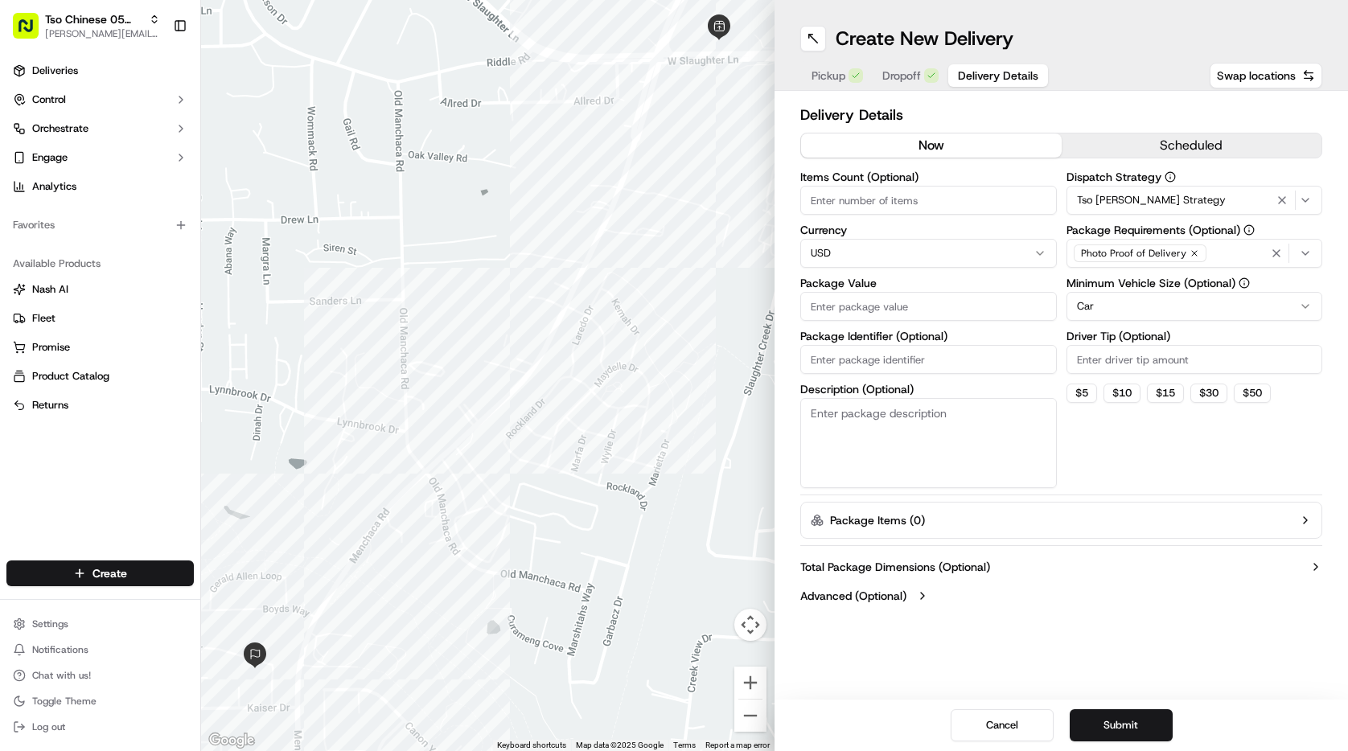
click at [1100, 365] on input "Driver Tip (Optional)" at bounding box center [1195, 359] width 257 height 29
type input "2"
click at [874, 202] on input "Items Count (Optional)" at bounding box center [928, 200] width 257 height 29
type input "2"
click at [845, 306] on input "Package Value" at bounding box center [928, 306] width 257 height 29
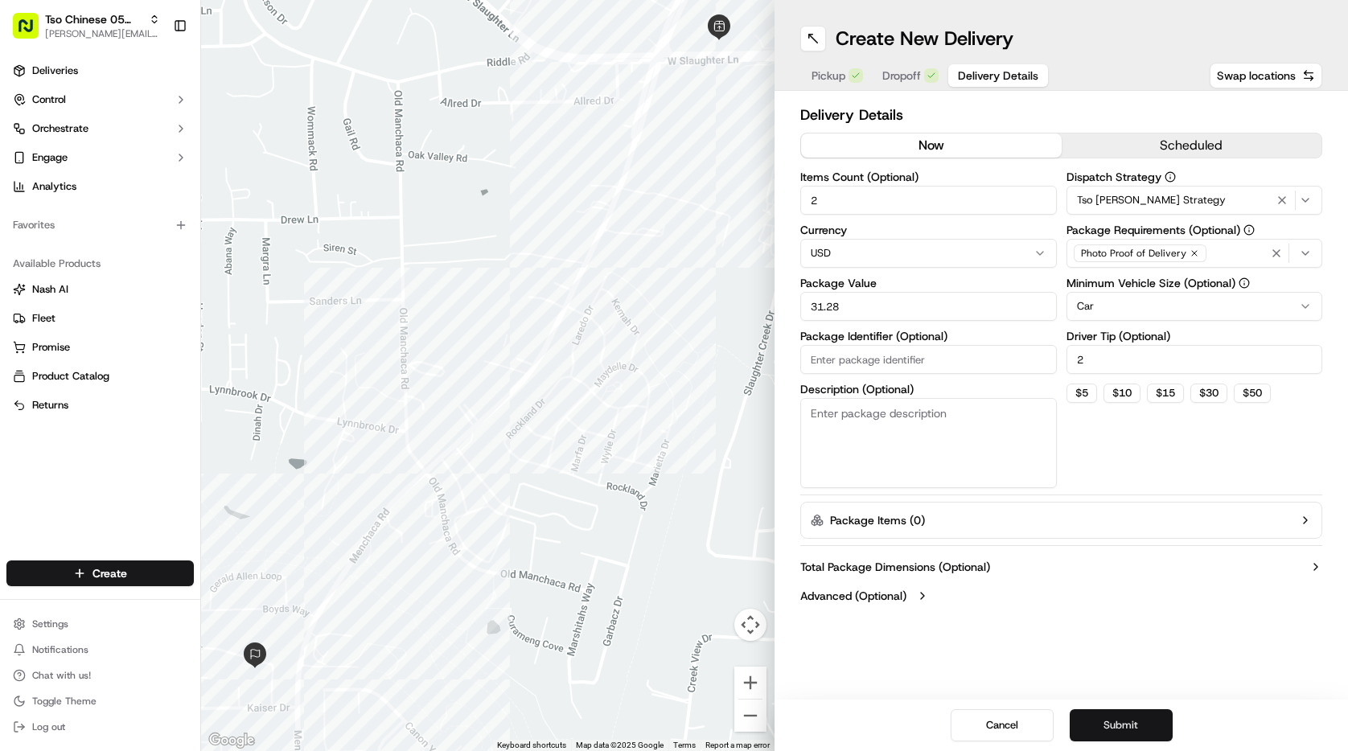
type input "31.28"
click at [1122, 722] on button "Submit" at bounding box center [1121, 725] width 103 height 32
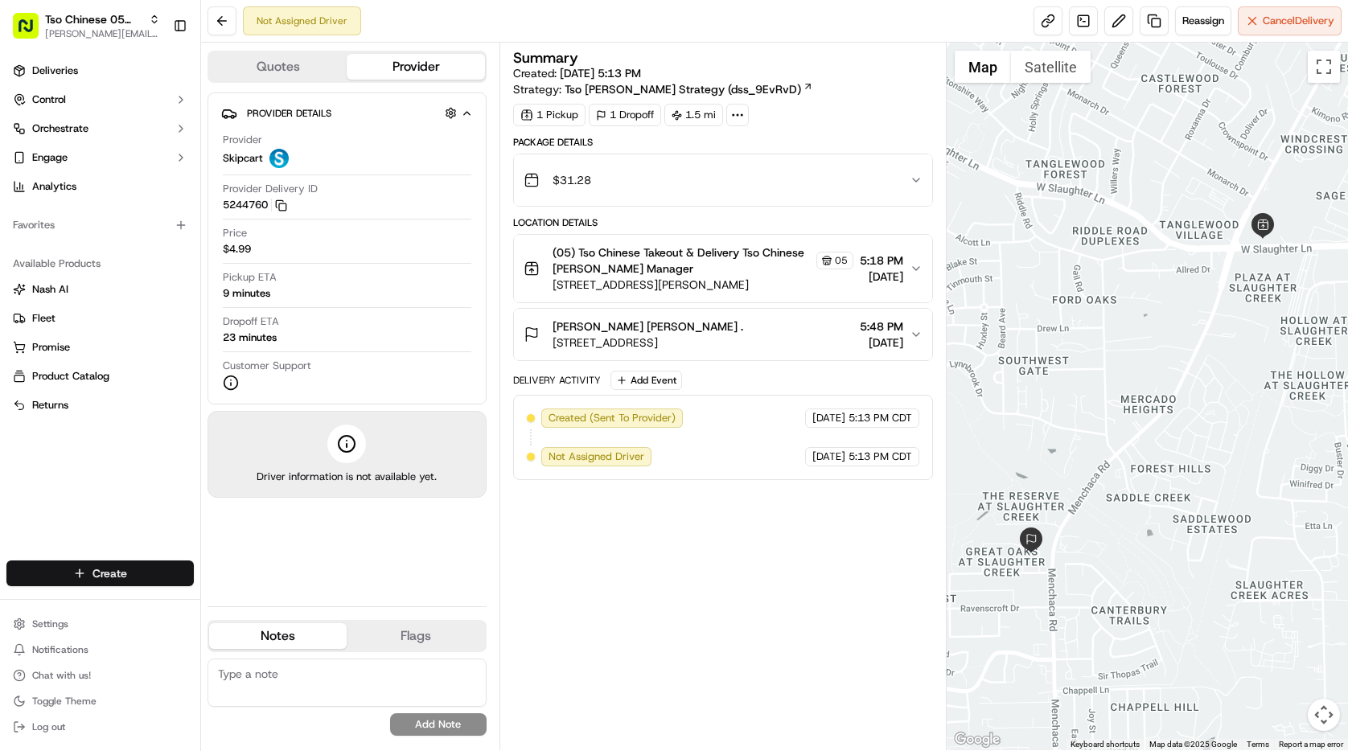
click at [146, 569] on html "Tso Chinese 05 Menchaca paul@tsochinese.com Toggle Sidebar Deliveries Control O…" at bounding box center [674, 375] width 1348 height 751
click at [280, 602] on link "Delivery" at bounding box center [290, 603] width 179 height 29
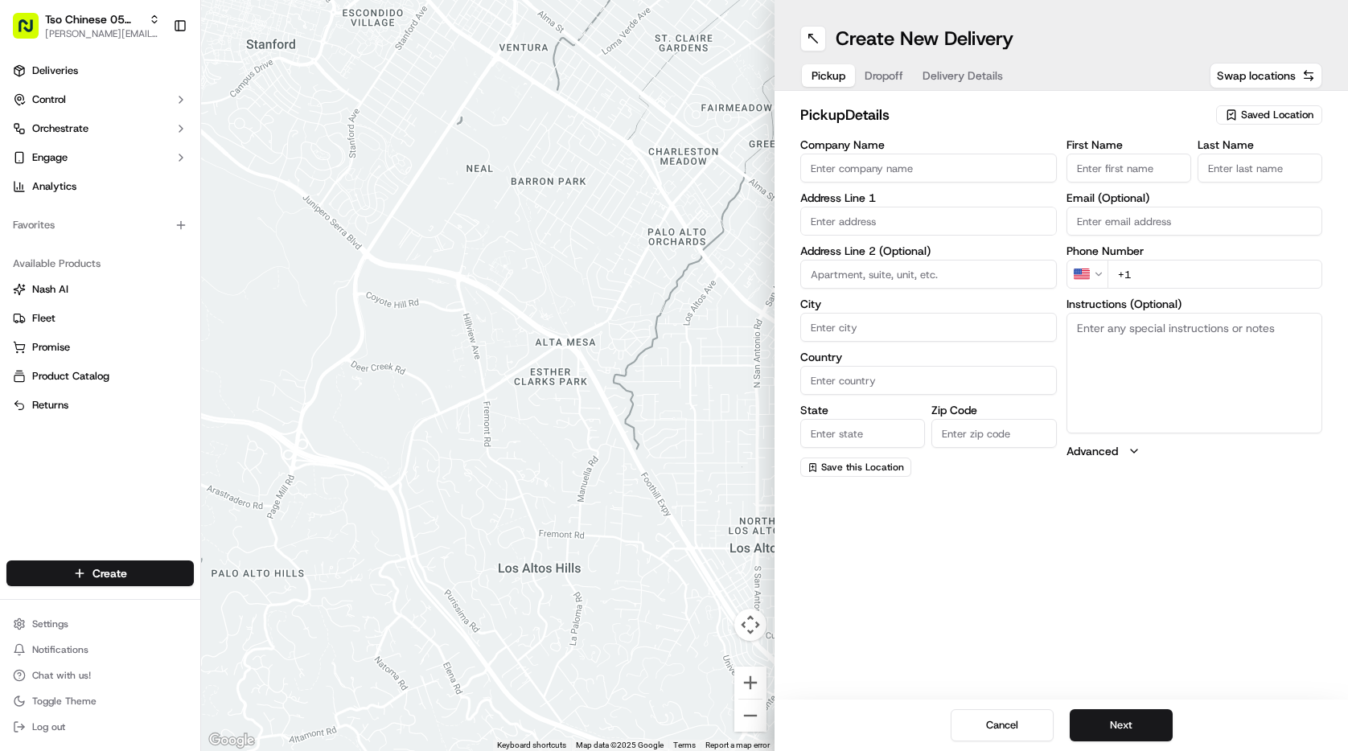
click at [1244, 118] on span "Saved Location" at bounding box center [1277, 115] width 72 height 14
click at [1229, 183] on span "(05) Tso Chinese Takeout & Delivery (05)" at bounding box center [1242, 175] width 198 height 14
type input "(05) Tso Chinese Takeout & Delivery"
type input "[STREET_ADDRESS][PERSON_NAME]"
type input "Ste 100"
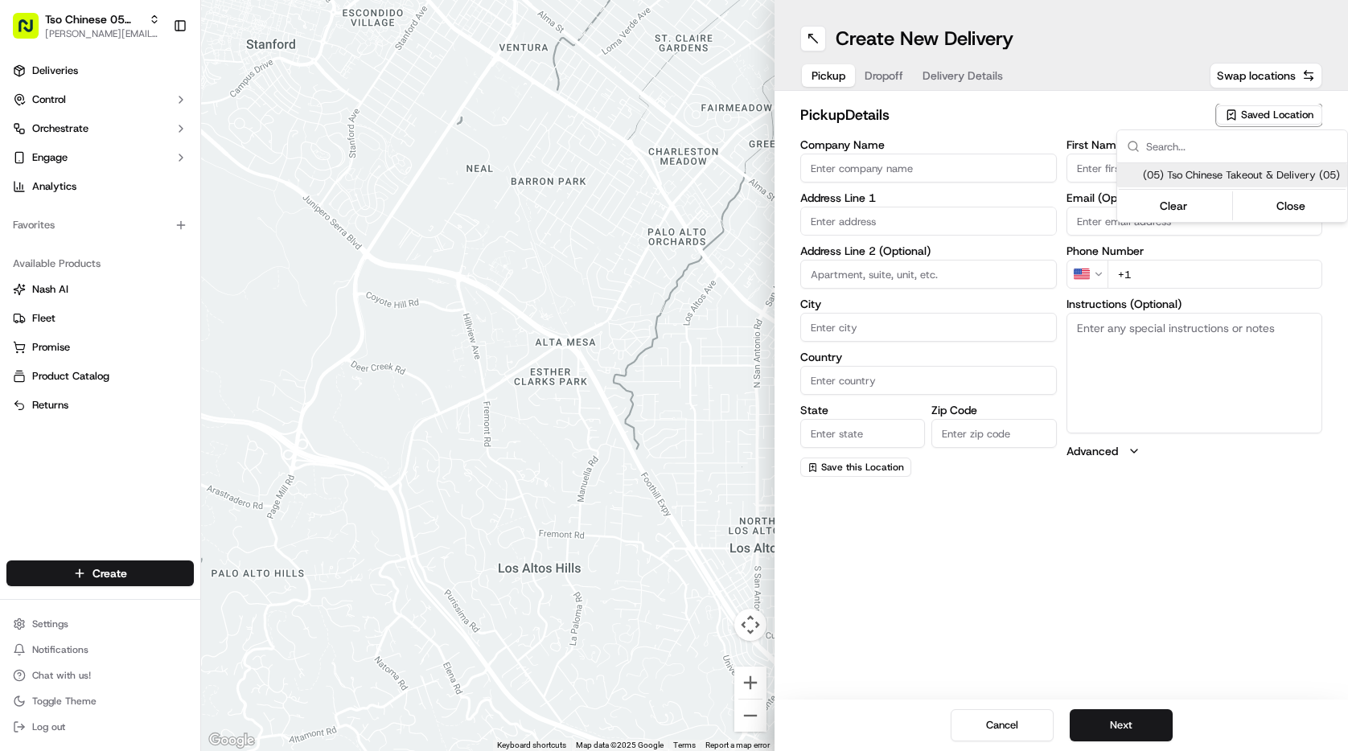
type input "Austin"
type input "US"
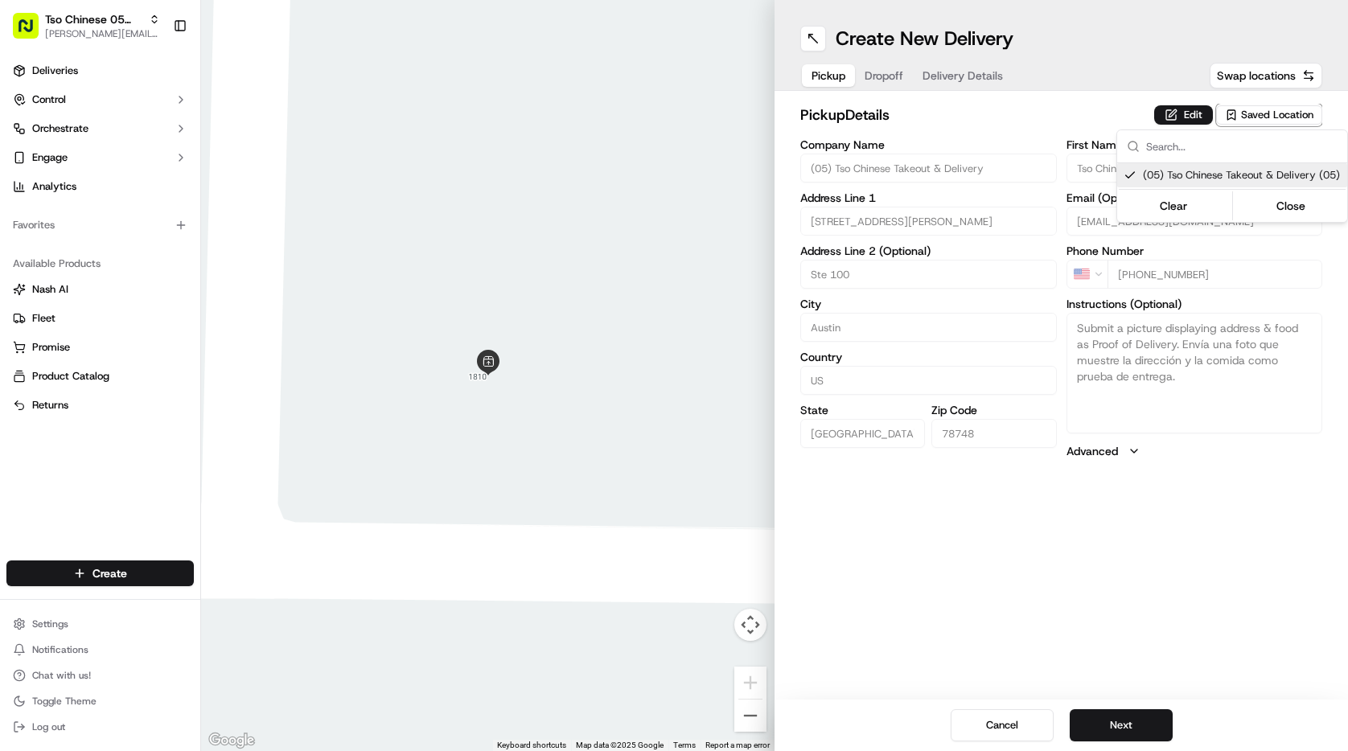
click at [1136, 718] on html "Tso Chinese 05 Menchaca [EMAIL_ADDRESS][DOMAIN_NAME] Toggle Sidebar Deliveries …" at bounding box center [674, 375] width 1348 height 751
click at [1135, 725] on button "Next" at bounding box center [1121, 725] width 103 height 32
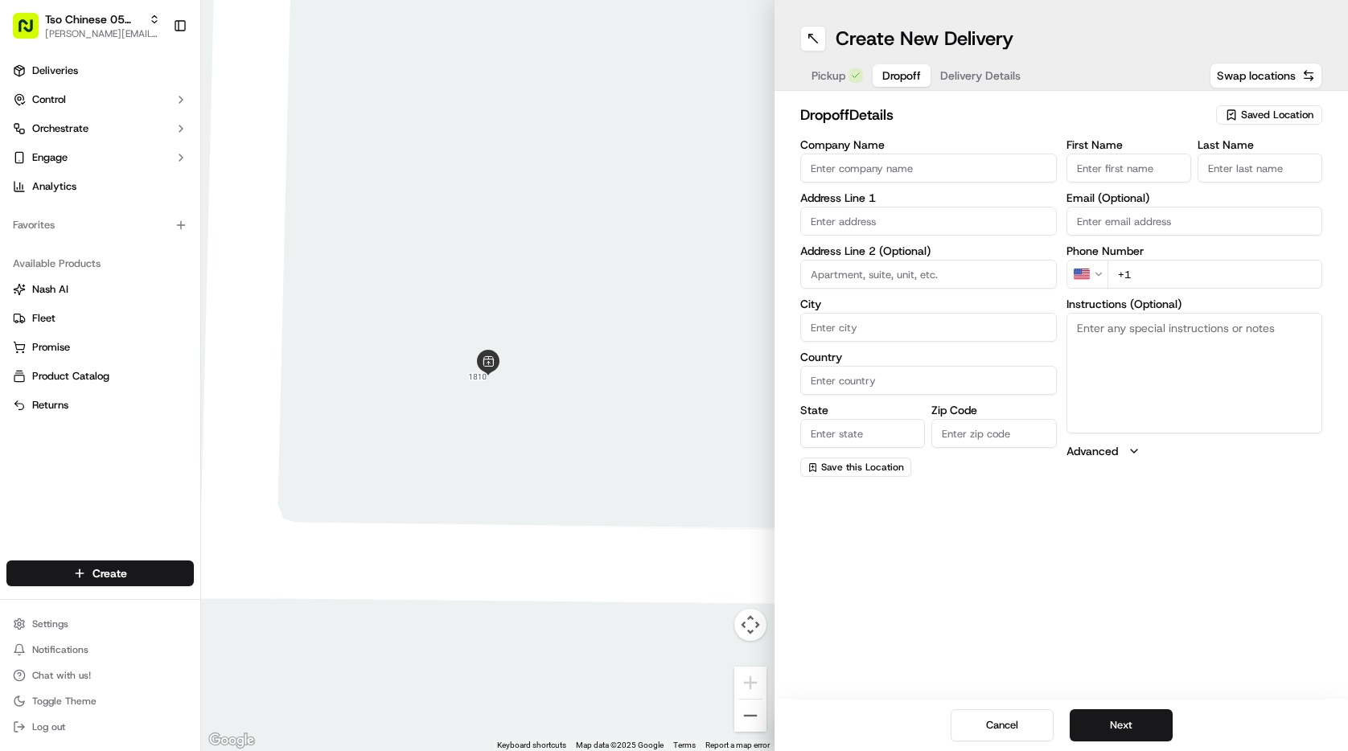
click at [1109, 163] on input "First Name" at bounding box center [1129, 168] width 125 height 29
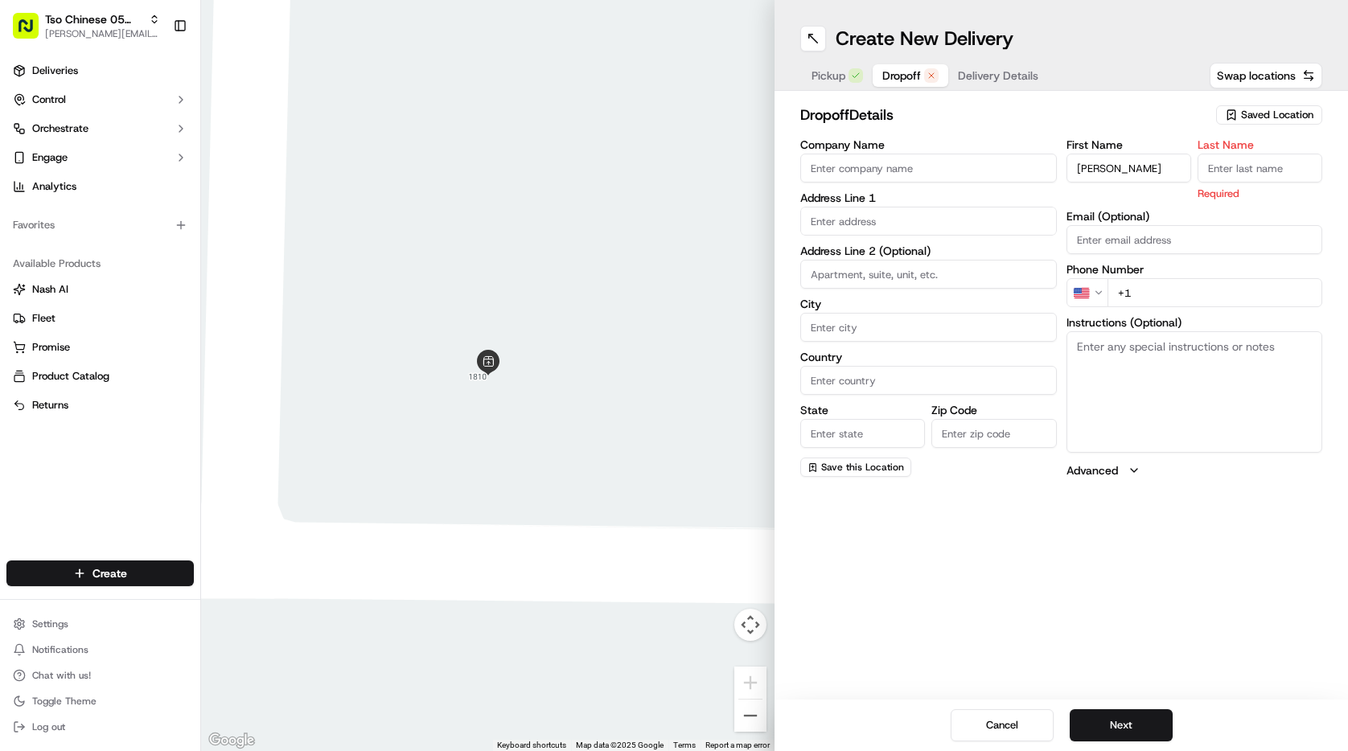
click at [1240, 174] on input "Last Name" at bounding box center [1260, 168] width 125 height 29
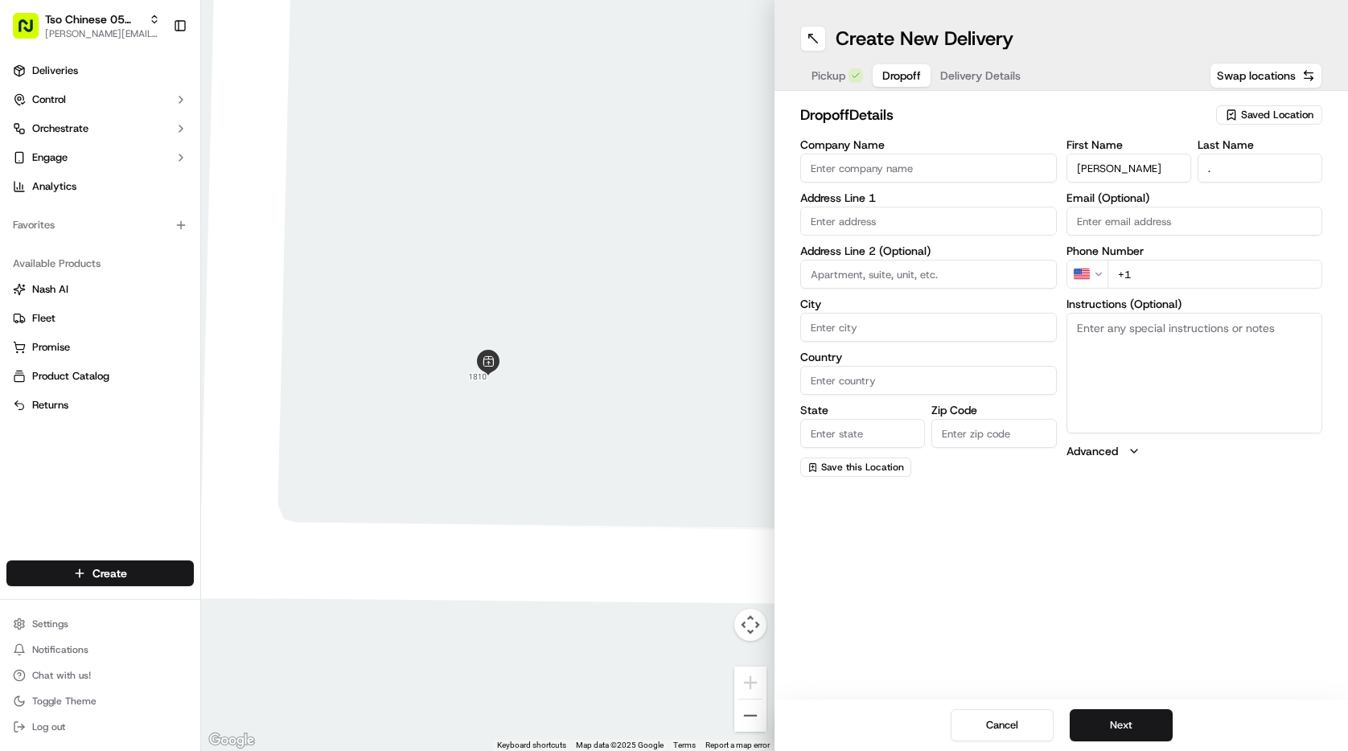
click at [976, 162] on input "Company Name" at bounding box center [928, 168] width 257 height 29
click at [1096, 170] on input "Linday Legate" at bounding box center [1129, 168] width 125 height 29
click at [1146, 279] on input "+1" at bounding box center [1216, 274] width 216 height 29
click at [882, 216] on input "text" at bounding box center [928, 221] width 257 height 29
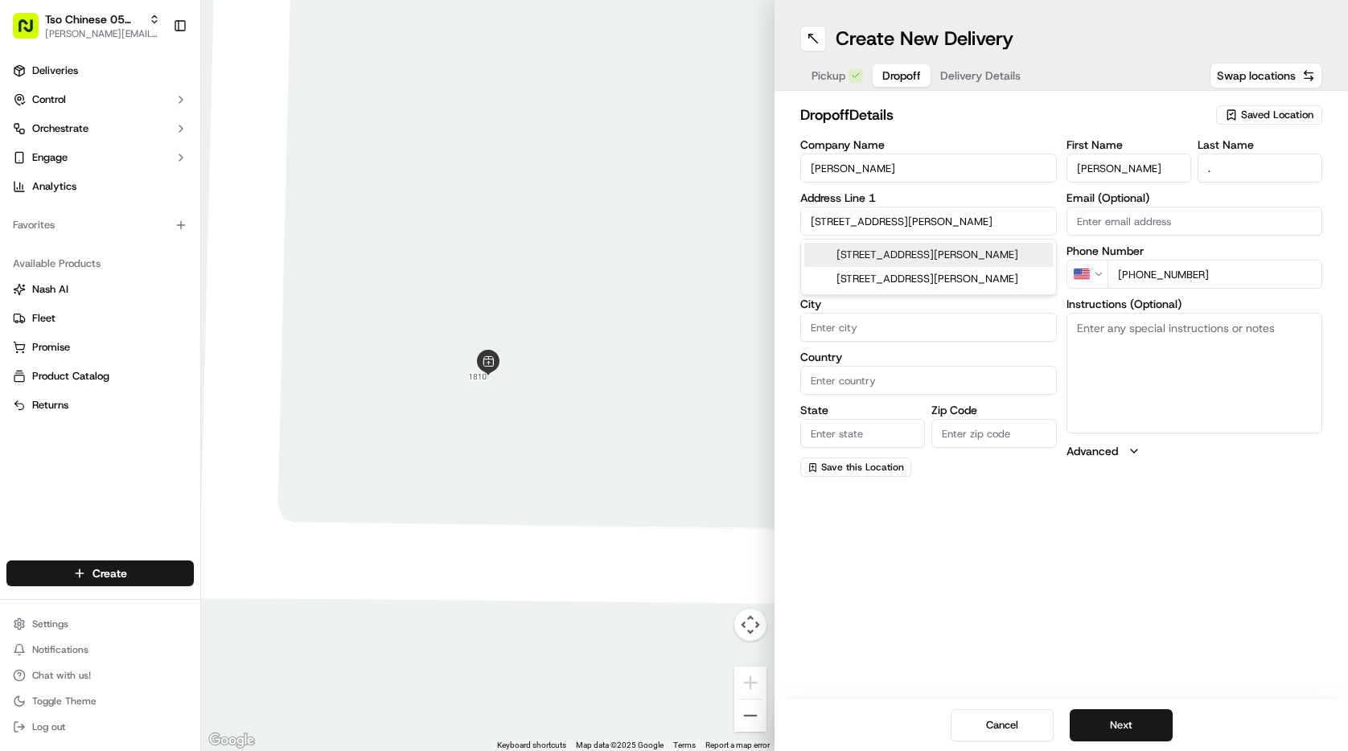
click at [896, 261] on div "2503 Jesse Owens Drive, Austin, TX" at bounding box center [928, 255] width 249 height 24
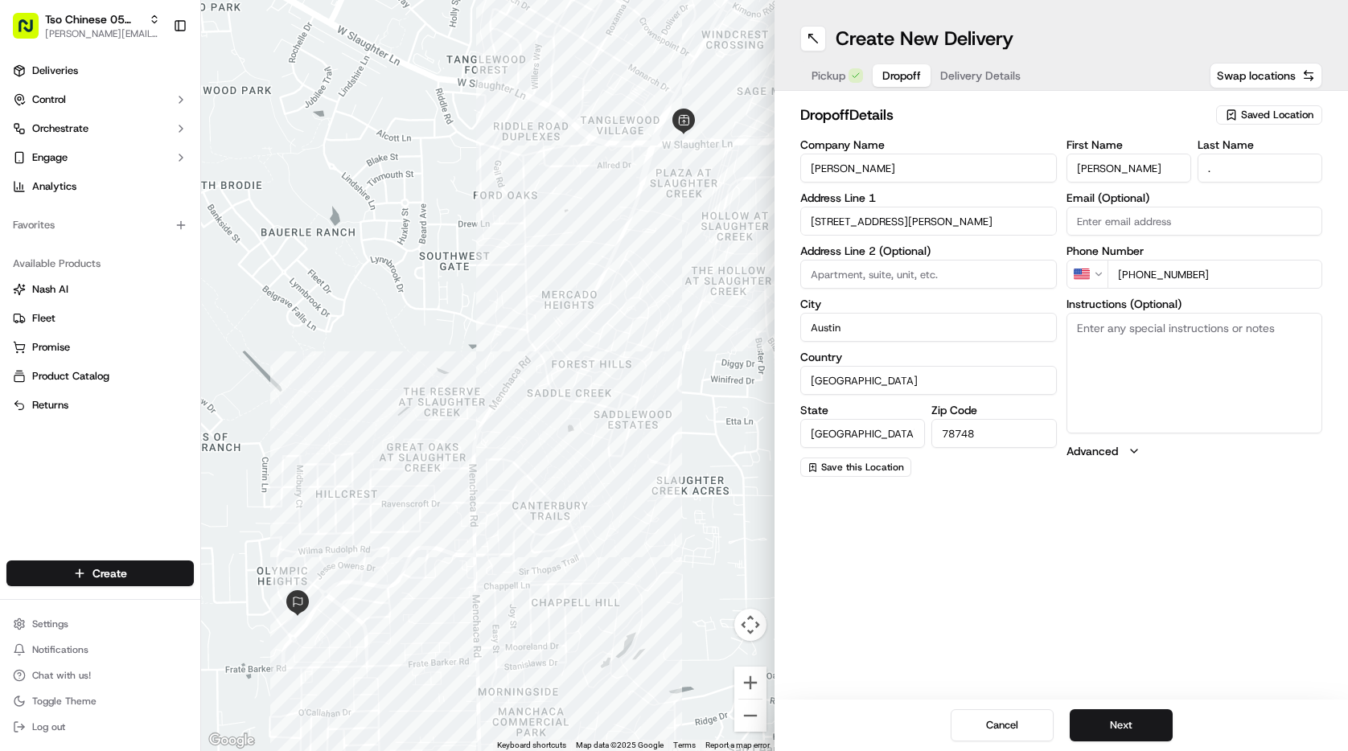
click at [1097, 327] on textarea "Instructions (Optional)" at bounding box center [1195, 373] width 257 height 121
click at [1102, 720] on button "Next" at bounding box center [1121, 725] width 103 height 32
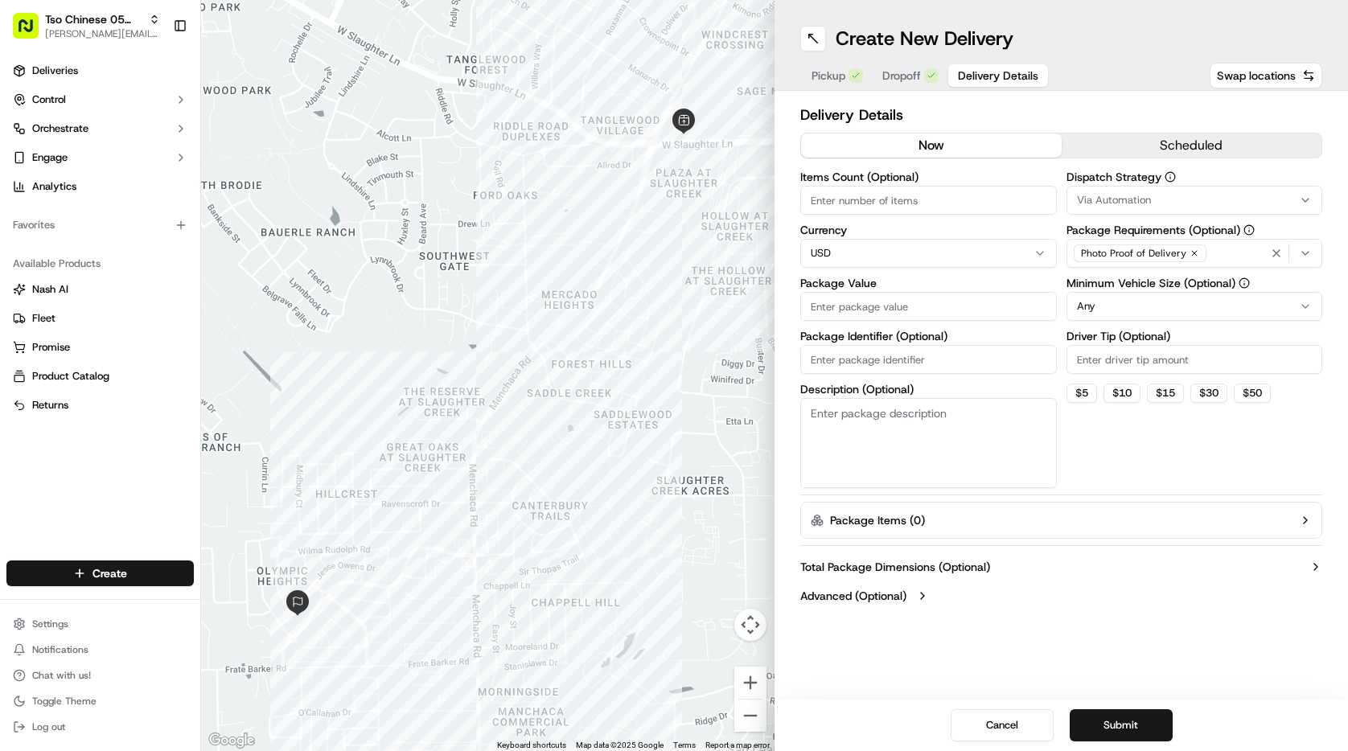
click at [1101, 198] on span "Via Automation" at bounding box center [1114, 200] width 74 height 14
click at [1104, 280] on div "Tso [PERSON_NAME] Strategy" at bounding box center [1182, 288] width 230 height 24
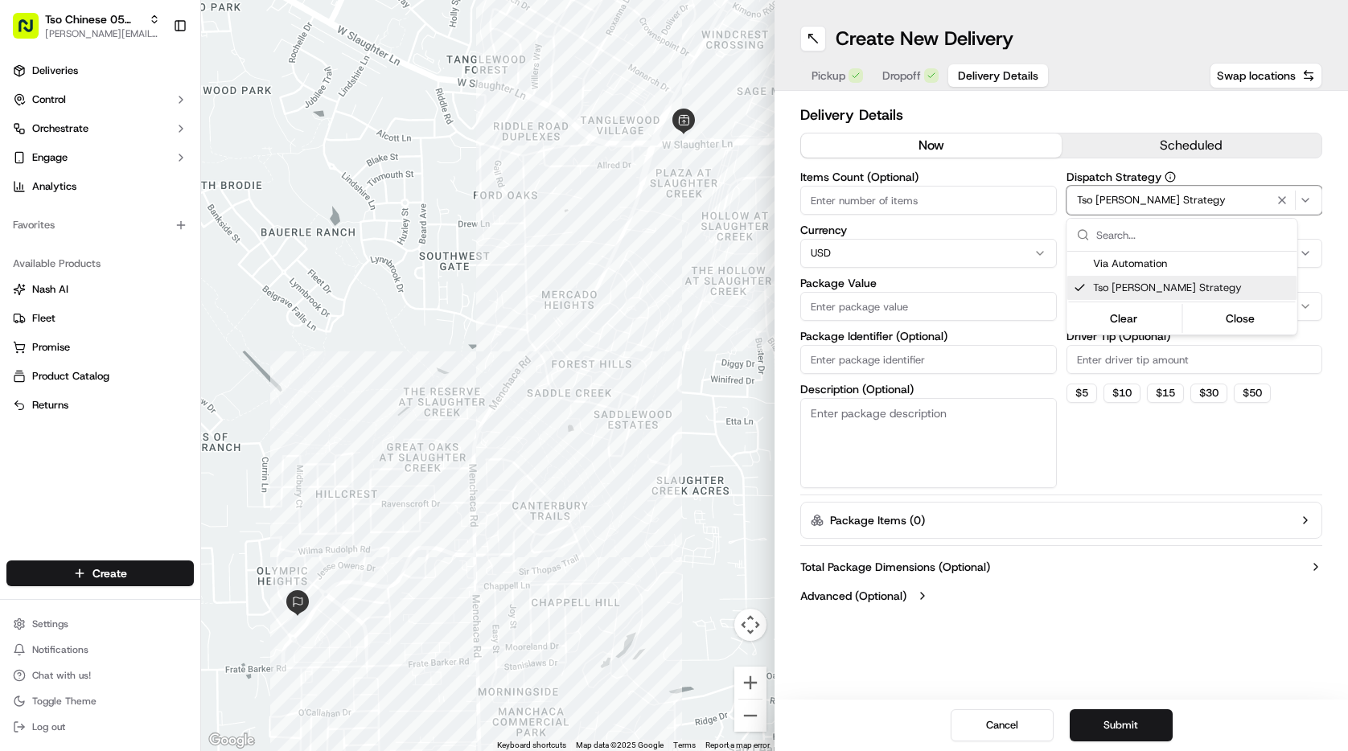
click at [1103, 421] on html "Tso Chinese 05 Menchaca paul@tsochinese.com Toggle Sidebar Deliveries Control O…" at bounding box center [674, 375] width 1348 height 751
click at [1098, 371] on input "Driver Tip (Optional)" at bounding box center [1195, 359] width 257 height 29
click at [1151, 293] on html "Tso Chinese 05 Menchaca paul@tsochinese.com Toggle Sidebar Deliveries Control O…" at bounding box center [674, 375] width 1348 height 751
click at [949, 191] on input "Items Count (Optional)" at bounding box center [928, 200] width 257 height 29
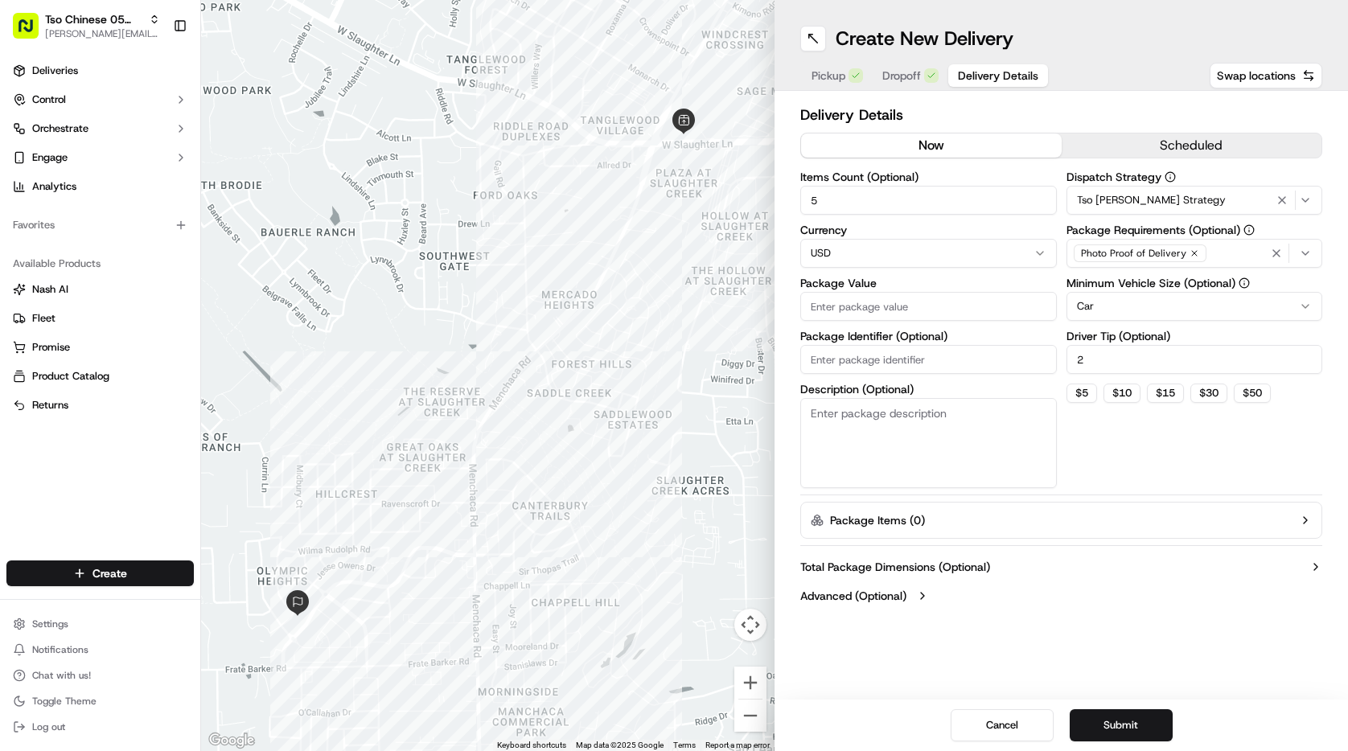
click at [895, 315] on input "Package Value" at bounding box center [928, 306] width 257 height 29
click at [1129, 723] on button "Submit" at bounding box center [1121, 725] width 103 height 32
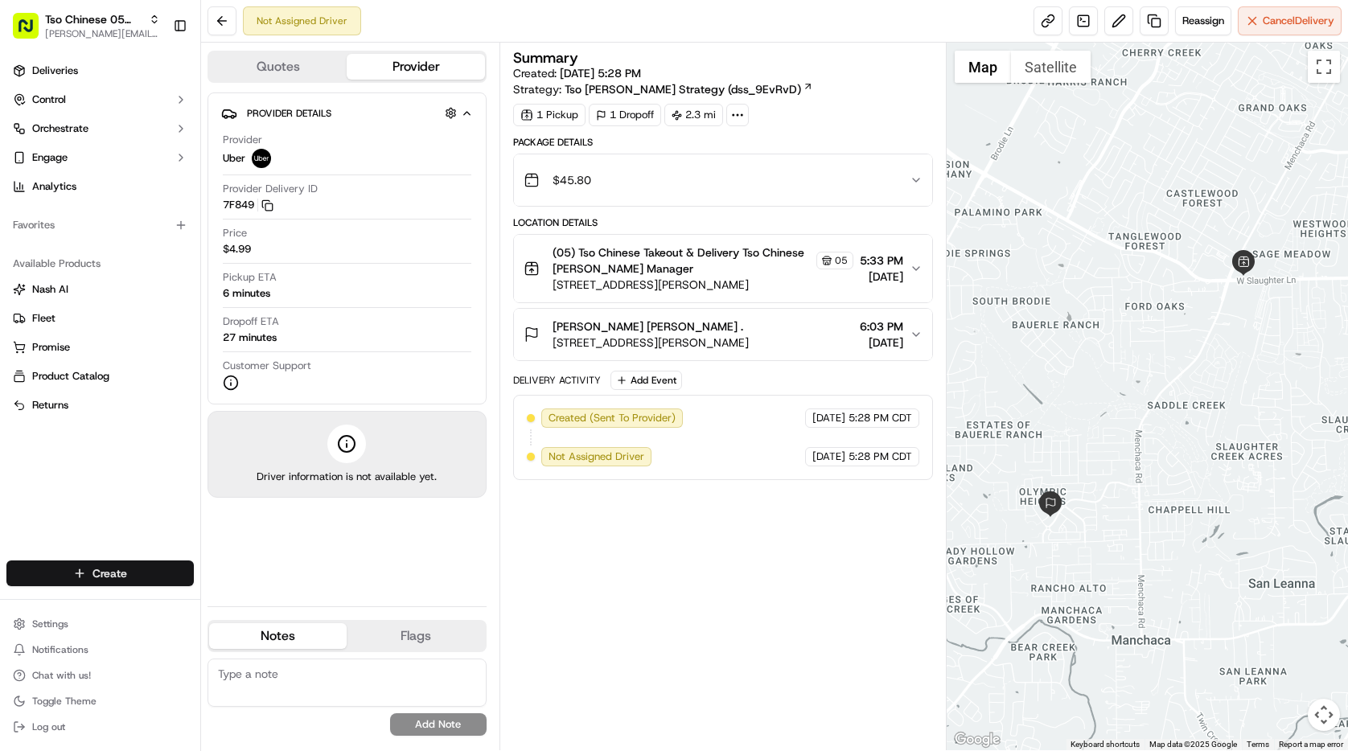
click at [180, 568] on html "Tso Chinese 05 Menchaca paul@tsochinese.com Toggle Sidebar Deliveries Control O…" at bounding box center [674, 375] width 1348 height 751
click at [254, 603] on link "Delivery" at bounding box center [290, 603] width 179 height 29
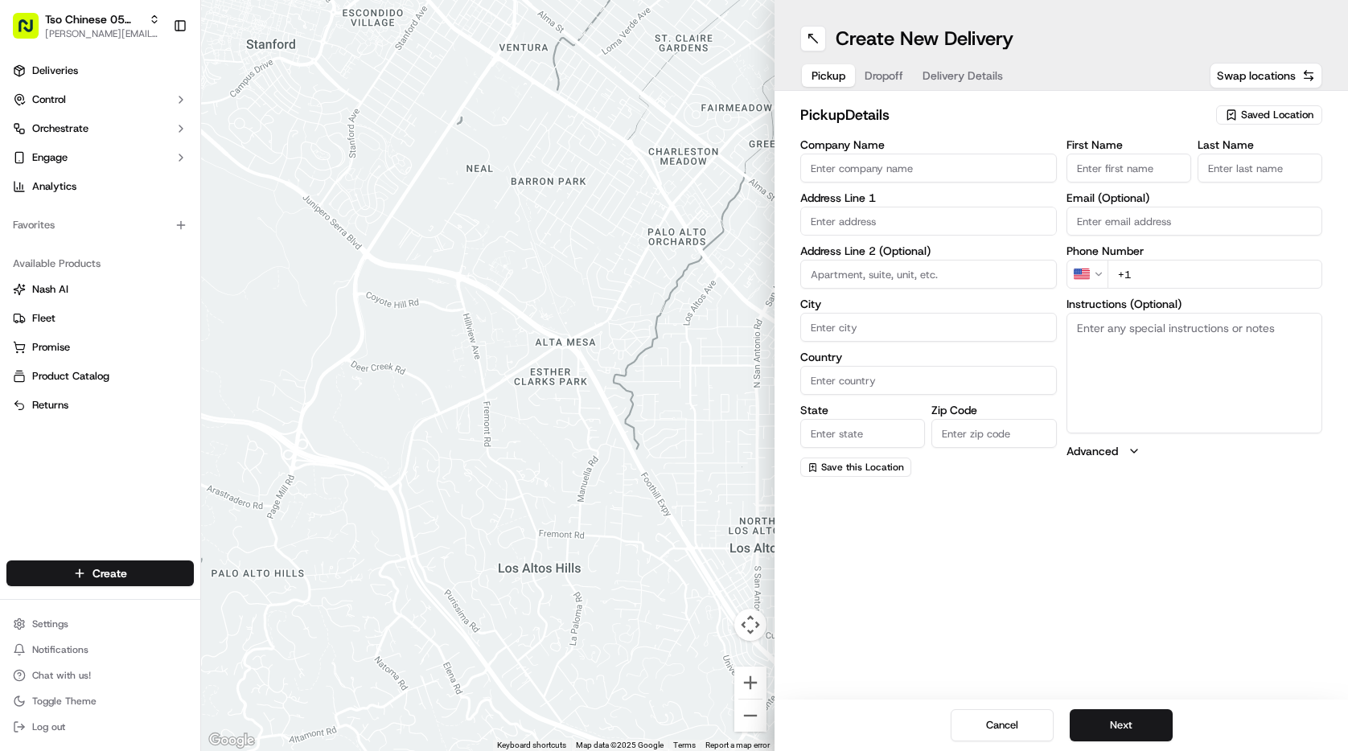
click at [1118, 168] on input "First Name" at bounding box center [1129, 168] width 125 height 29
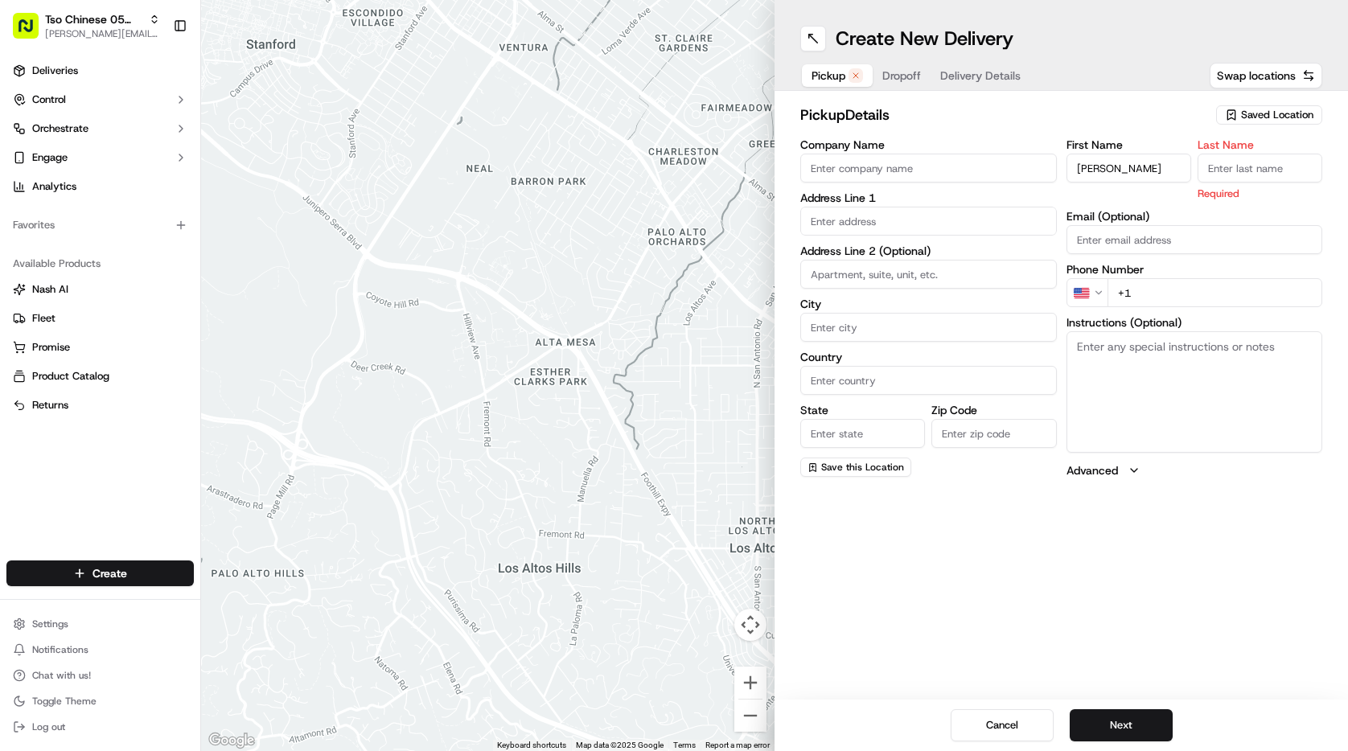
click at [1231, 173] on input "Last Name" at bounding box center [1260, 168] width 125 height 29
click at [841, 223] on input "text" at bounding box center [928, 221] width 257 height 29
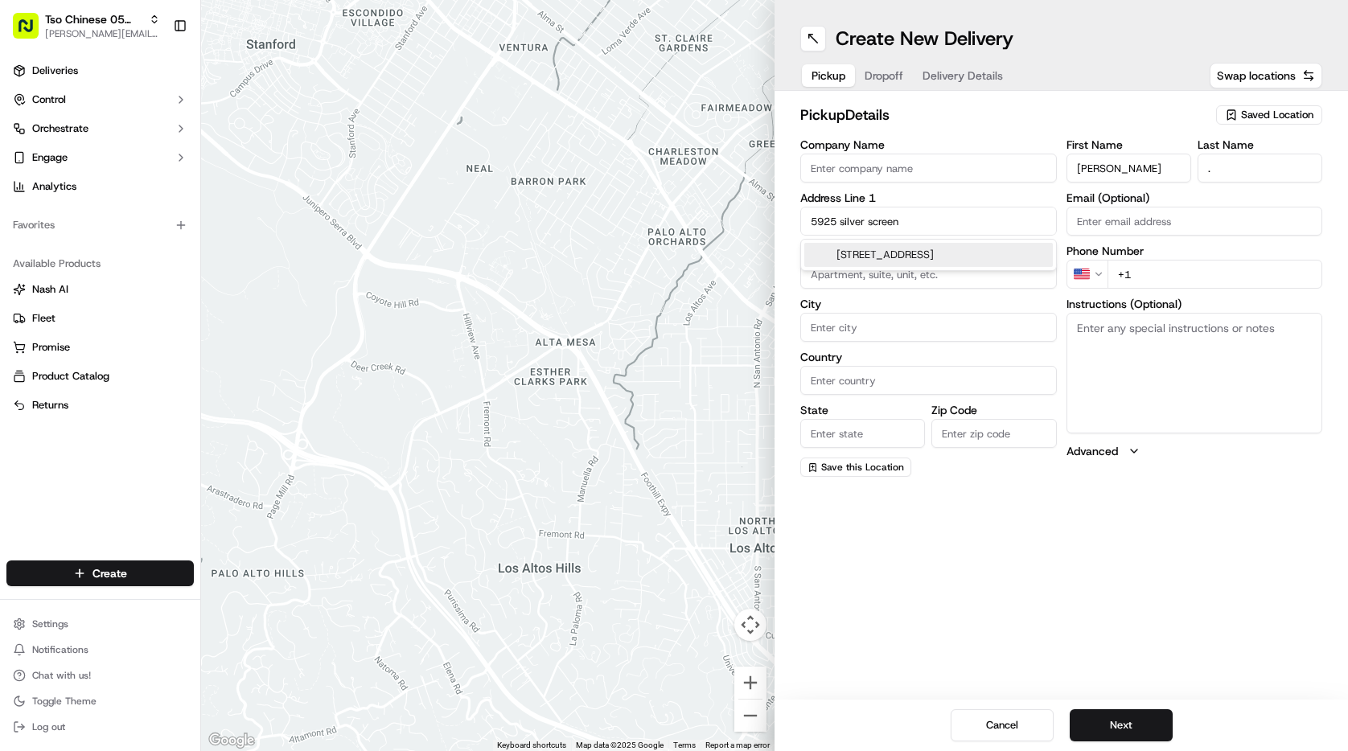
click at [875, 262] on div "5925 Silver Screen Drive, Austin, TX" at bounding box center [928, 255] width 249 height 24
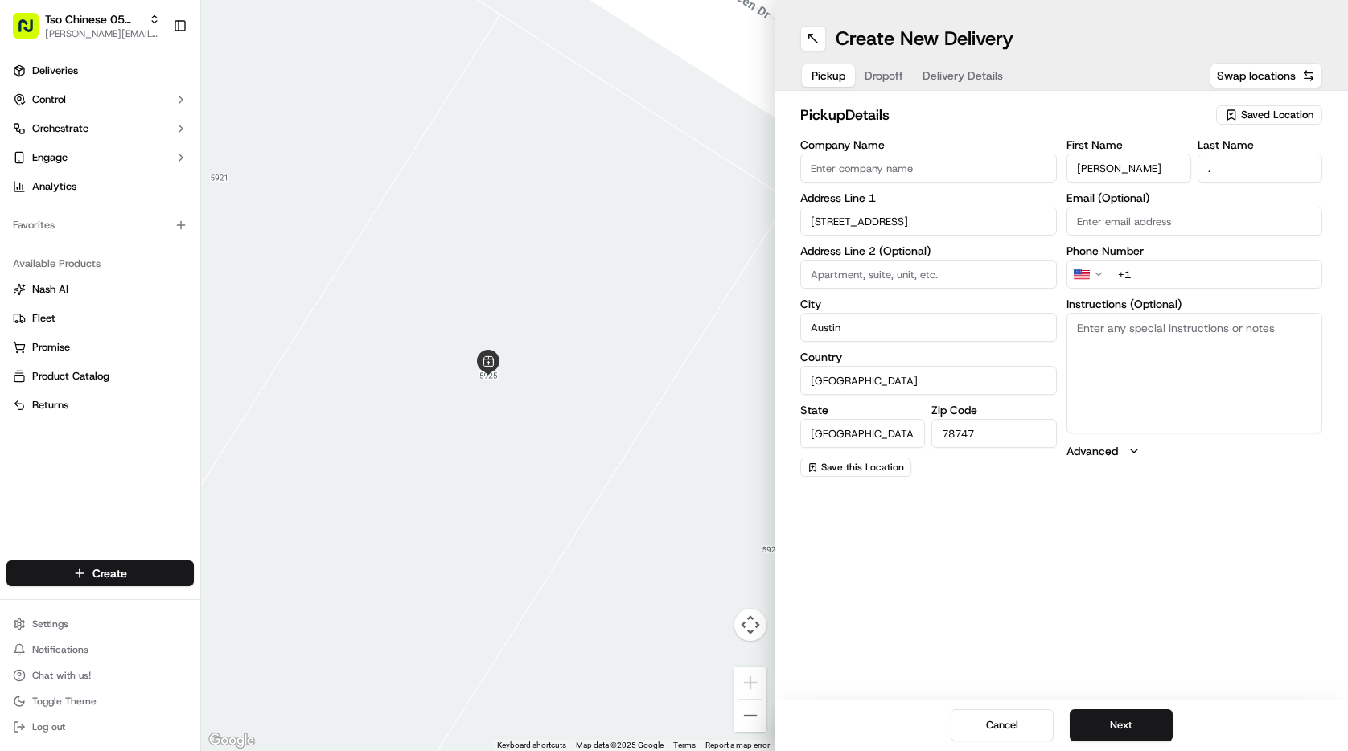
click at [1166, 279] on input "+1" at bounding box center [1216, 274] width 216 height 29
click at [902, 171] on input "Company Name" at bounding box center [928, 168] width 257 height 29
click at [1125, 734] on button "Next" at bounding box center [1121, 725] width 103 height 32
drag, startPoint x: 1145, startPoint y: 166, endPoint x: 1076, endPoint y: 163, distance: 68.4
click at [1076, 163] on input "[PERSON_NAME]" at bounding box center [1129, 168] width 125 height 29
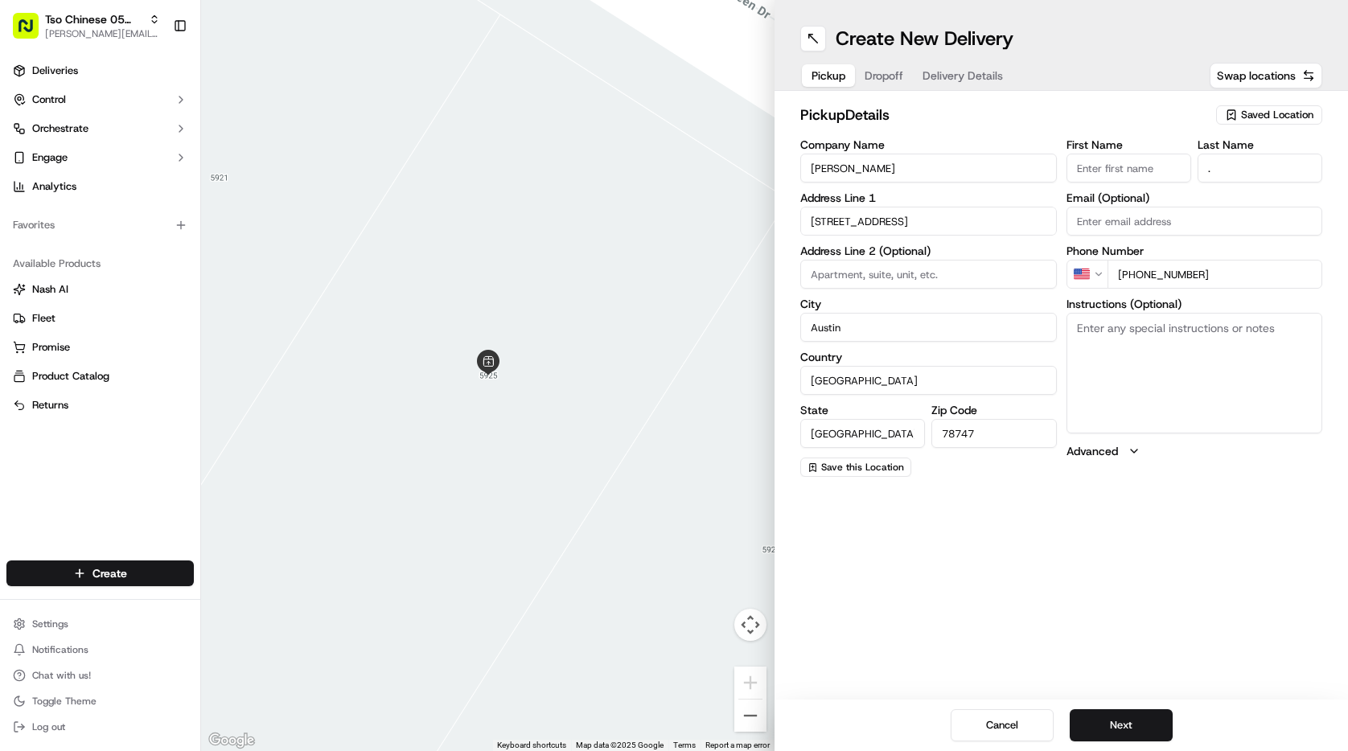
click at [887, 75] on span "Dropoff" at bounding box center [884, 76] width 39 height 16
click at [1089, 175] on input "First Name" at bounding box center [1129, 168] width 125 height 29
paste input "[PERSON_NAME]"
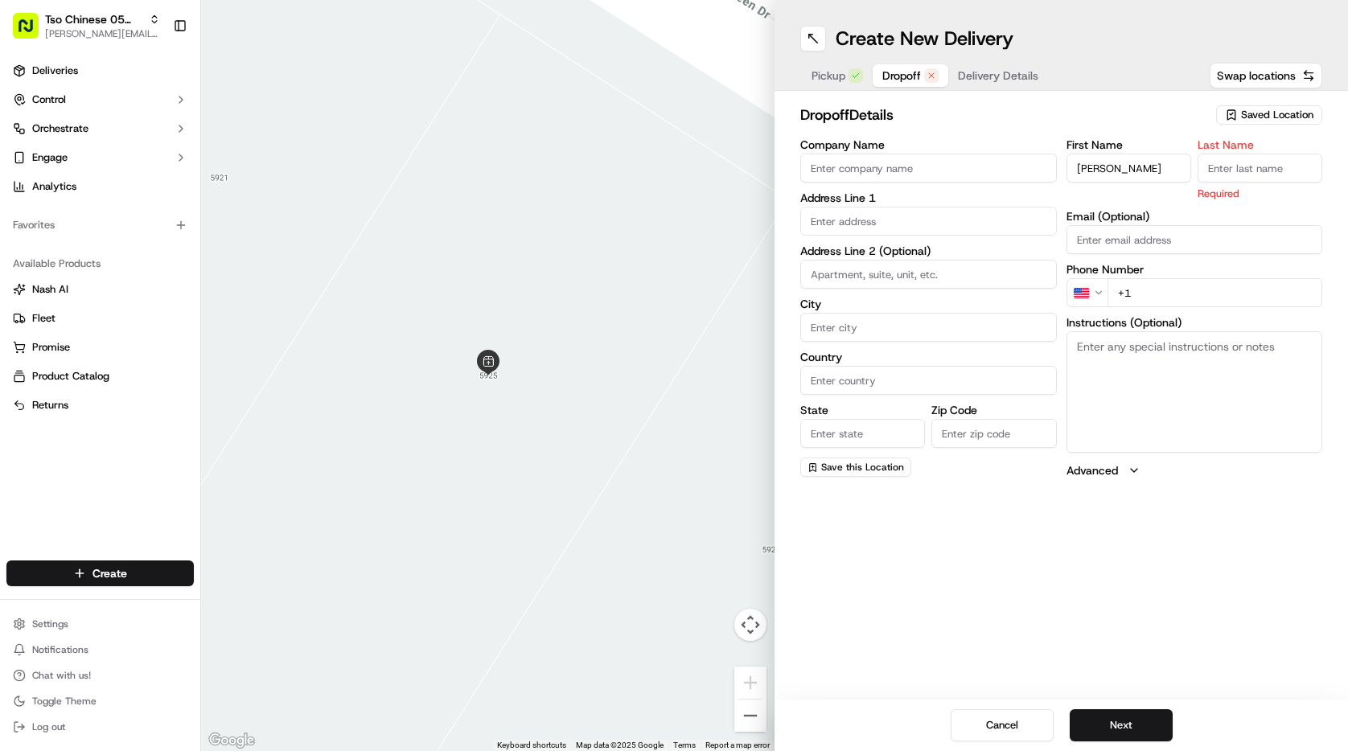
click at [1220, 169] on input "Last Name" at bounding box center [1260, 168] width 125 height 29
click at [950, 176] on input "Company Name" at bounding box center [928, 168] width 257 height 29
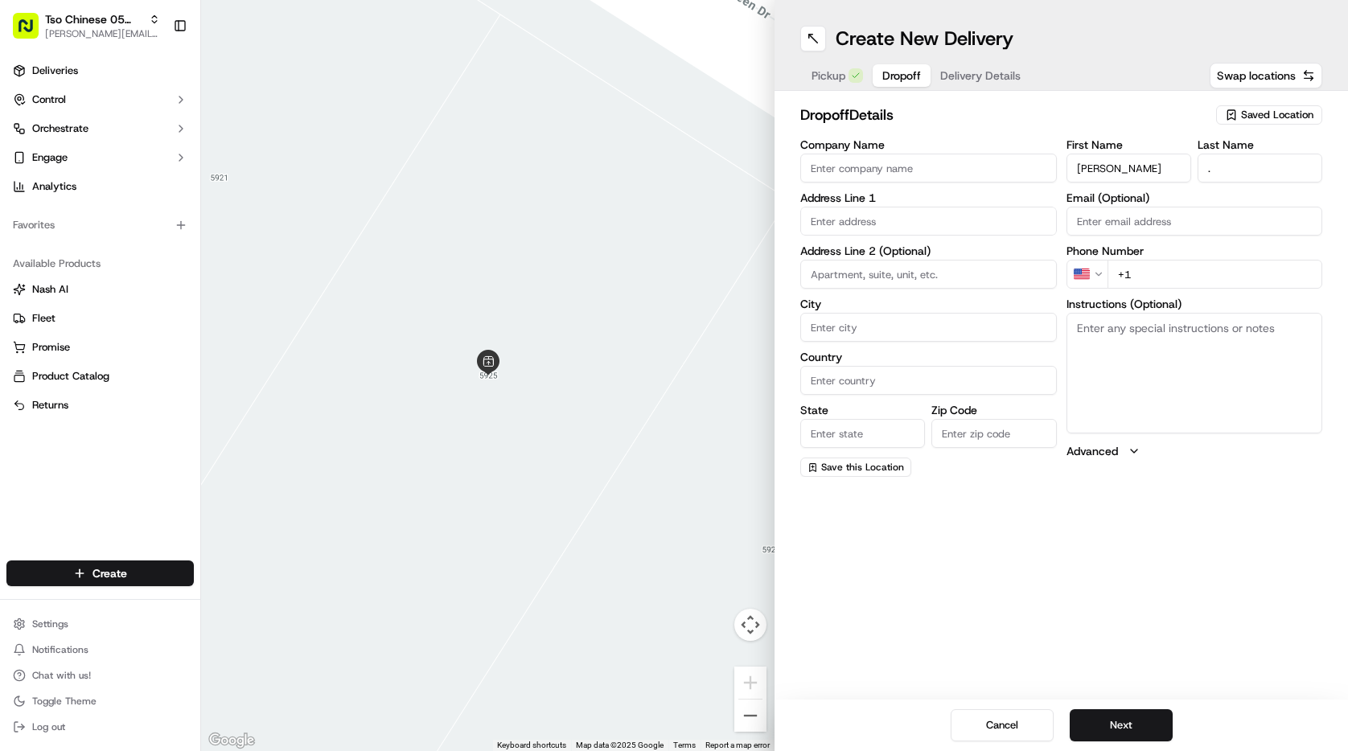
paste input "[PERSON_NAME]"
click at [847, 72] on button "Pickup" at bounding box center [837, 75] width 71 height 23
drag, startPoint x: 1212, startPoint y: 273, endPoint x: 1136, endPoint y: 271, distance: 76.4
click at [1136, 271] on input "+1 832 693 8078" at bounding box center [1216, 274] width 216 height 29
click at [989, 78] on span "Delivery Details" at bounding box center [980, 76] width 80 height 16
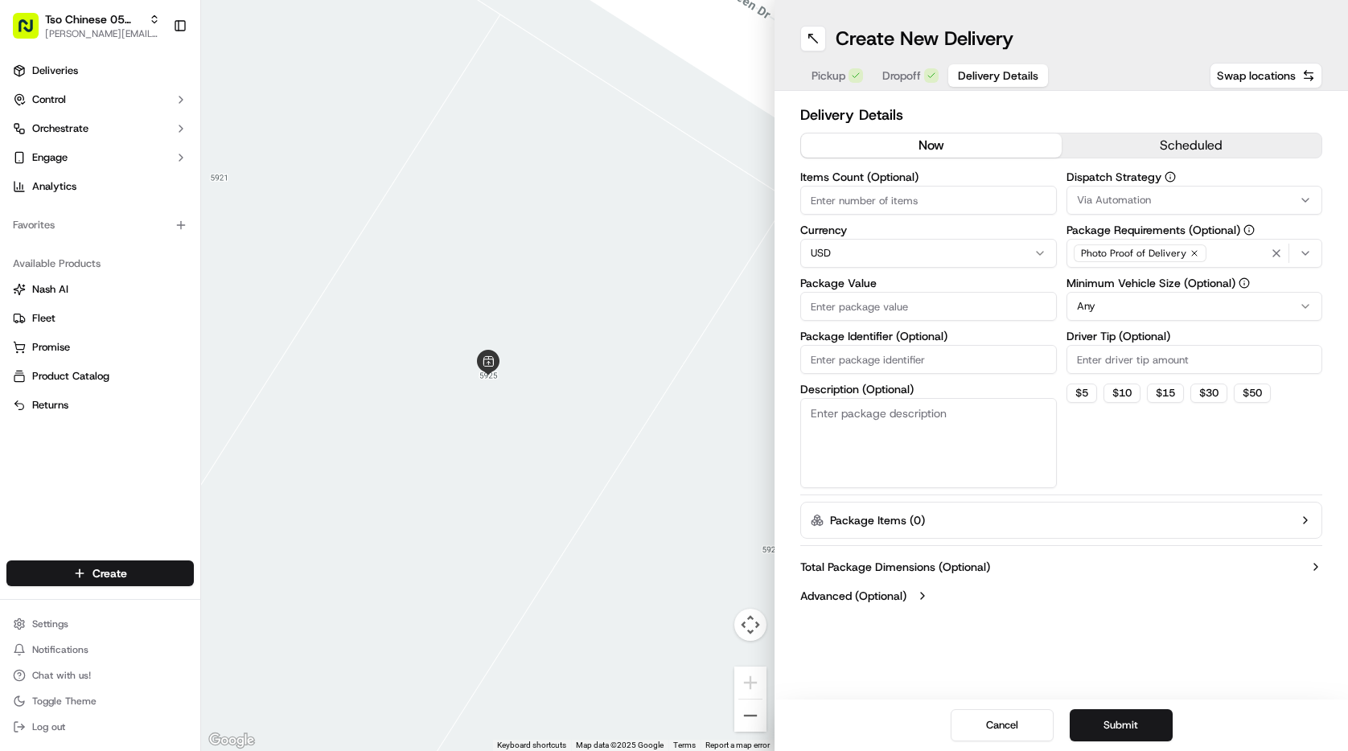
click at [918, 76] on span "Dropoff" at bounding box center [901, 76] width 39 height 16
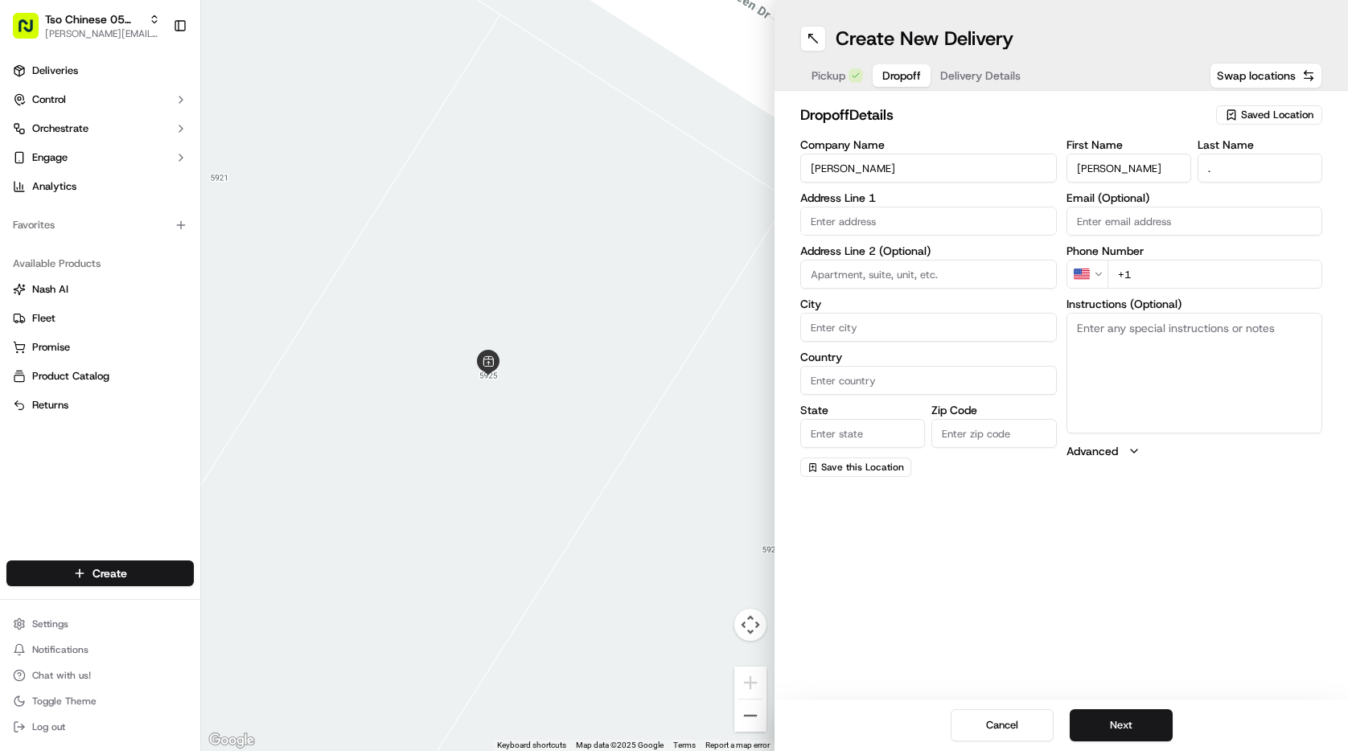
click at [1165, 288] on input "+1" at bounding box center [1216, 274] width 216 height 29
paste input "832 693 8078"
click at [834, 71] on span "Pickup" at bounding box center [829, 76] width 34 height 16
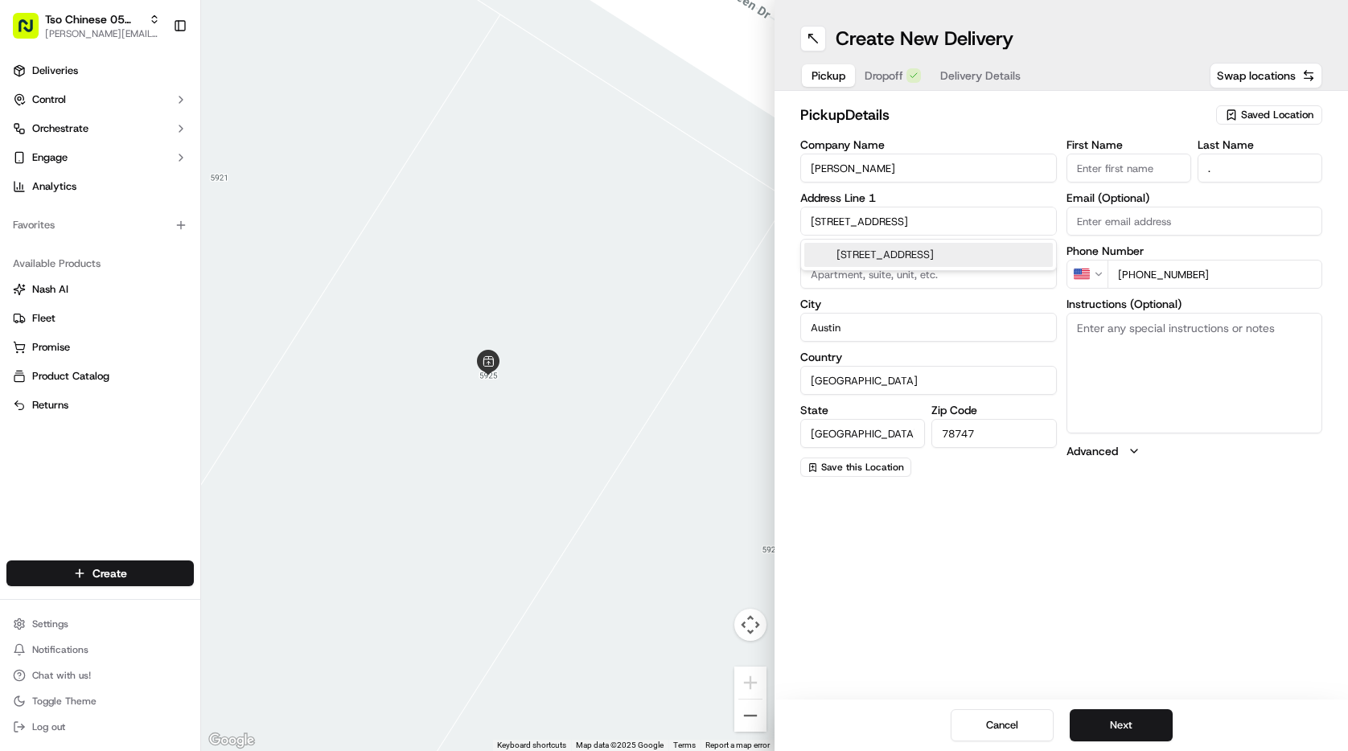
drag, startPoint x: 940, startPoint y: 216, endPoint x: 806, endPoint y: 220, distance: 133.6
click at [806, 220] on input "5925 Silver Screen Drive" at bounding box center [928, 221] width 257 height 29
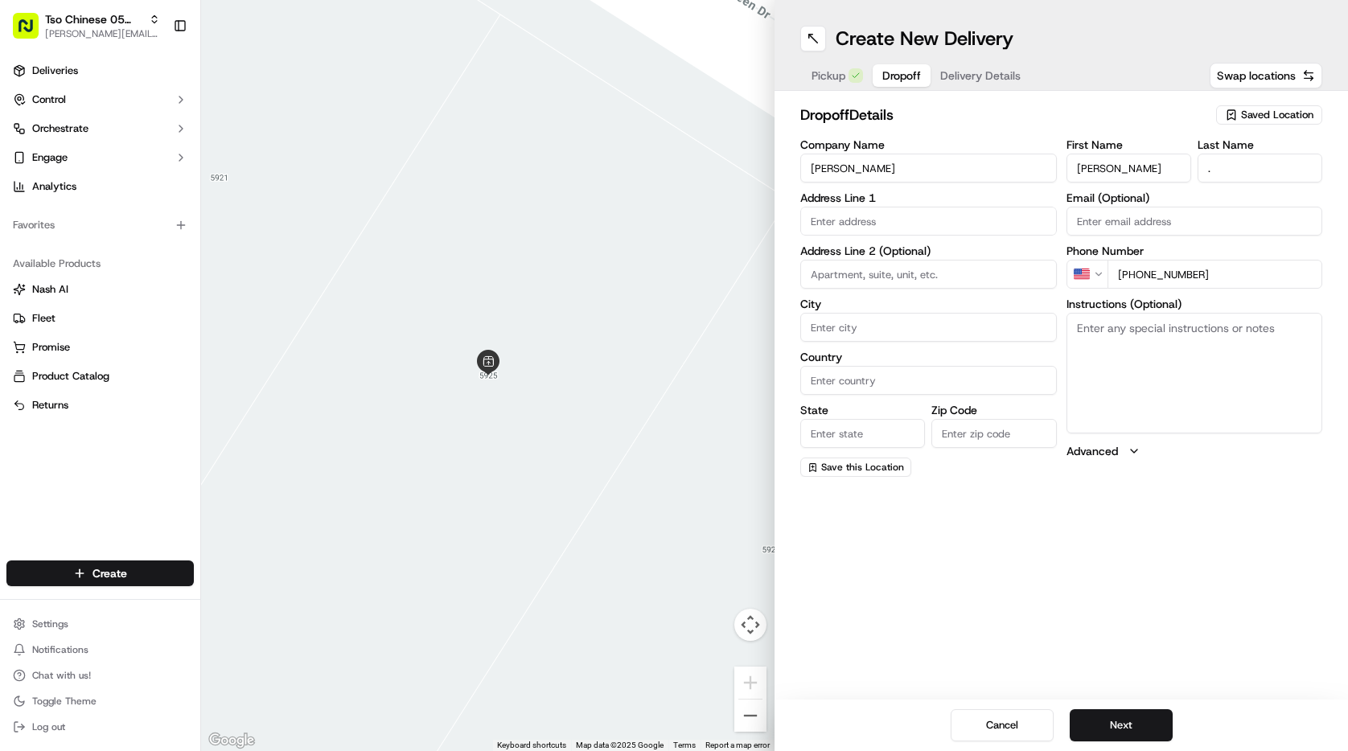
click at [891, 79] on span "Dropoff" at bounding box center [901, 76] width 39 height 16
click at [866, 220] on input "text" at bounding box center [928, 221] width 257 height 29
paste input "5925 Silver Screen Drive"
click at [835, 74] on span "Pickup" at bounding box center [829, 76] width 34 height 16
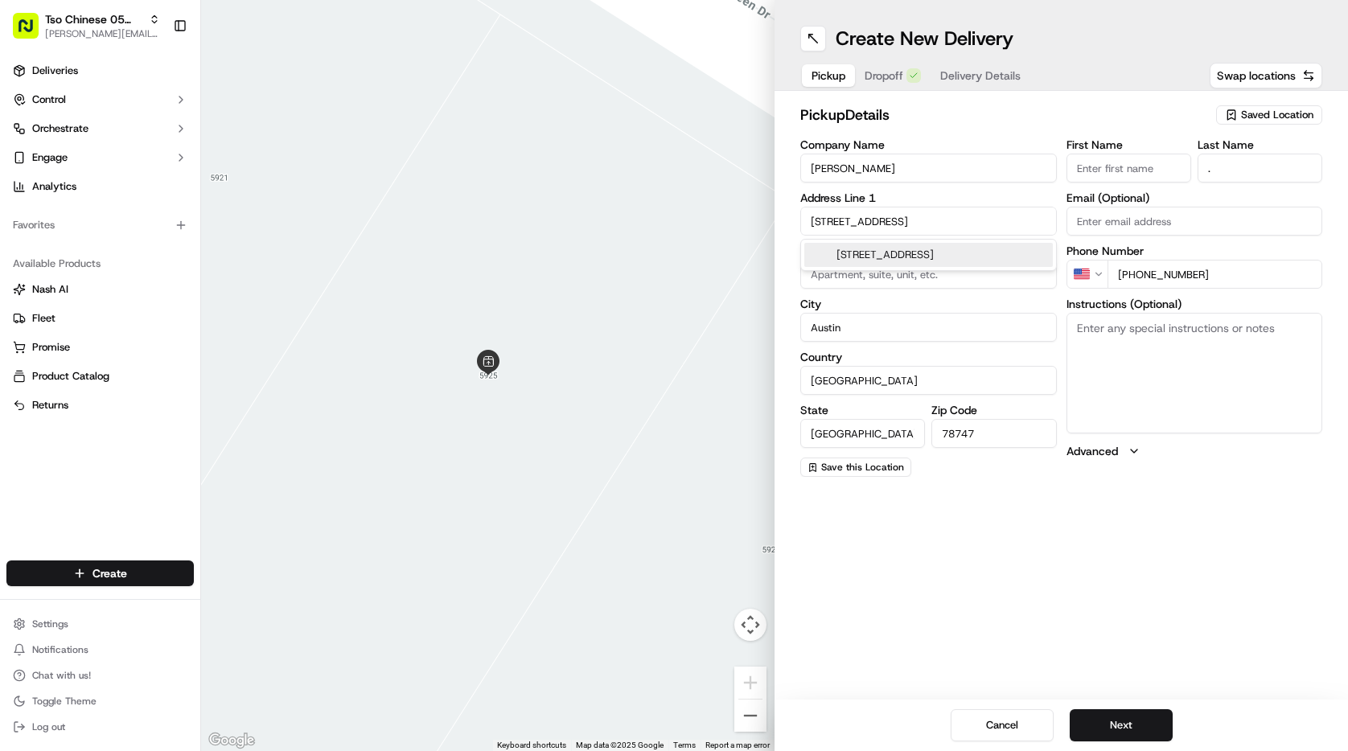
drag, startPoint x: 927, startPoint y: 220, endPoint x: 756, endPoint y: 214, distance: 170.6
click at [756, 214] on div "← Move left → Move right ↑ Move up ↓ Move down + Zoom in - Zoom out Home Jump l…" at bounding box center [774, 375] width 1147 height 751
drag, startPoint x: 889, startPoint y: 167, endPoint x: 737, endPoint y: 167, distance: 152.0
click at [737, 167] on div "← Move left → Move right ↑ Move up ↓ Move down + Zoom in - Zoom out Home Jump l…" at bounding box center [774, 375] width 1147 height 751
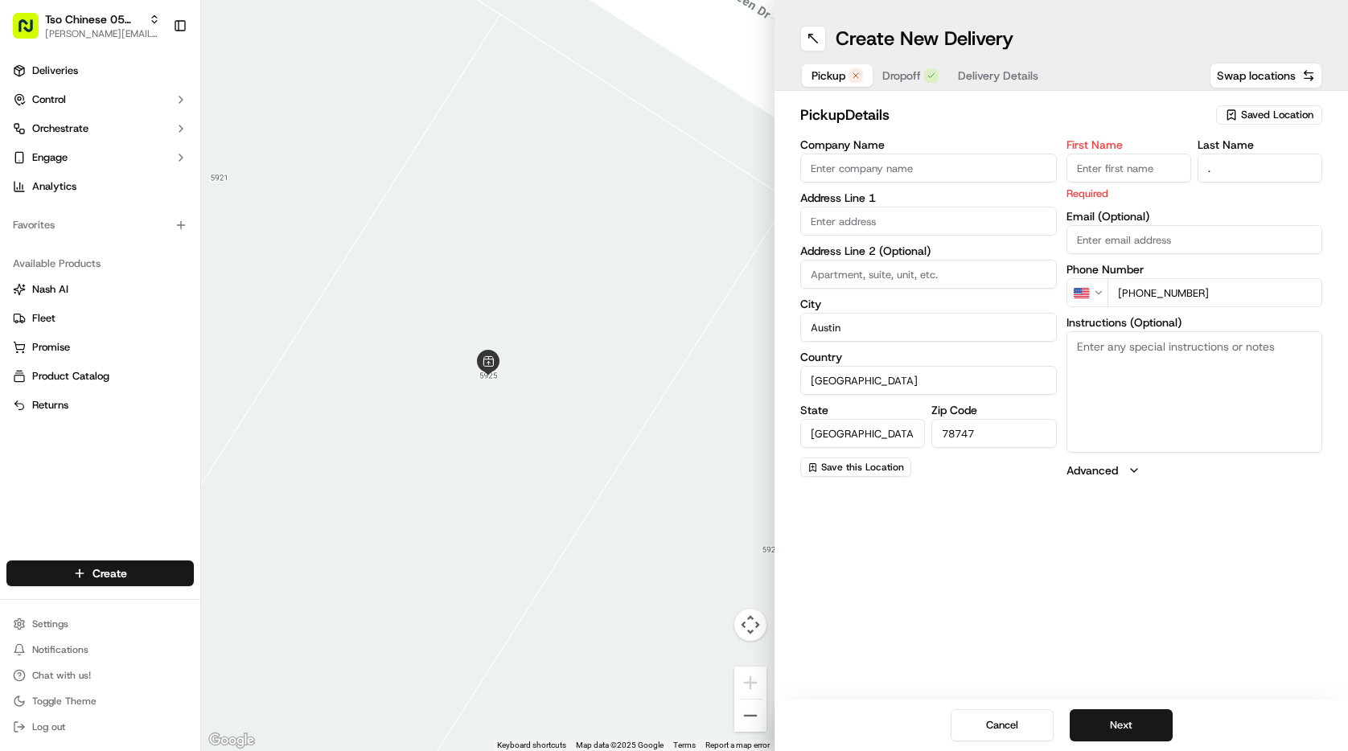
drag, startPoint x: 1216, startPoint y: 273, endPoint x: 1191, endPoint y: 294, distance: 32.5
click at [1198, 294] on input "+1 832 693 8078" at bounding box center [1216, 292] width 216 height 29
click at [1208, 289] on input "+1 832 693 8078" at bounding box center [1216, 292] width 216 height 29
click at [1244, 111] on span "Saved Location" at bounding box center [1277, 115] width 72 height 14
click at [1220, 175] on span "(05) Tso Chinese Takeout & Delivery (05)" at bounding box center [1242, 175] width 198 height 14
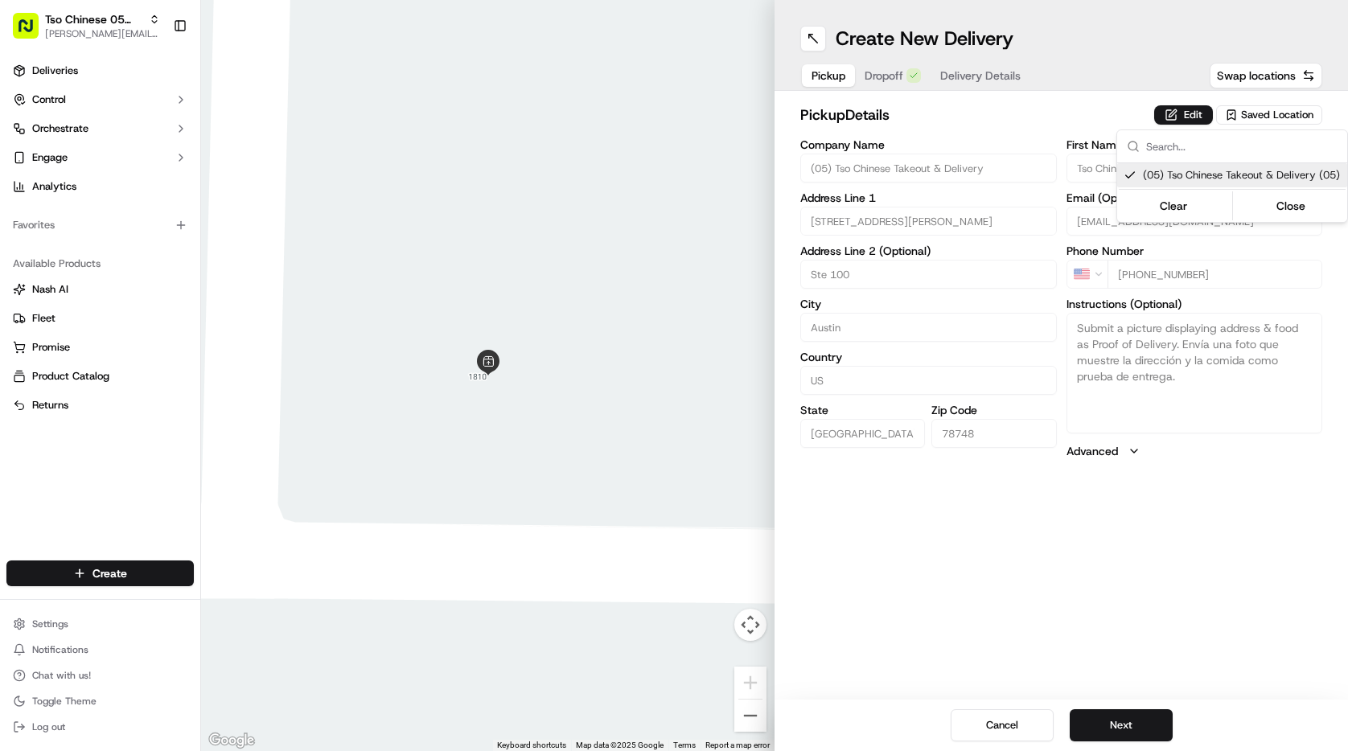
click at [1099, 731] on html "Tso Chinese 05 Menchaca [EMAIL_ADDRESS][DOMAIN_NAME] Toggle Sidebar Deliveries …" at bounding box center [674, 375] width 1348 height 751
click at [1099, 731] on button "Next" at bounding box center [1121, 725] width 103 height 32
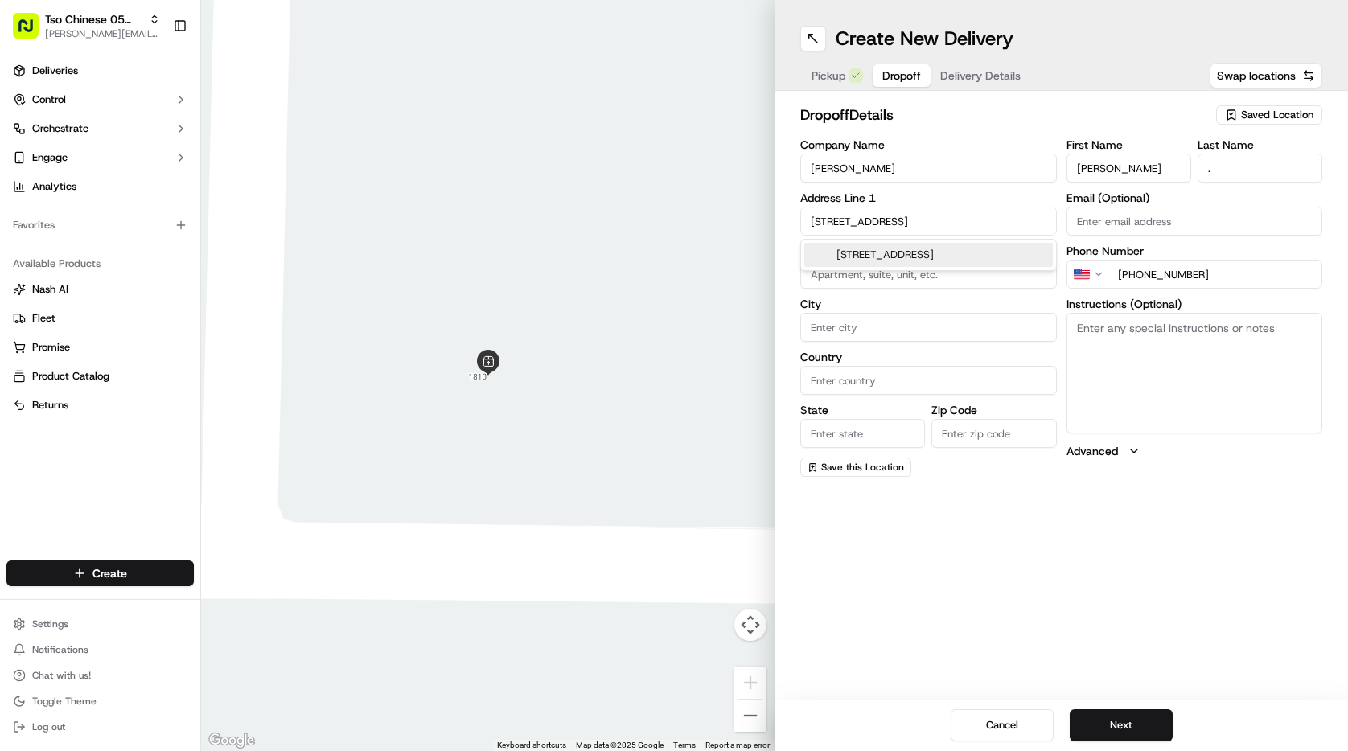
click at [954, 224] on input "5925 Silver Screen Drive" at bounding box center [928, 221] width 257 height 29
click at [929, 254] on div "5925 Silver Screen Drive, Austin, TX" at bounding box center [928, 255] width 249 height 24
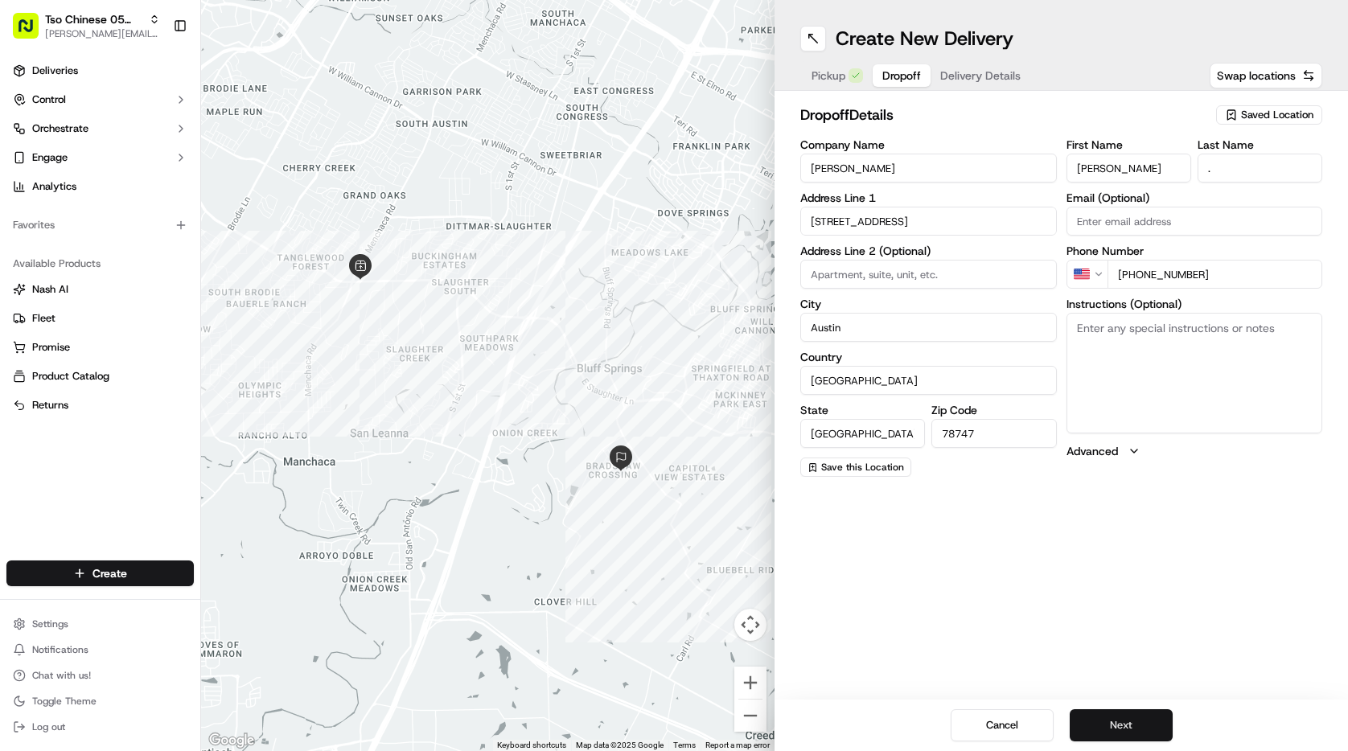
click at [1129, 730] on button "Next" at bounding box center [1121, 725] width 103 height 32
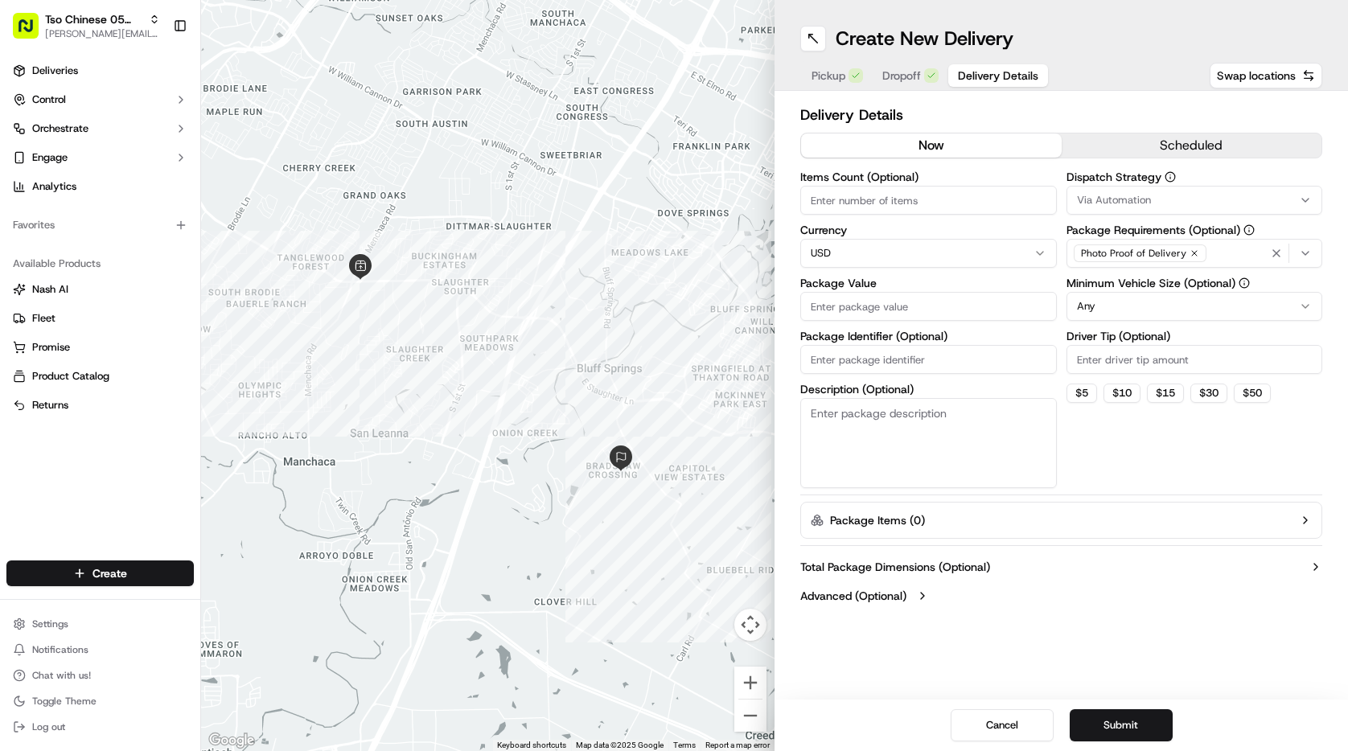
click at [1134, 197] on span "Via Automation" at bounding box center [1114, 200] width 74 height 14
click at [1125, 281] on span "Tso [PERSON_NAME] Strategy" at bounding box center [1192, 288] width 198 height 14
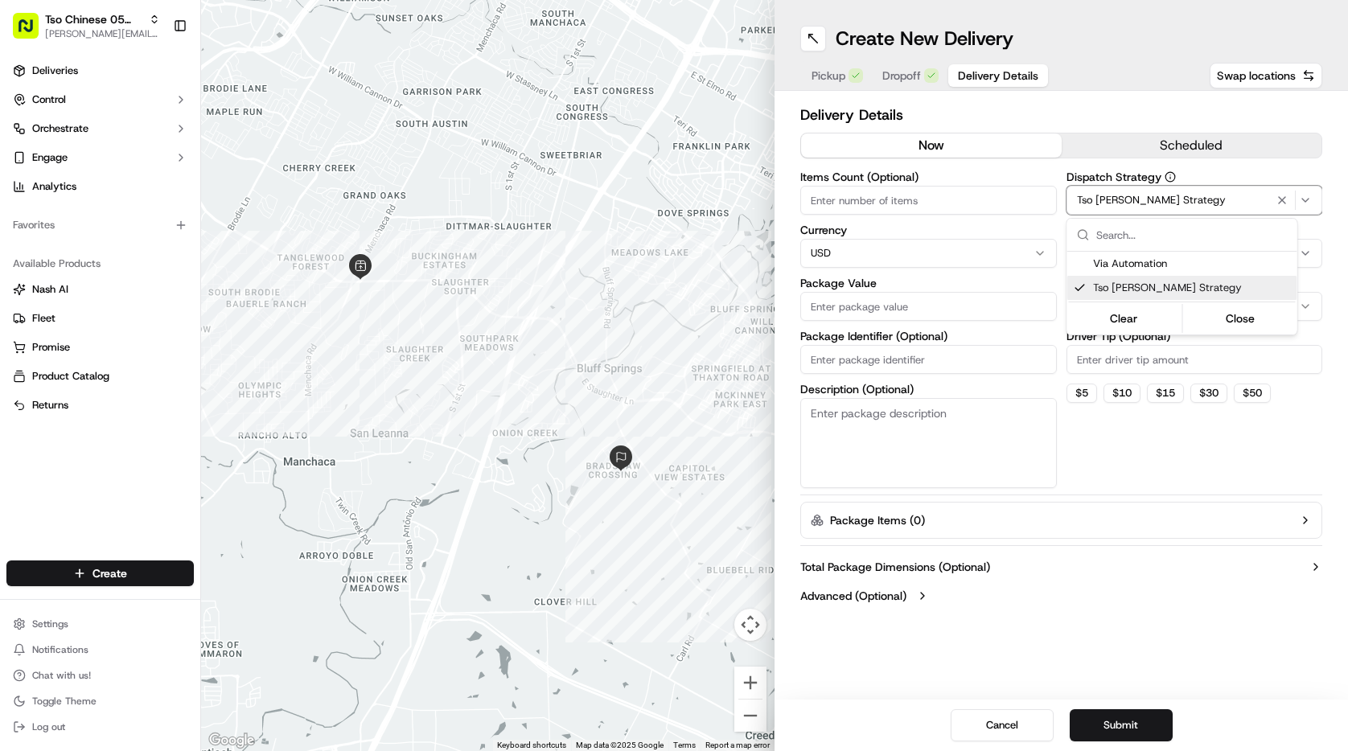
click at [1127, 456] on html "Tso Chinese 05 Menchaca paul@tsochinese.com Toggle Sidebar Deliveries Control O…" at bounding box center [674, 375] width 1348 height 751
click at [1133, 303] on html "Tso Chinese 05 Menchaca paul@tsochinese.com Toggle Sidebar Deliveries Control O…" at bounding box center [674, 375] width 1348 height 751
click at [1104, 357] on input "Driver Tip (Optional)" at bounding box center [1195, 359] width 257 height 29
click at [893, 197] on input "Items Count (Optional)" at bounding box center [928, 200] width 257 height 29
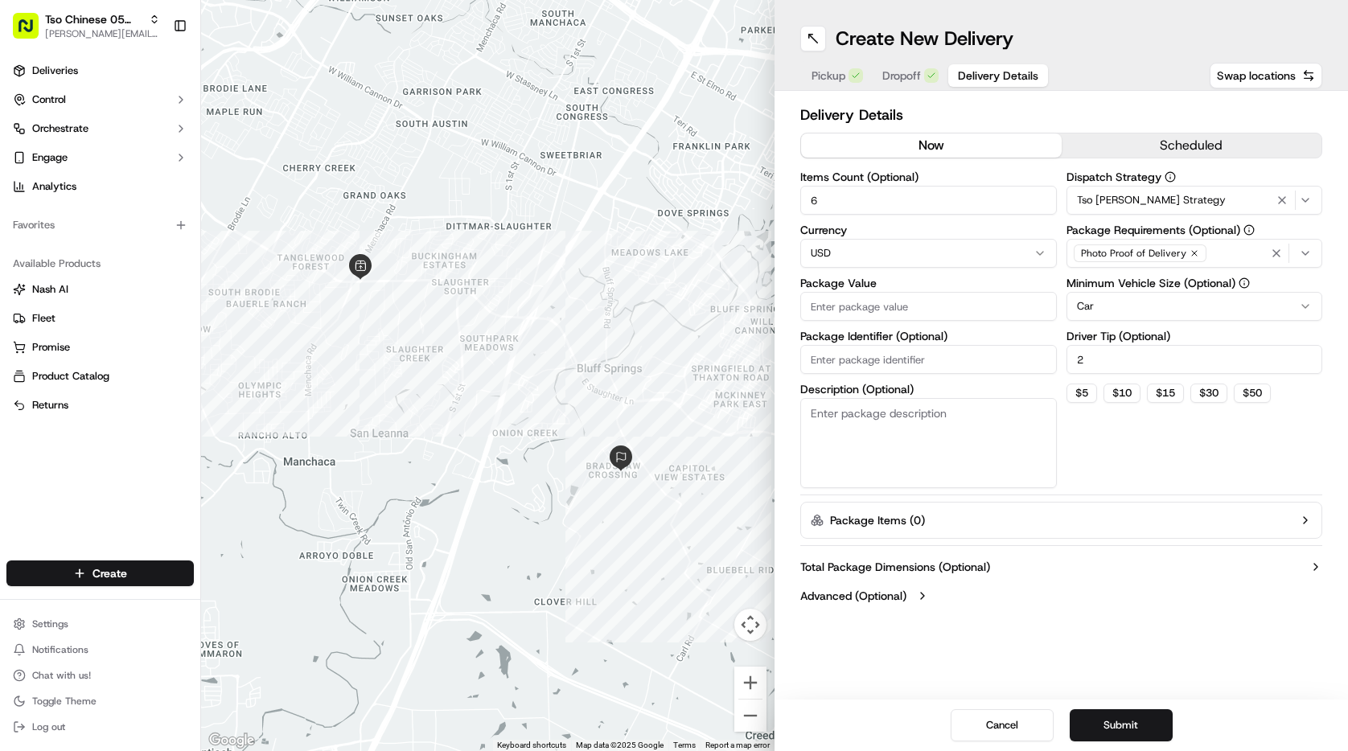
click at [898, 308] on input "Package Value" at bounding box center [928, 306] width 257 height 29
click at [1107, 724] on button "Submit" at bounding box center [1121, 725] width 103 height 32
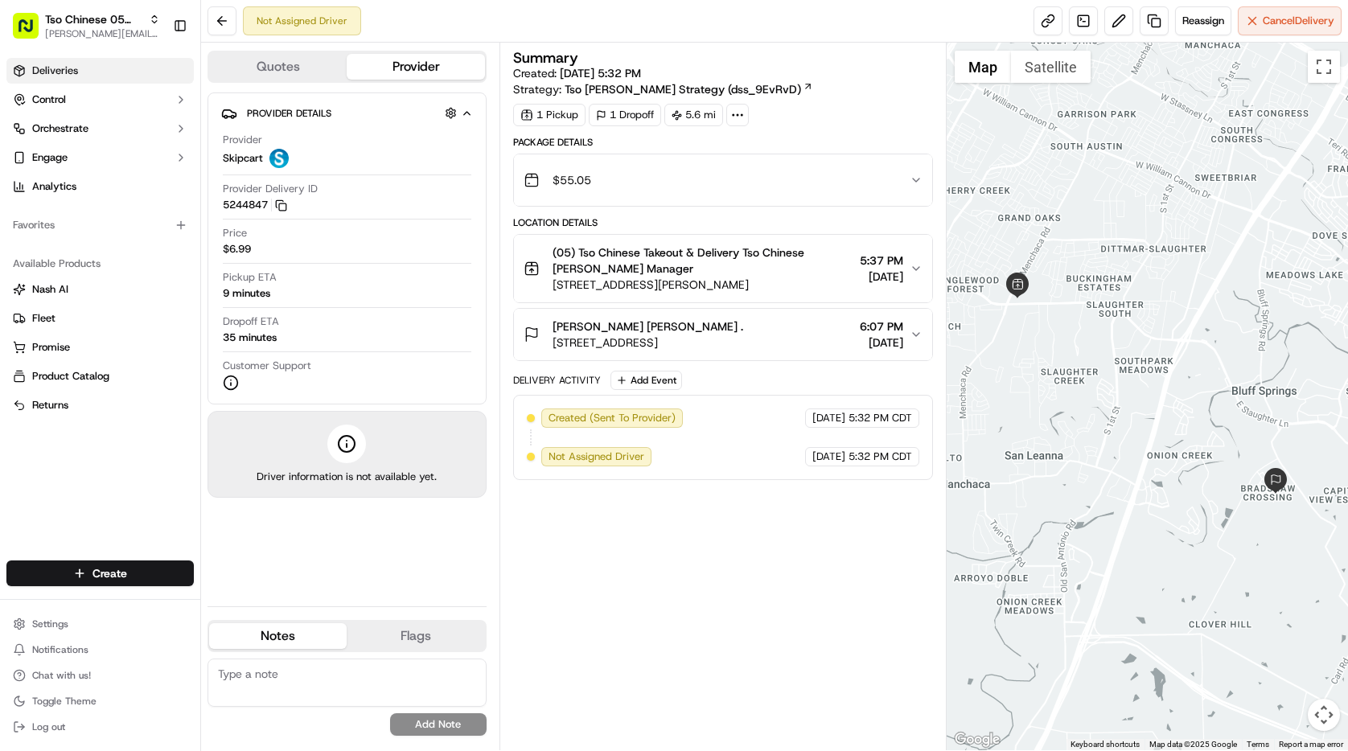
click at [69, 71] on span "Deliveries" at bounding box center [55, 71] width 46 height 14
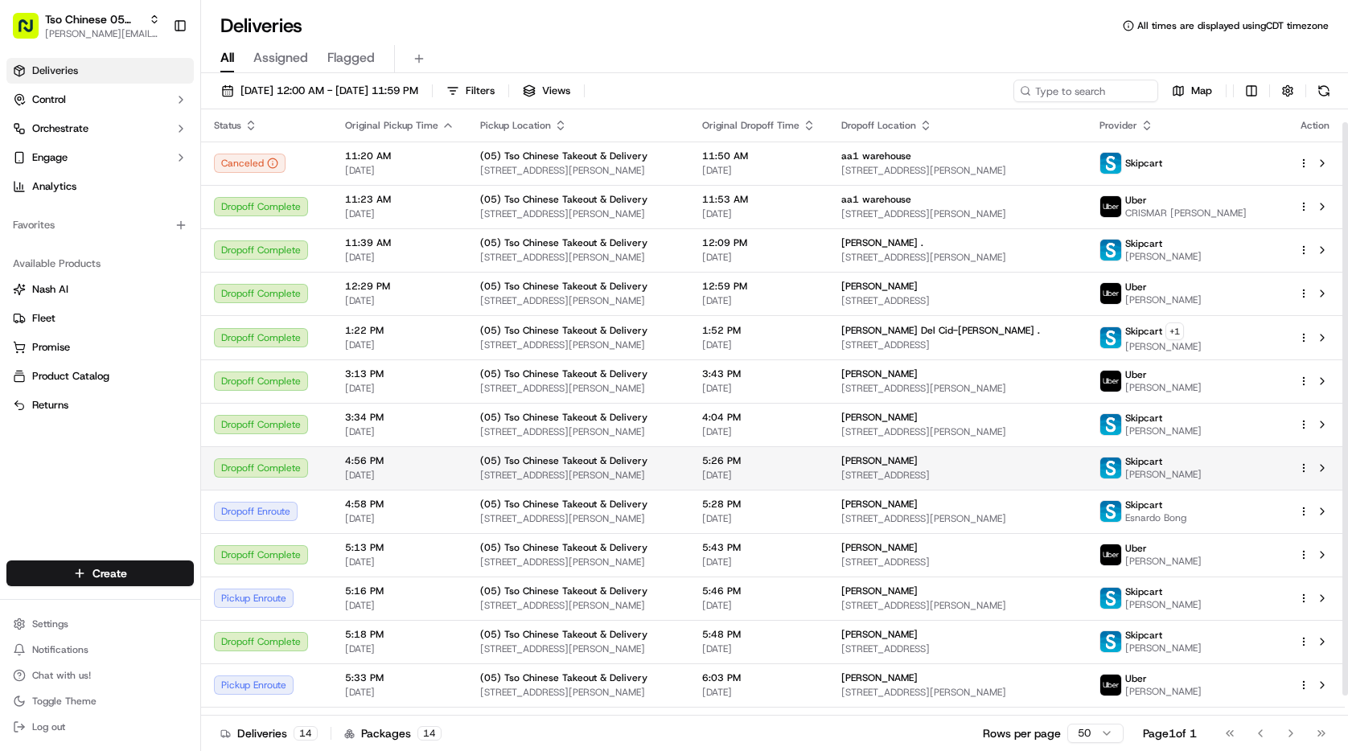
scroll to position [35, 0]
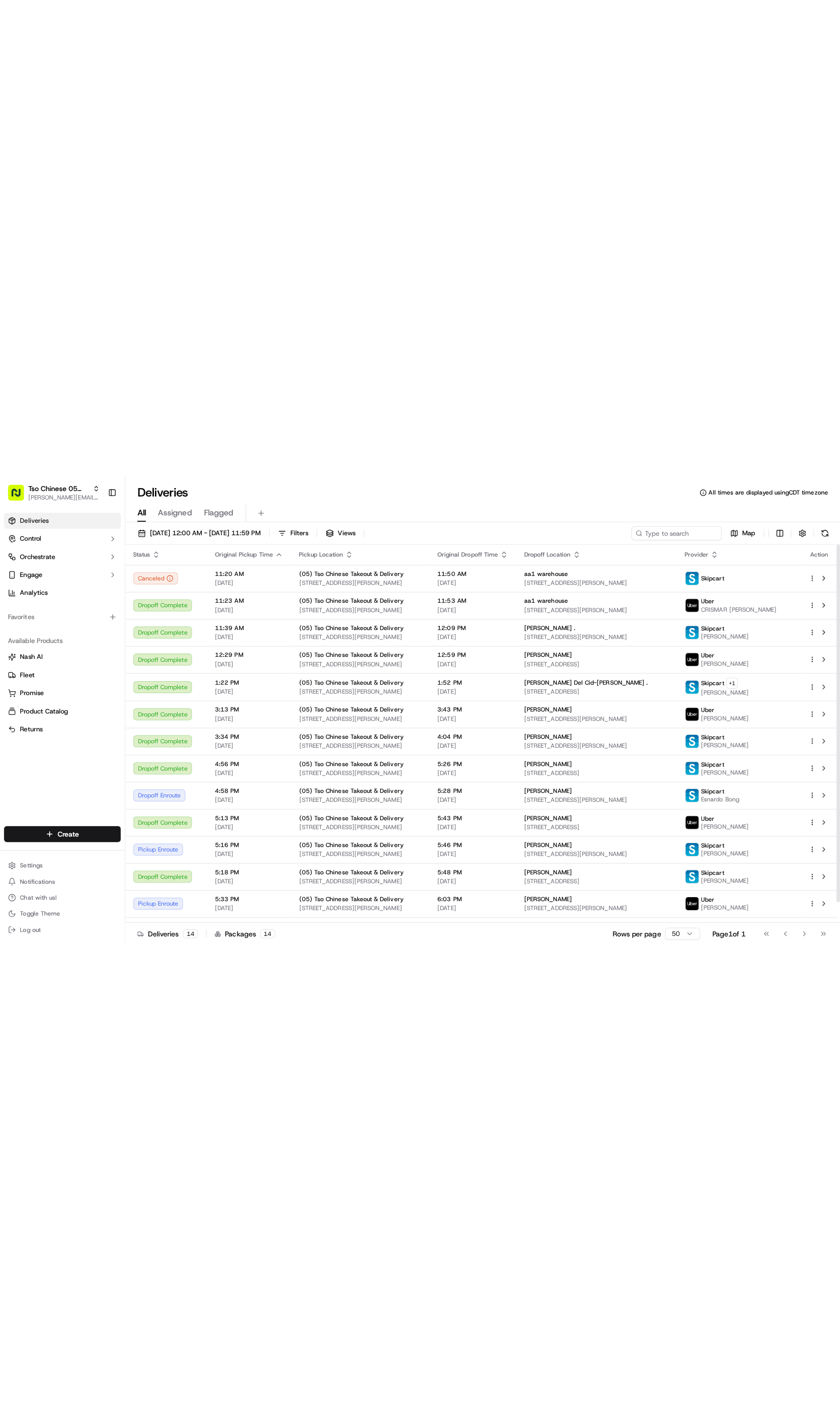
scroll to position [22, 0]
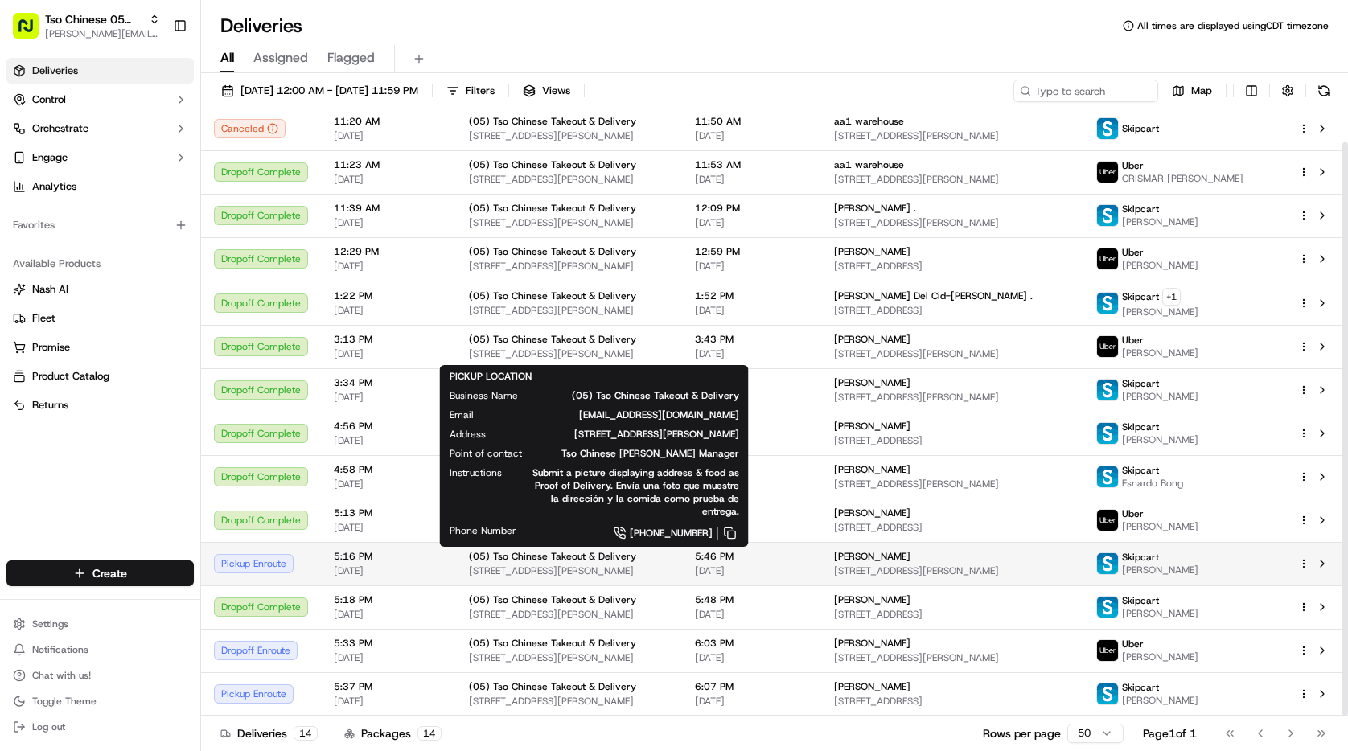
click at [579, 565] on span "[STREET_ADDRESS][PERSON_NAME]" at bounding box center [569, 571] width 200 height 13
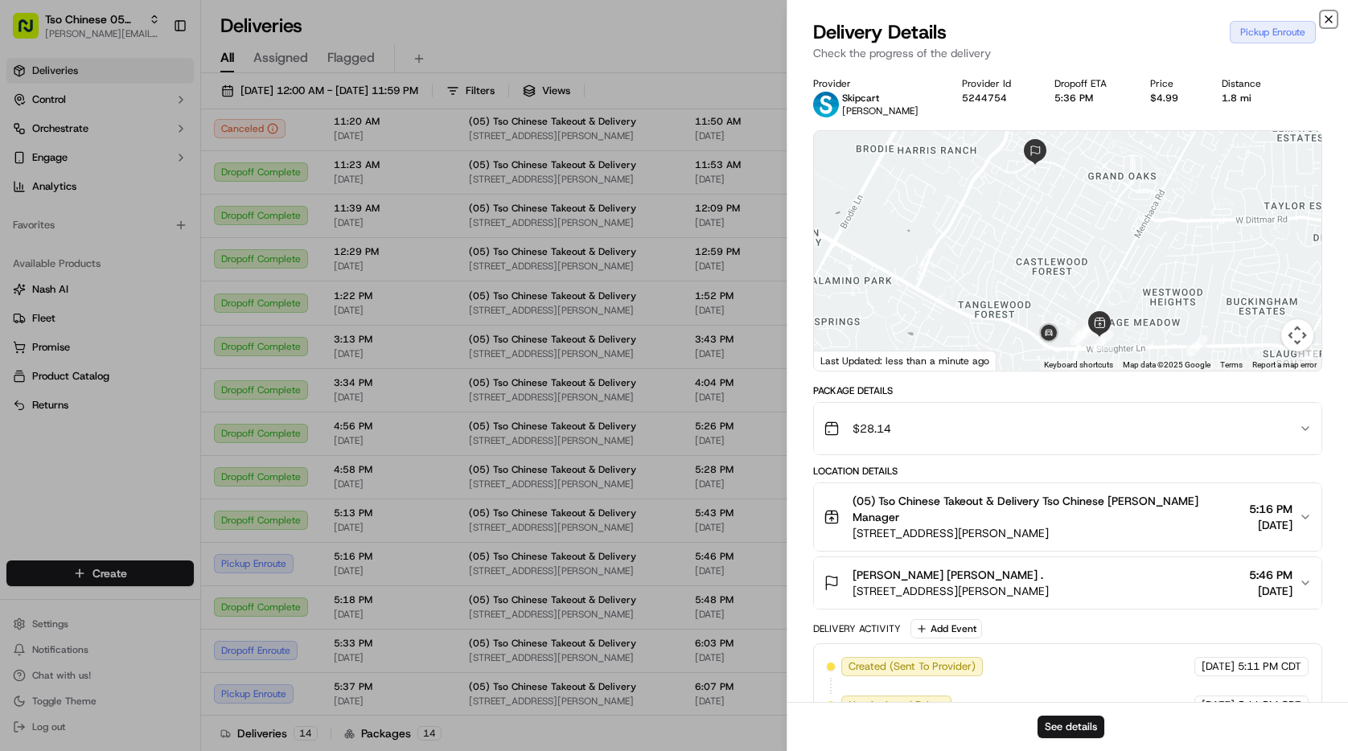
click at [1331, 17] on icon "button" at bounding box center [1328, 19] width 13 height 13
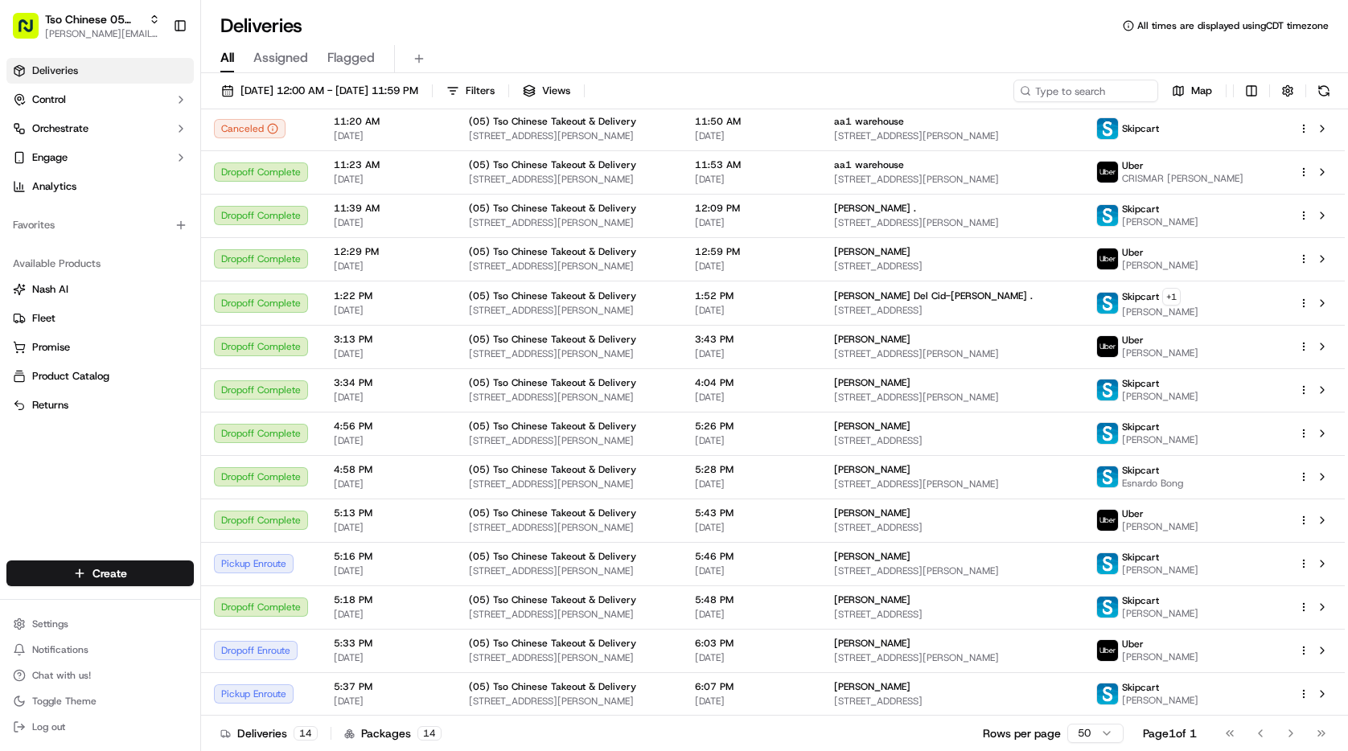
click at [908, 41] on div "All Assigned Flagged" at bounding box center [774, 56] width 1147 height 35
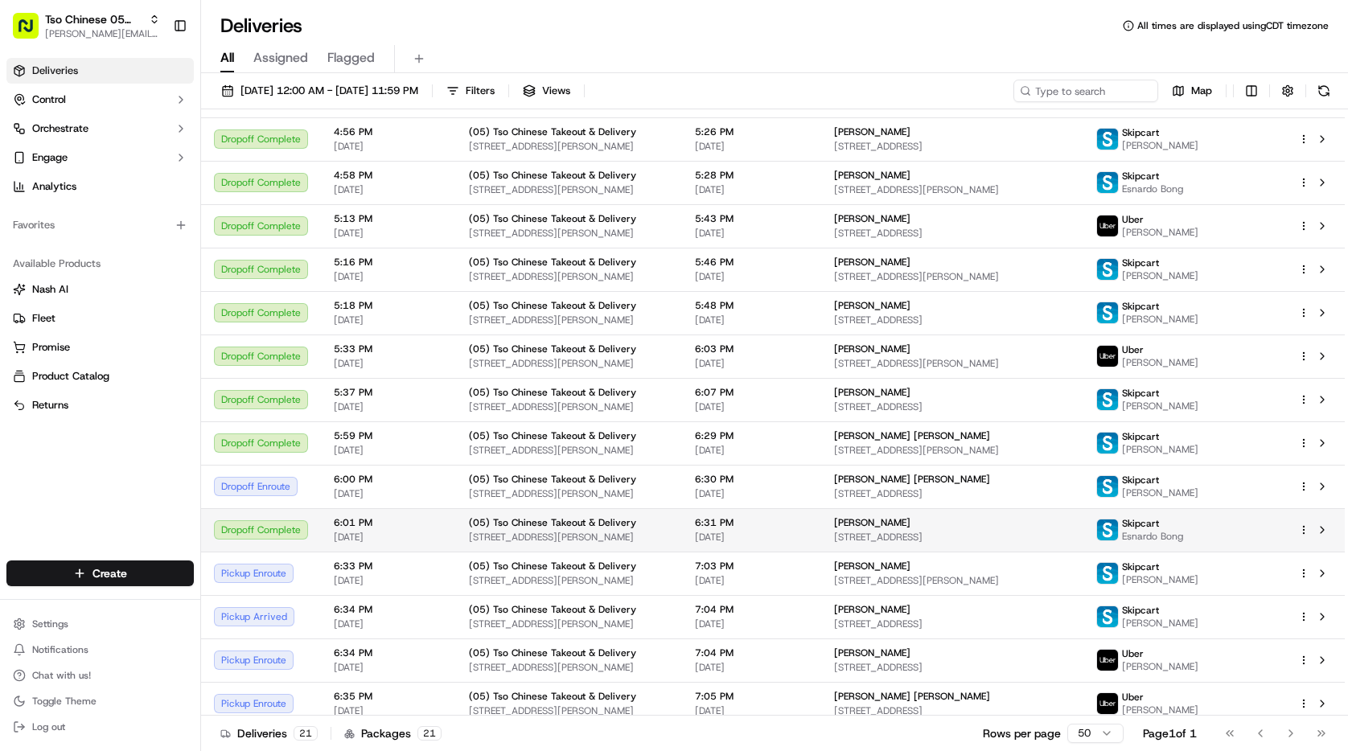
scroll to position [339, 0]
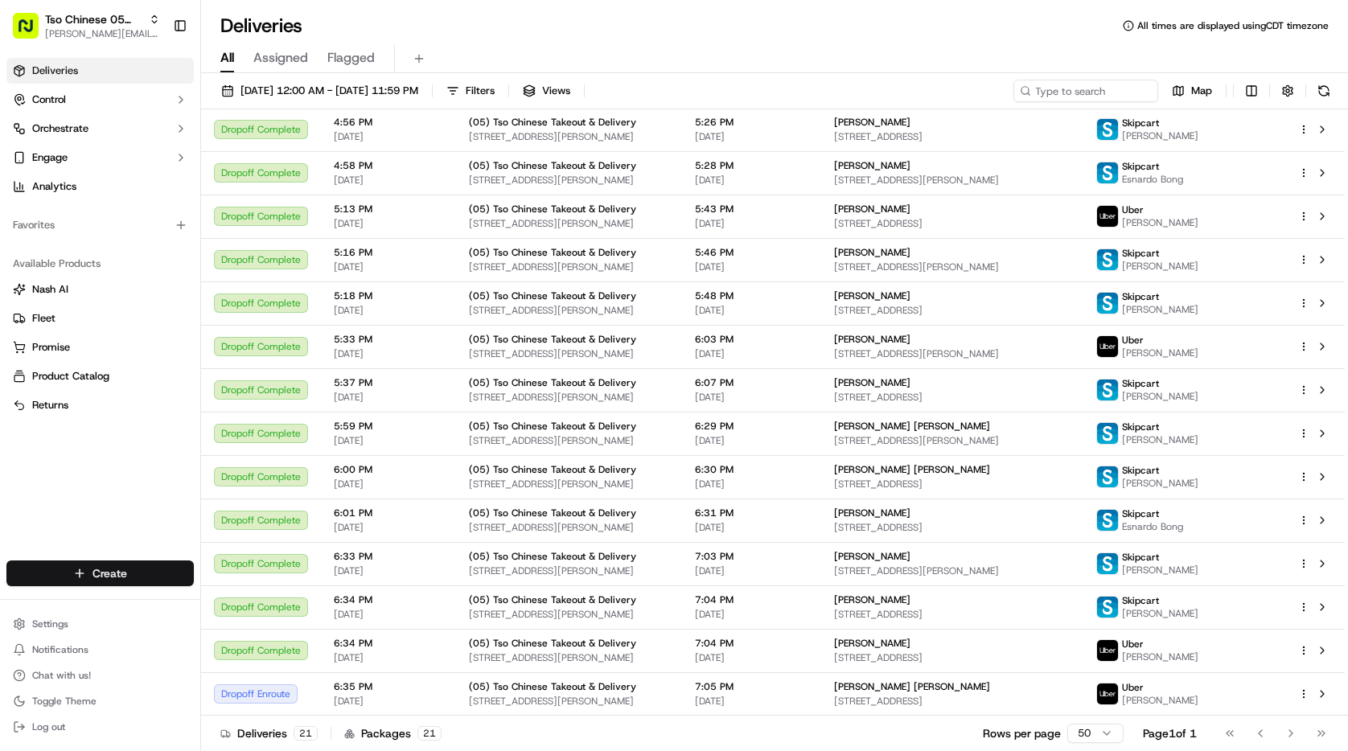
click at [183, 578] on html "Tso Chinese 05 Menchaca [EMAIL_ADDRESS][DOMAIN_NAME] Toggle Sidebar Deliveries …" at bounding box center [674, 375] width 1348 height 751
click at [326, 611] on link "Delivery" at bounding box center [290, 603] width 179 height 29
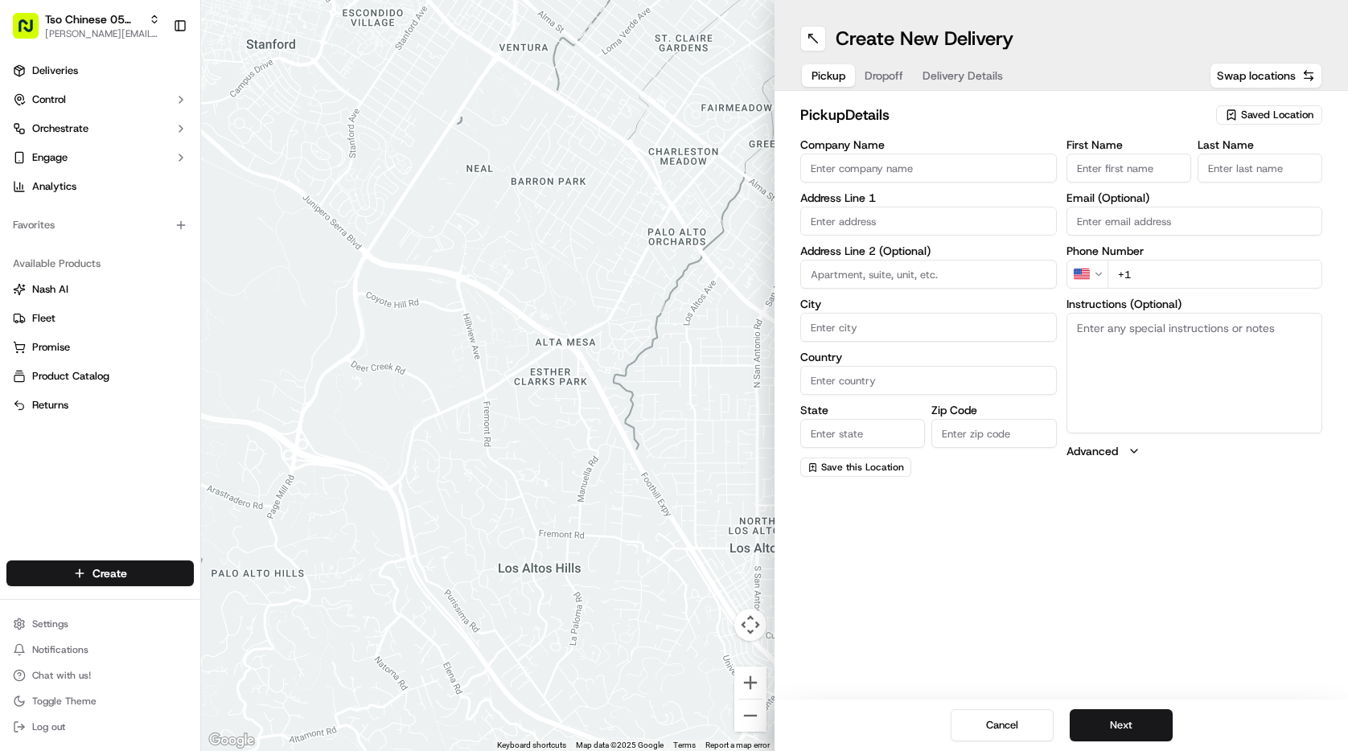
click at [1275, 105] on div "Saved Location" at bounding box center [1269, 114] width 106 height 19
click at [1242, 177] on span "(05) Tso Chinese Takeout & Delivery (05)" at bounding box center [1242, 175] width 198 height 14
type input "(05) Tso Chinese Takeout & Delivery"
type input "[STREET_ADDRESS][PERSON_NAME]"
type input "Ste 100"
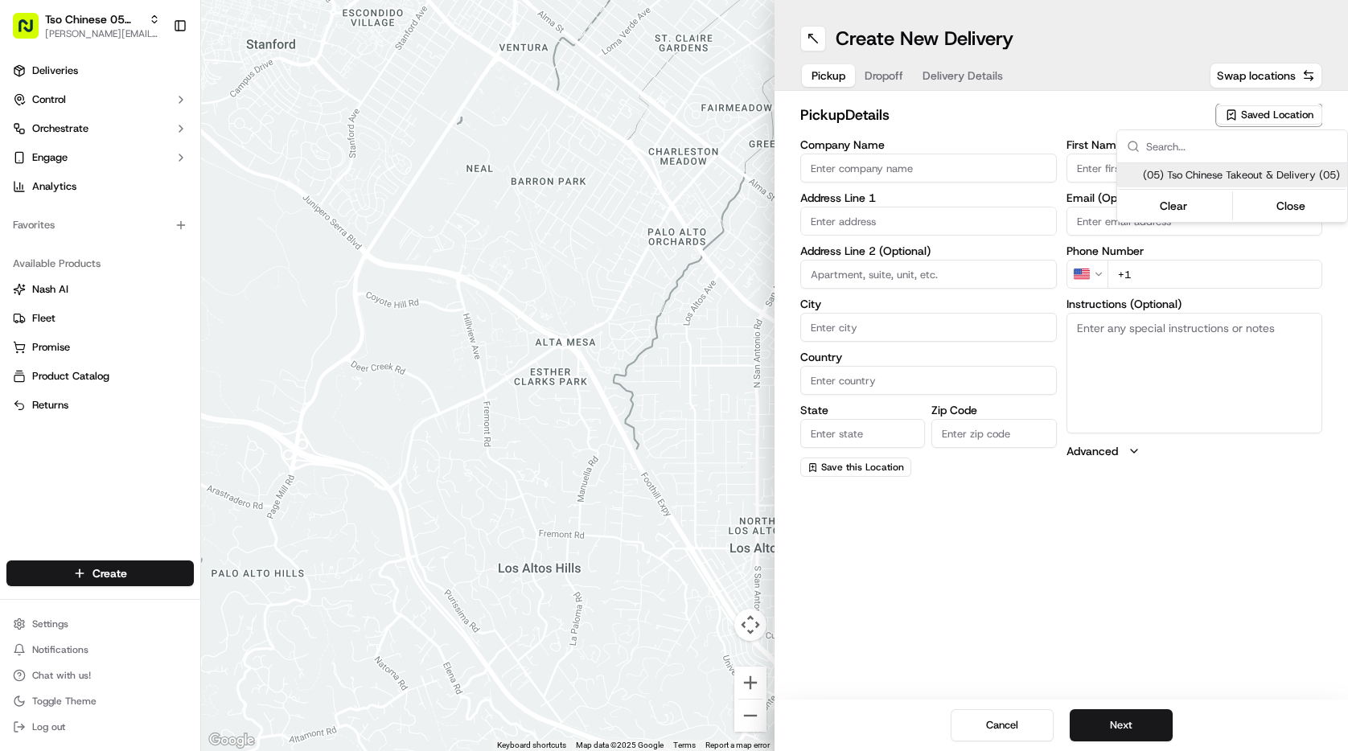
type input "Austin"
type input "US"
type input "[GEOGRAPHIC_DATA]"
type input "78748"
type input "Tso Chinese"
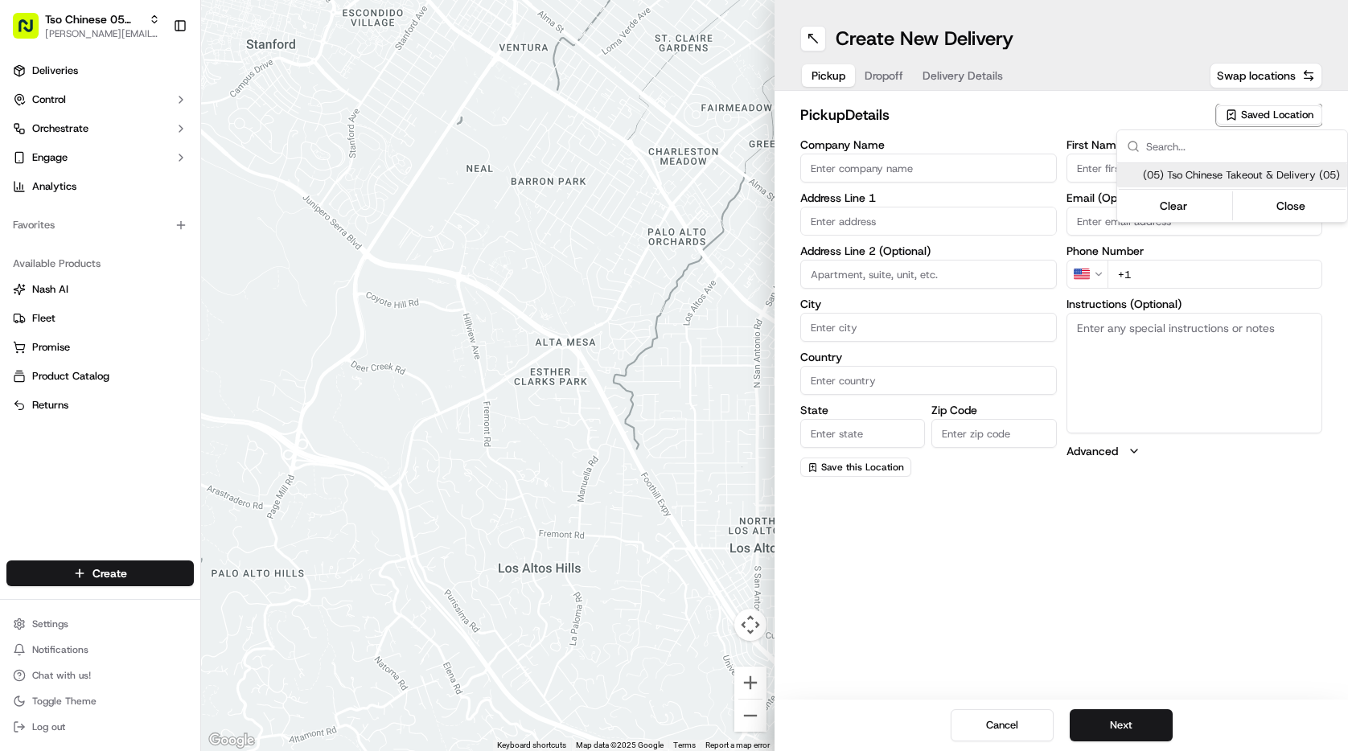
type input "[PERSON_NAME] Manager"
type input "[EMAIL_ADDRESS][DOMAIN_NAME]"
type input "[PHONE_NUMBER]"
type textarea "Submit a picture displaying address & food as Proof of Delivery. Envía una foto…"
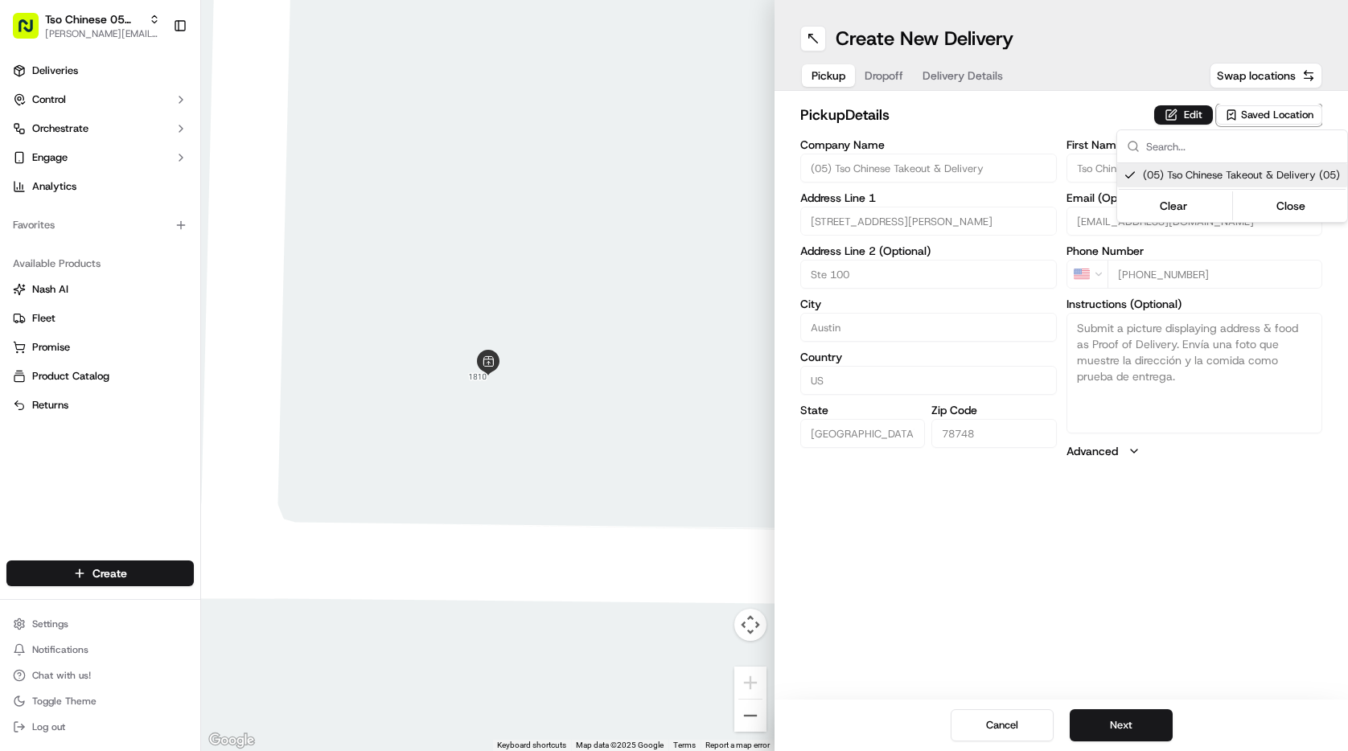
click at [901, 73] on html "Tso Chinese 05 Menchaca [EMAIL_ADDRESS][DOMAIN_NAME] Toggle Sidebar Deliveries …" at bounding box center [674, 375] width 1348 height 751
click at [907, 73] on button "Dropoff" at bounding box center [884, 75] width 58 height 23
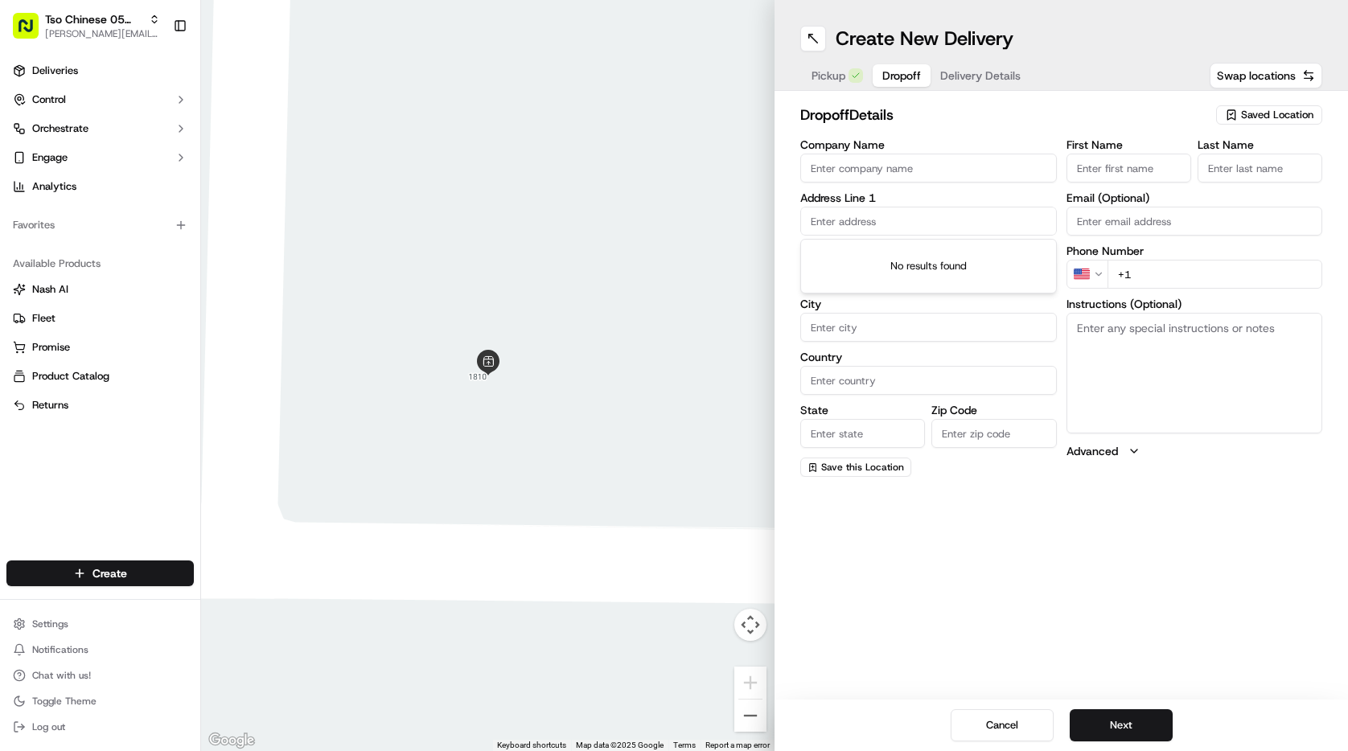
click at [915, 220] on input "text" at bounding box center [928, 221] width 257 height 29
click at [963, 72] on span "Delivery Details" at bounding box center [980, 76] width 80 height 16
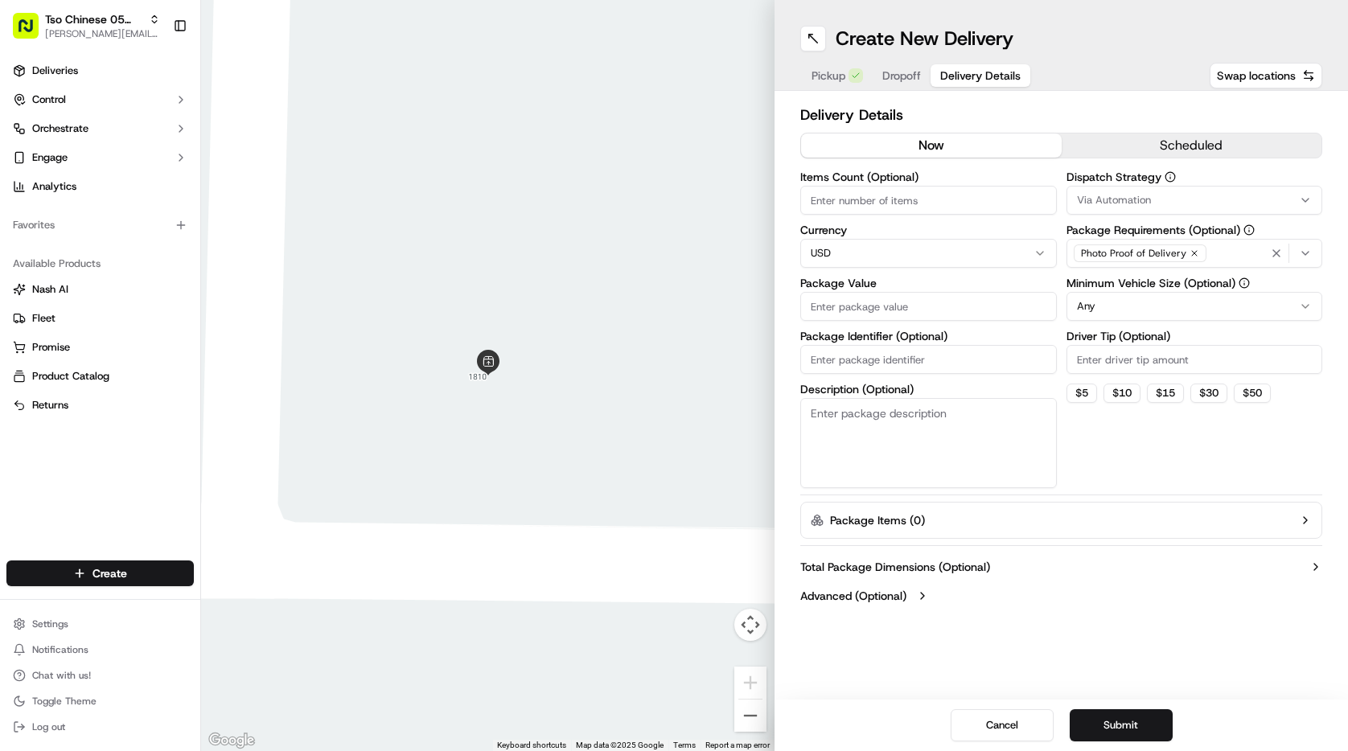
click at [911, 81] on span "Dropoff" at bounding box center [901, 76] width 39 height 16
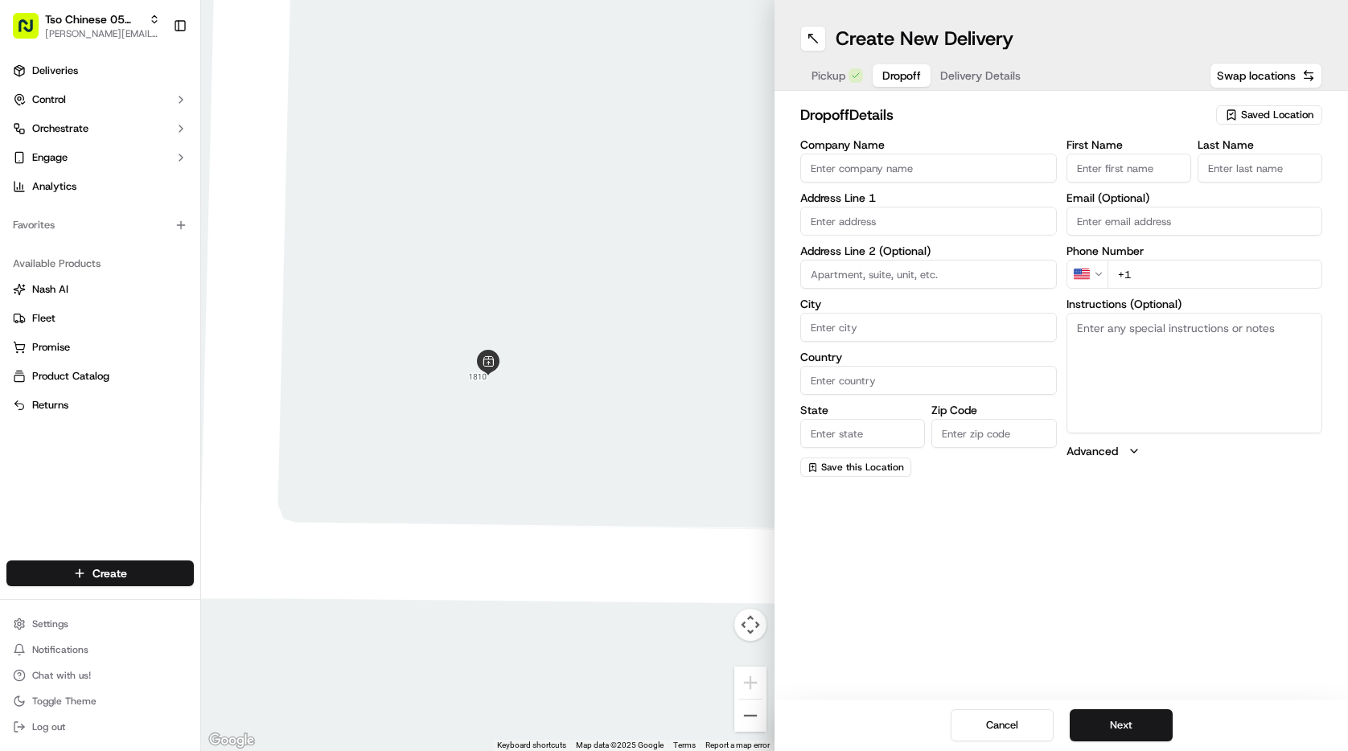
click at [923, 214] on input "text" at bounding box center [928, 221] width 257 height 29
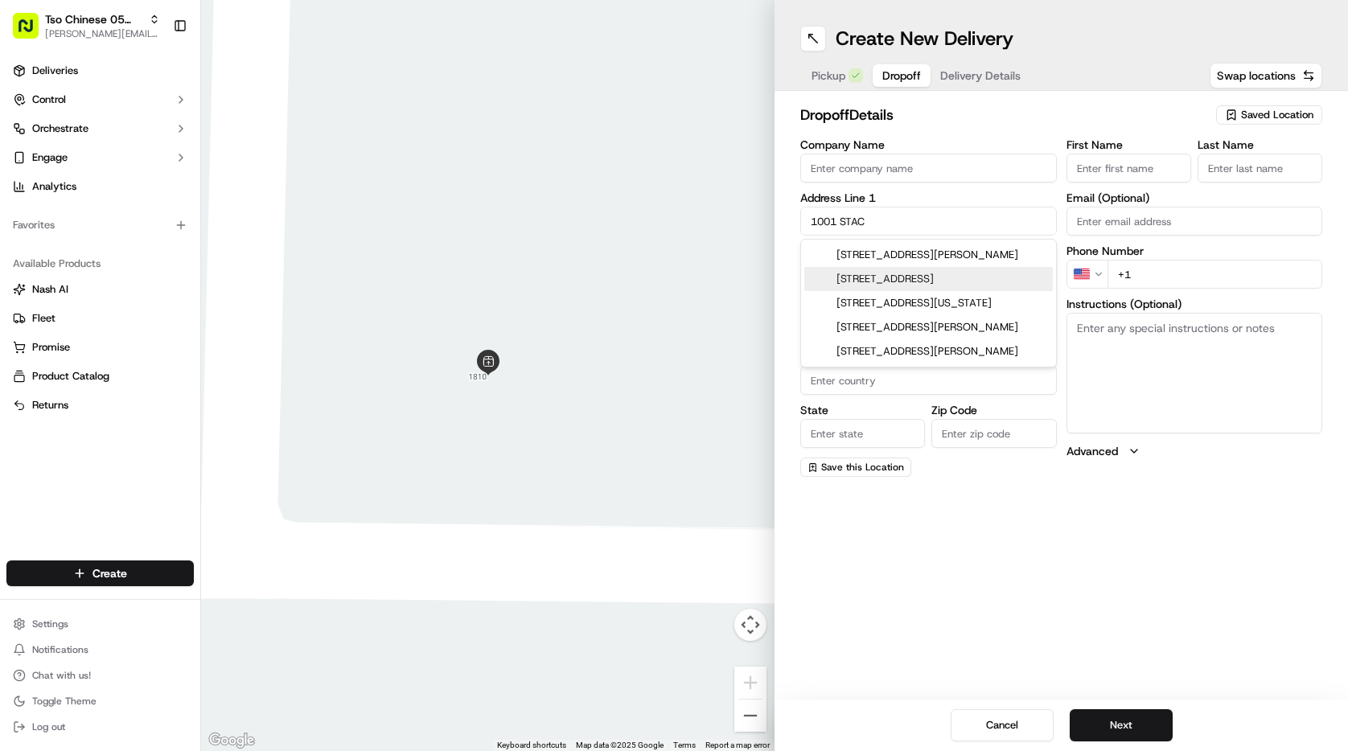
click at [919, 278] on div "[STREET_ADDRESS]" at bounding box center [928, 279] width 249 height 24
type input "[STREET_ADDRESS]"
type input "Pflugerville"
type input "[GEOGRAPHIC_DATA]"
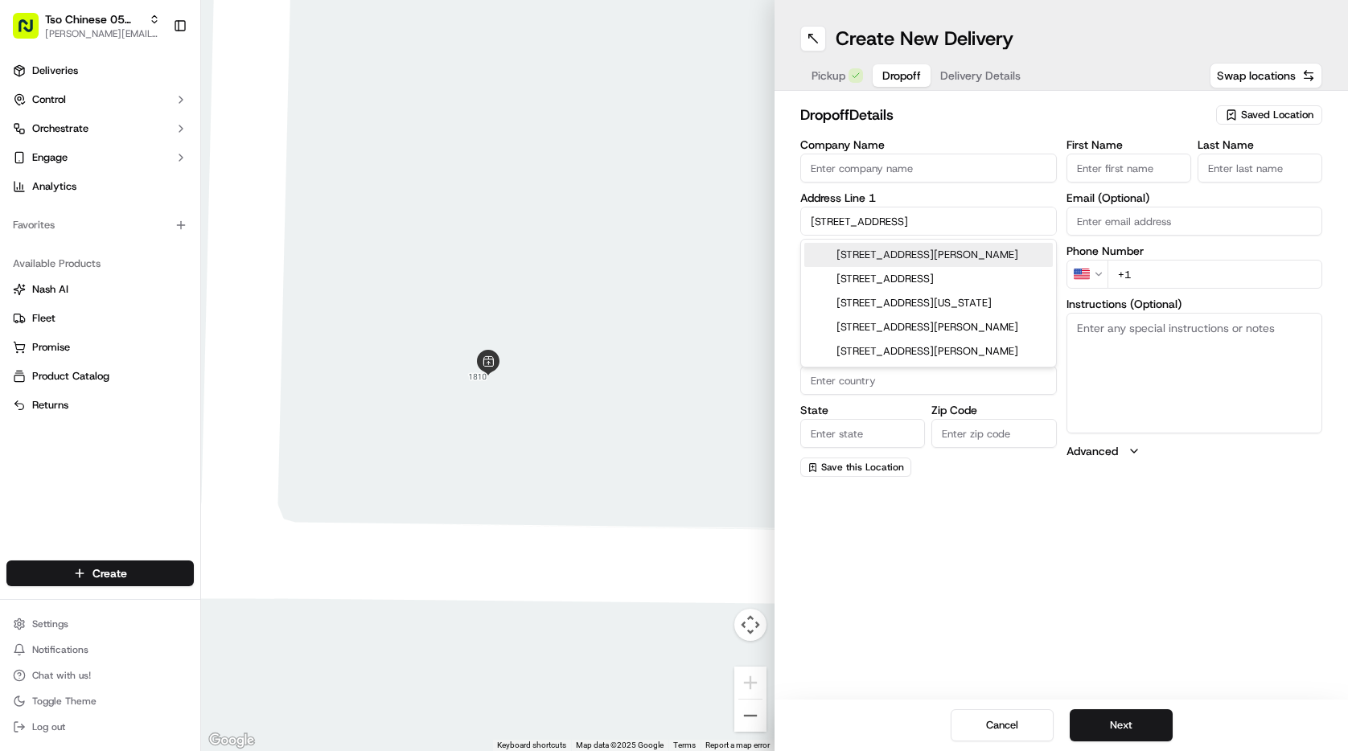
type input "78660"
type input "[STREET_ADDRESS]"
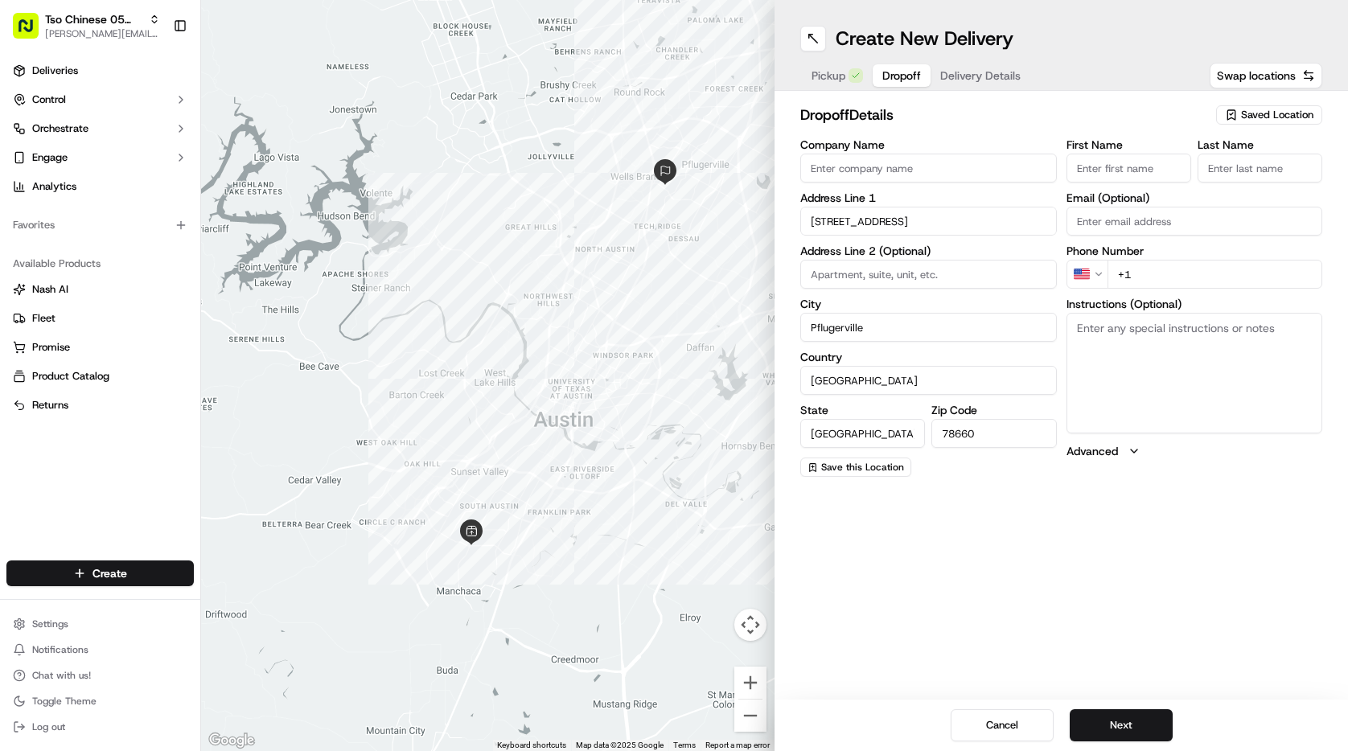
click at [1174, 269] on input "+1" at bounding box center [1216, 274] width 216 height 29
type input "[PHONE_NUMBER]"
click at [1100, 162] on input "First Name" at bounding box center [1129, 168] width 125 height 29
type input "[PERSON_NAME]"
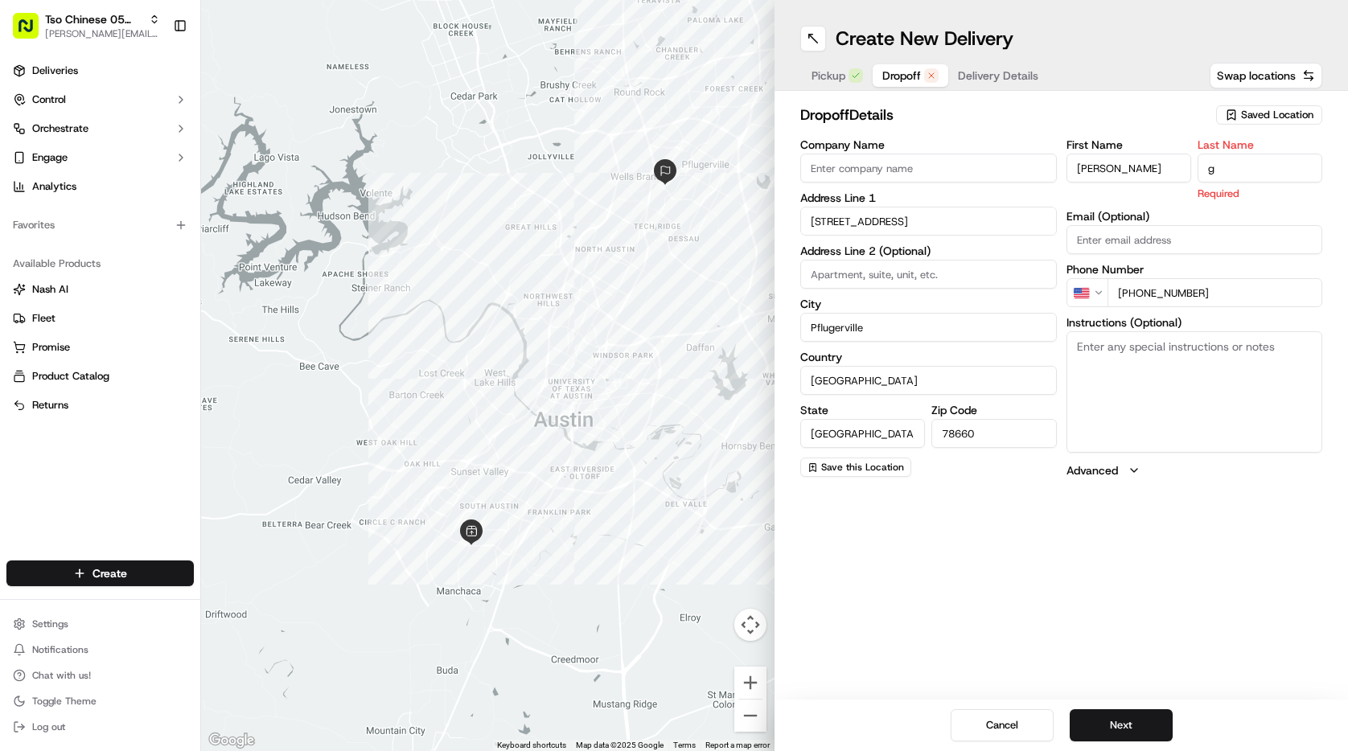
type input "g"
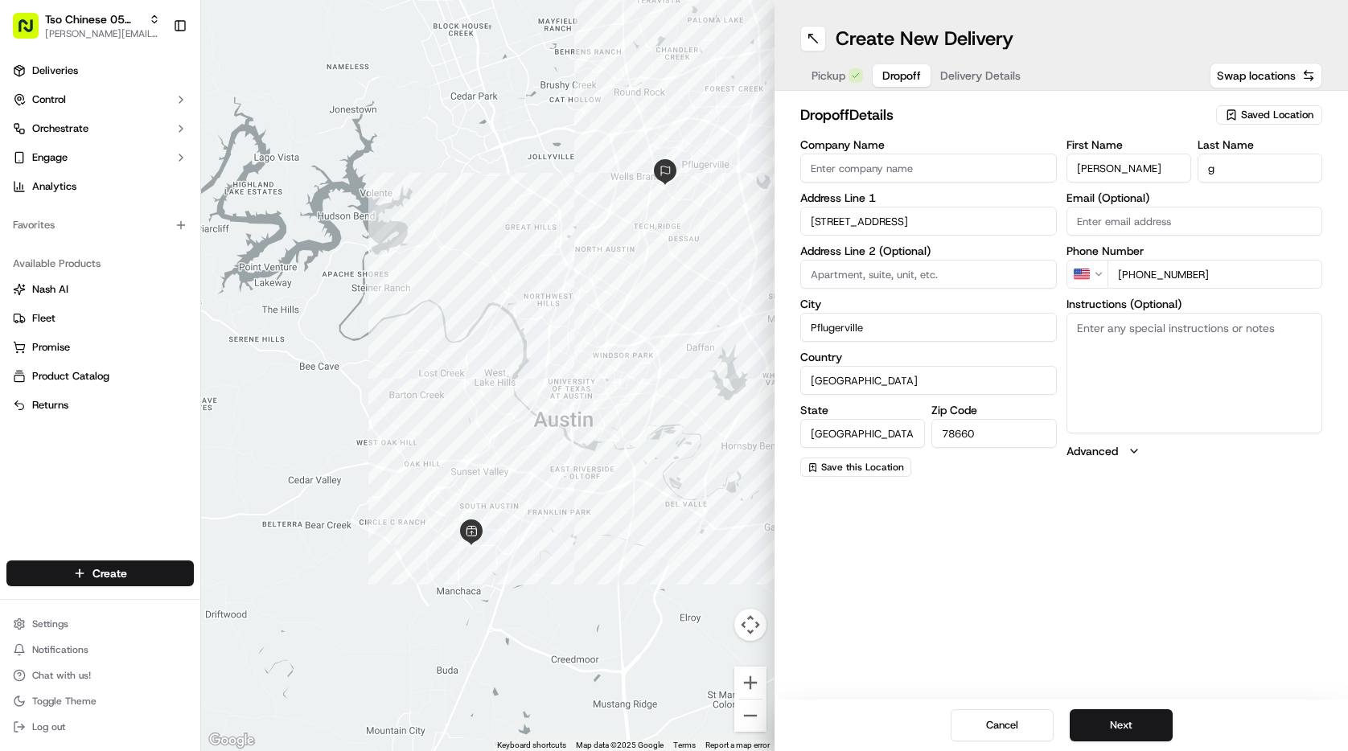
click at [991, 122] on h2 "dropoff Details" at bounding box center [1003, 115] width 406 height 23
click at [995, 77] on span "Delivery Details" at bounding box center [980, 76] width 80 height 16
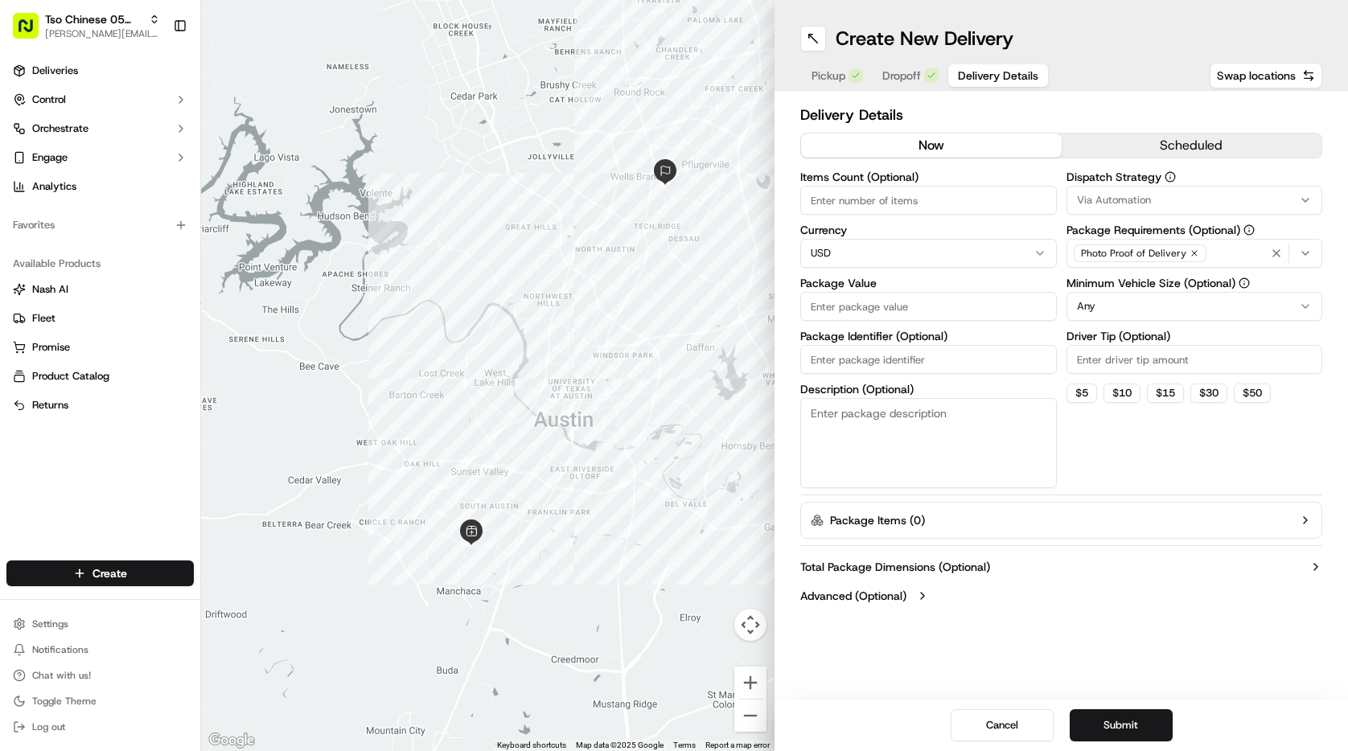
click at [1143, 374] on div "Dispatch Strategy Via Automation Package Requirements (Optional) Photo Proof of…" at bounding box center [1195, 329] width 257 height 317
click at [1143, 372] on input "Driver Tip (Optional)" at bounding box center [1195, 359] width 257 height 29
type input "2.00"
click at [1208, 482] on div "Dispatch Strategy Via Automation Package Requirements (Optional) Photo Proof of…" at bounding box center [1195, 329] width 257 height 317
click at [1181, 197] on div "Via Automation" at bounding box center [1195, 200] width 249 height 14
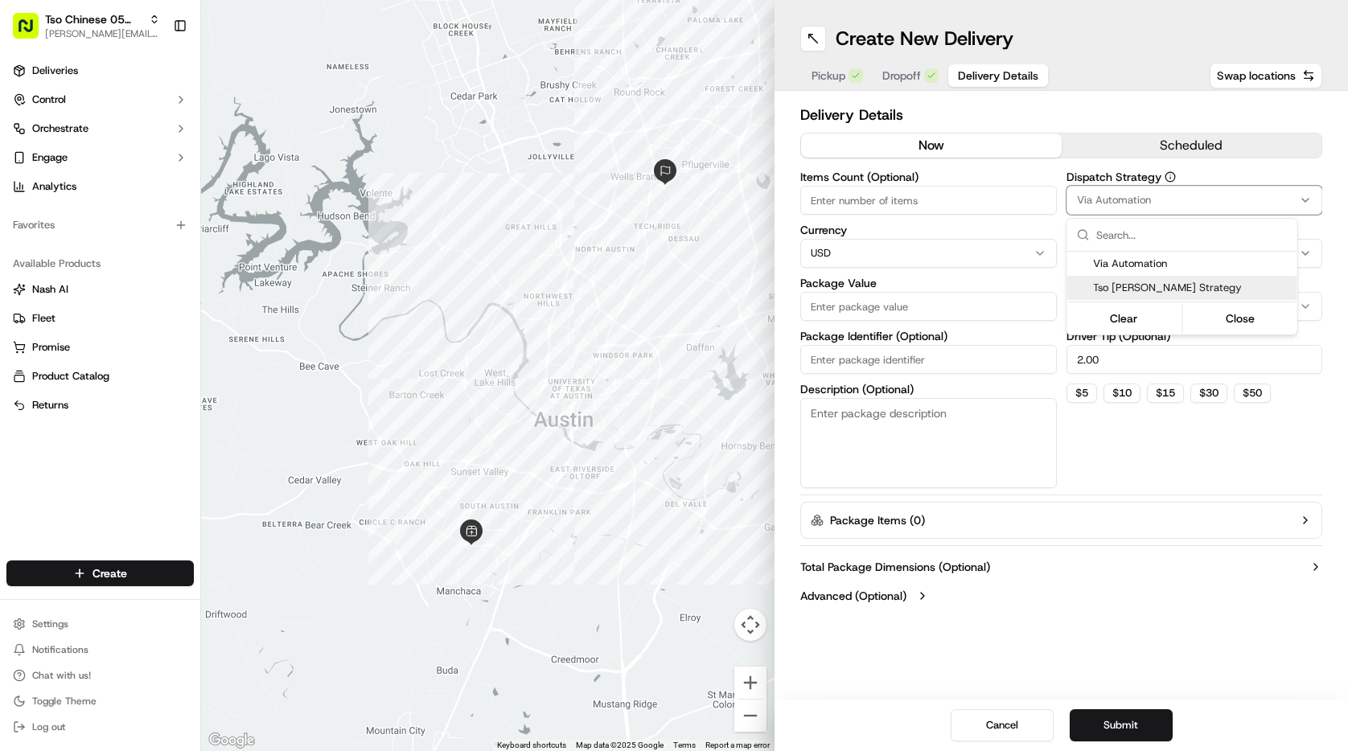
click at [1168, 290] on span "Tso [PERSON_NAME] Strategy" at bounding box center [1192, 288] width 198 height 14
click at [947, 208] on html "Tso Chinese 05 Menchaca [EMAIL_ADDRESS][DOMAIN_NAME] Toggle Sidebar Deliveries …" at bounding box center [674, 375] width 1348 height 751
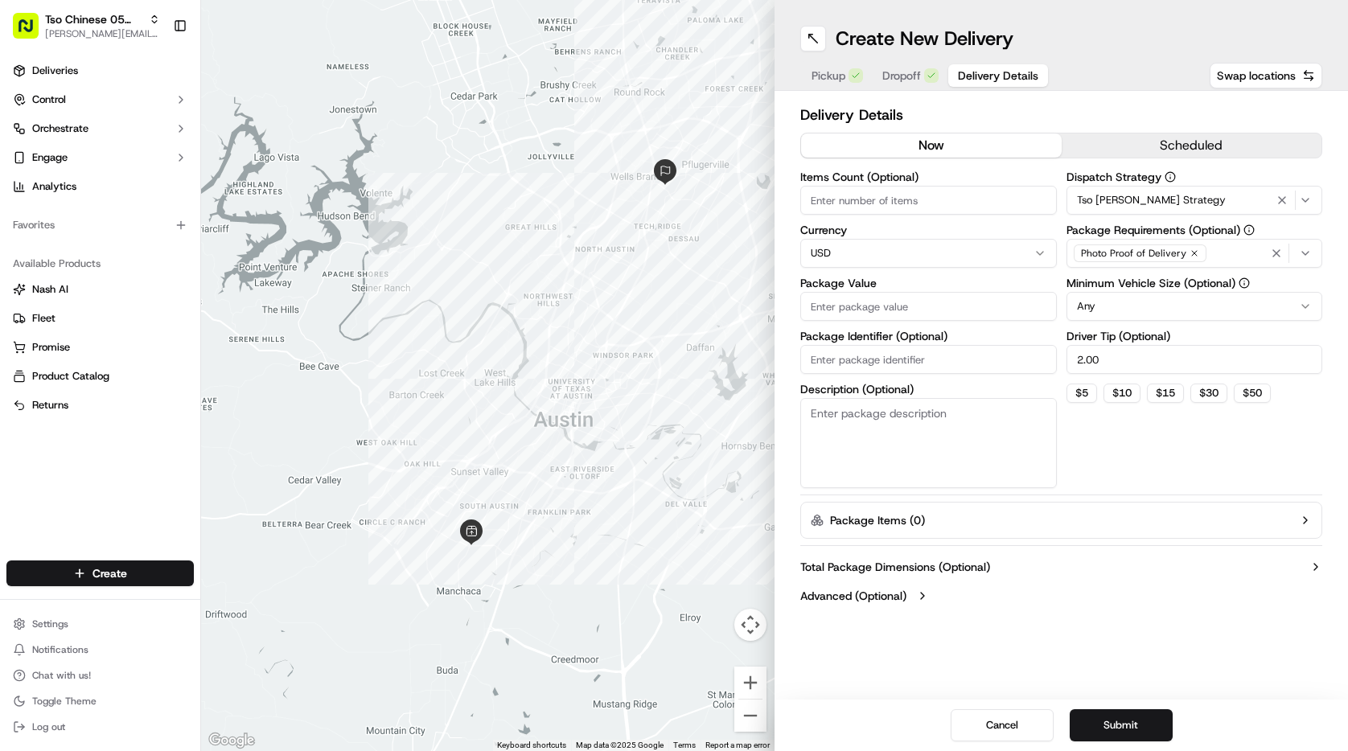
click at [947, 208] on input "Items Count (Optional)" at bounding box center [928, 200] width 257 height 29
type input "6"
click at [1116, 475] on div "Dispatch Strategy Tso [PERSON_NAME] Strategy Package Requirements (Optional) Ph…" at bounding box center [1195, 329] width 257 height 317
click at [1150, 738] on button "Submit" at bounding box center [1121, 725] width 103 height 32
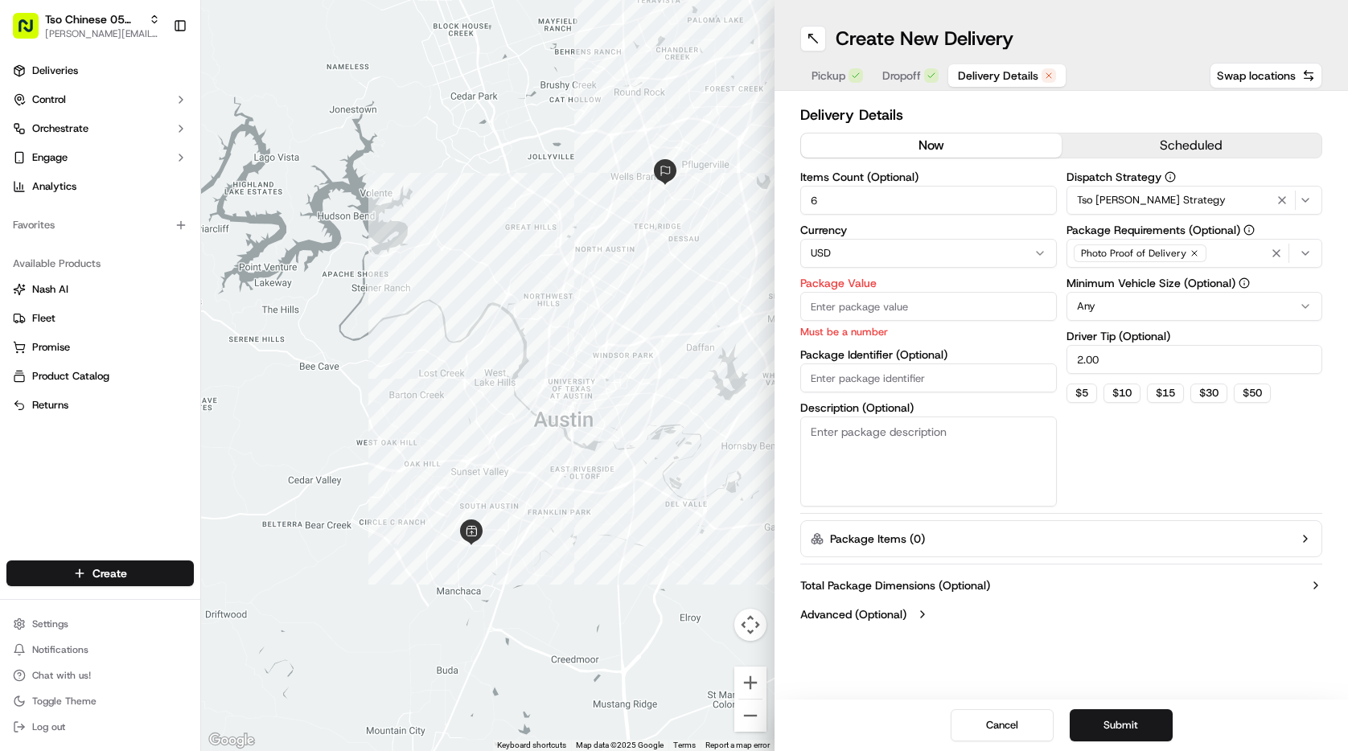
click at [924, 316] on input "Package Value" at bounding box center [928, 306] width 257 height 29
type input "1"
type input "15.00"
click at [1141, 472] on div "Dispatch Strategy Tso [PERSON_NAME] Strategy Package Requirements (Optional) Ph…" at bounding box center [1195, 338] width 257 height 335
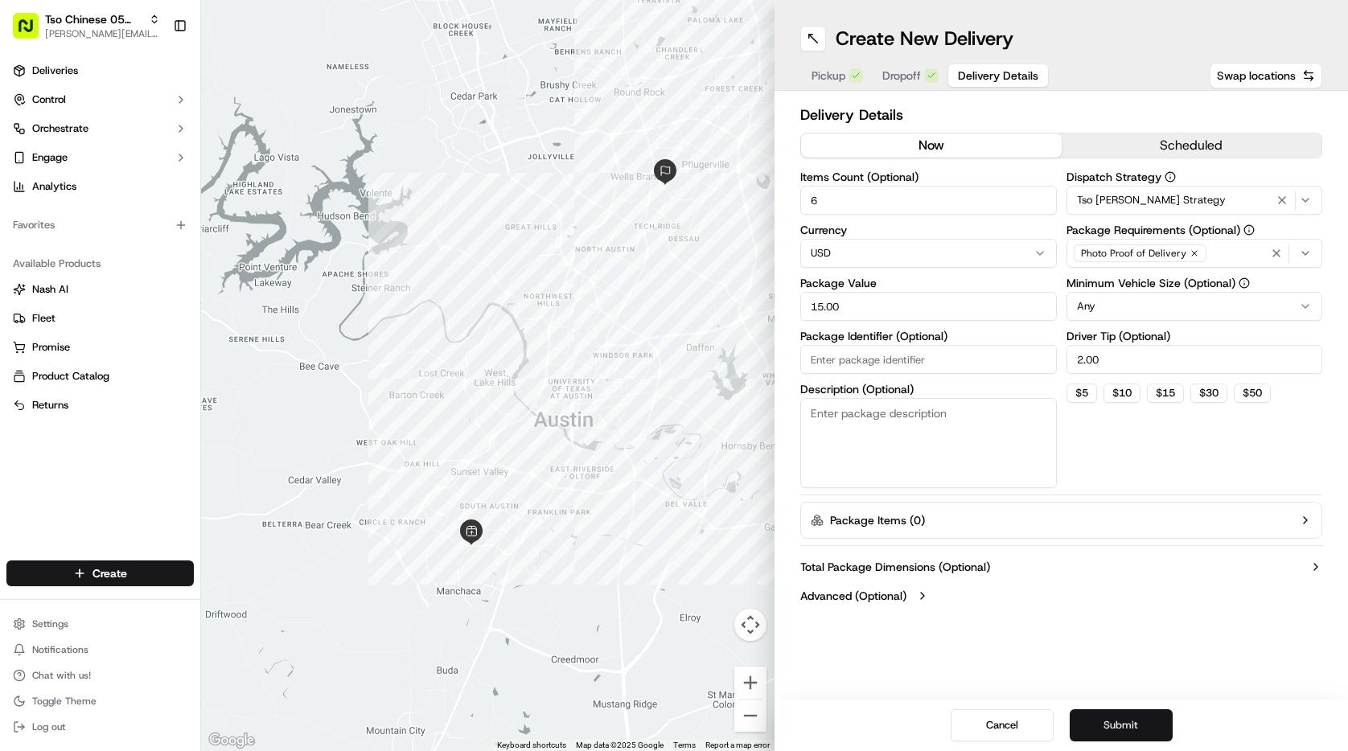
click at [1137, 738] on button "Submit" at bounding box center [1121, 725] width 103 height 32
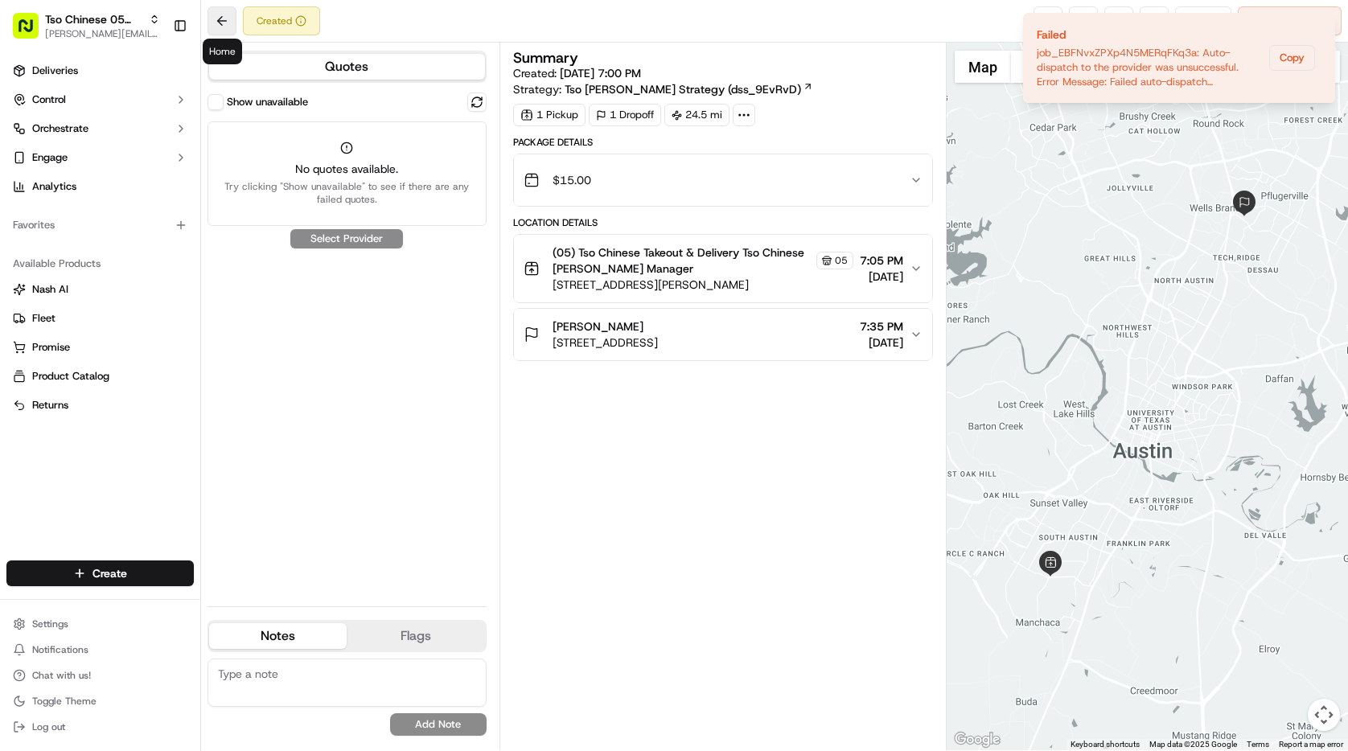
click at [228, 26] on button at bounding box center [222, 20] width 29 height 29
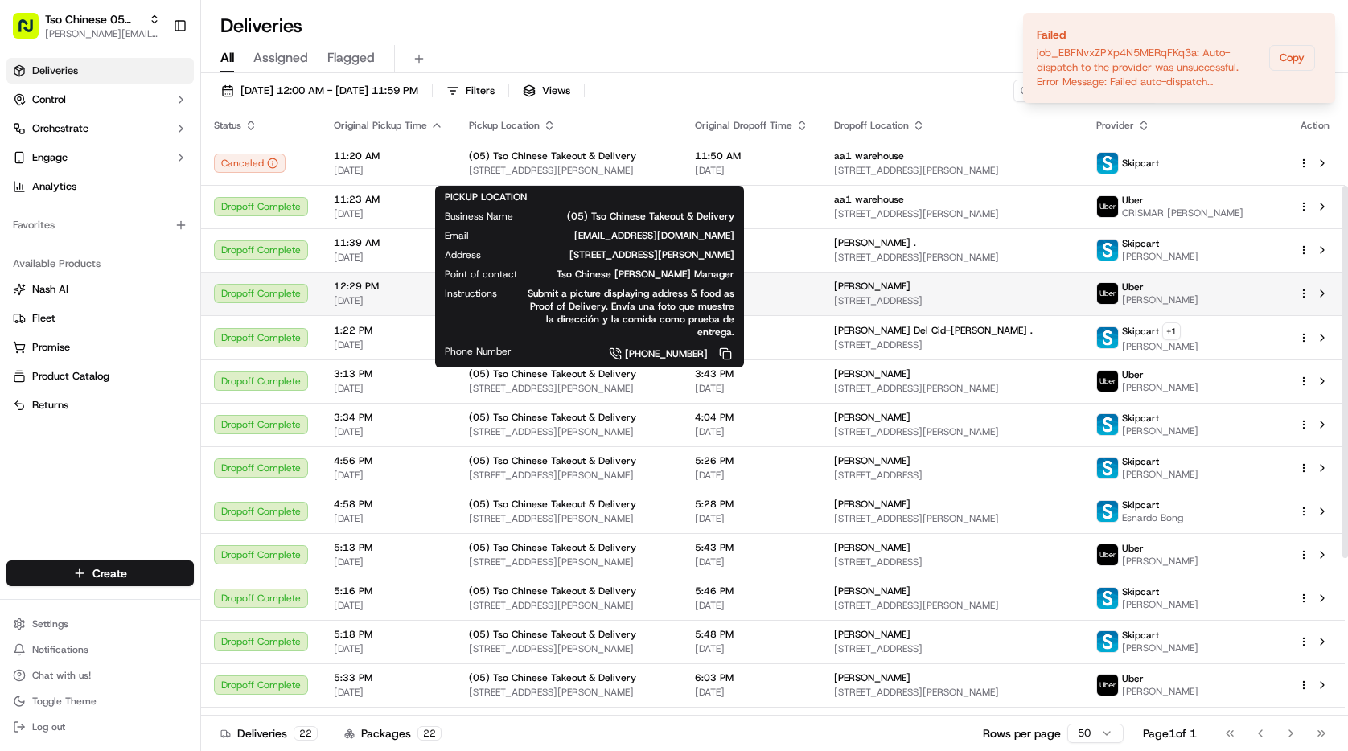
scroll to position [382, 0]
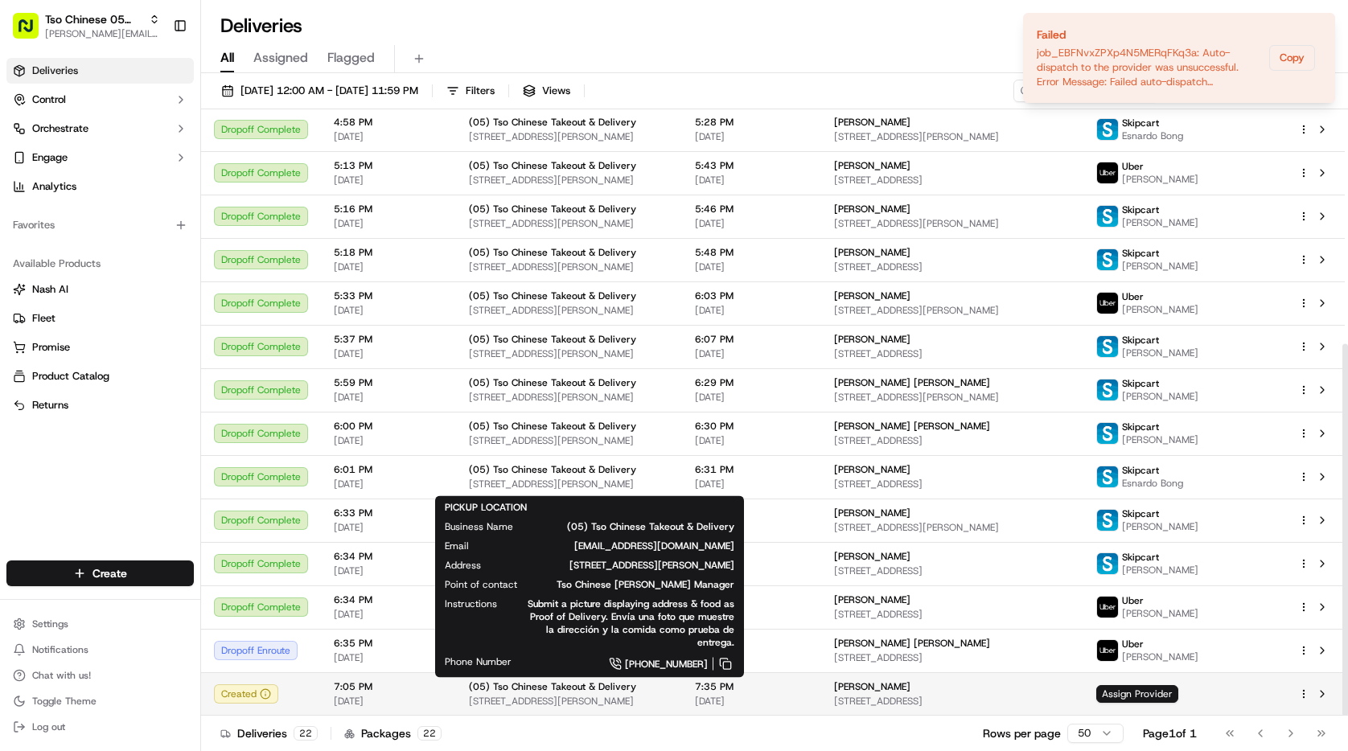
click at [612, 701] on span "[STREET_ADDRESS][PERSON_NAME]" at bounding box center [569, 701] width 200 height 13
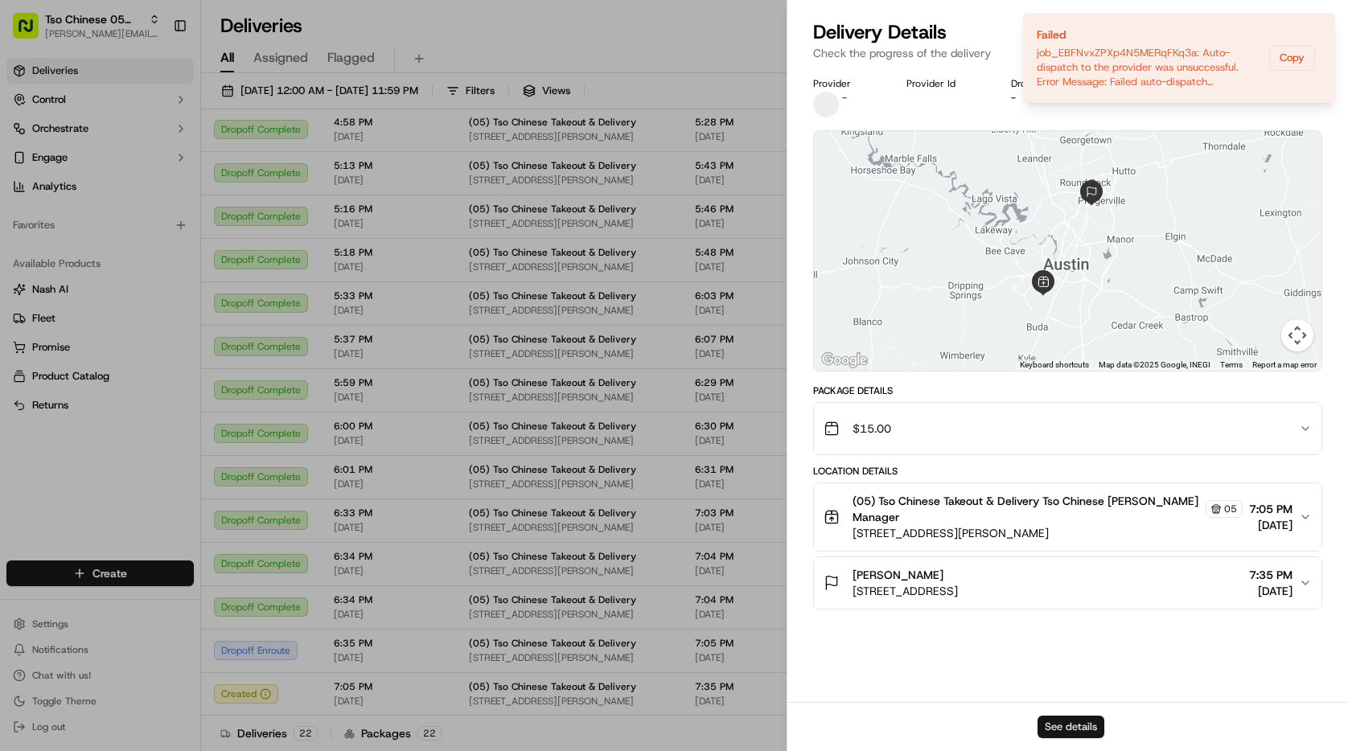
click at [1073, 726] on button "See details" at bounding box center [1071, 727] width 67 height 23
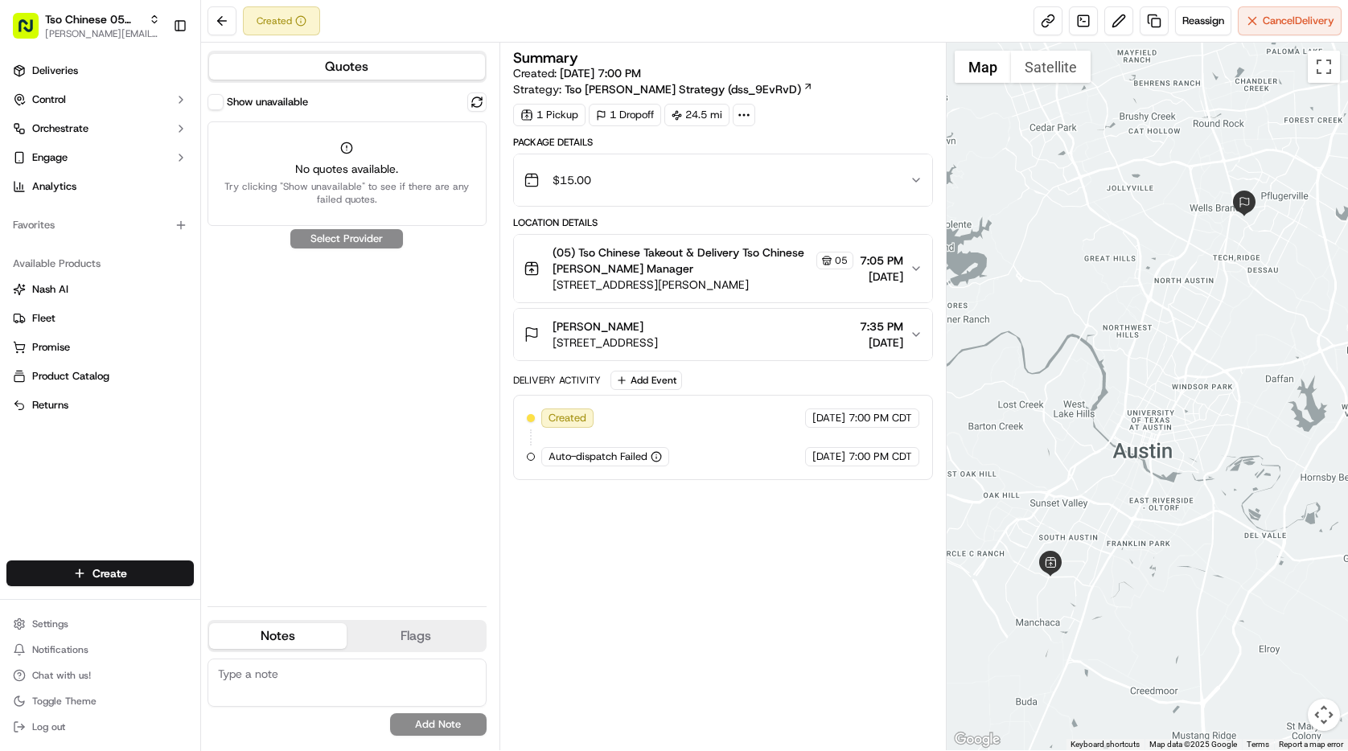
click at [342, 236] on div "Show unavailable No quotes available. Try clicking "Show unavailable" to see if…" at bounding box center [347, 343] width 279 height 501
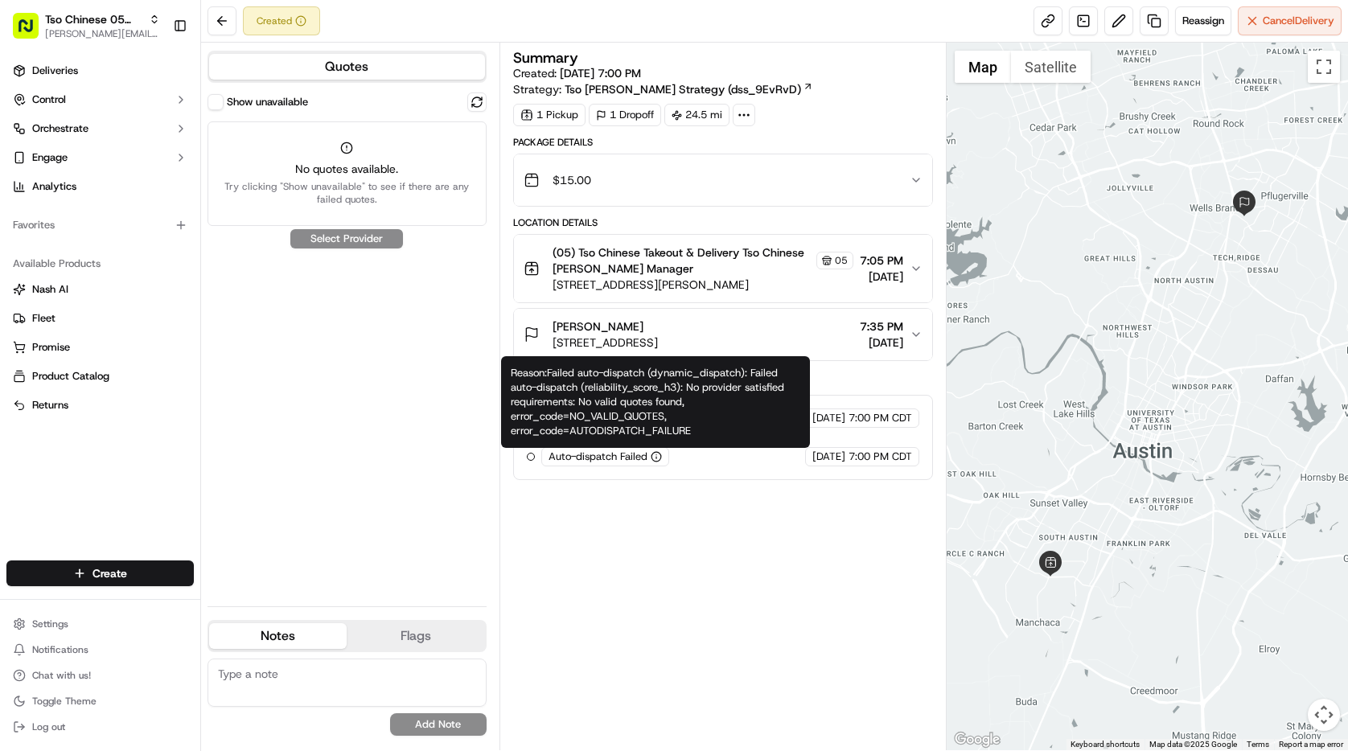
click at [651, 459] on icon "button" at bounding box center [656, 456] width 11 height 11
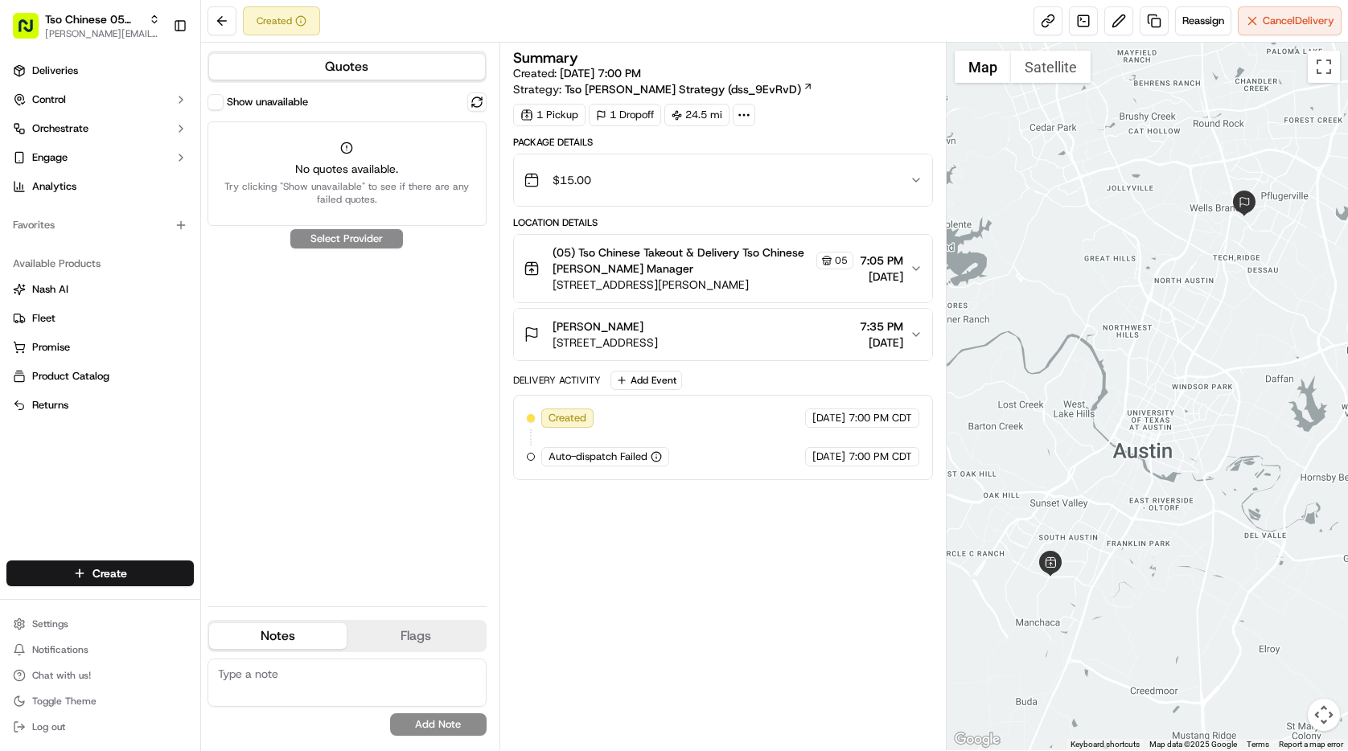
click at [652, 458] on circle "button" at bounding box center [657, 457] width 10 height 10
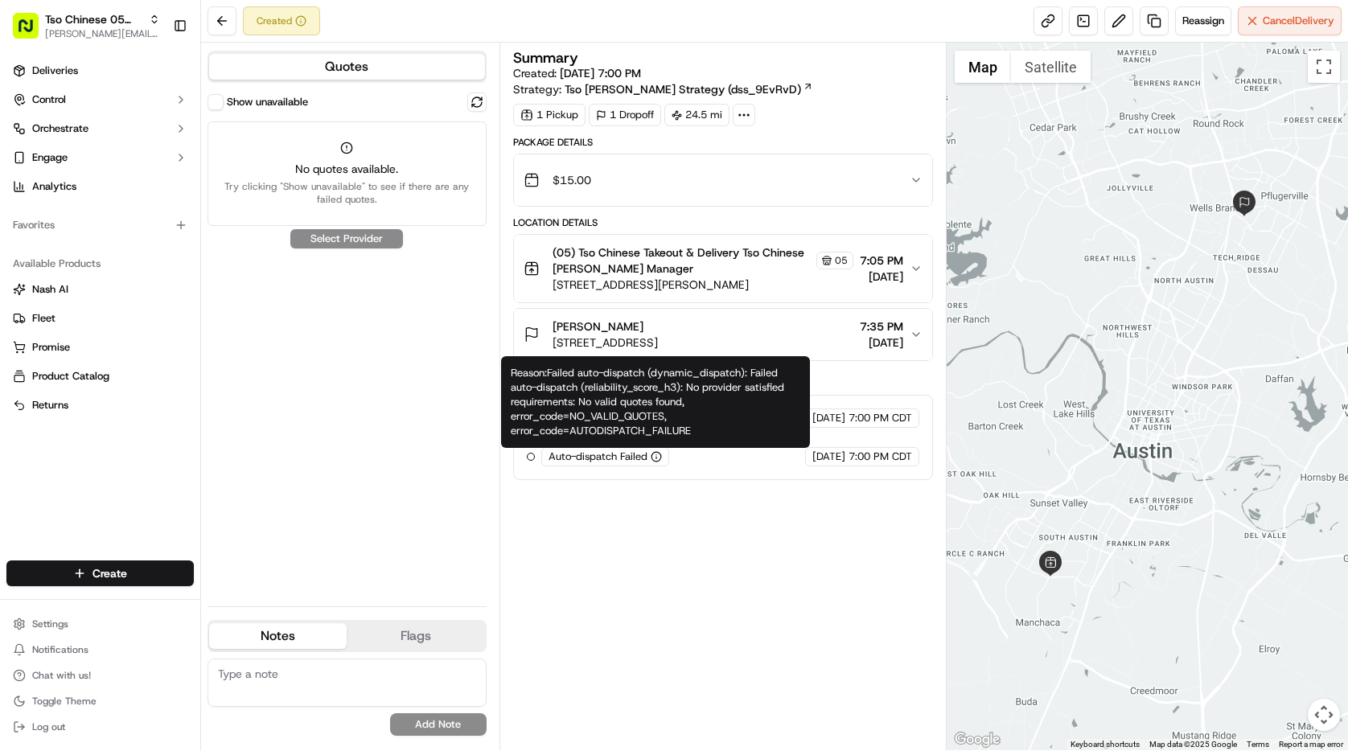
click at [656, 458] on icon "button" at bounding box center [656, 456] width 11 height 11
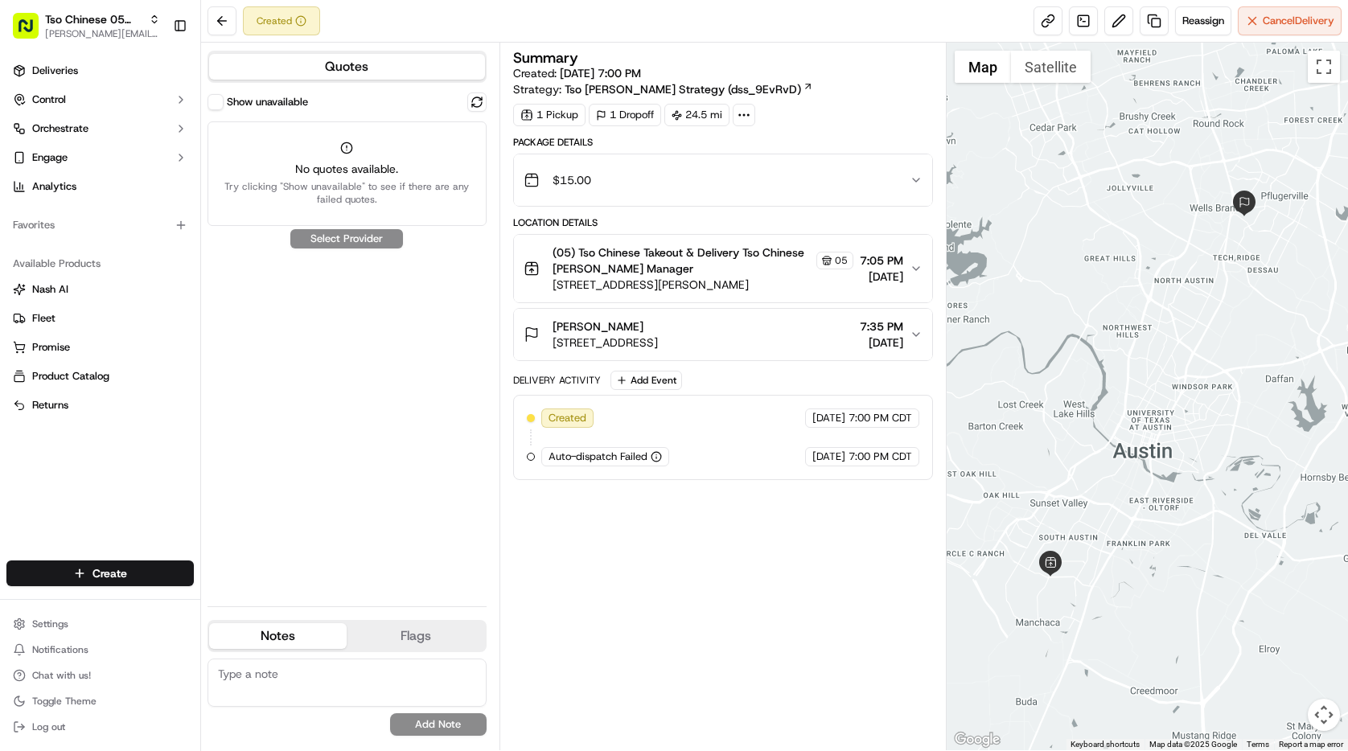
click at [656, 458] on icon "button" at bounding box center [656, 456] width 11 height 11
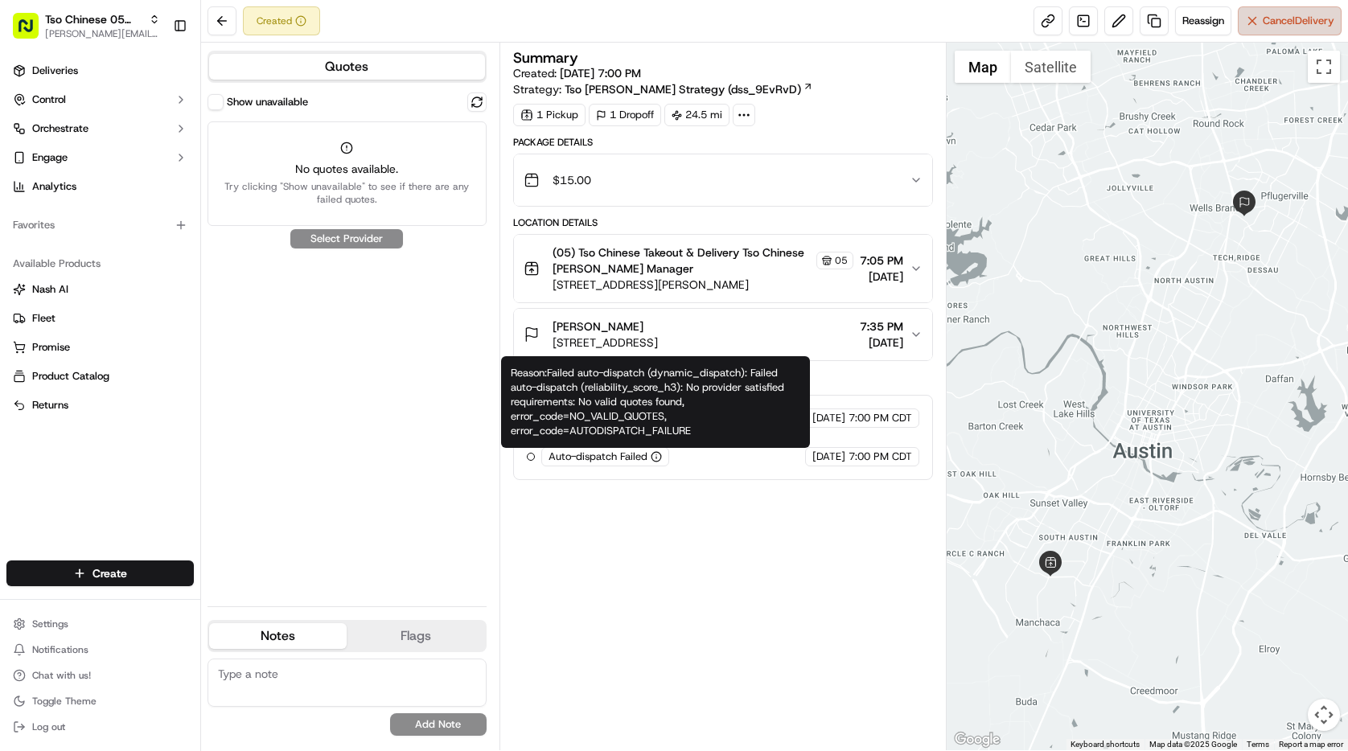
click at [1265, 18] on span "Cancel Delivery" at bounding box center [1299, 21] width 72 height 14
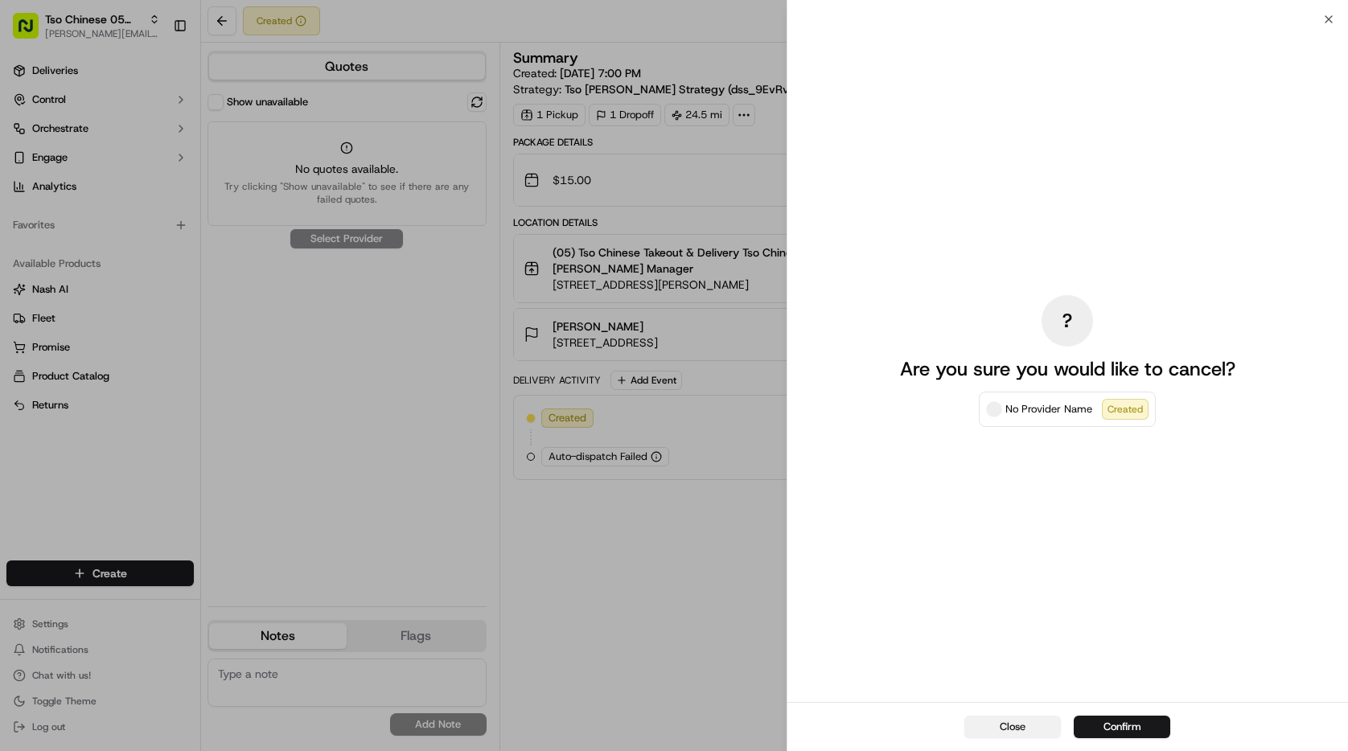
click at [1029, 729] on button "Close" at bounding box center [1012, 727] width 97 height 23
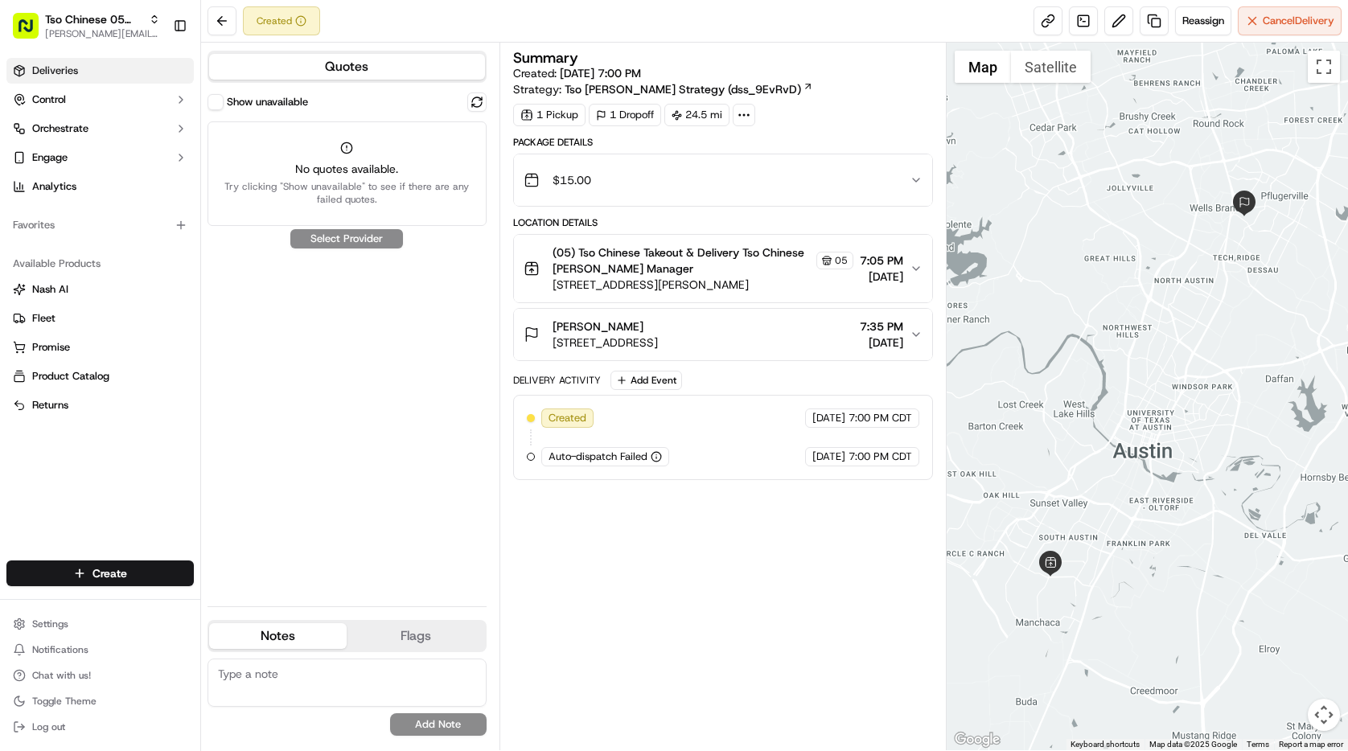
click at [91, 61] on link "Deliveries" at bounding box center [99, 71] width 187 height 26
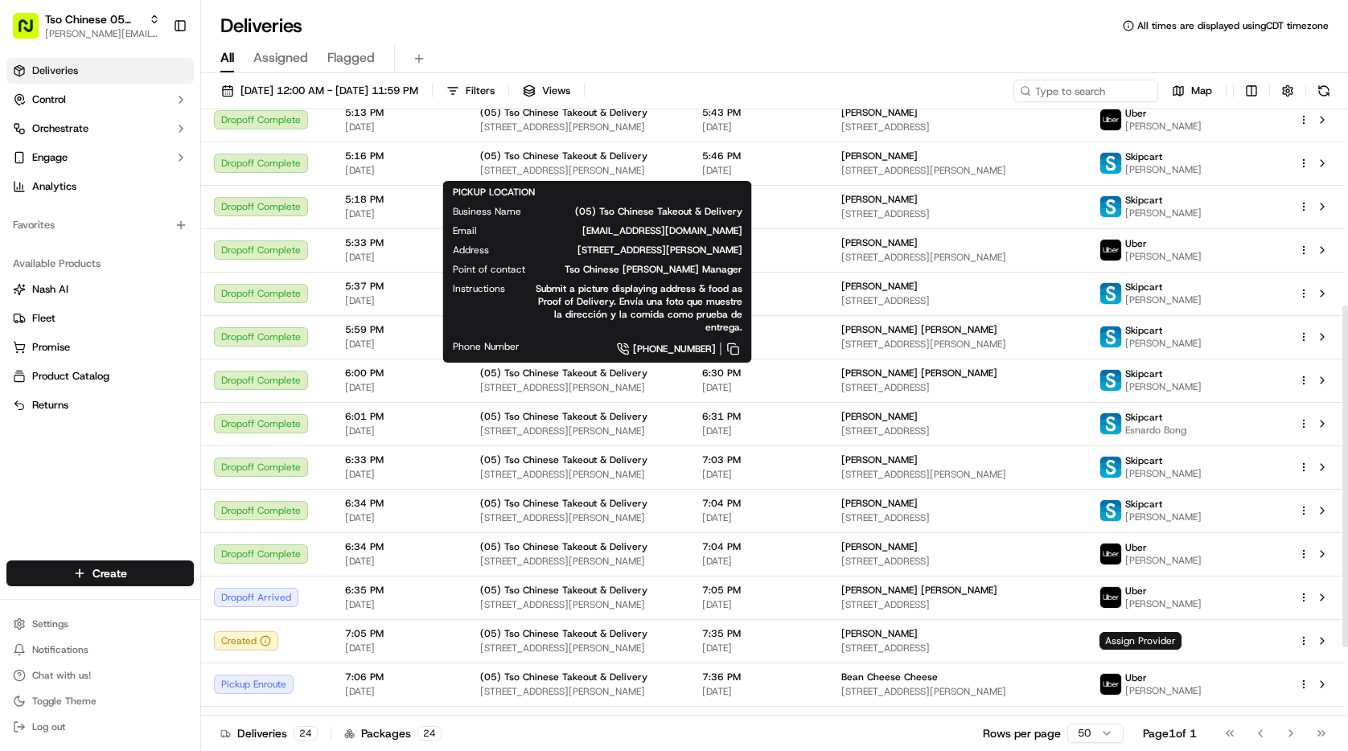
scroll to position [469, 0]
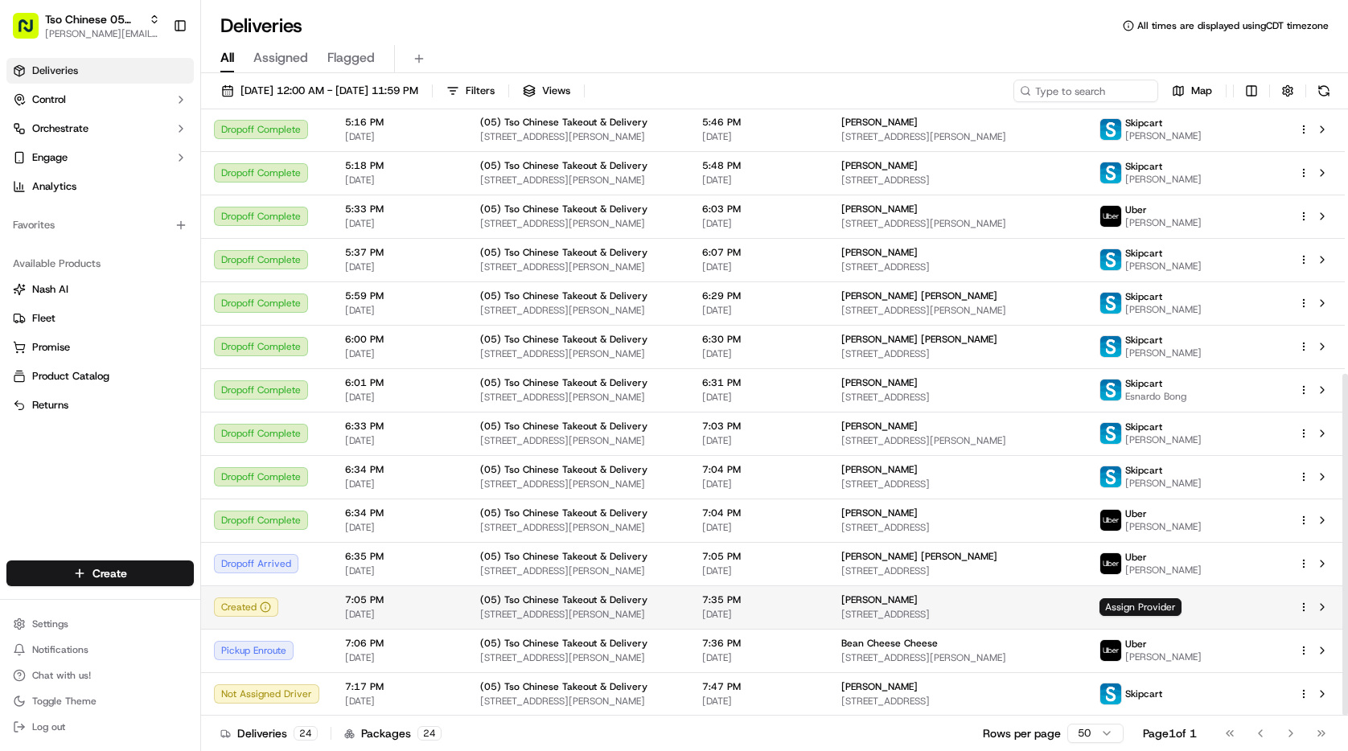
click at [1307, 604] on html "Tso Chinese 05 Menchaca [EMAIL_ADDRESS][DOMAIN_NAME] Toggle Sidebar Deliveries …" at bounding box center [674, 375] width 1348 height 751
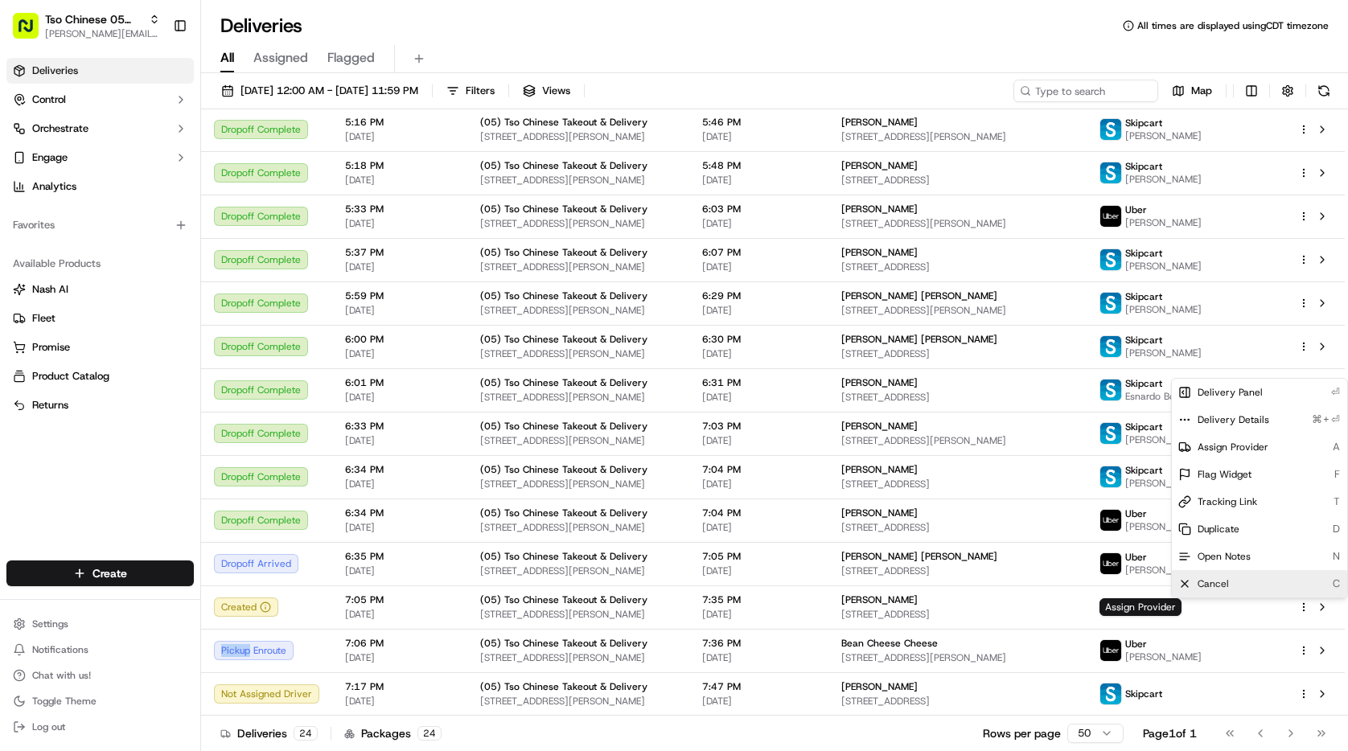
click at [1273, 578] on div "Cancel C" at bounding box center [1259, 583] width 175 height 27
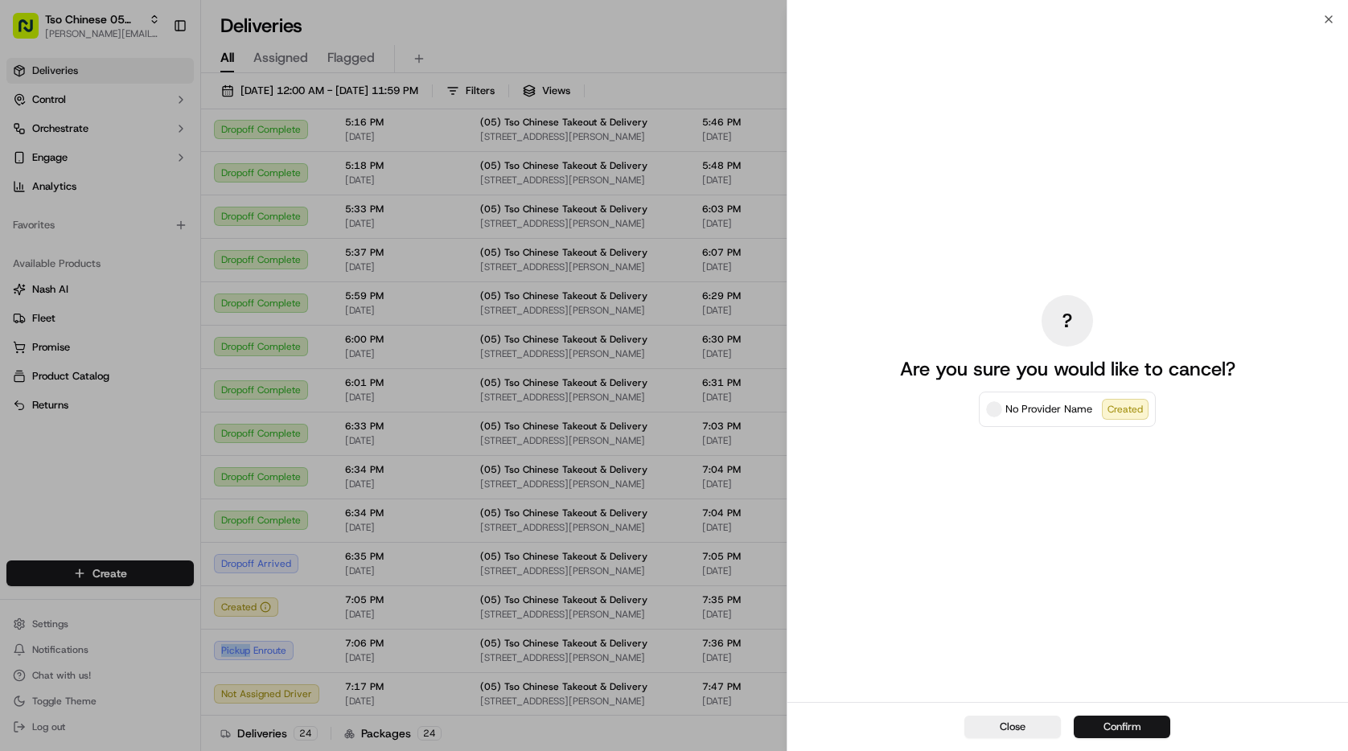
click at [1136, 717] on button "Confirm" at bounding box center [1122, 727] width 97 height 23
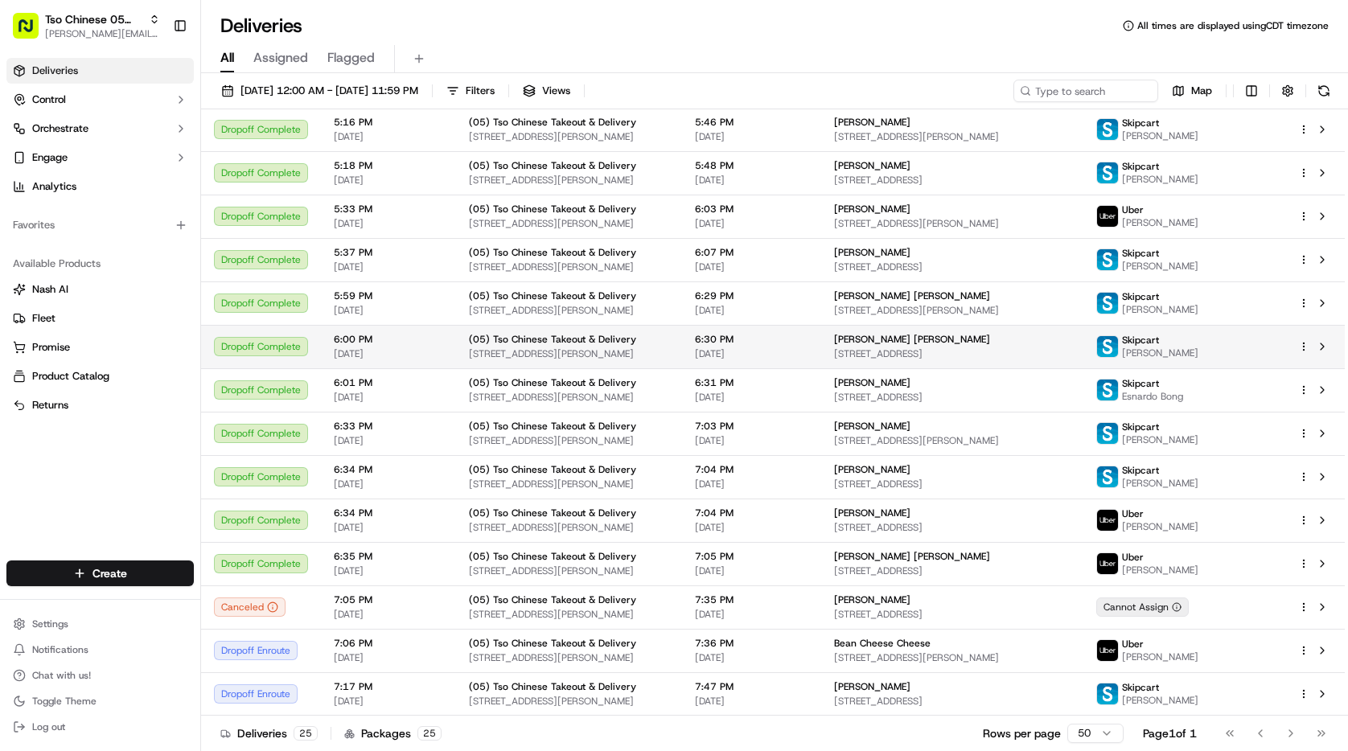
scroll to position [512, 0]
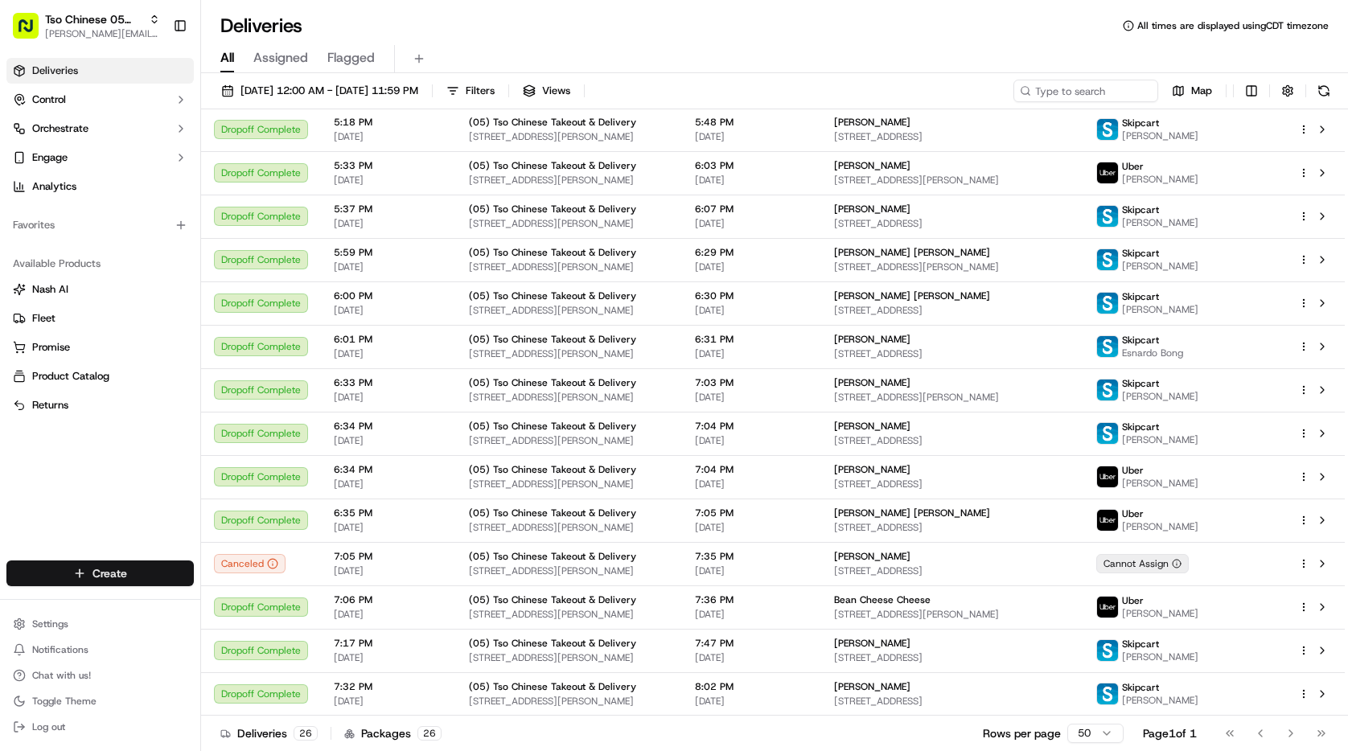
click at [151, 575] on html "Tso Chinese 05 Menchaca [EMAIL_ADDRESS][DOMAIN_NAME] Toggle Sidebar Deliveries …" at bounding box center [674, 375] width 1348 height 751
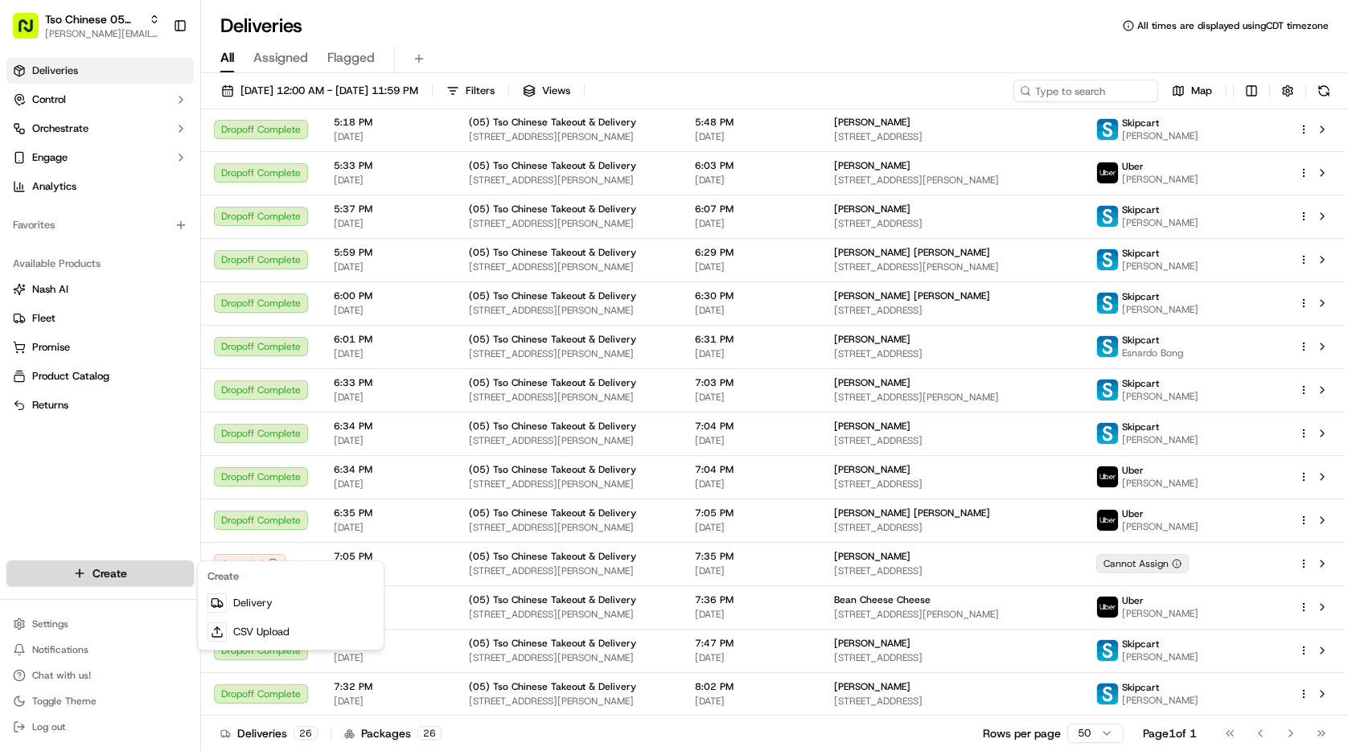
click at [151, 575] on html "Tso Chinese 05 Menchaca [EMAIL_ADDRESS][DOMAIN_NAME] Toggle Sidebar Deliveries …" at bounding box center [674, 375] width 1348 height 751
click at [27, 467] on html "Tso Chinese 05 Menchaca [EMAIL_ADDRESS][DOMAIN_NAME] Toggle Sidebar Deliveries …" at bounding box center [674, 375] width 1348 height 751
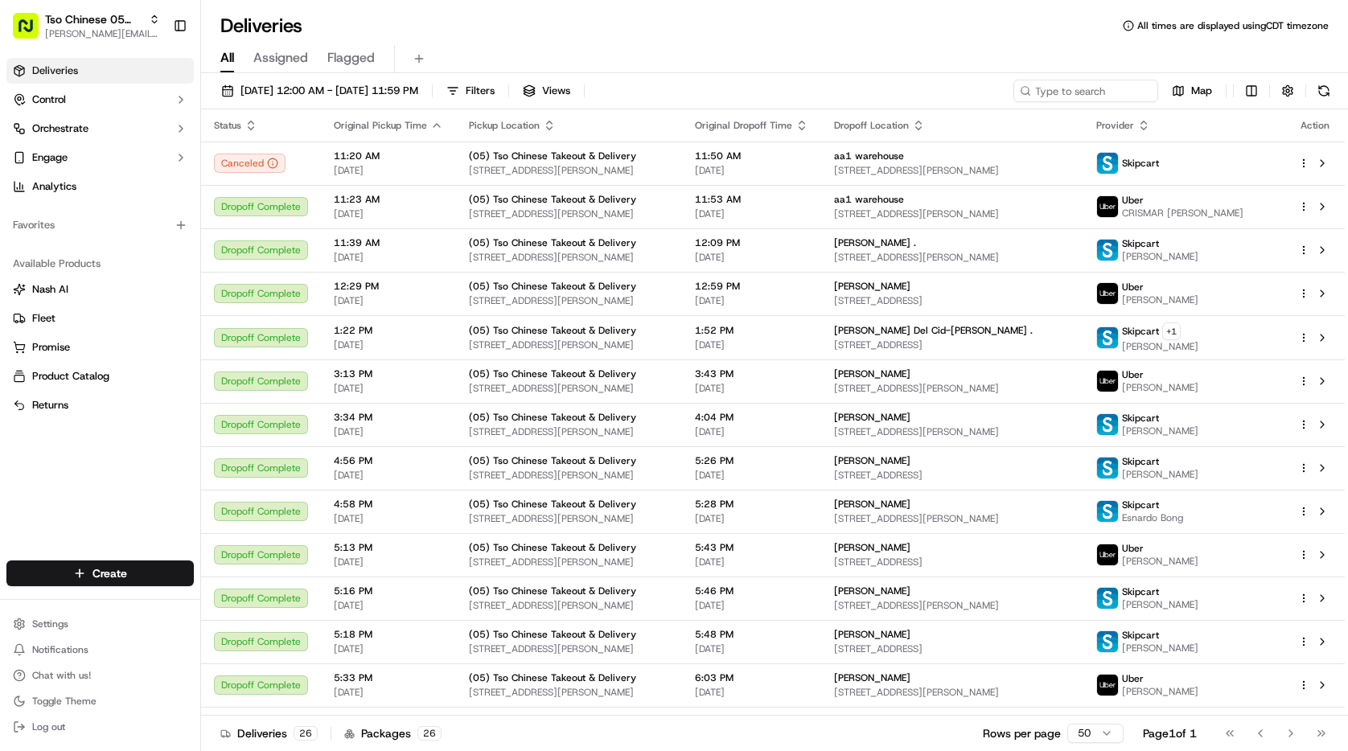
scroll to position [556, 0]
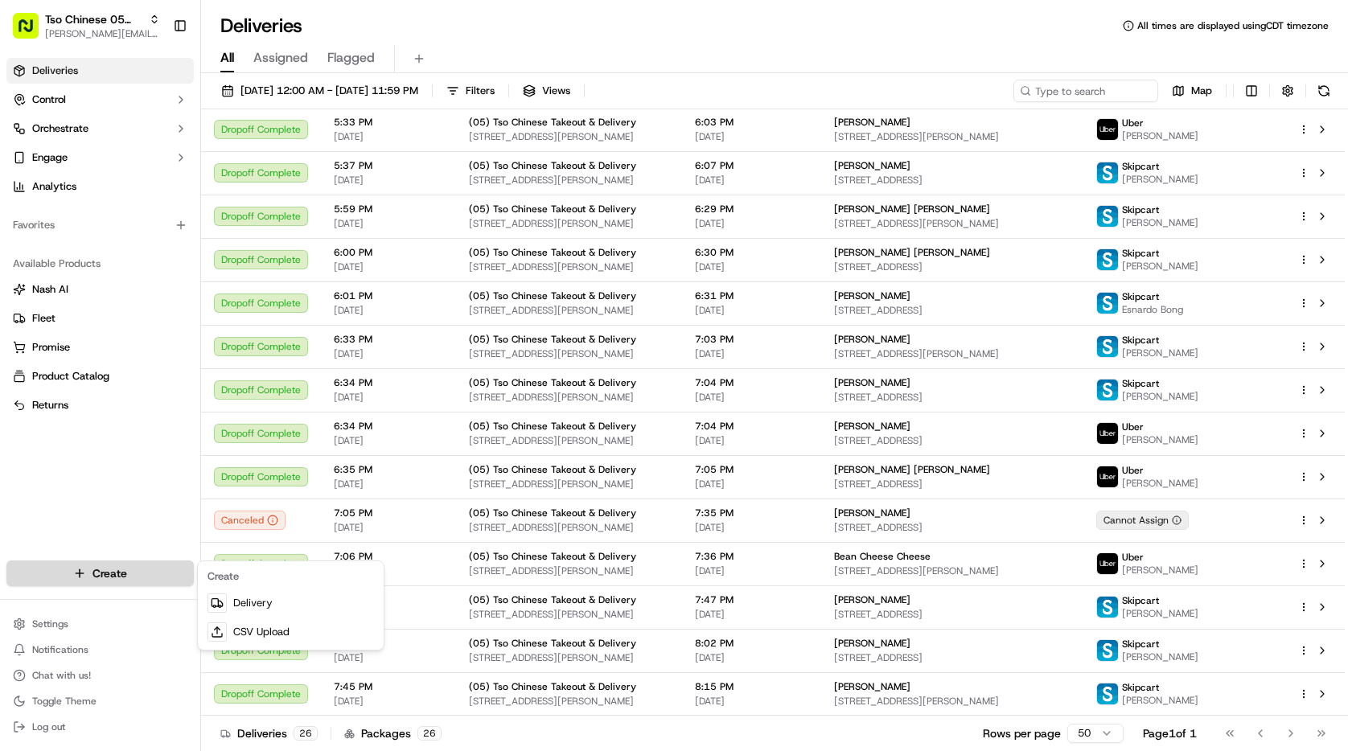
click at [166, 575] on html "Tso Chinese 05 Menchaca [EMAIL_ADDRESS][DOMAIN_NAME] Toggle Sidebar Deliveries …" at bounding box center [674, 375] width 1348 height 751
click at [255, 604] on link "Delivery" at bounding box center [290, 603] width 179 height 29
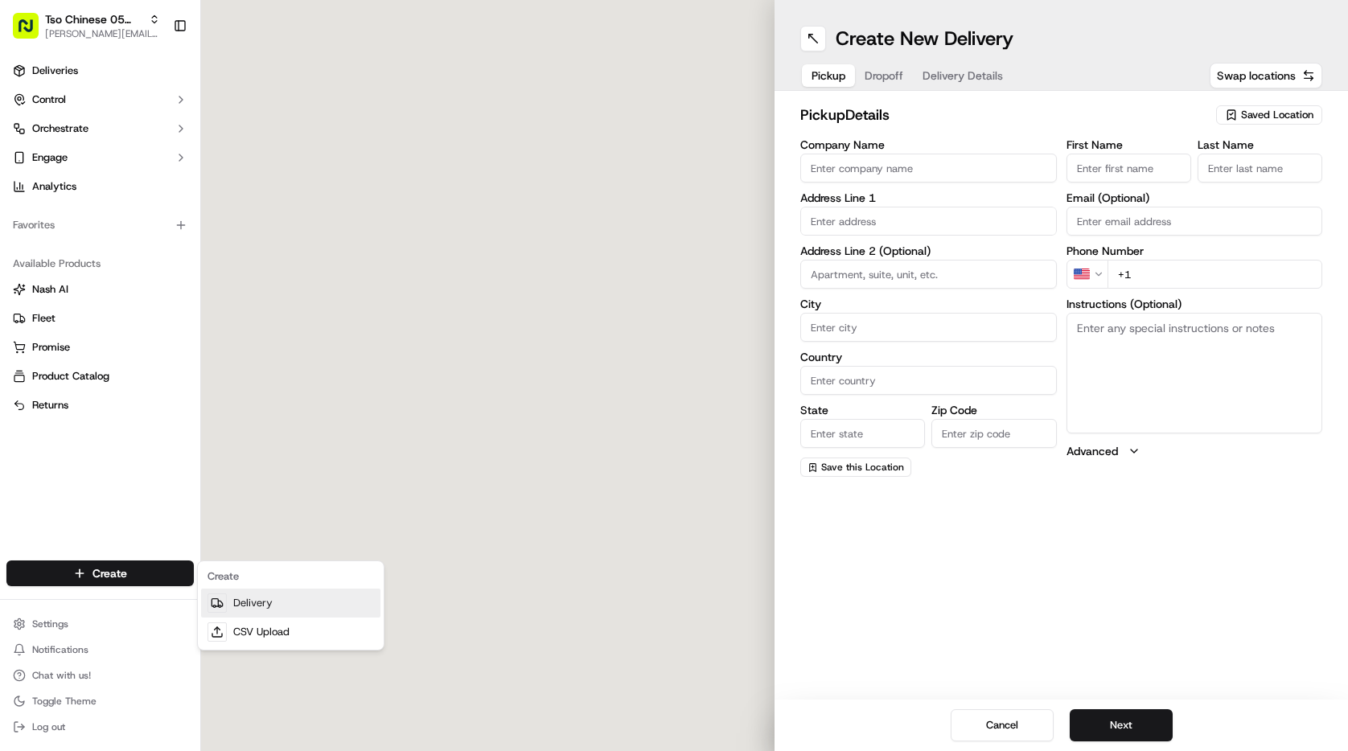
click at [255, 604] on link "Delivery" at bounding box center [290, 603] width 179 height 29
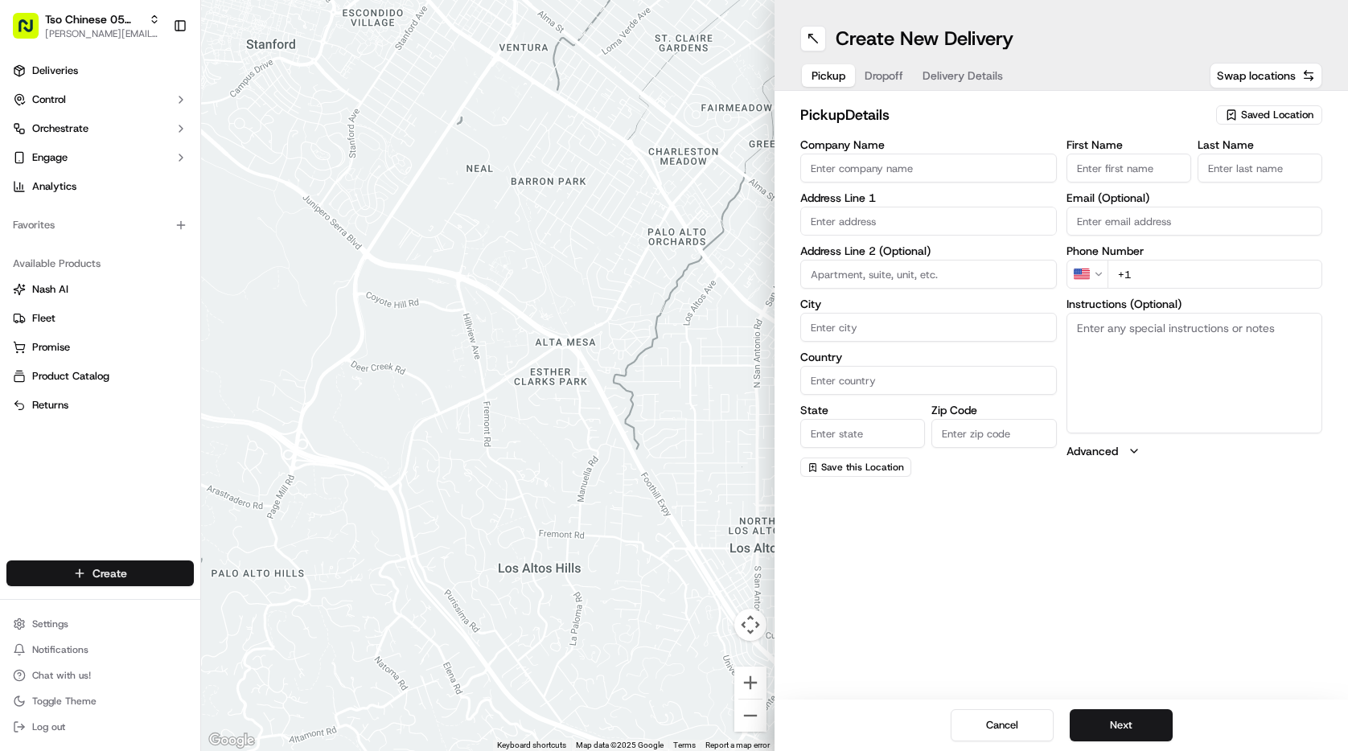
click at [116, 570] on html "Tso Chinese 05 Menchaca paul@tsochinese.com Toggle Sidebar Deliveries Control O…" at bounding box center [674, 375] width 1348 height 751
click at [252, 601] on link "Delivery" at bounding box center [290, 603] width 179 height 29
click at [161, 582] on html "Tso Chinese 05 Menchaca paul@tsochinese.com Toggle Sidebar Deliveries Control O…" at bounding box center [674, 375] width 1348 height 751
click at [232, 602] on link "Delivery" at bounding box center [290, 603] width 179 height 29
click at [1239, 110] on div "Saved Location" at bounding box center [1269, 114] width 106 height 19
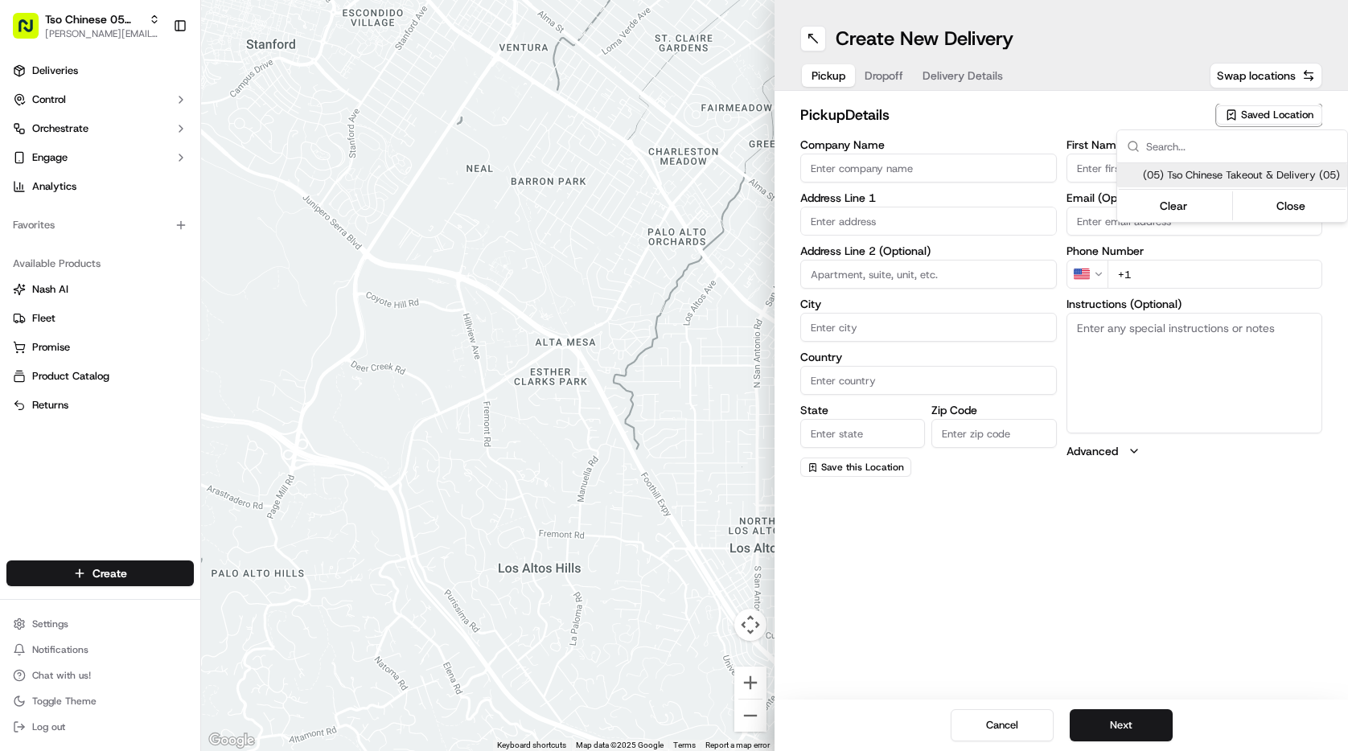
click at [1200, 183] on span "(05) Tso Chinese Takeout & Delivery (05)" at bounding box center [1242, 175] width 198 height 14
type input "(05) Tso Chinese Takeout & Delivery"
type input "[STREET_ADDRESS][PERSON_NAME]"
type input "Ste 100"
type input "Austin"
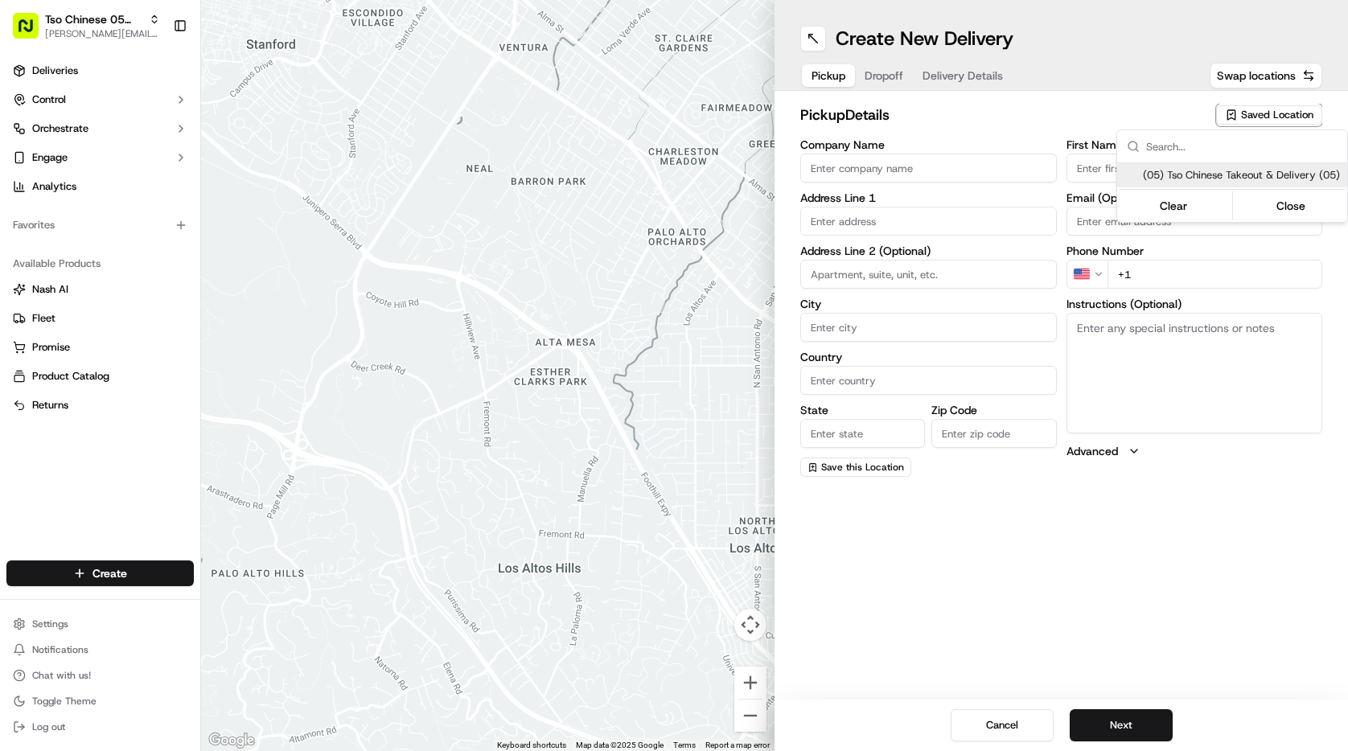
type input "US"
type input "[GEOGRAPHIC_DATA]"
type input "78748"
type input "Tso Chinese"
type input "[PERSON_NAME] Manager"
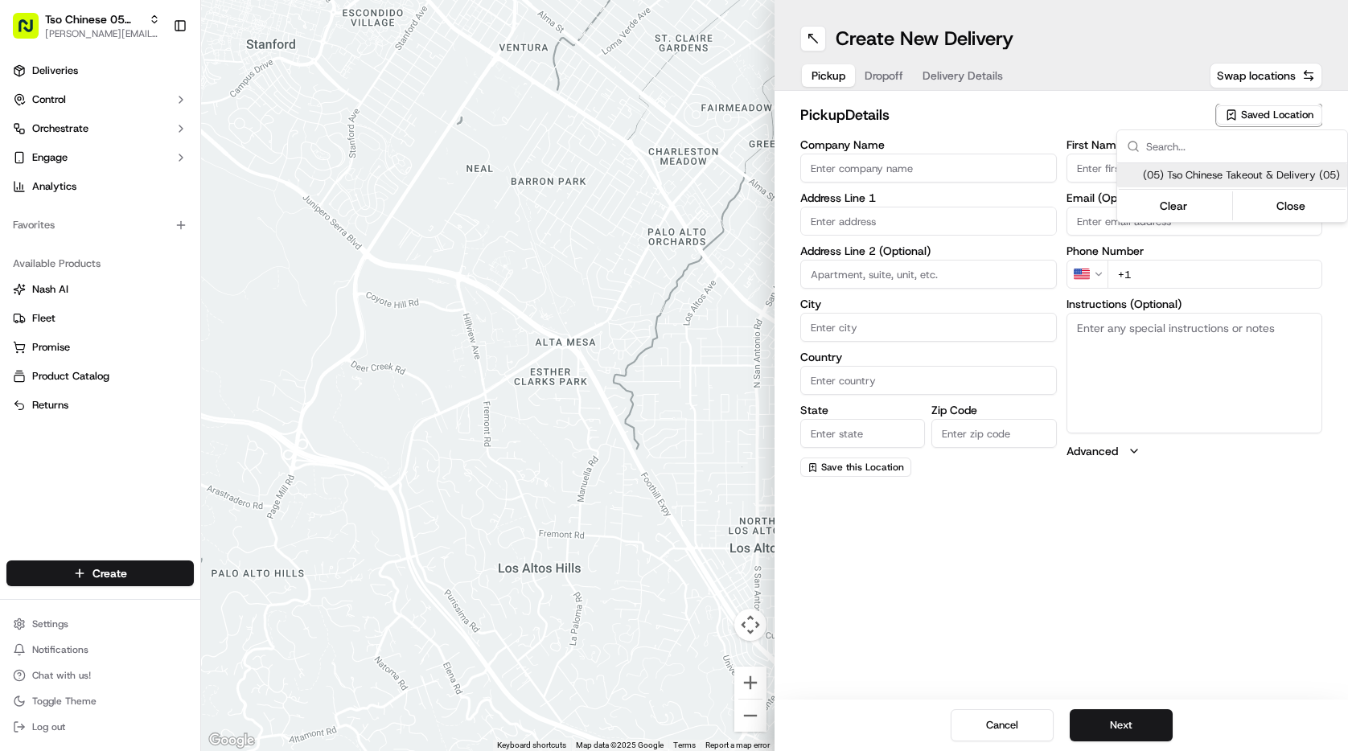
type input "[EMAIL_ADDRESS][DOMAIN_NAME]"
type input "[PHONE_NUMBER]"
type textarea "Submit a picture displaying address & food as Proof of Delivery. Envía una foto…"
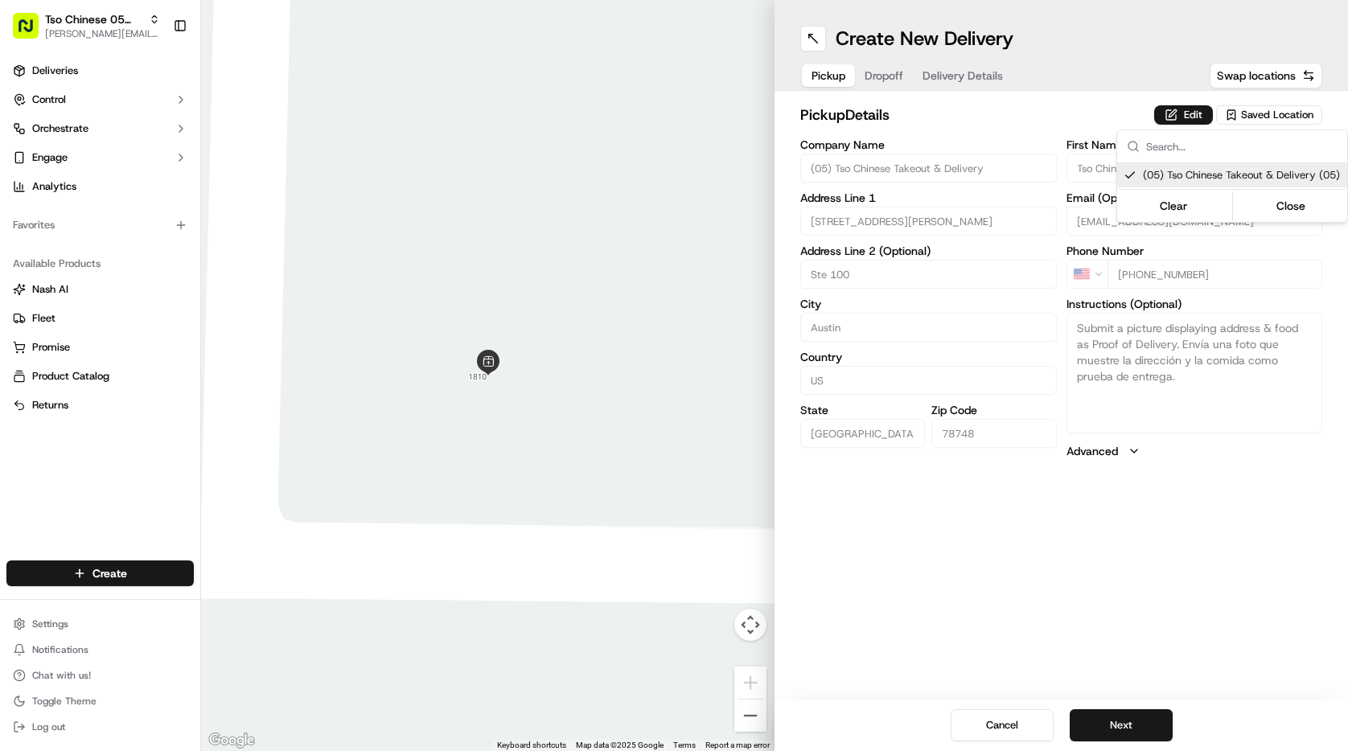
click at [1109, 727] on html "Tso Chinese 05 Menchaca [EMAIL_ADDRESS][DOMAIN_NAME] Toggle Sidebar Deliveries …" at bounding box center [674, 375] width 1348 height 751
click at [1109, 727] on button "Next" at bounding box center [1121, 725] width 103 height 32
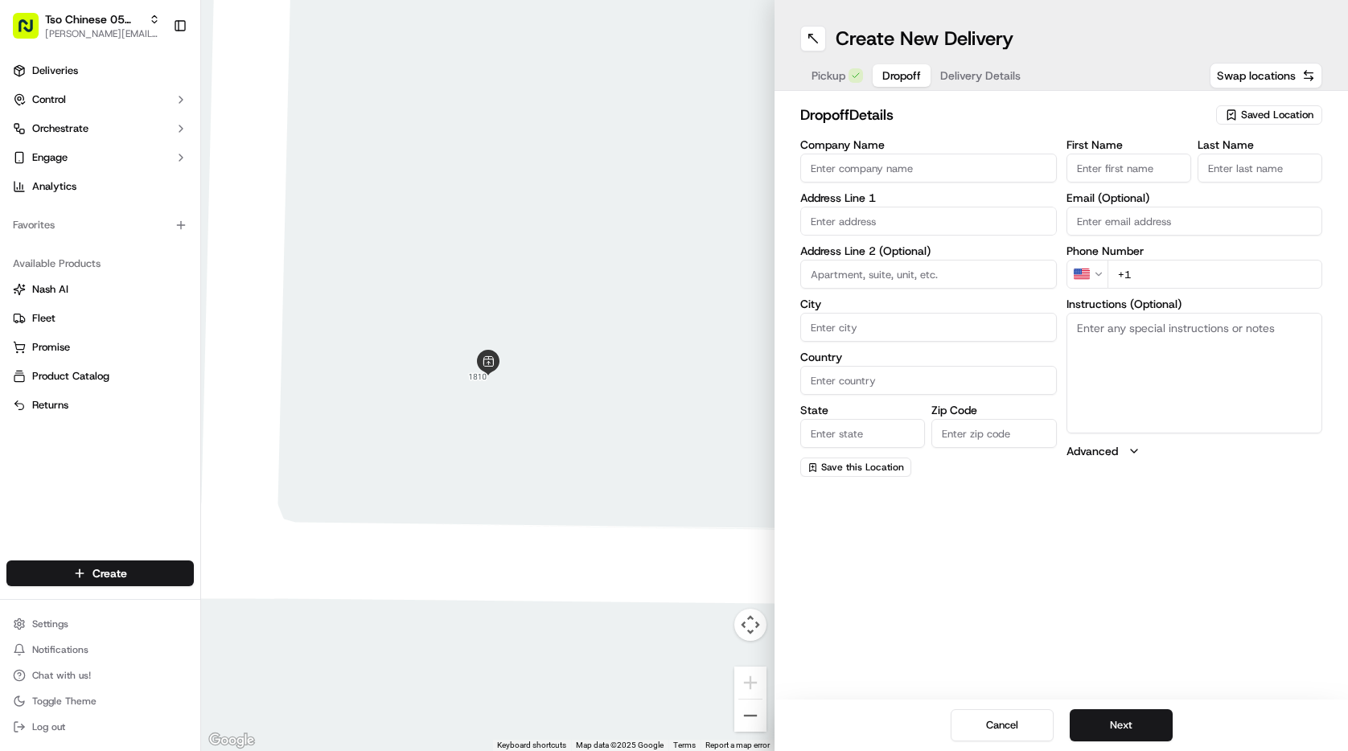
click at [1114, 169] on input "First Name" at bounding box center [1129, 168] width 125 height 29
type input "AMY MARDEN"
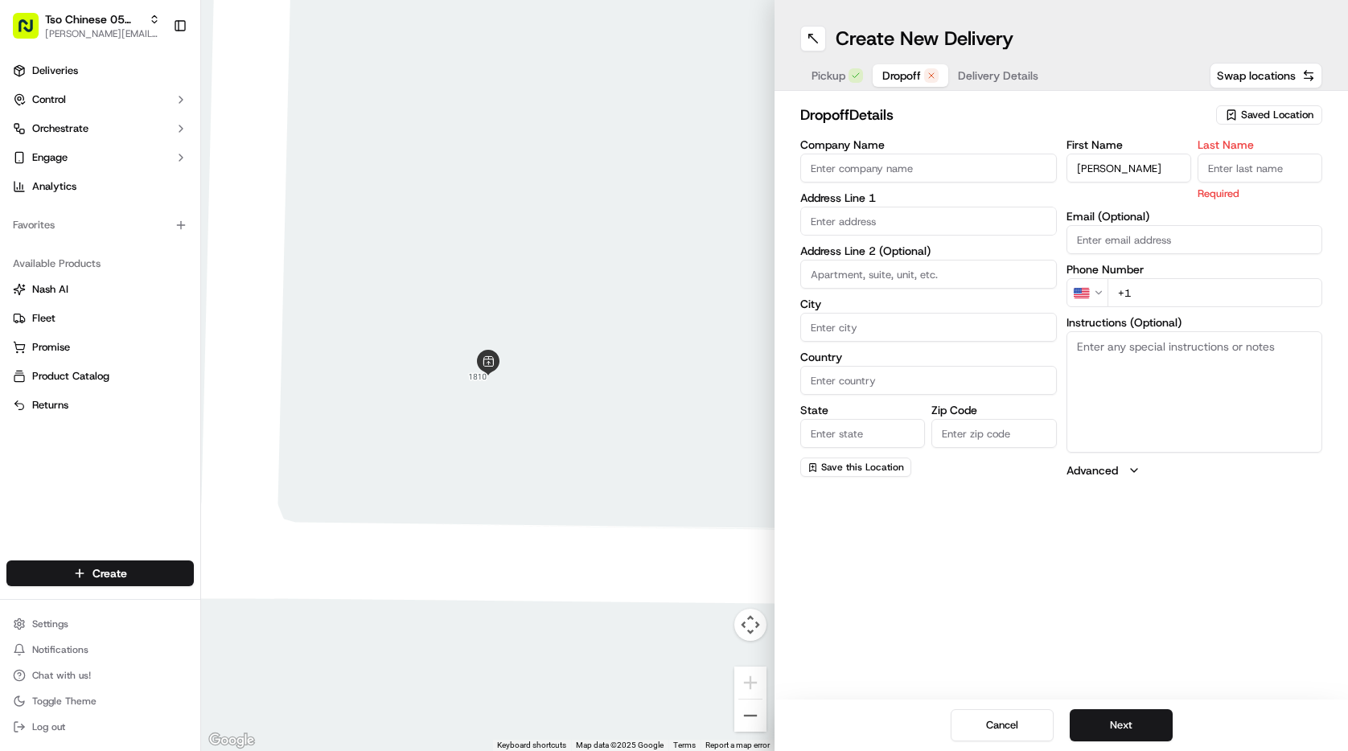
click at [1236, 159] on input "Last Name" at bounding box center [1260, 168] width 125 height 29
type input "."
click at [890, 169] on input "Company Name" at bounding box center [928, 168] width 257 height 29
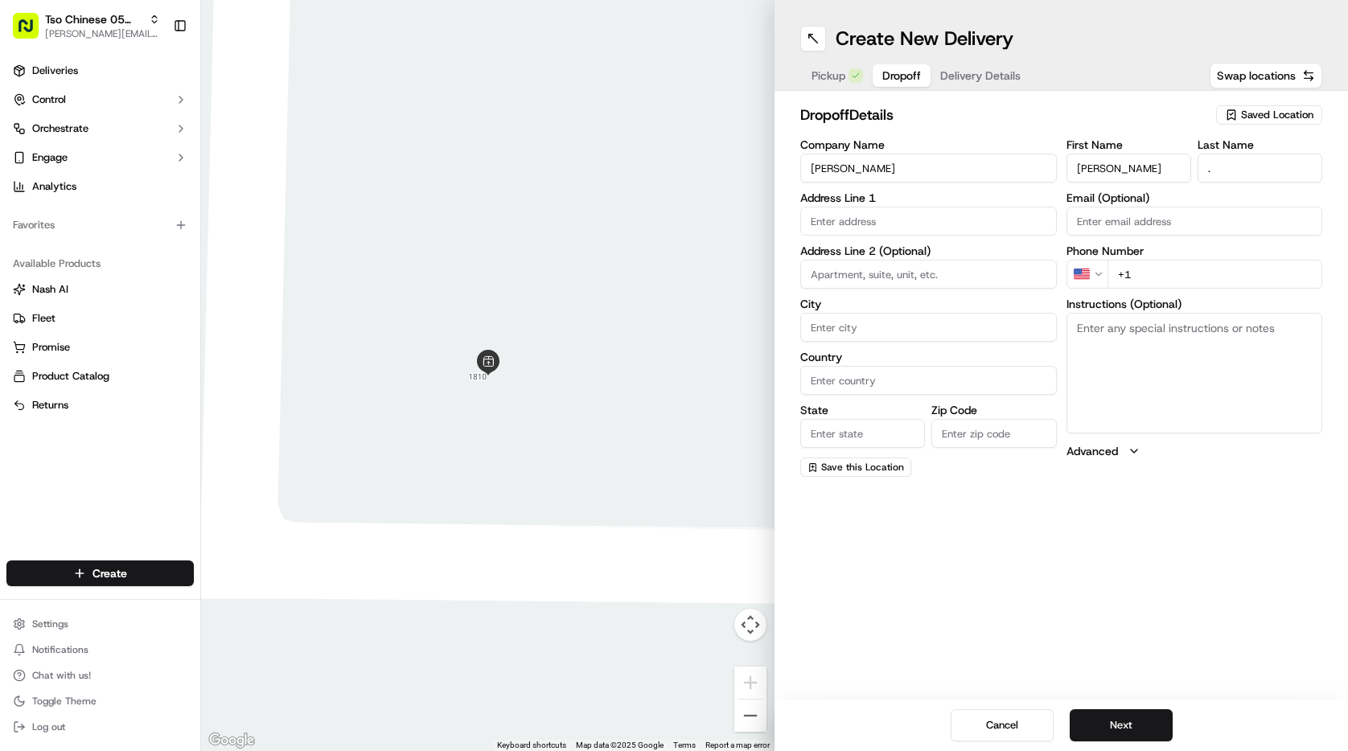
type input "AMY MARDEN"
click at [1159, 282] on input "+1" at bounding box center [1216, 274] width 216 height 29
type input "+1 773 251 4011"
click at [879, 223] on input "text" at bounding box center [928, 221] width 257 height 29
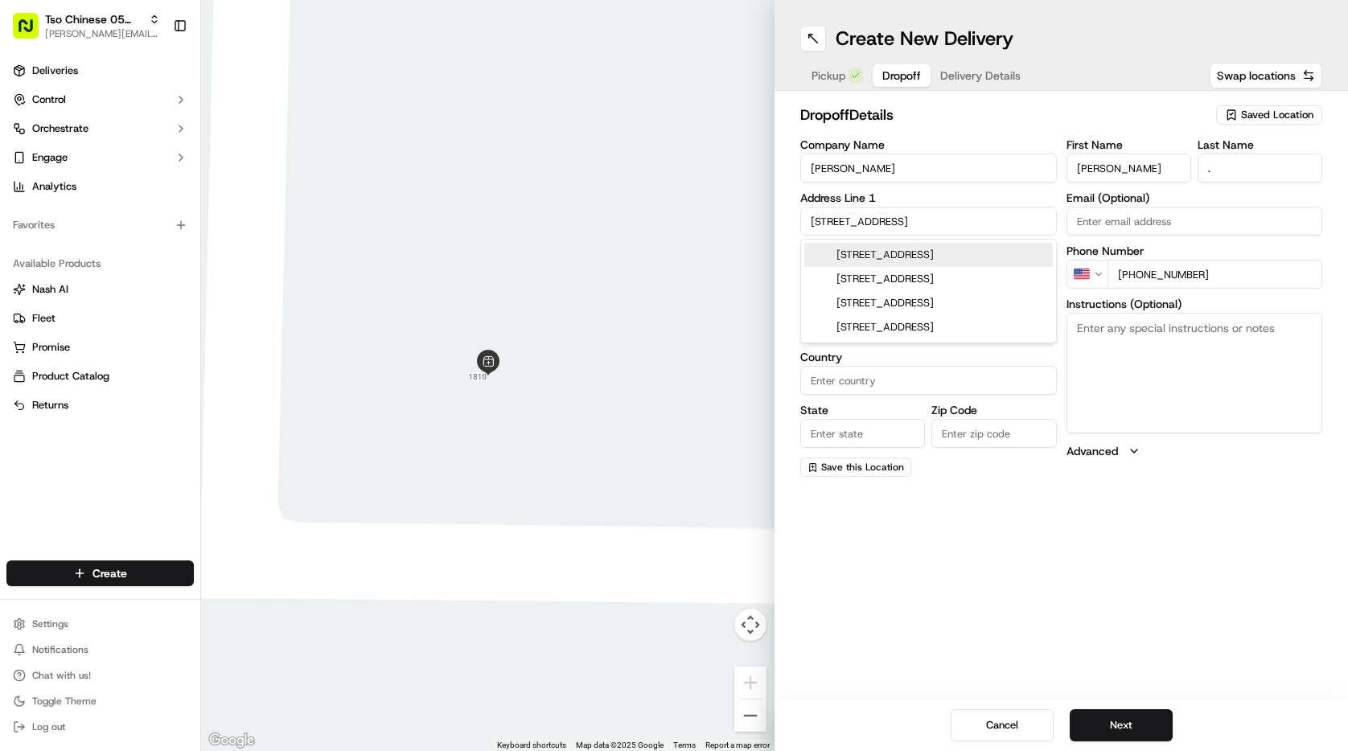
click at [927, 256] on div "2708 Tinmouth St, Austin, TX" at bounding box center [928, 255] width 249 height 24
type input "2708 Tinmouth St, Austin, TX 78748, USA"
type input "Austin"
type input "[GEOGRAPHIC_DATA]"
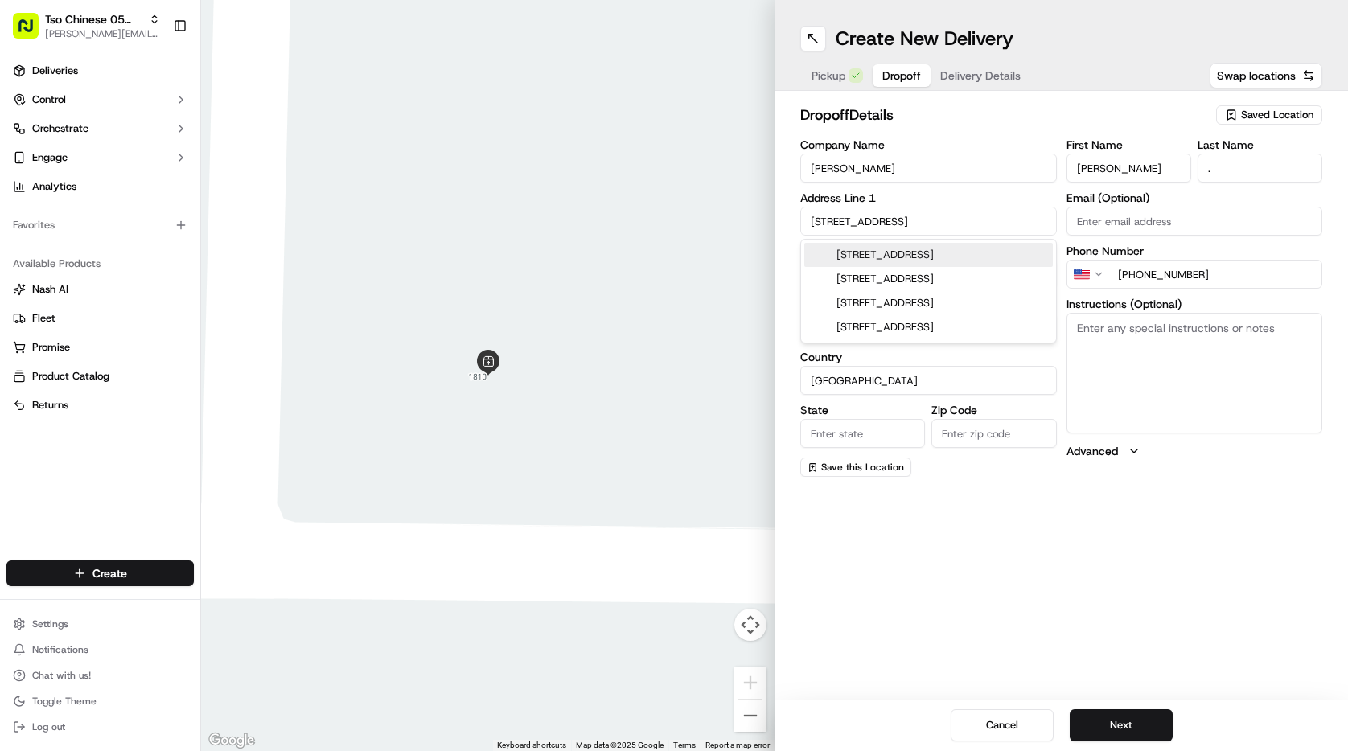
type input "78748"
type input "2708 Tinmouth Street"
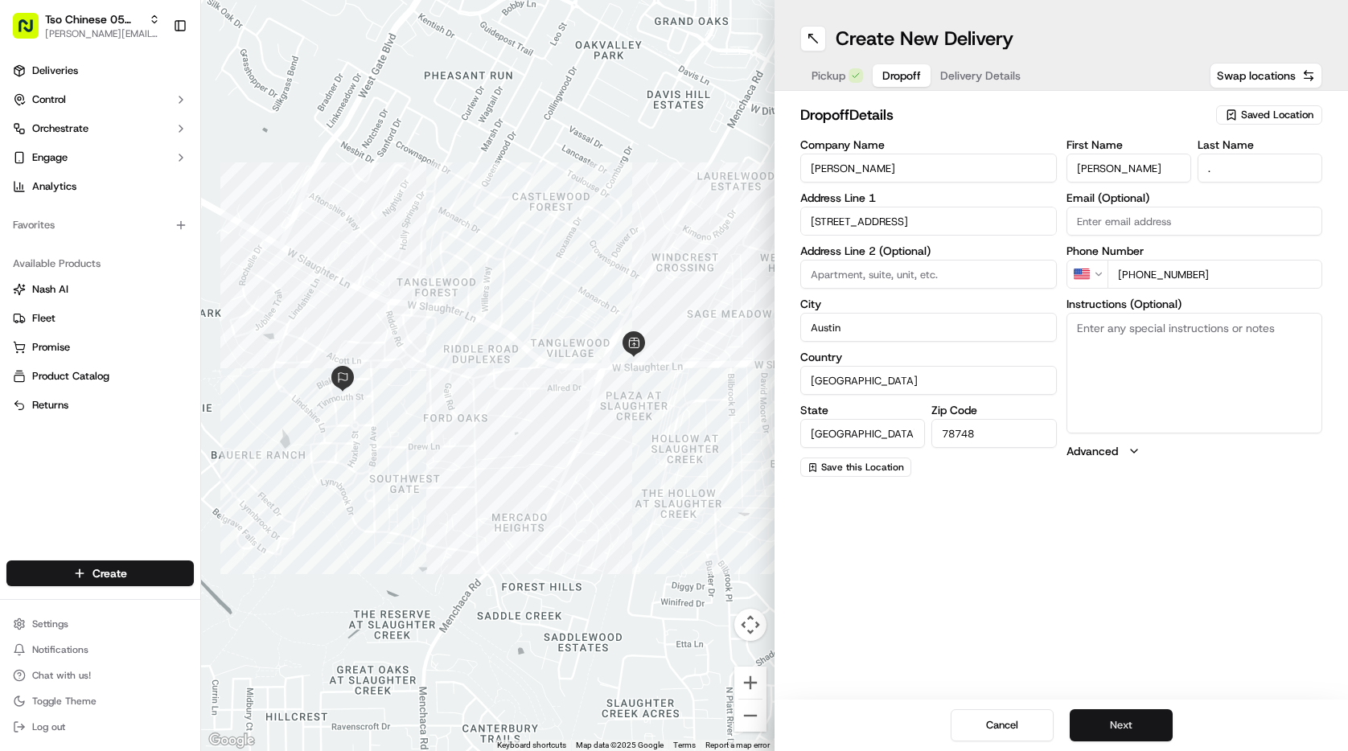
click at [1140, 729] on button "Next" at bounding box center [1121, 725] width 103 height 32
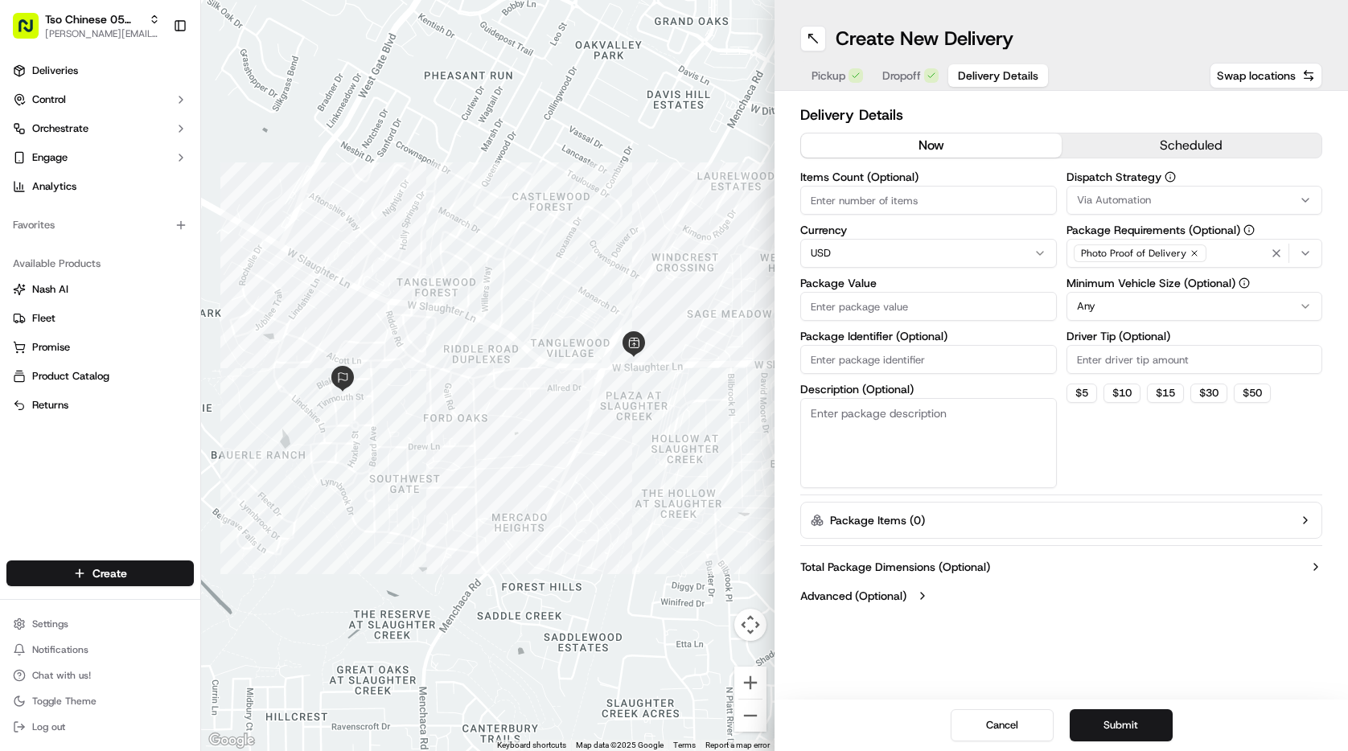
click at [1141, 199] on span "Via Automation" at bounding box center [1114, 200] width 74 height 14
click at [1141, 284] on span "Tso [PERSON_NAME] Strategy" at bounding box center [1192, 288] width 198 height 14
click at [1053, 234] on html "Tso Chinese 05 Menchaca paul@tsochinese.com Toggle Sidebar Deliveries Control O…" at bounding box center [674, 375] width 1348 height 751
click at [1102, 304] on html "Tso Chinese 05 Menchaca paul@tsochinese.com Toggle Sidebar Deliveries Control O…" at bounding box center [674, 375] width 1348 height 751
click at [1096, 364] on input "Driver Tip (Optional)" at bounding box center [1195, 359] width 257 height 29
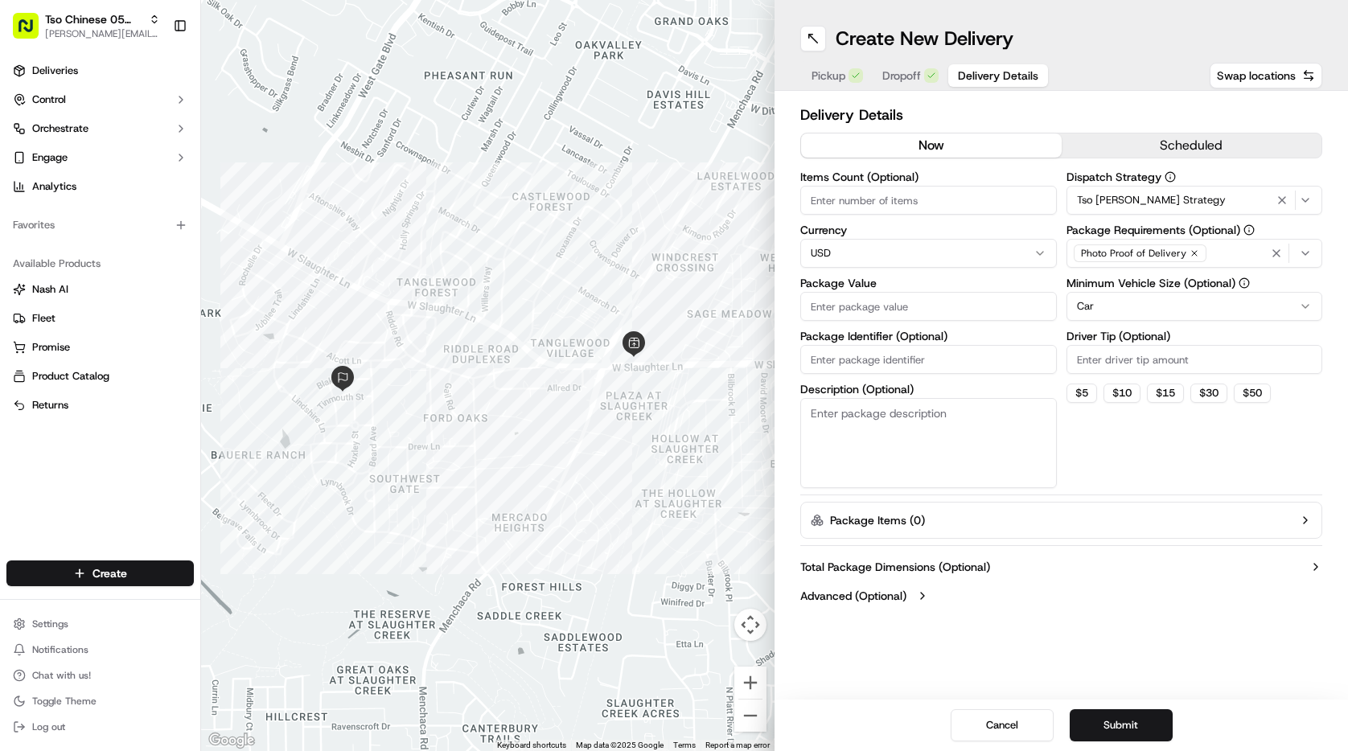
type input "3"
type input "2"
click at [829, 195] on input "Items Count (Optional)" at bounding box center [928, 200] width 257 height 29
type input "2"
click at [834, 309] on input "Package Value" at bounding box center [928, 306] width 257 height 29
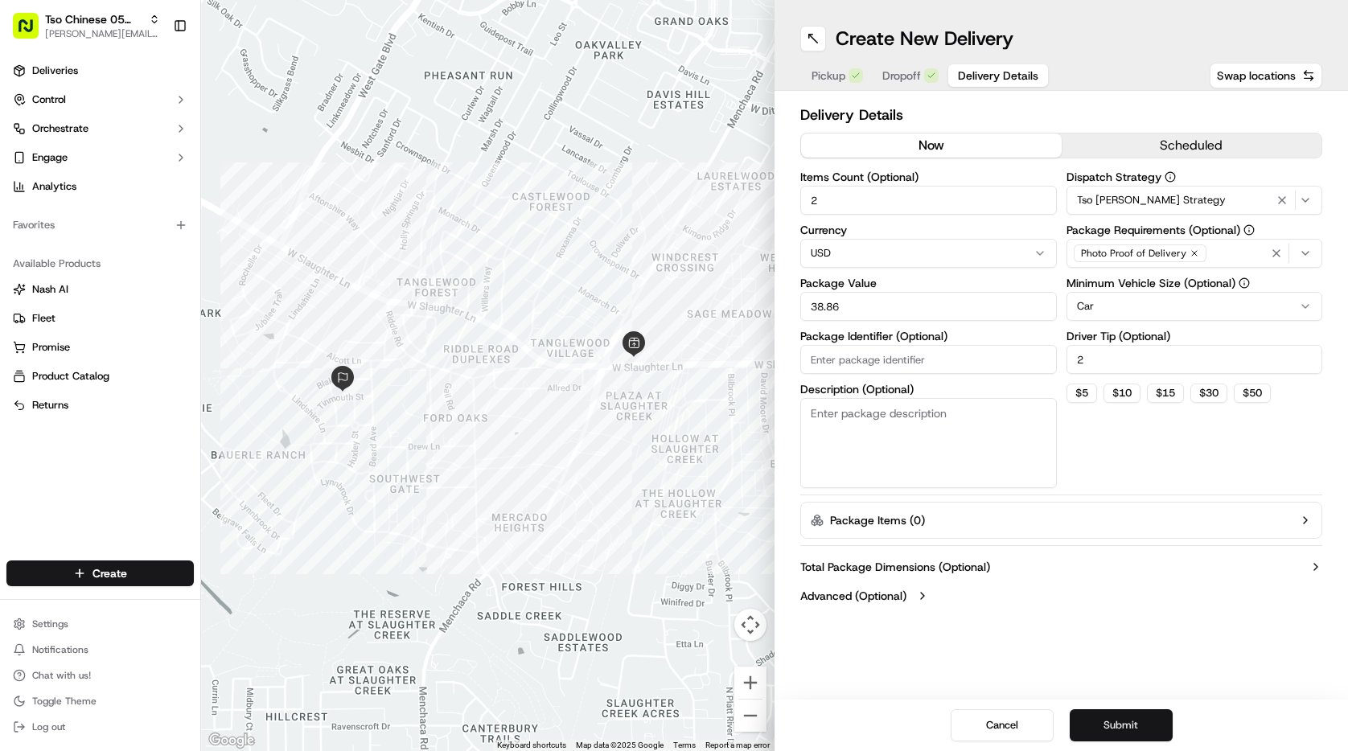
type input "38.86"
click at [1112, 722] on button "Submit" at bounding box center [1121, 725] width 103 height 32
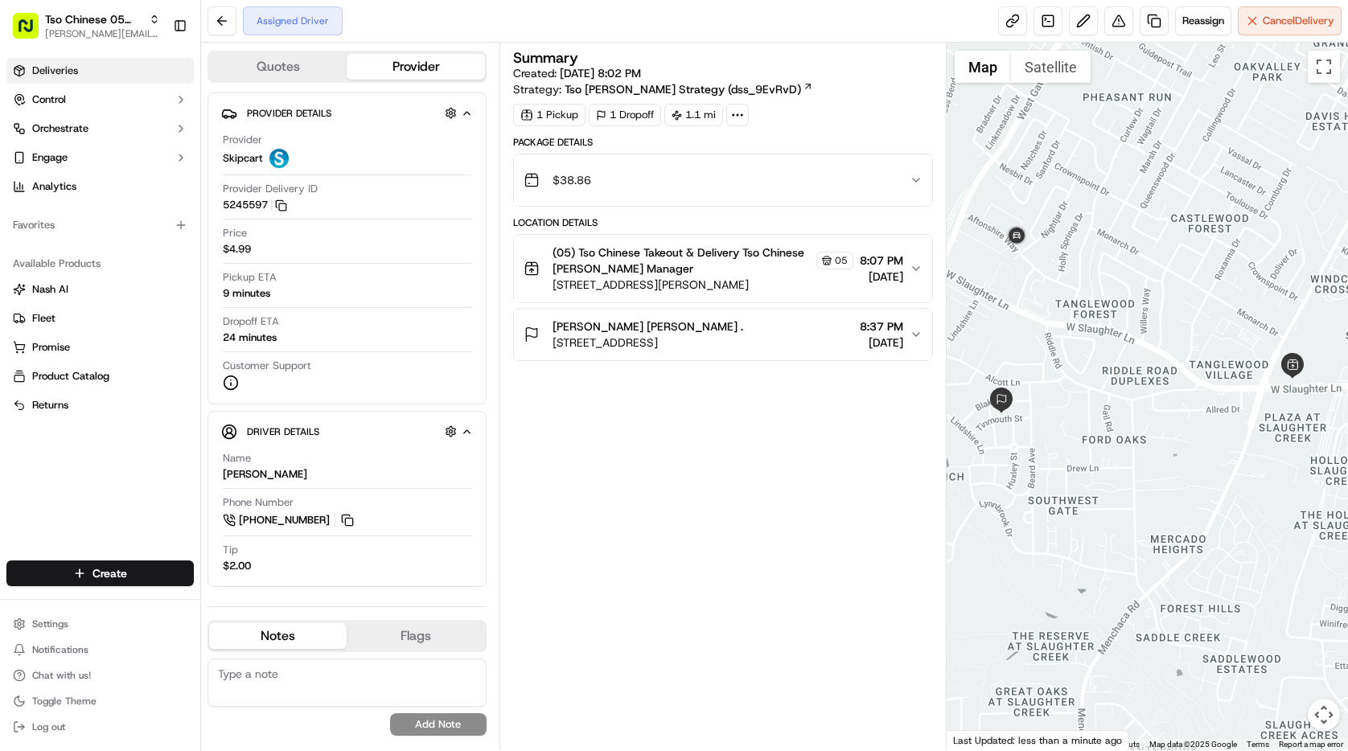
click at [60, 71] on span "Deliveries" at bounding box center [55, 71] width 46 height 14
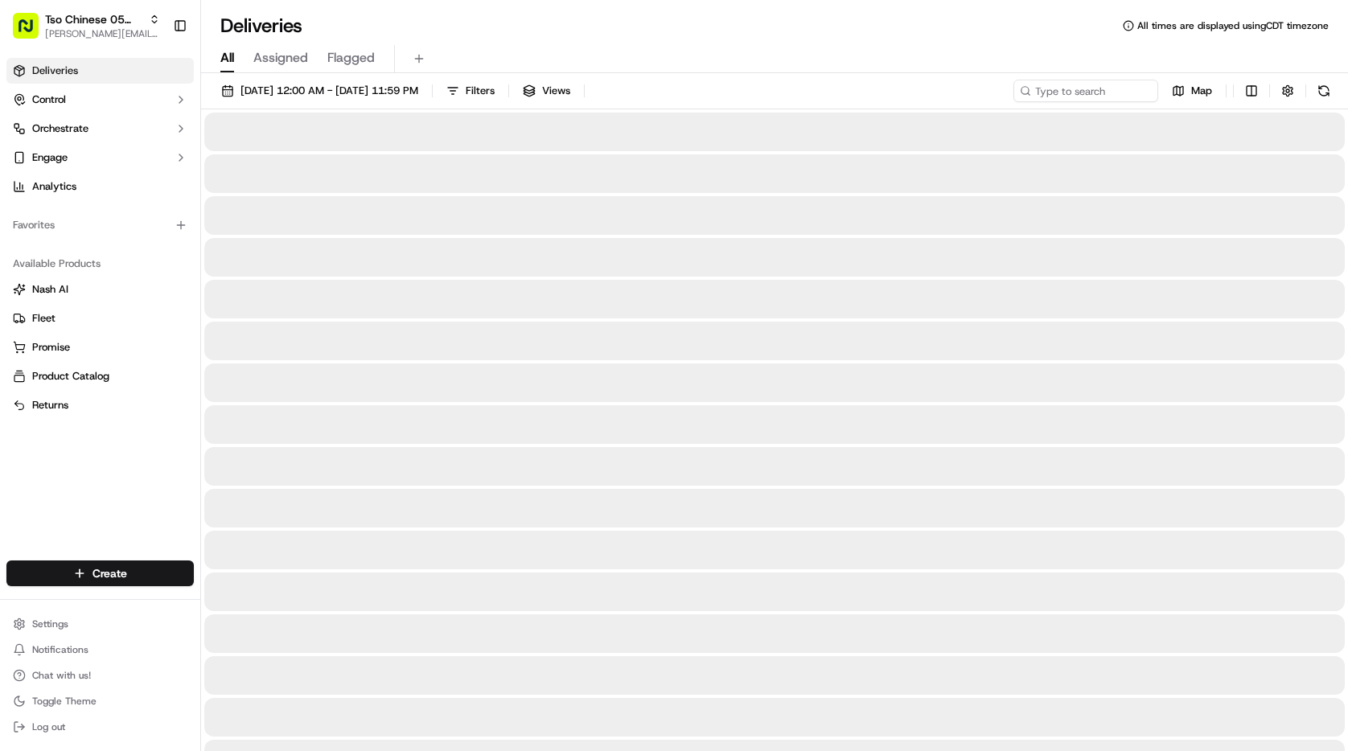
click at [60, 71] on span "Deliveries" at bounding box center [55, 71] width 46 height 14
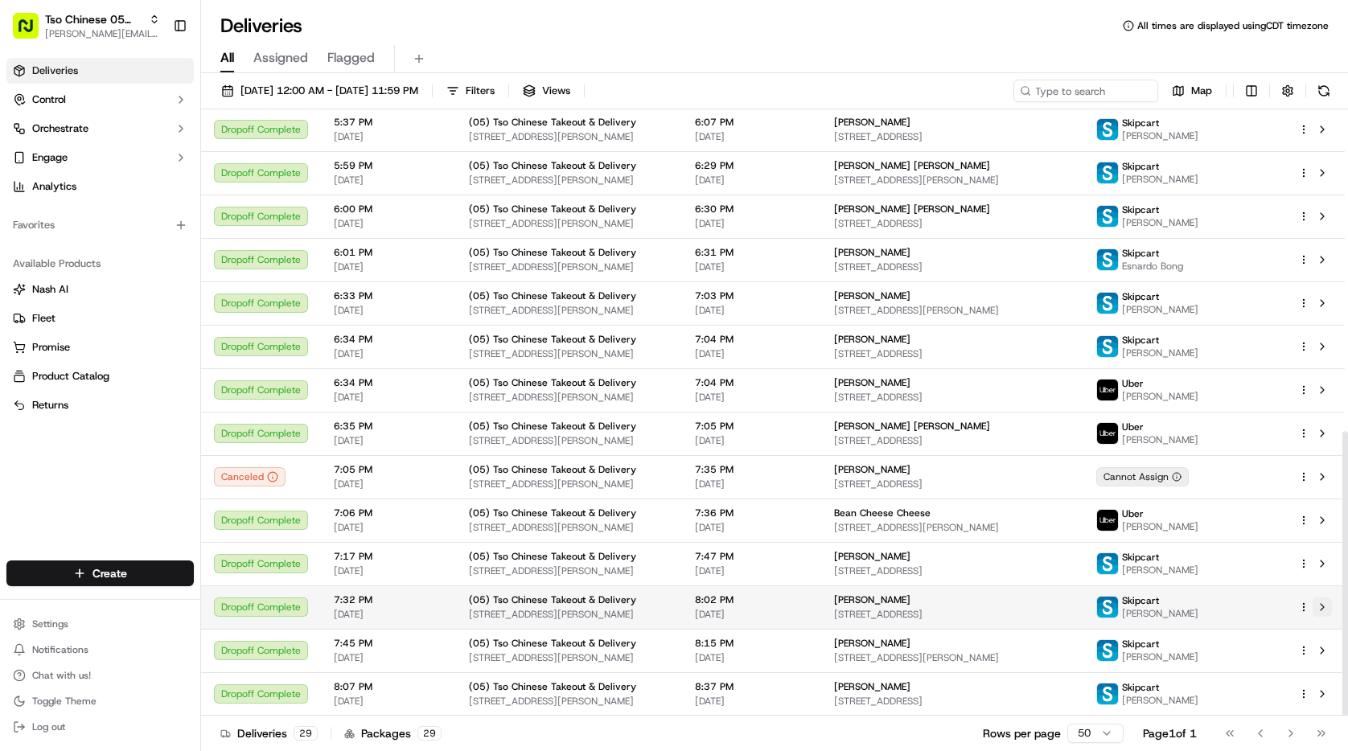
scroll to position [686, 0]
